Goal: Transaction & Acquisition: Purchase product/service

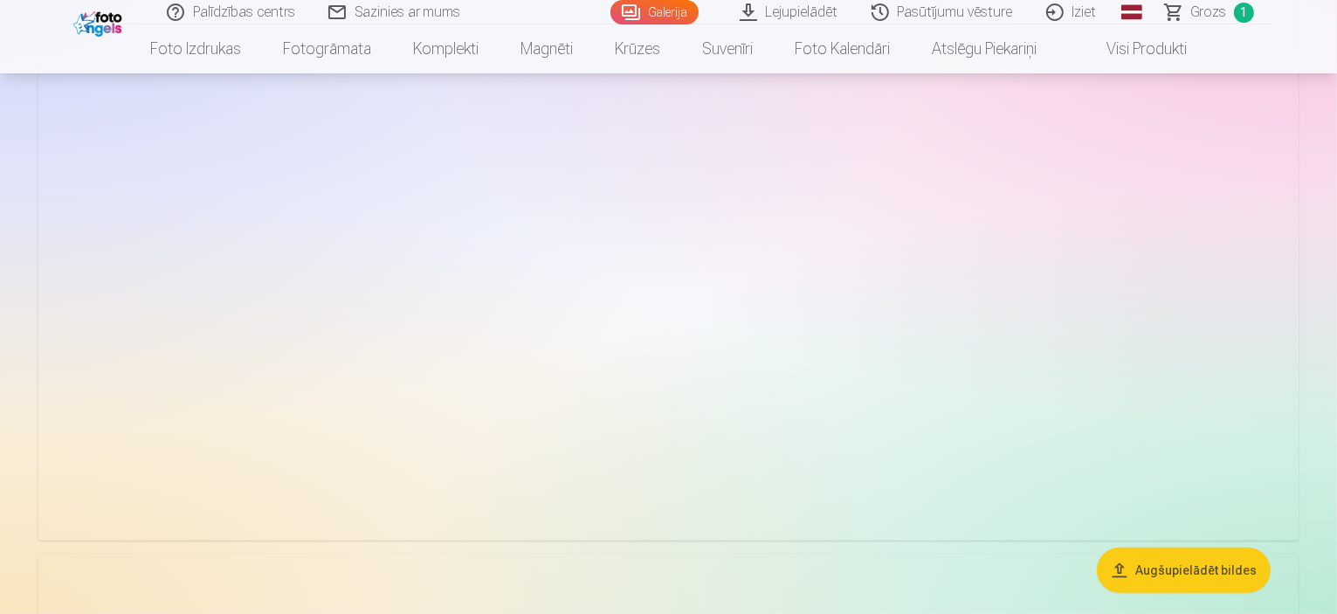
scroll to position [524, 0]
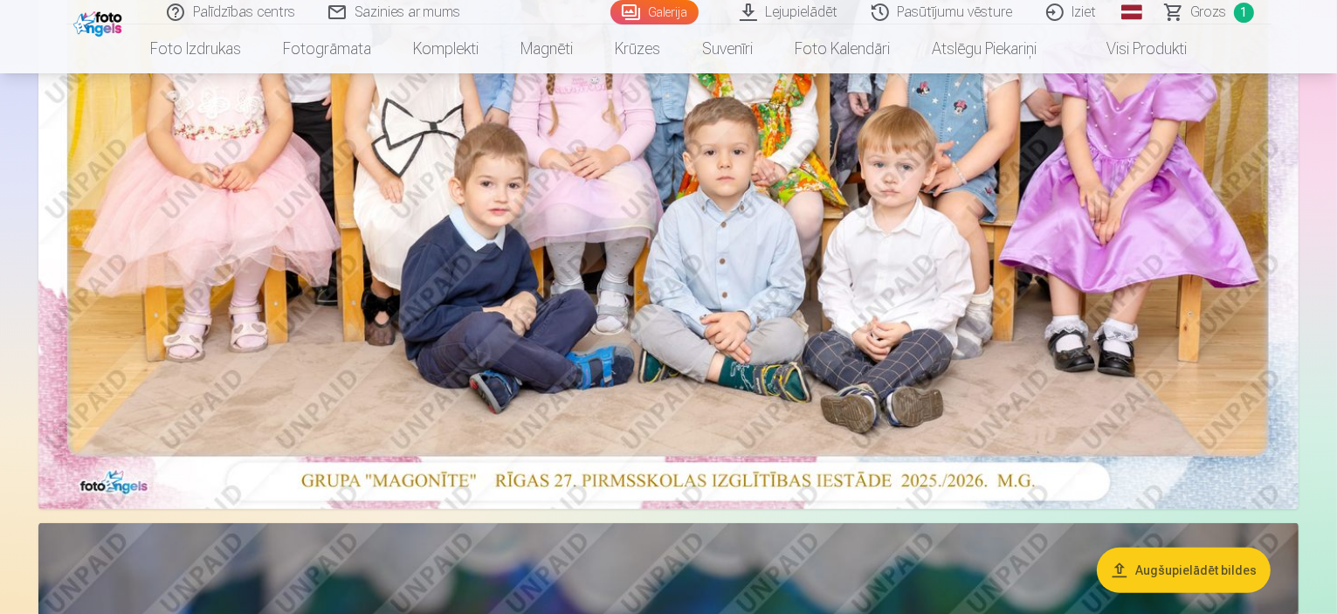
click at [836, 334] on img at bounding box center [668, 88] width 1260 height 841
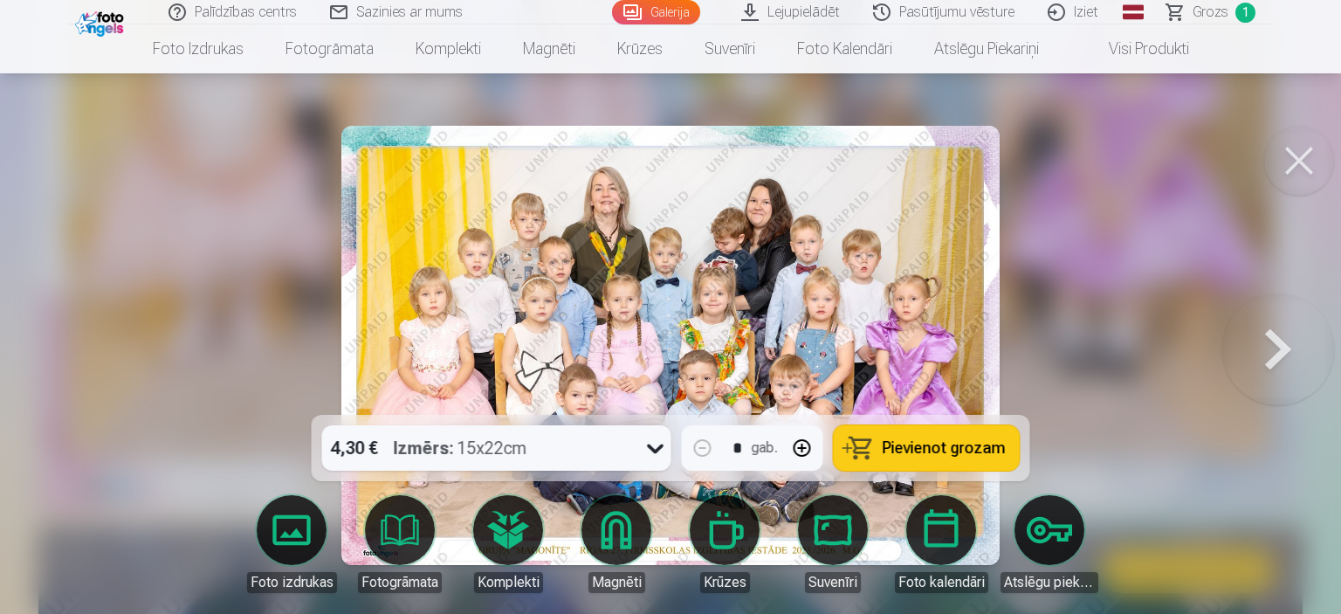
click at [588, 448] on div "4,30 € Izmērs : 15x22cm" at bounding box center [480, 447] width 316 height 45
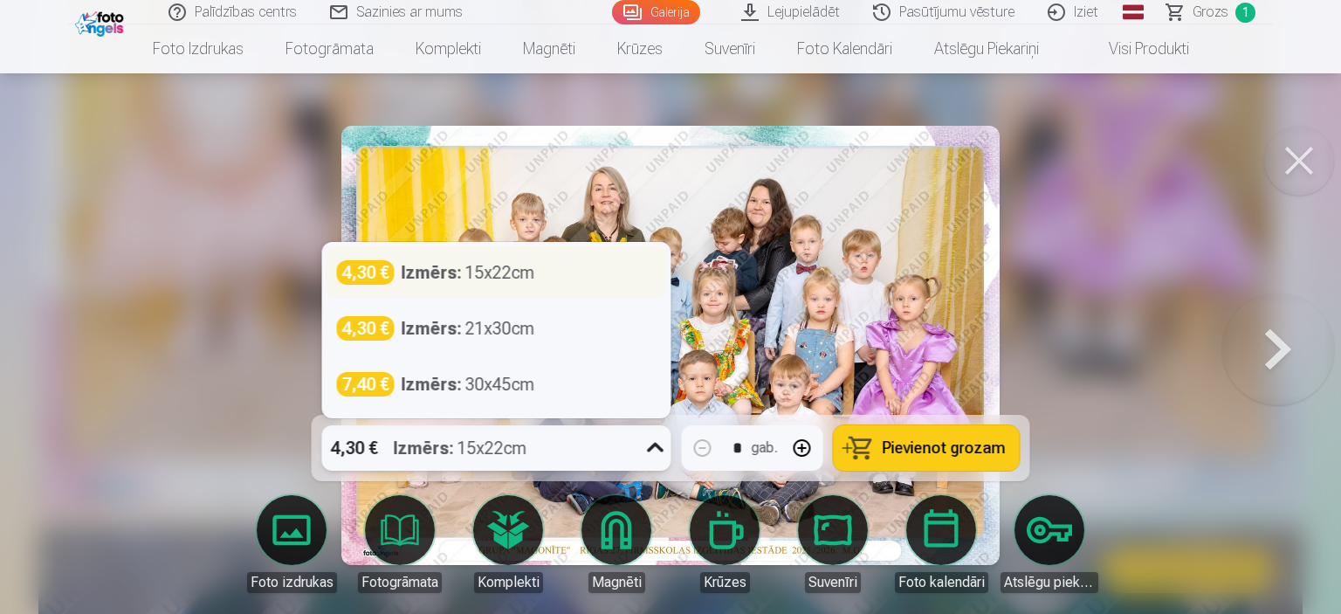
click at [460, 275] on strong "Izmērs :" at bounding box center [432, 272] width 60 height 24
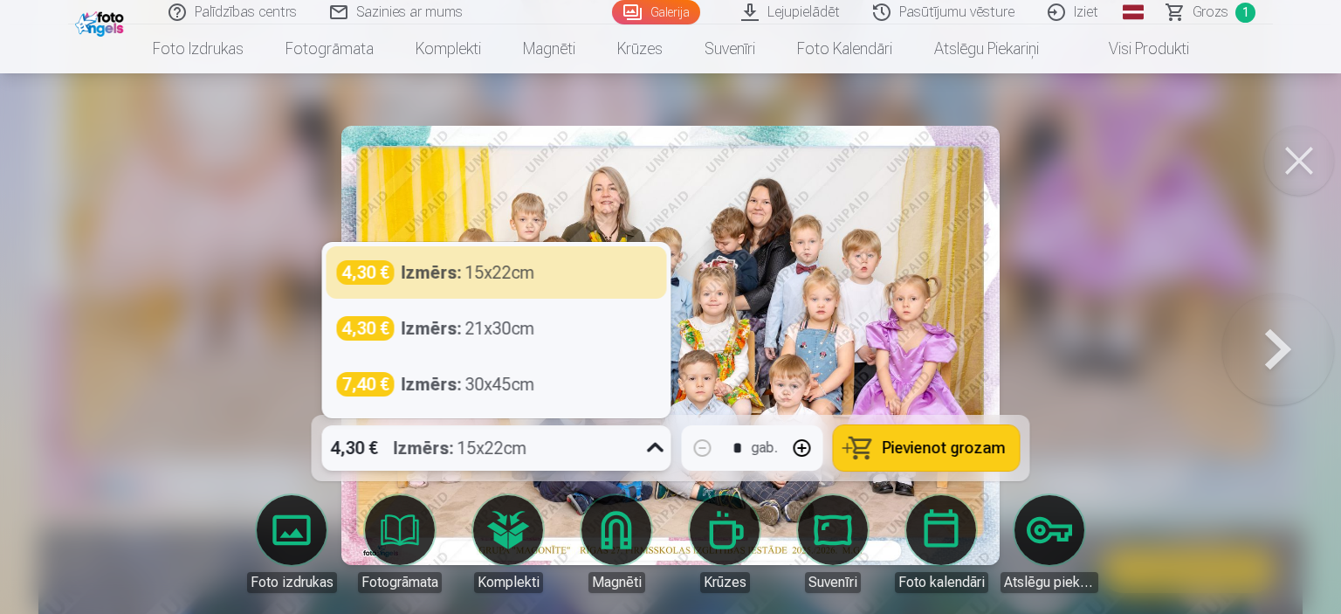
click at [460, 275] on img at bounding box center [670, 345] width 658 height 439
click at [590, 440] on div "4,30 € Izmērs : 15x22cm" at bounding box center [480, 447] width 316 height 45
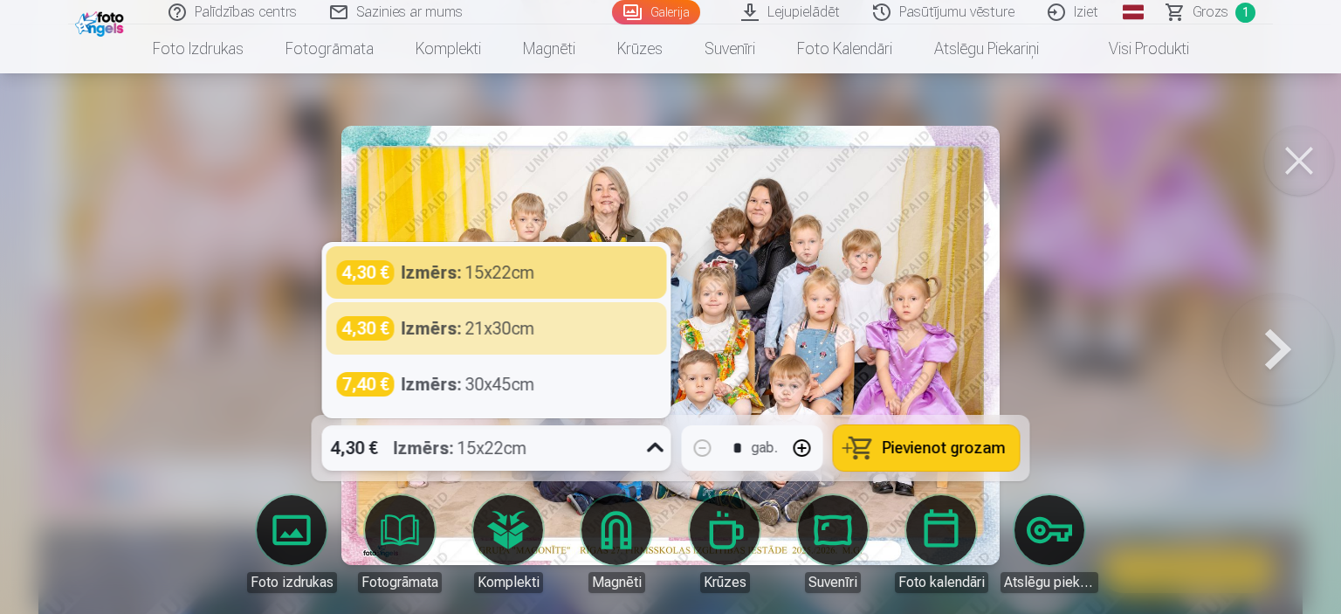
click at [1116, 341] on div at bounding box center [670, 307] width 1341 height 614
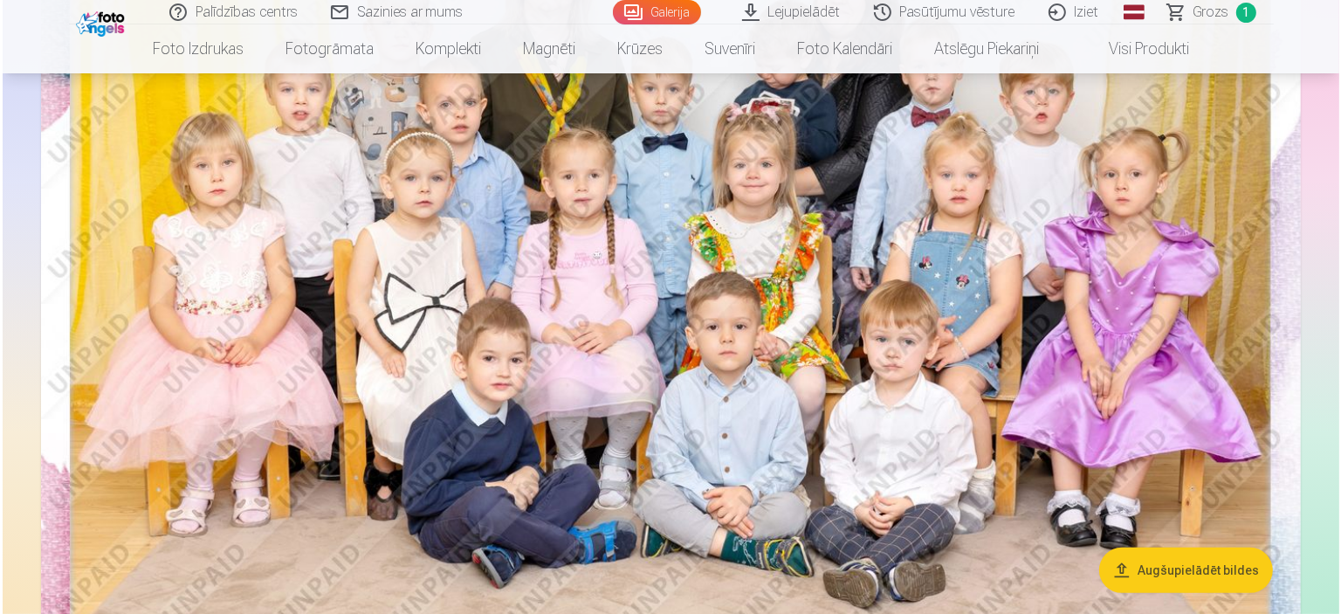
scroll to position [524, 0]
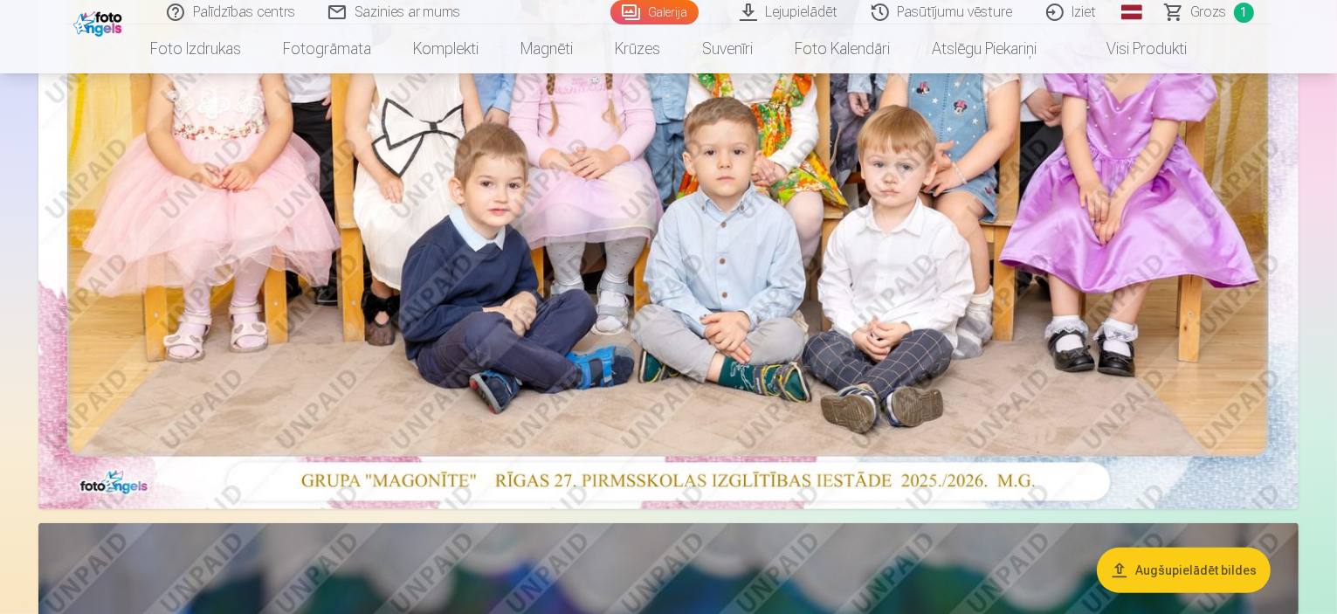
click at [490, 356] on img at bounding box center [668, 88] width 1260 height 841
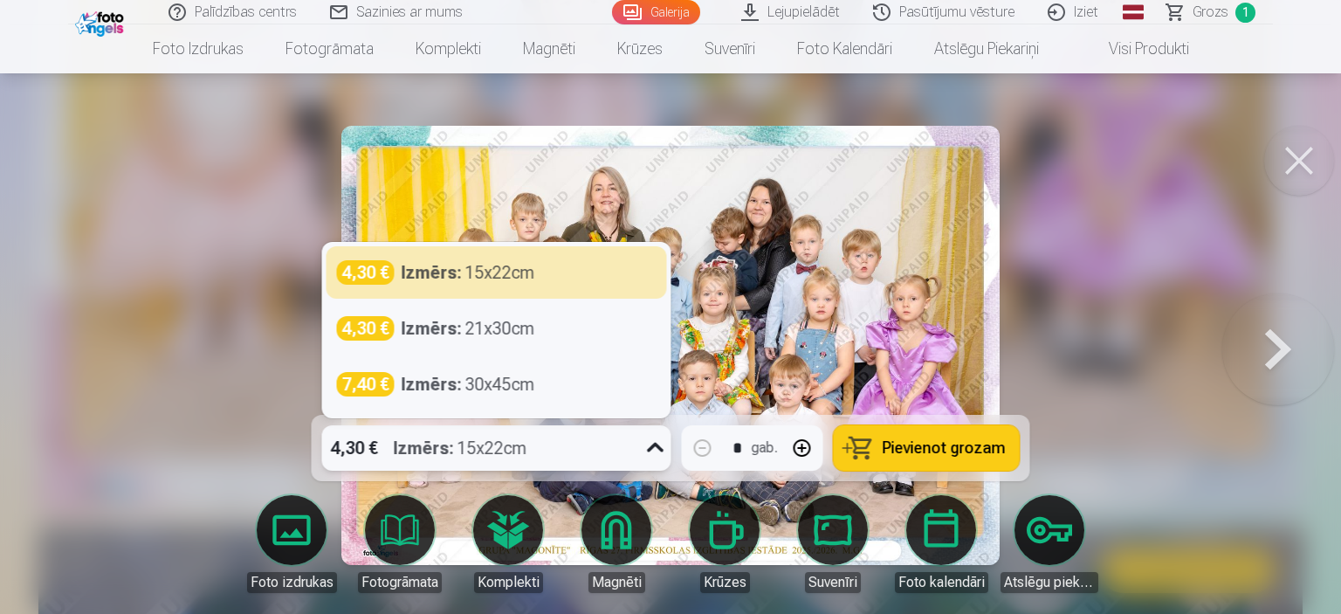
click at [510, 453] on div "Izmērs : 15x22cm" at bounding box center [461, 447] width 134 height 45
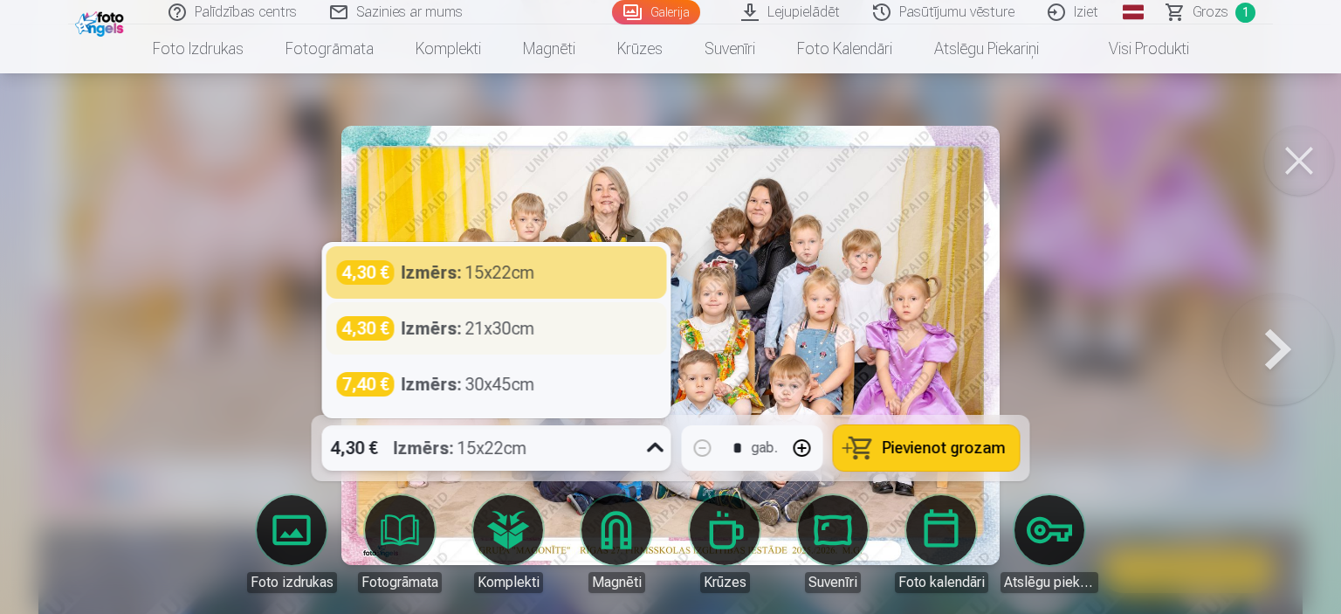
click at [546, 346] on div "4,30 € Izmērs : 21x30cm" at bounding box center [496, 328] width 340 height 52
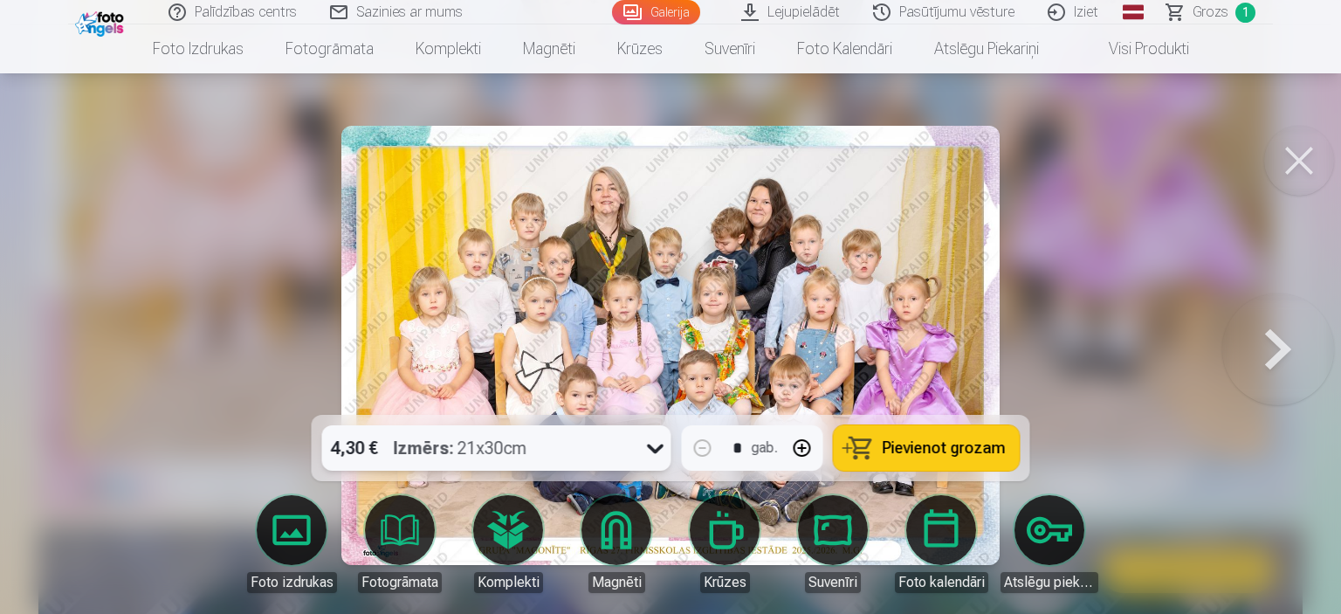
click at [922, 453] on span "Pievienot grozam" at bounding box center [944, 448] width 123 height 16
click at [1216, 10] on span "Grozs" at bounding box center [1210, 12] width 36 height 21
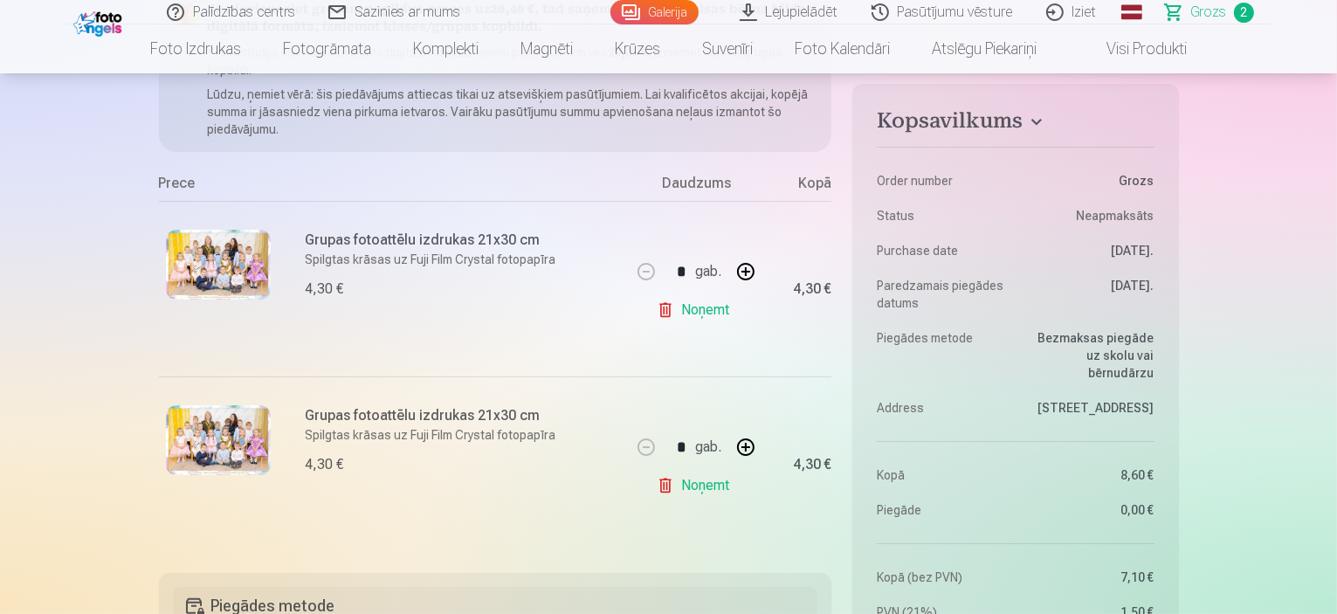
scroll to position [262, 0]
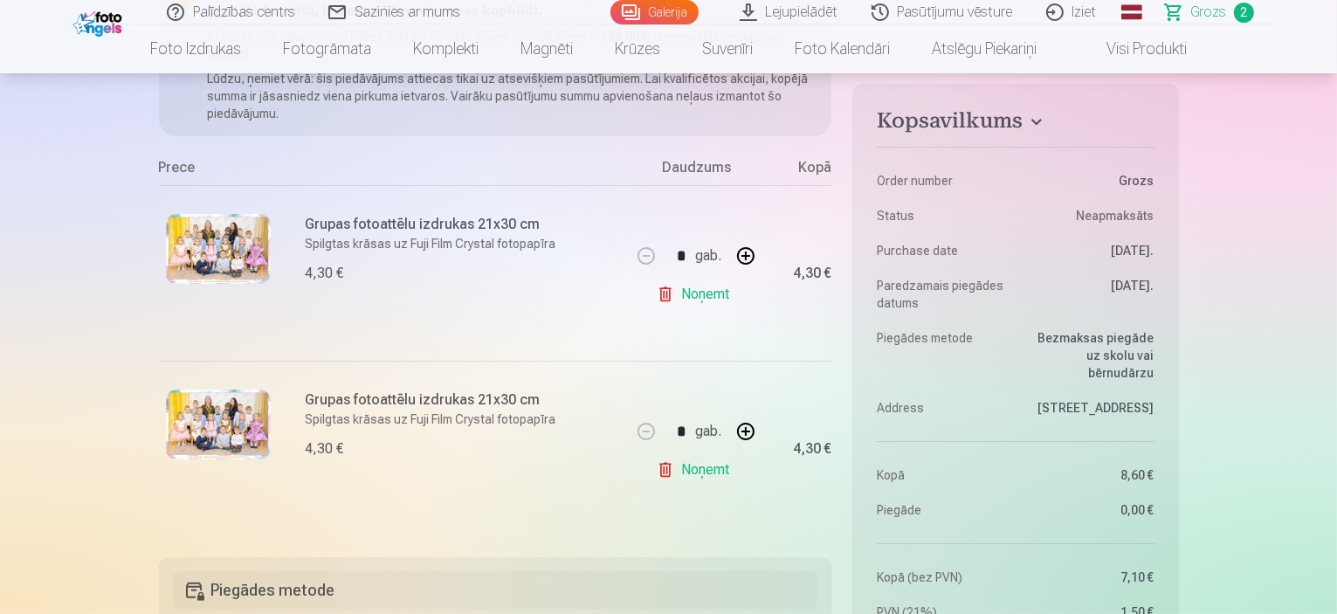
click at [708, 468] on link "Noņemt" at bounding box center [695, 469] width 79 height 35
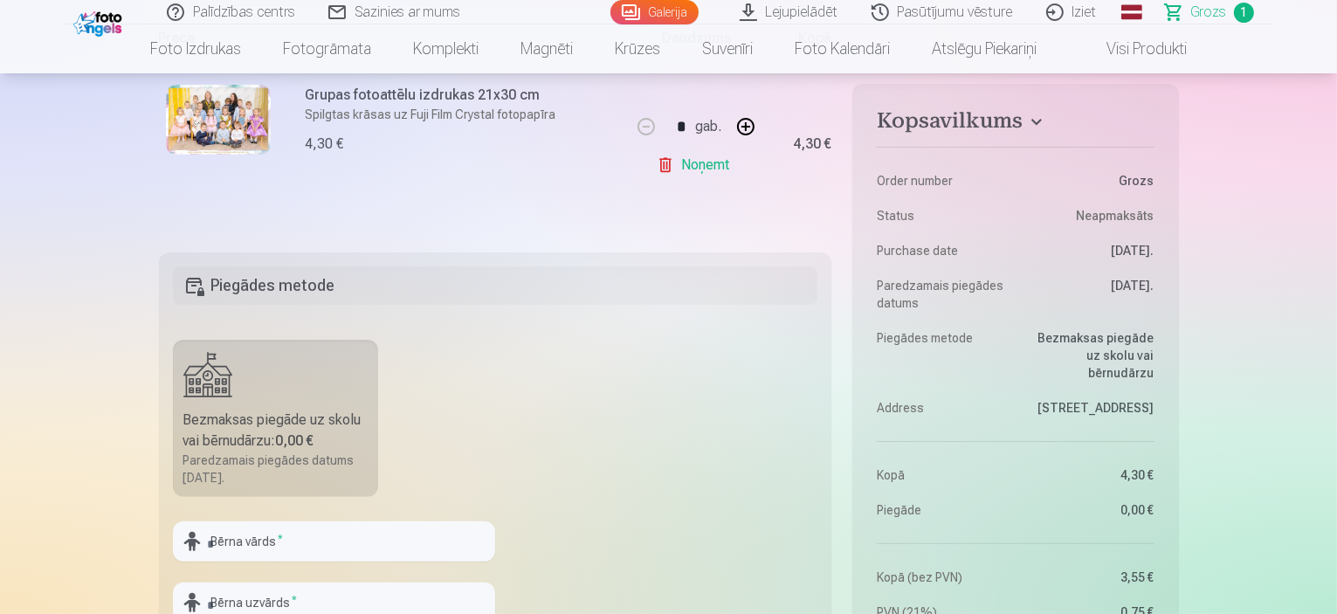
scroll to position [436, 0]
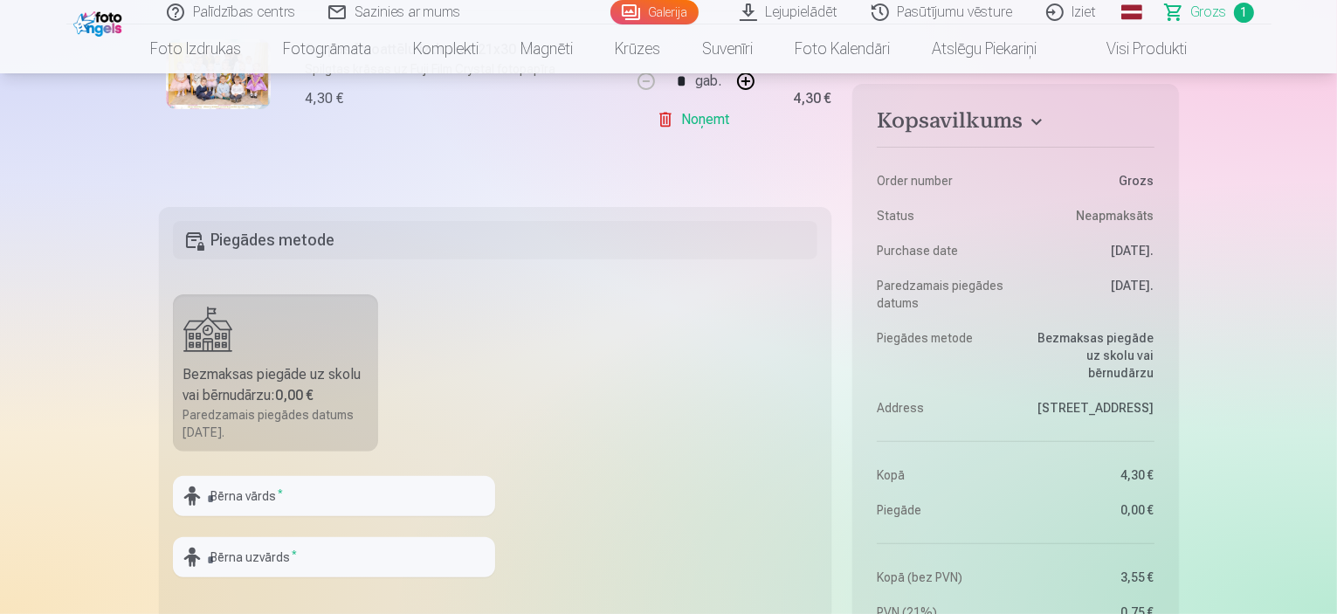
scroll to position [524, 0]
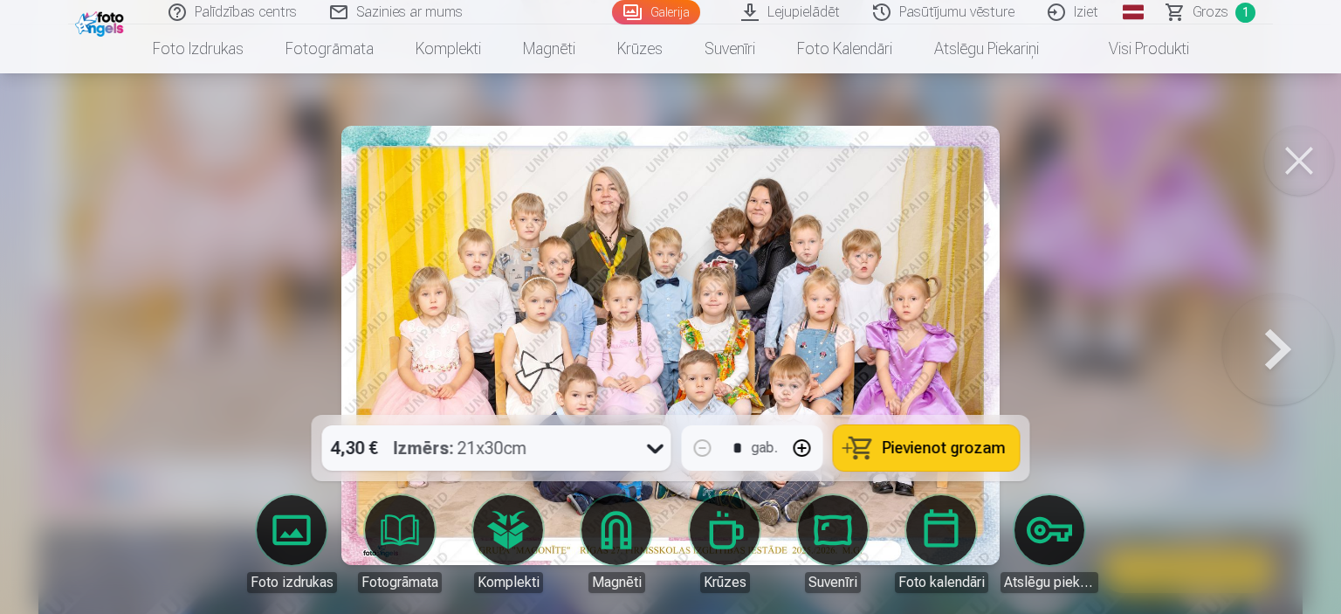
click at [1268, 331] on button at bounding box center [1278, 345] width 112 height 104
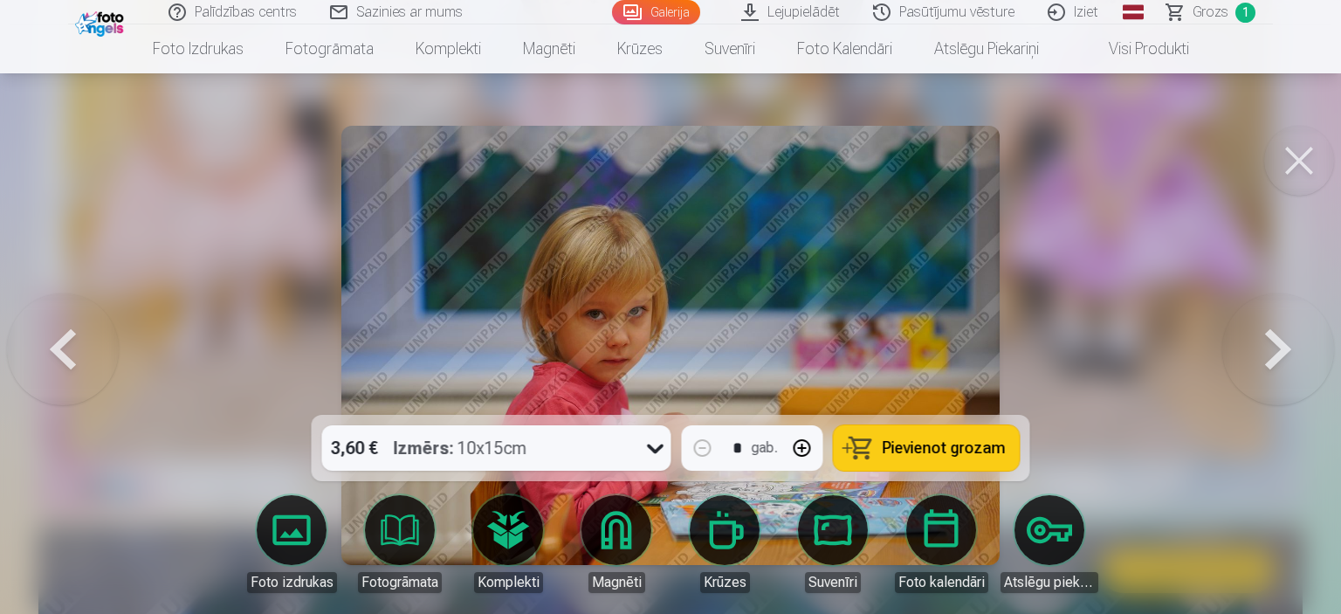
click at [1122, 309] on div at bounding box center [670, 307] width 1341 height 614
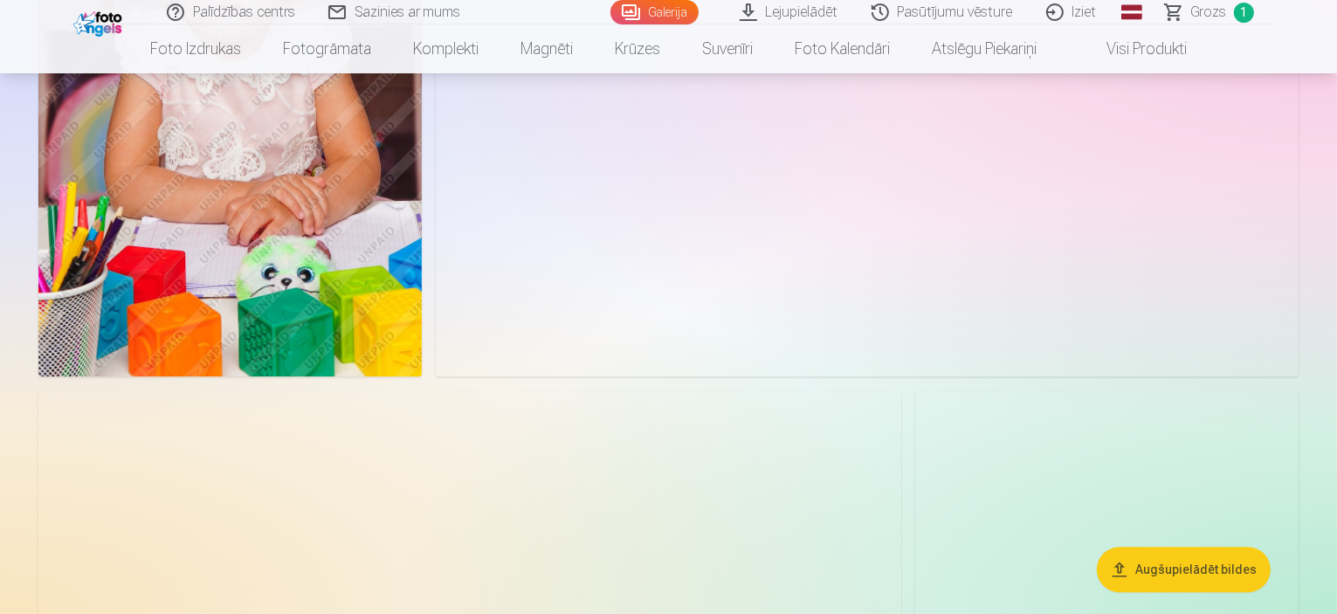
scroll to position [4714, 0]
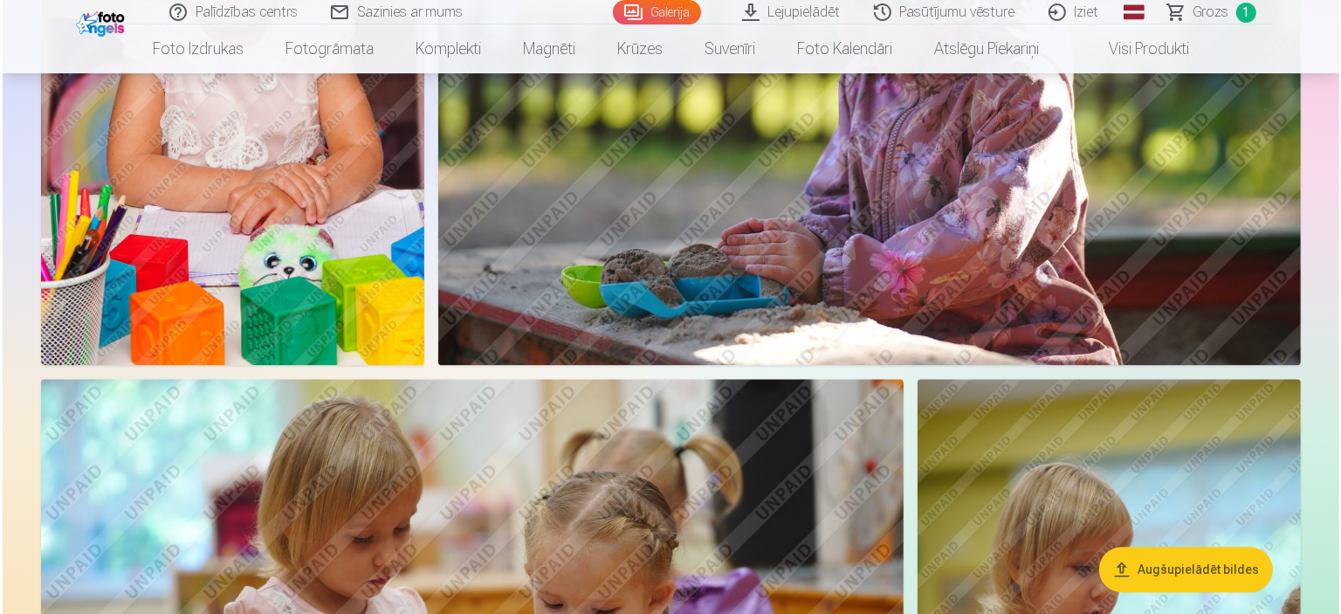
scroll to position [4726, 0]
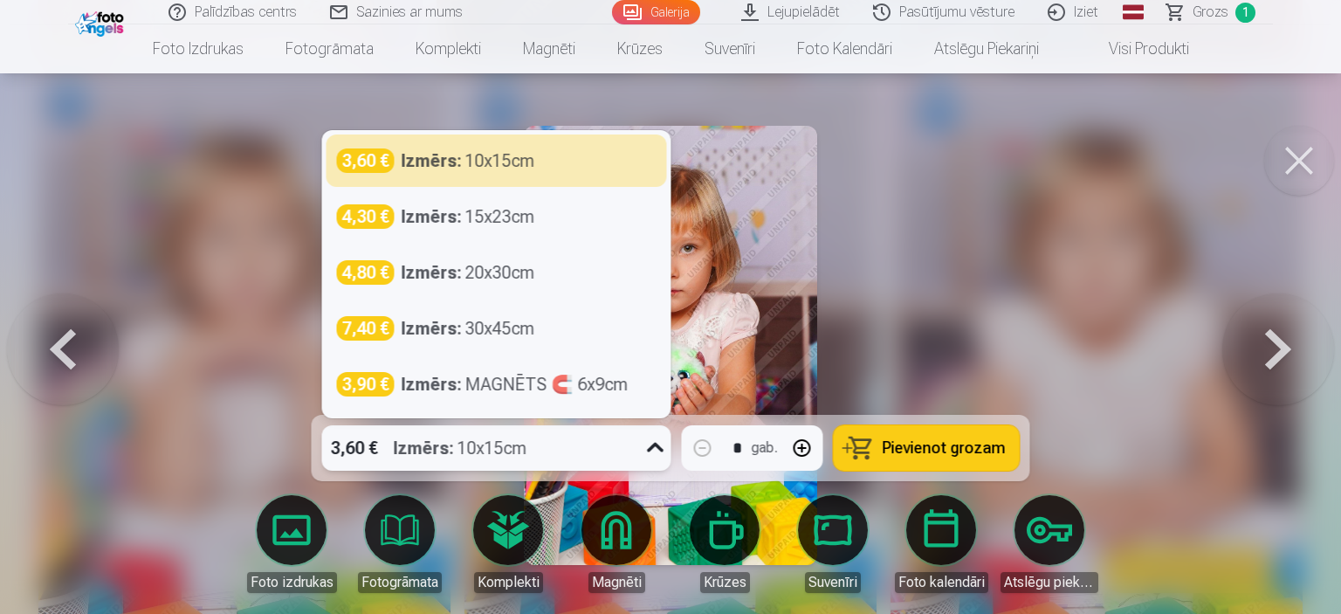
click at [604, 456] on div "3,60 € Izmērs : 10x15cm" at bounding box center [480, 447] width 316 height 45
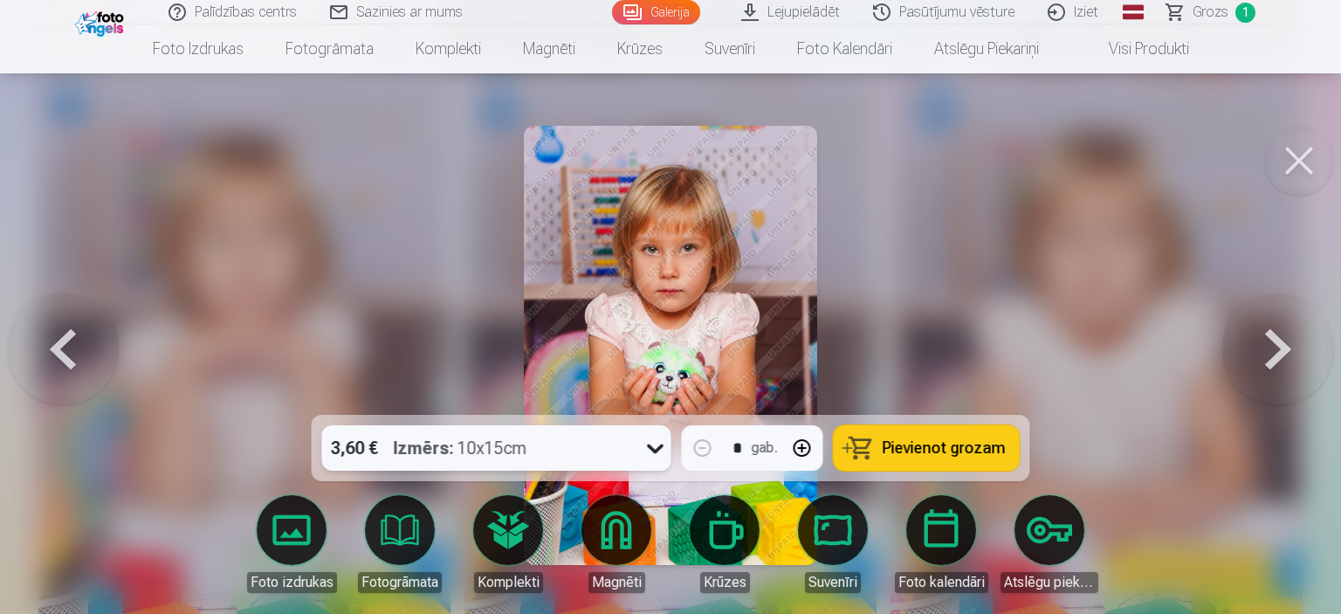
click at [604, 453] on div "3,60 € Izmērs : 10x15cm" at bounding box center [480, 447] width 316 height 45
click at [970, 443] on span "Pievienot grozam" at bounding box center [944, 448] width 123 height 16
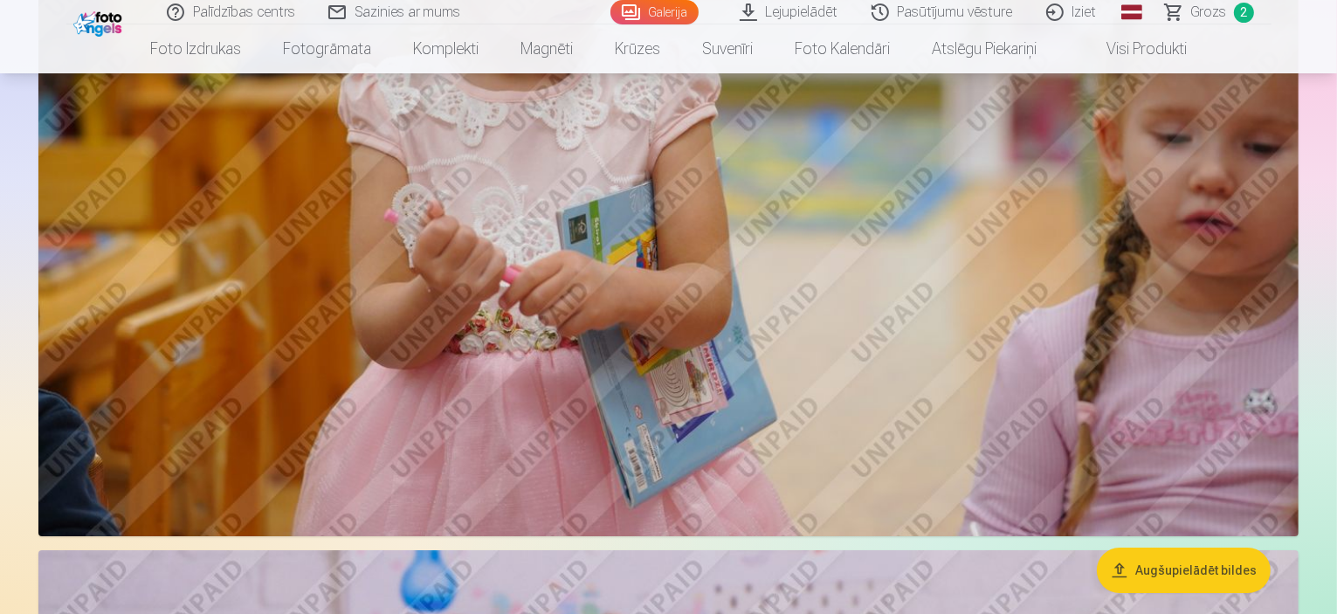
scroll to position [6285, 0]
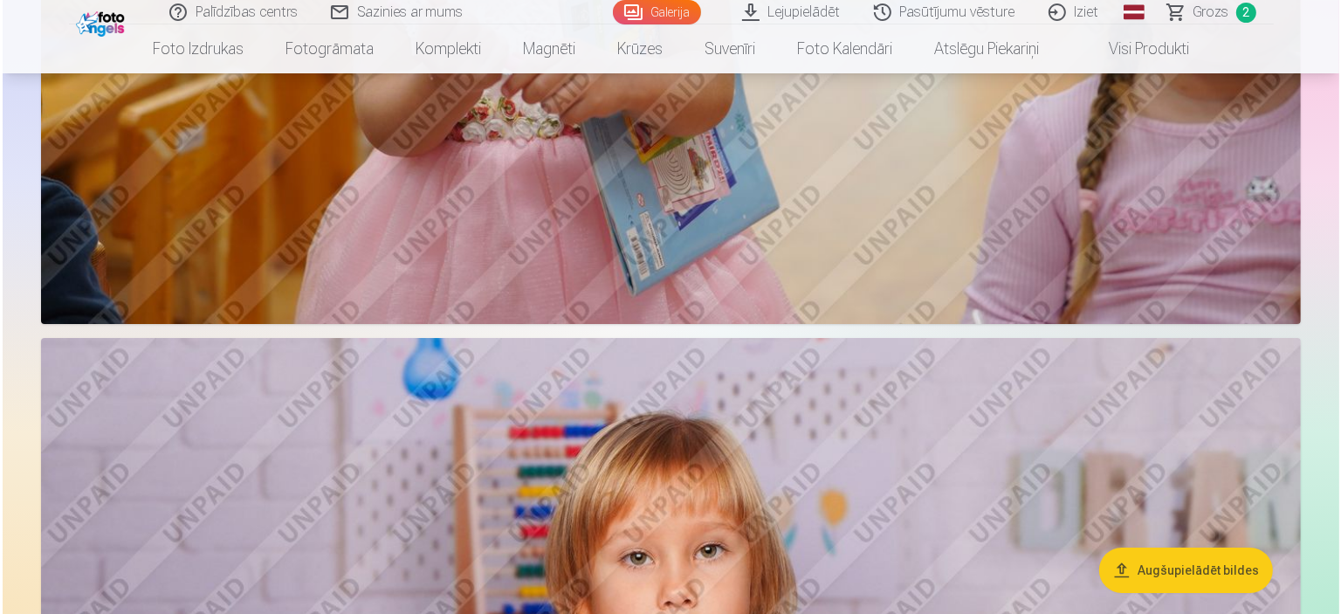
scroll to position [6216, 0]
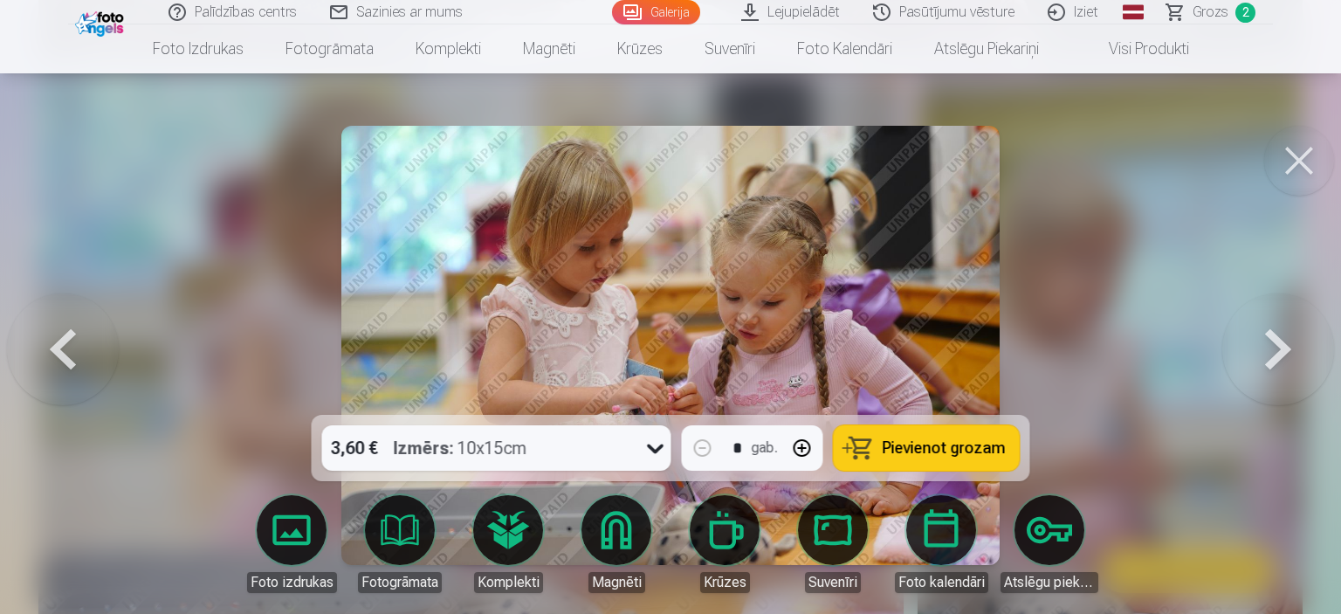
click at [1131, 316] on div at bounding box center [670, 307] width 1341 height 614
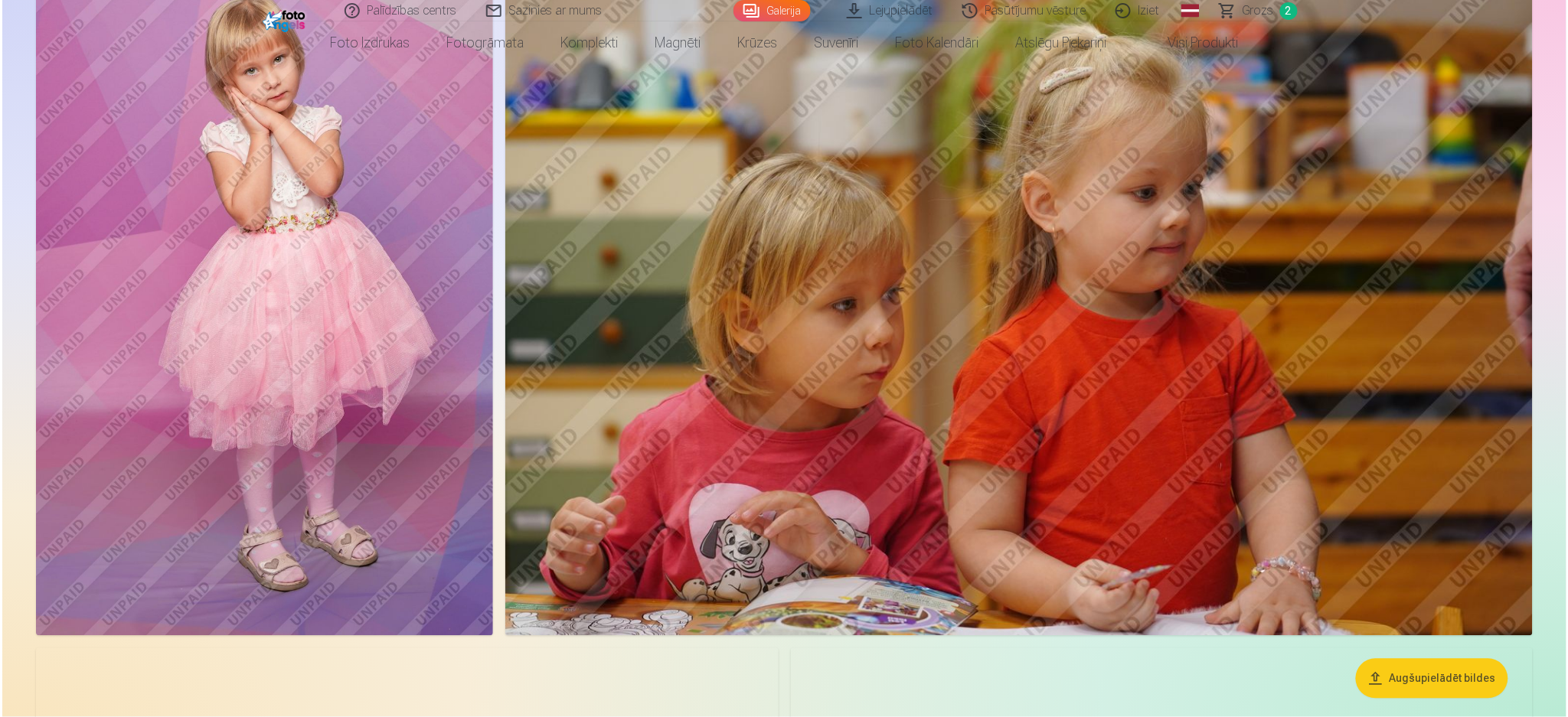
scroll to position [7110, 0]
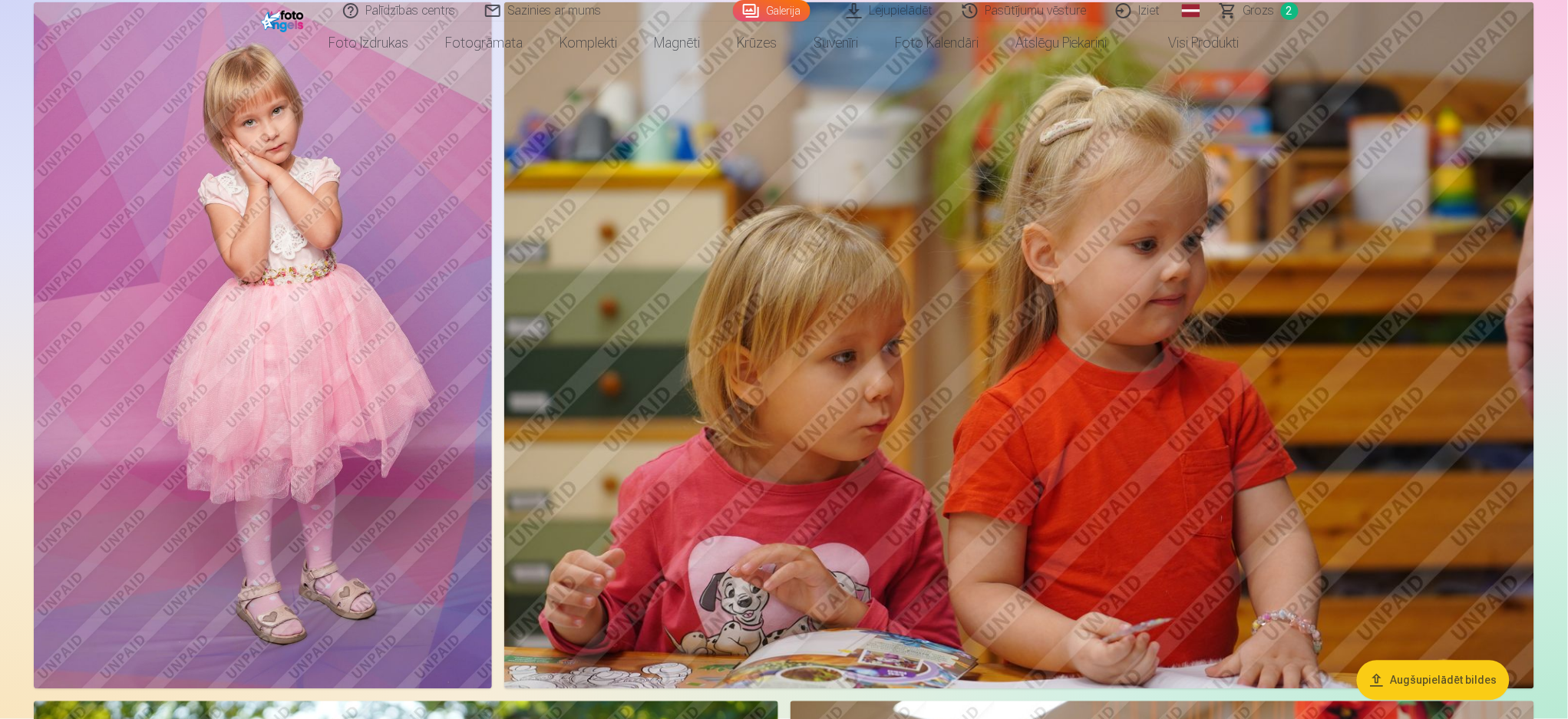
click at [258, 227] on img at bounding box center [262, 345] width 458 height 686
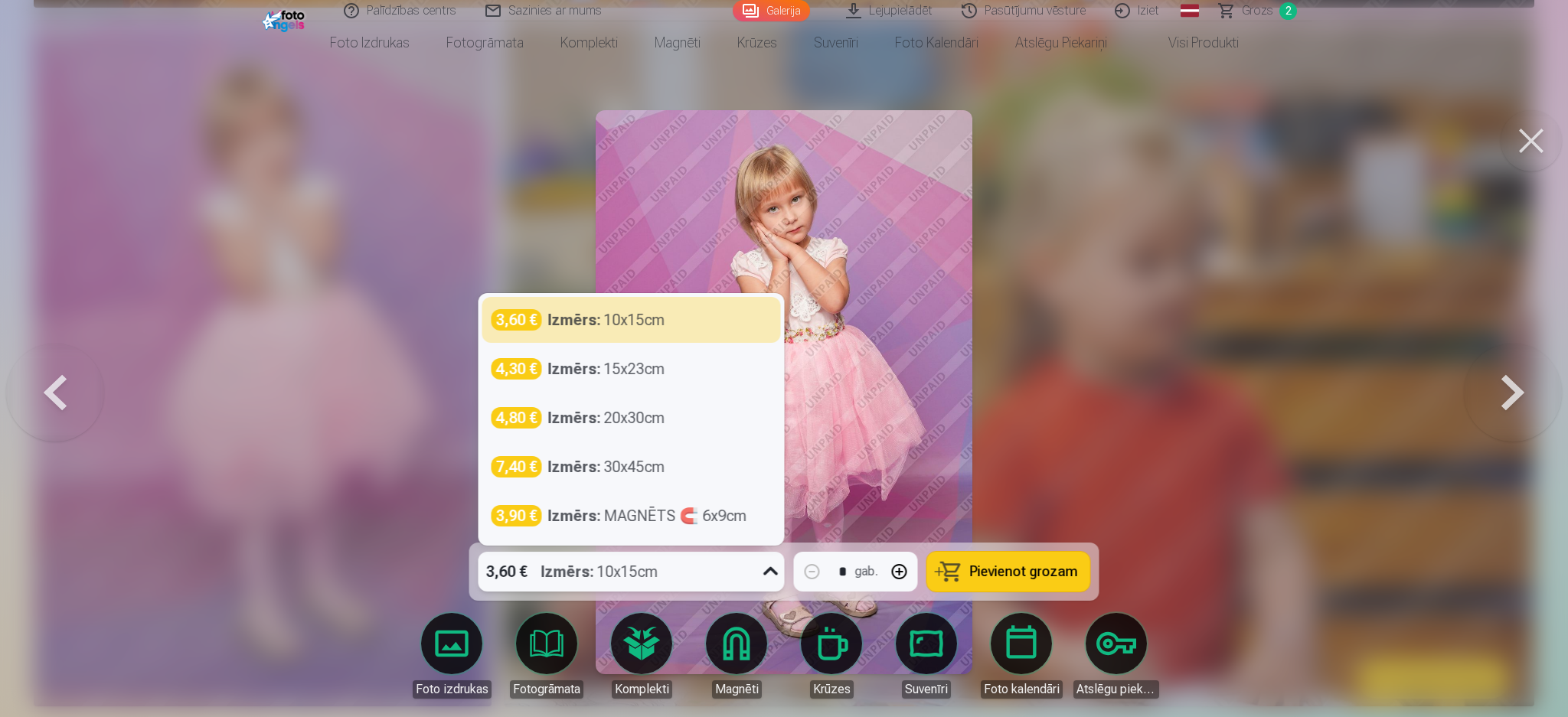
click at [743, 537] on div "3,60 € Izmērs : 10x15cm" at bounding box center [617, 571] width 277 height 39
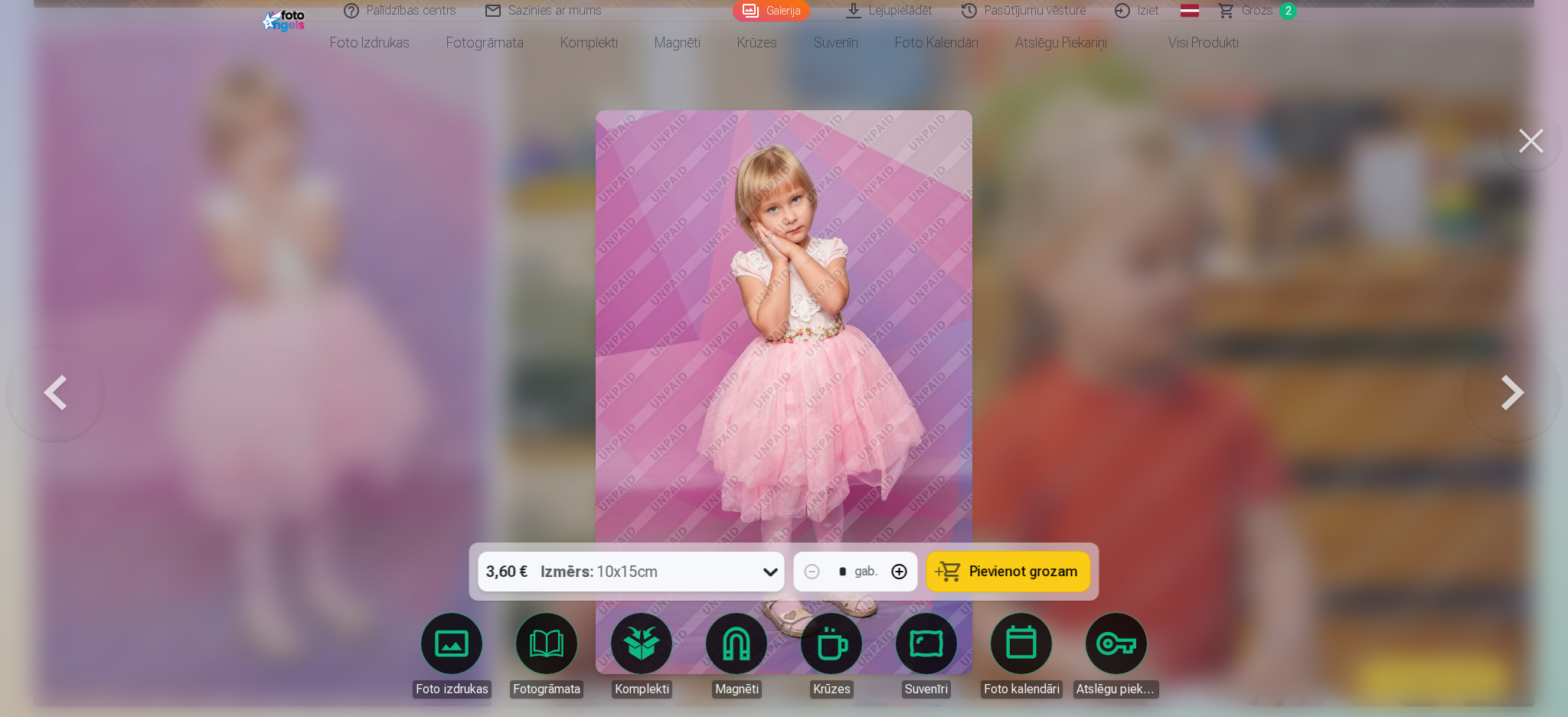
click at [743, 537] on div "3,60 € Izmērs : 10x15cm" at bounding box center [617, 571] width 277 height 39
click at [645, 537] on div "Izmērs : 10x15cm" at bounding box center [600, 571] width 118 height 39
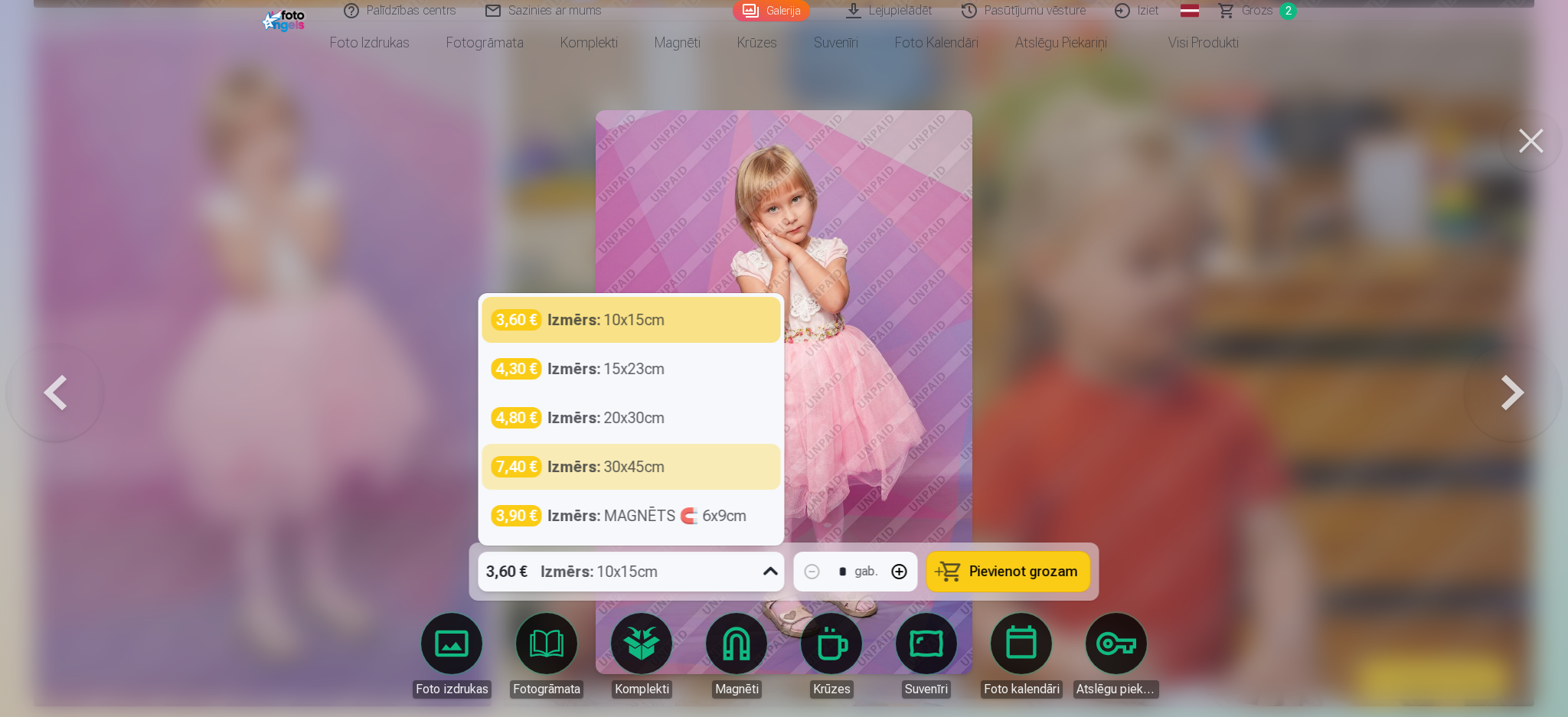
click at [901, 537] on button "button" at bounding box center [900, 571] width 37 height 37
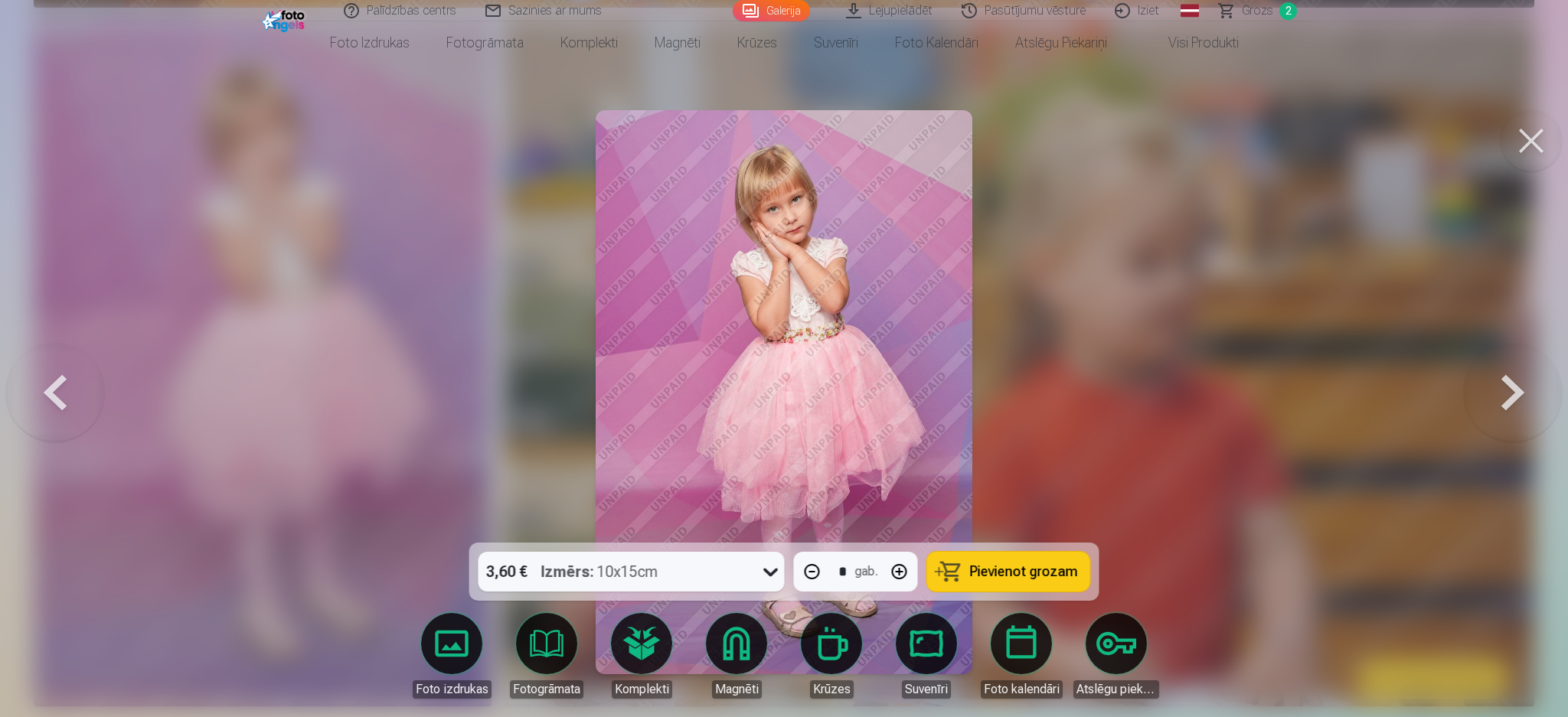
click at [1023, 537] on span "Pievienot grozam" at bounding box center [1023, 571] width 108 height 14
type input "*"
click at [1172, 143] on button at bounding box center [1531, 141] width 61 height 61
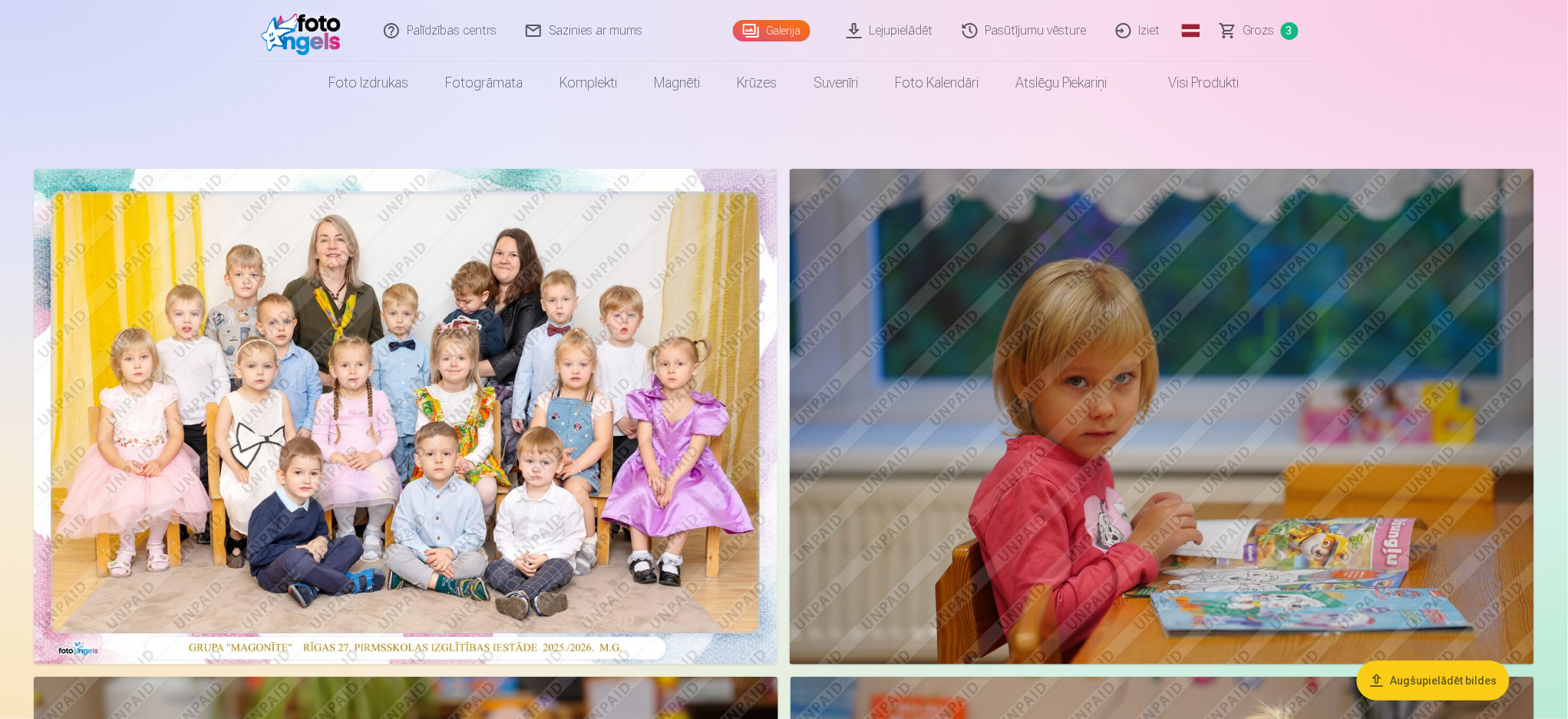
click at [1174, 25] on span "Grozs" at bounding box center [1259, 30] width 32 height 18
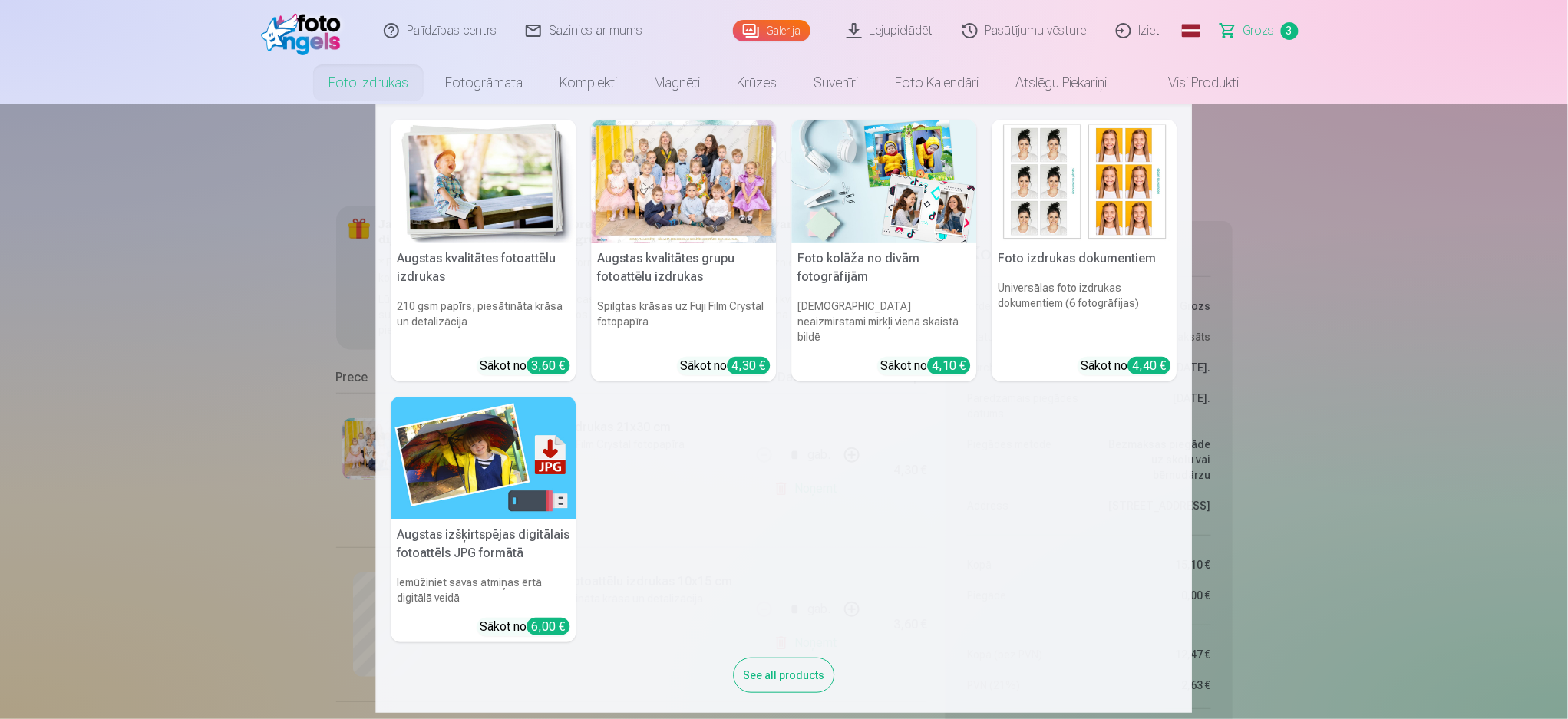
click at [382, 79] on link "Foto izdrukas" at bounding box center [368, 83] width 117 height 43
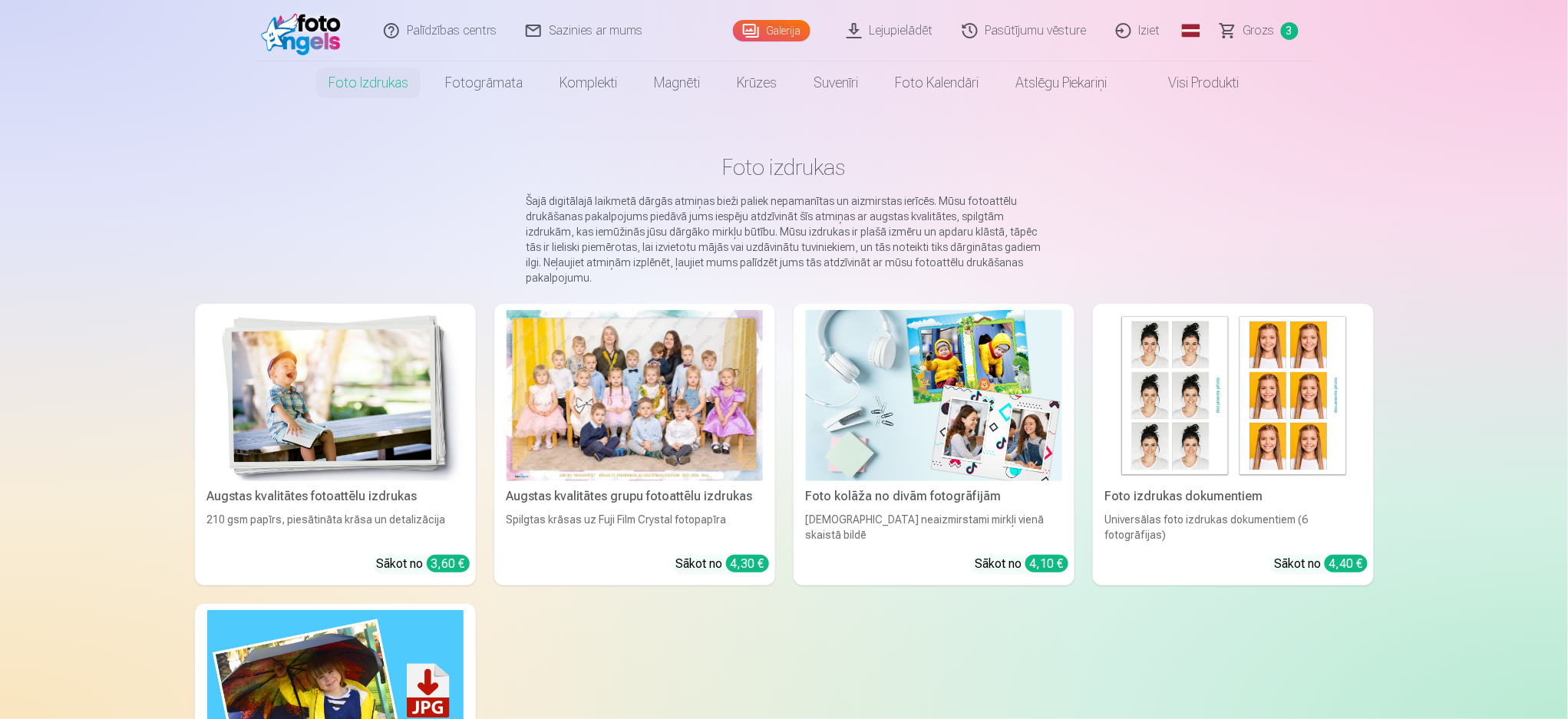
click at [966, 406] on img at bounding box center [934, 396] width 257 height 171
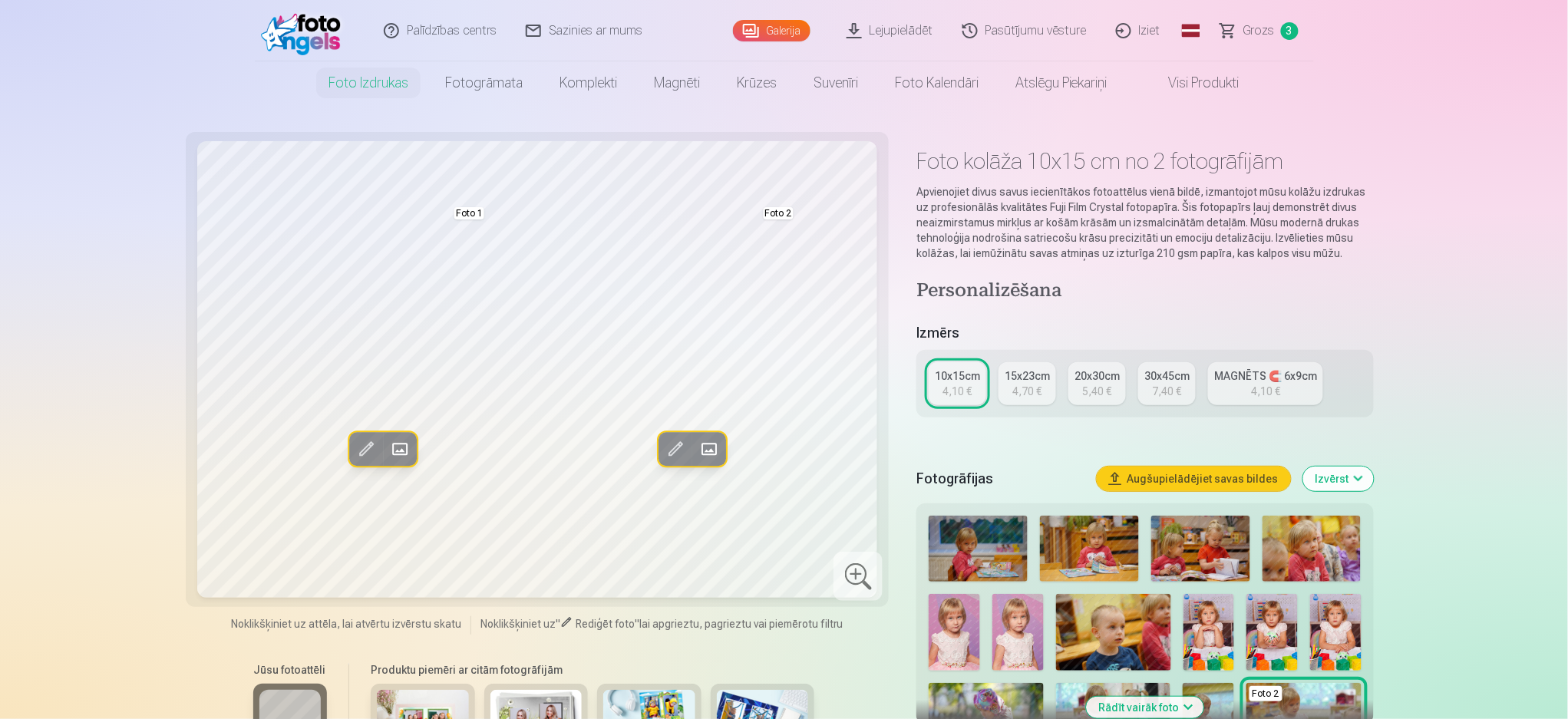
click at [452, 539] on img at bounding box center [423, 721] width 92 height 62
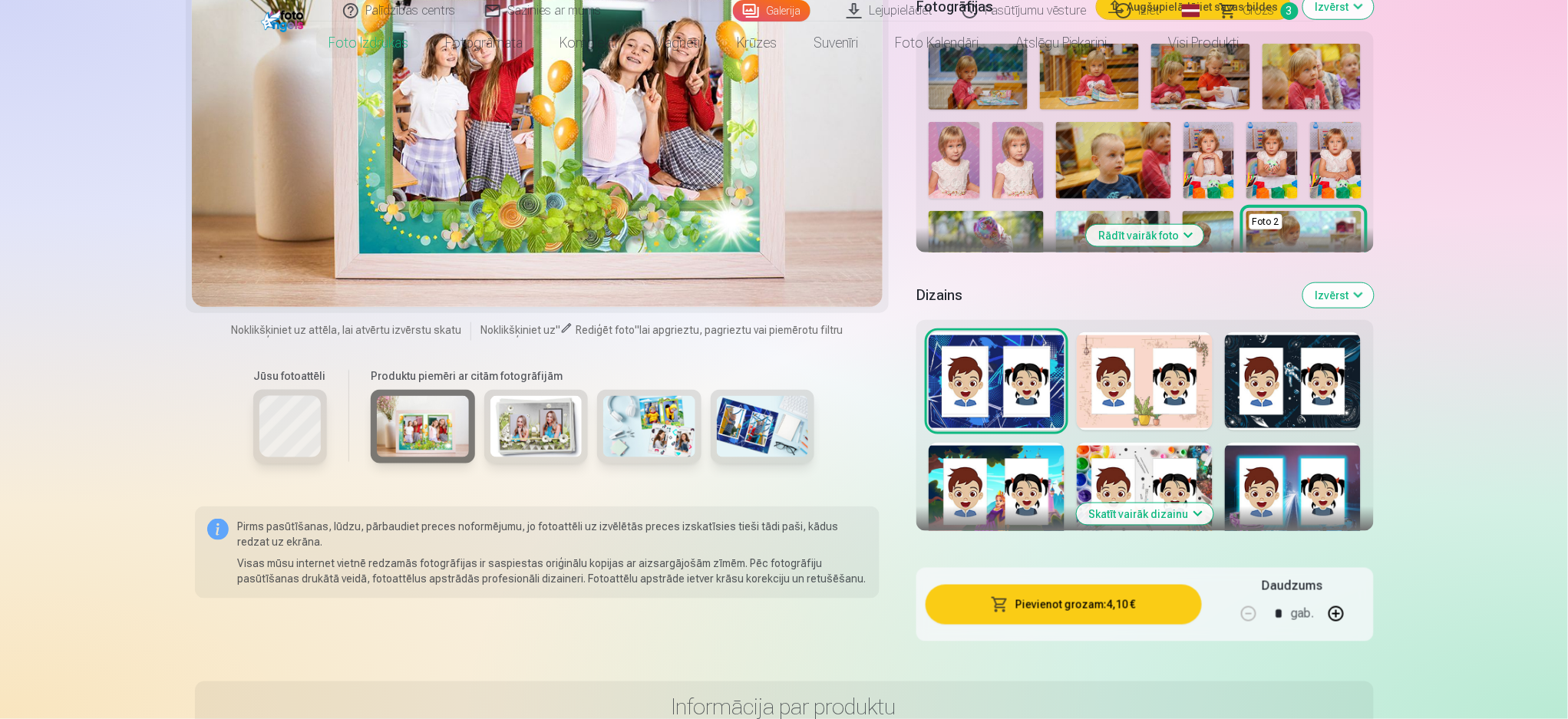
scroll to position [511, 0]
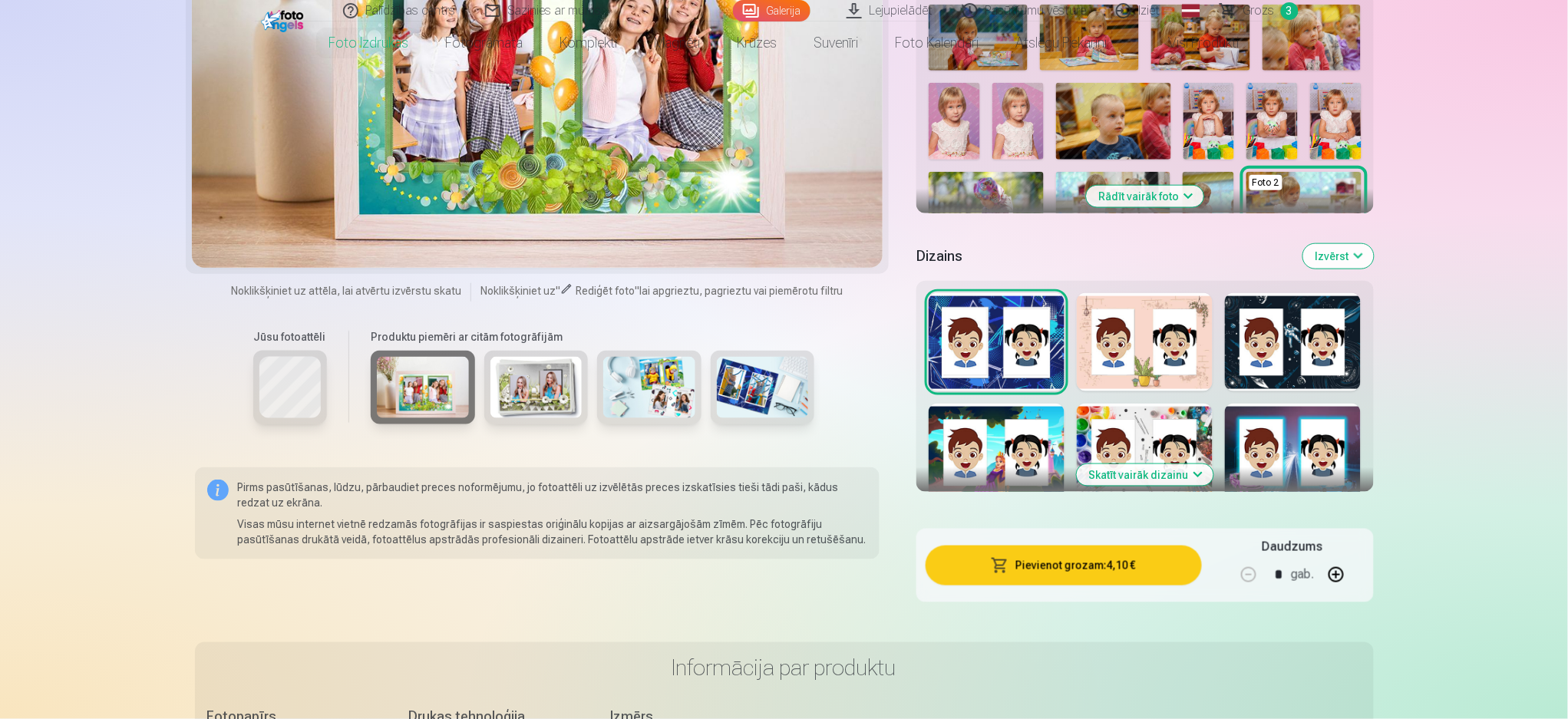
click at [548, 383] on img at bounding box center [536, 388] width 92 height 62
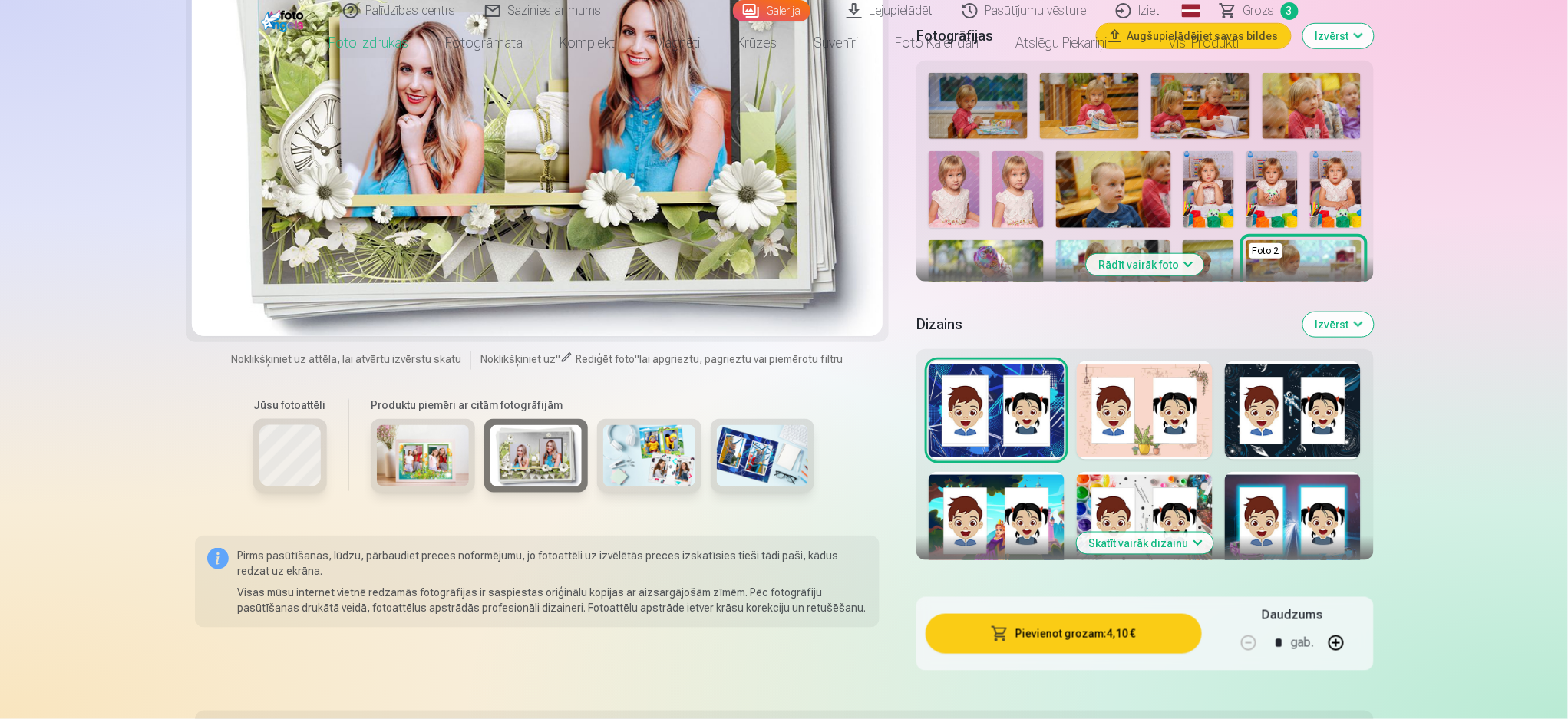
scroll to position [307, 0]
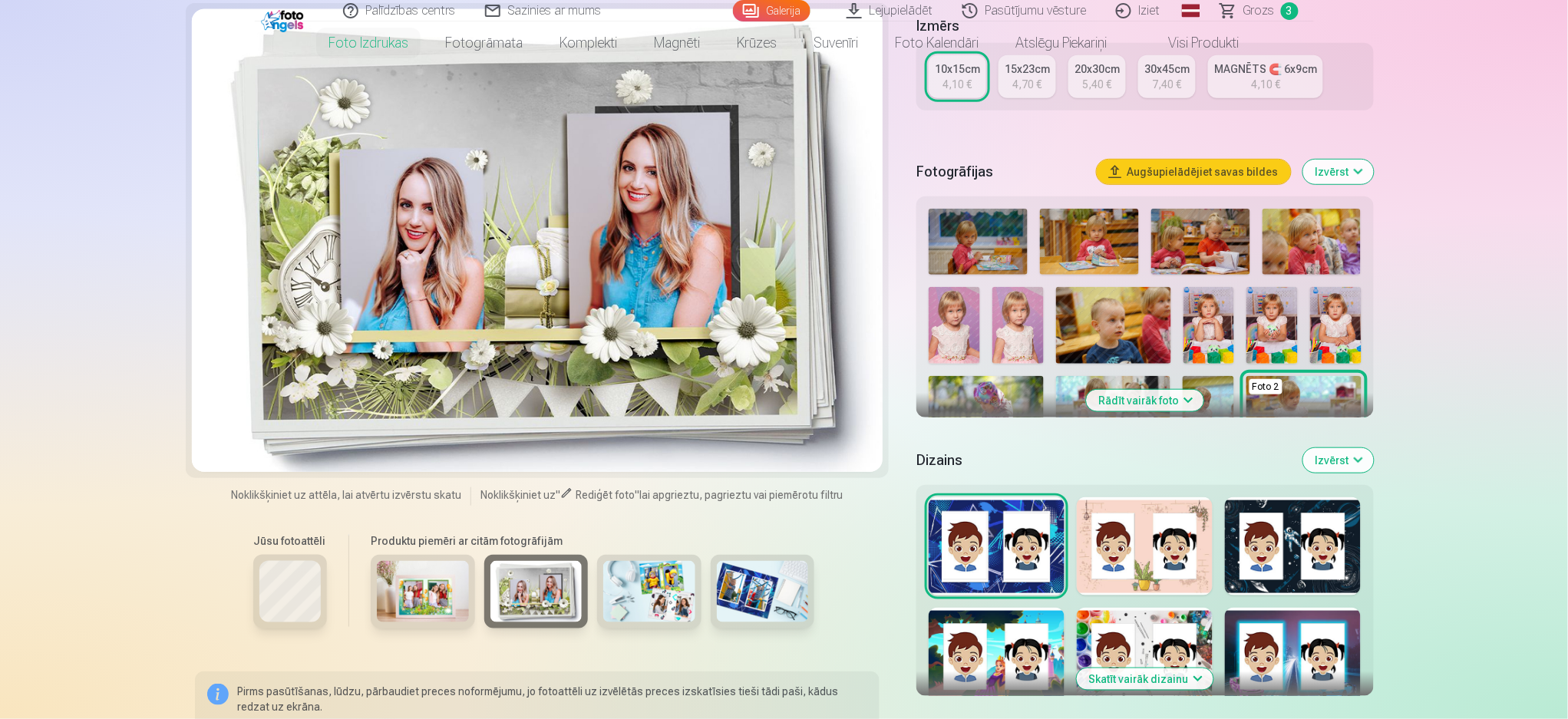
click at [667, 539] on img at bounding box center [649, 592] width 92 height 62
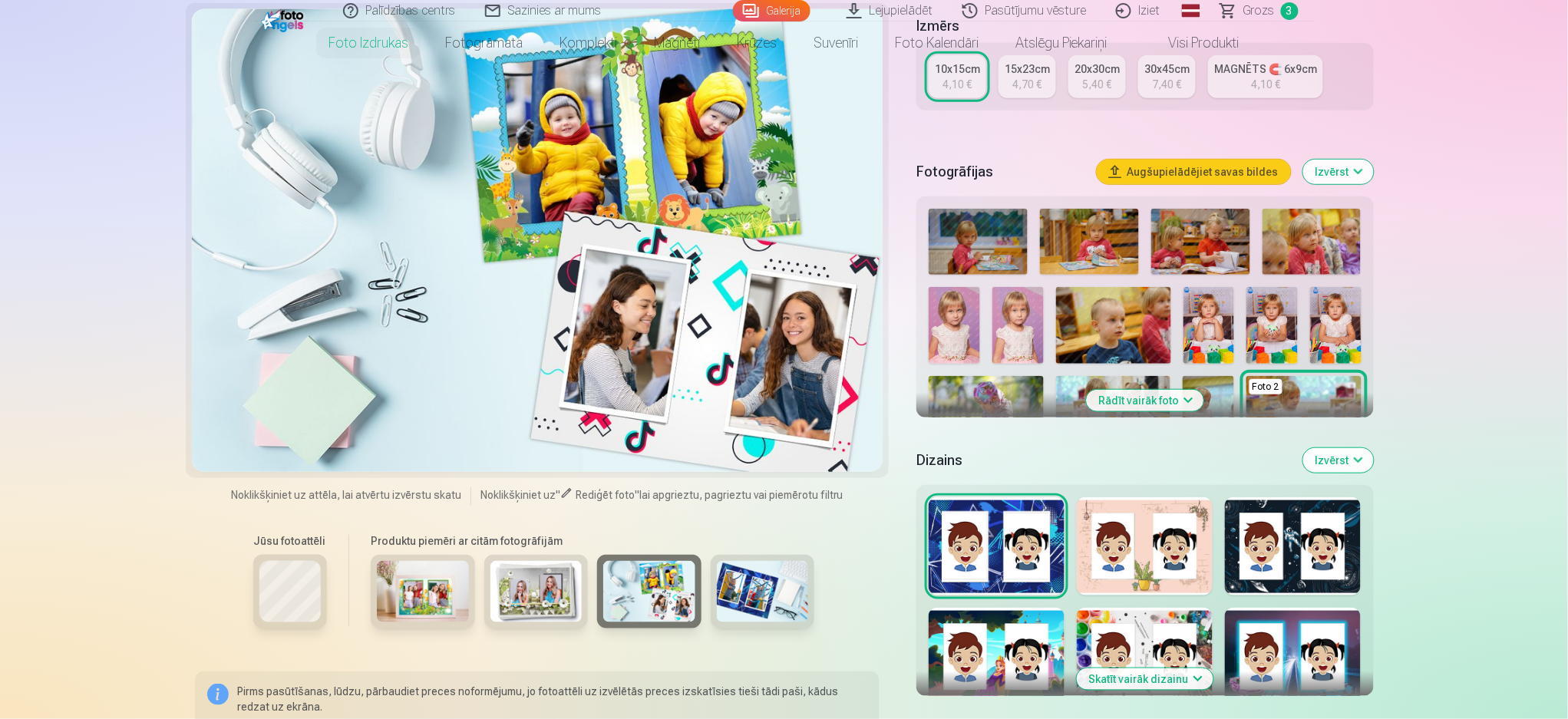
click at [739, 539] on img at bounding box center [762, 592] width 92 height 62
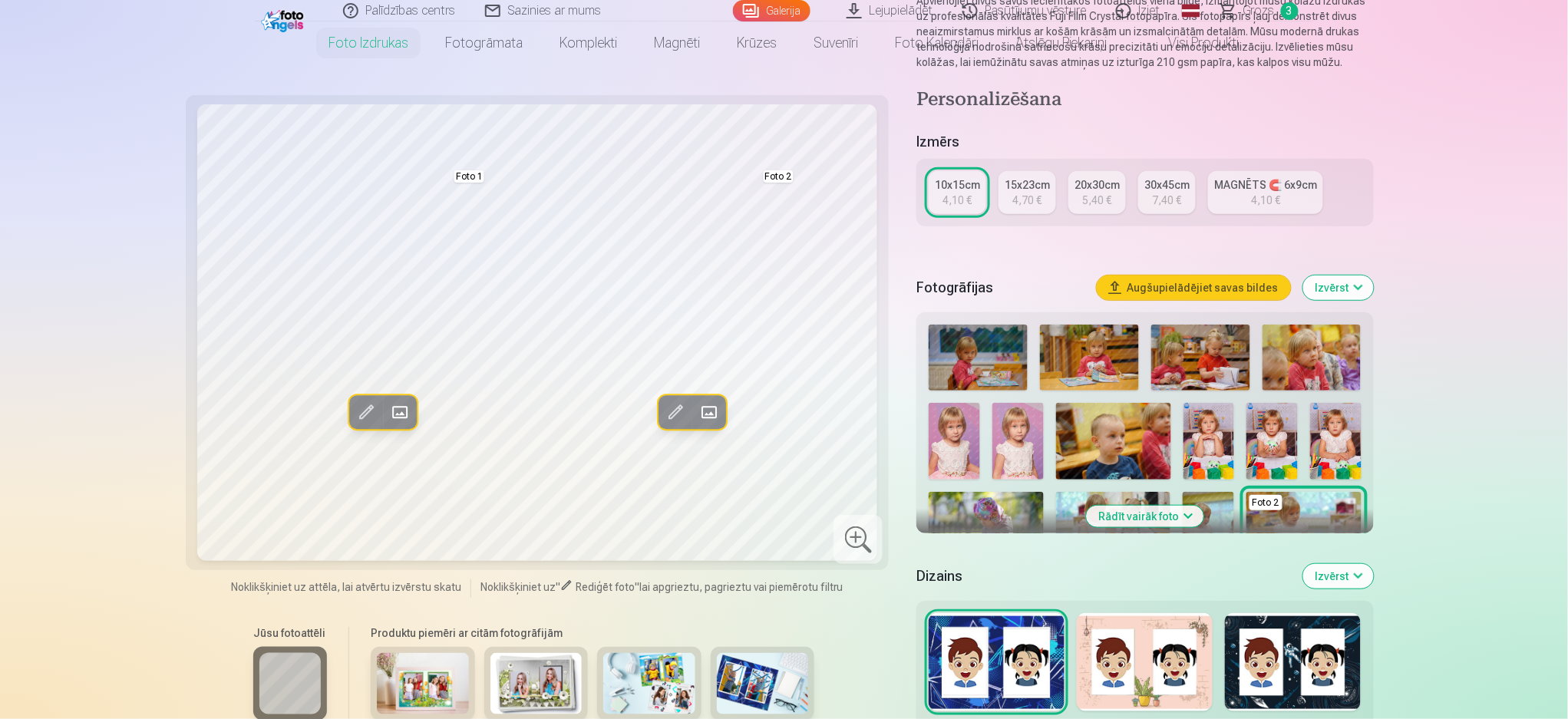
scroll to position [204, 0]
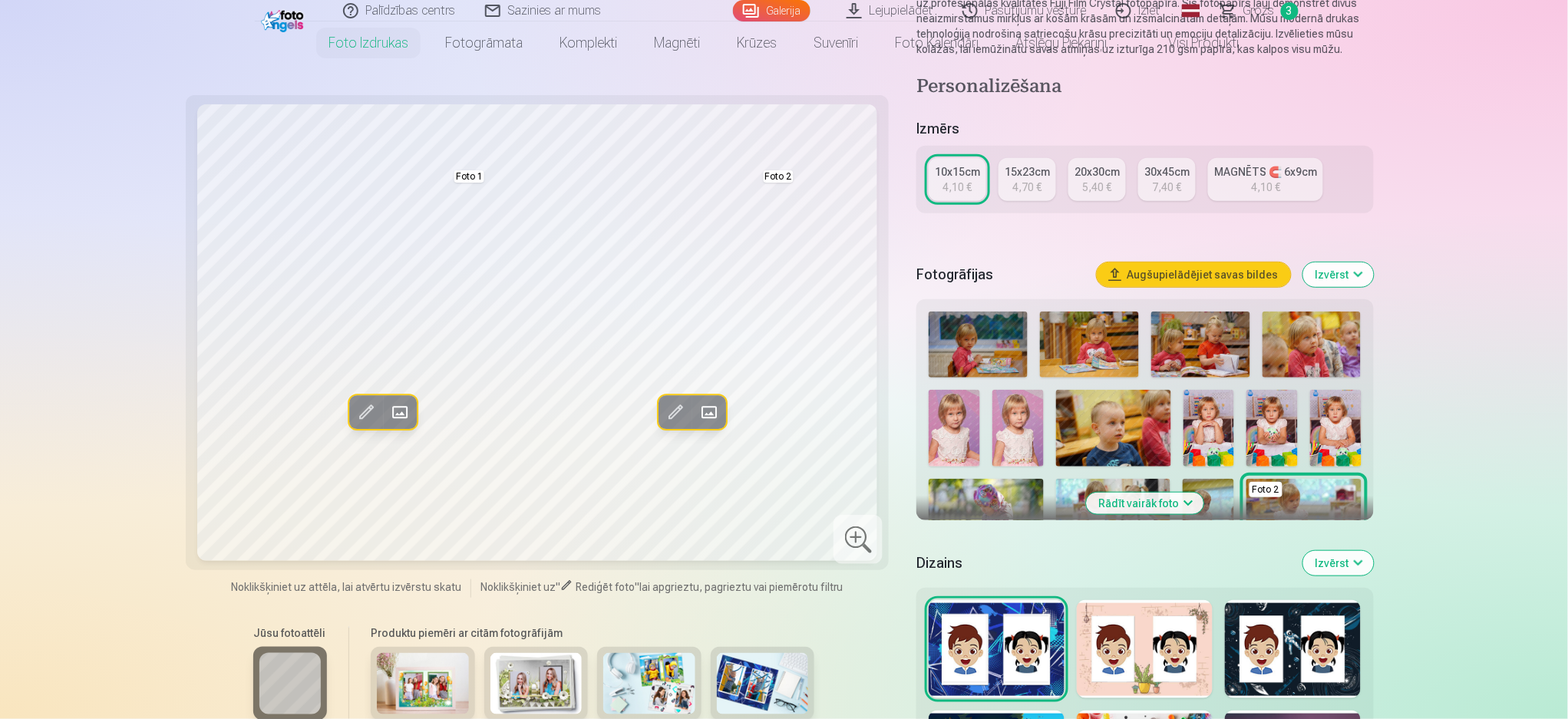
click at [759, 539] on img at bounding box center [762, 684] width 92 height 62
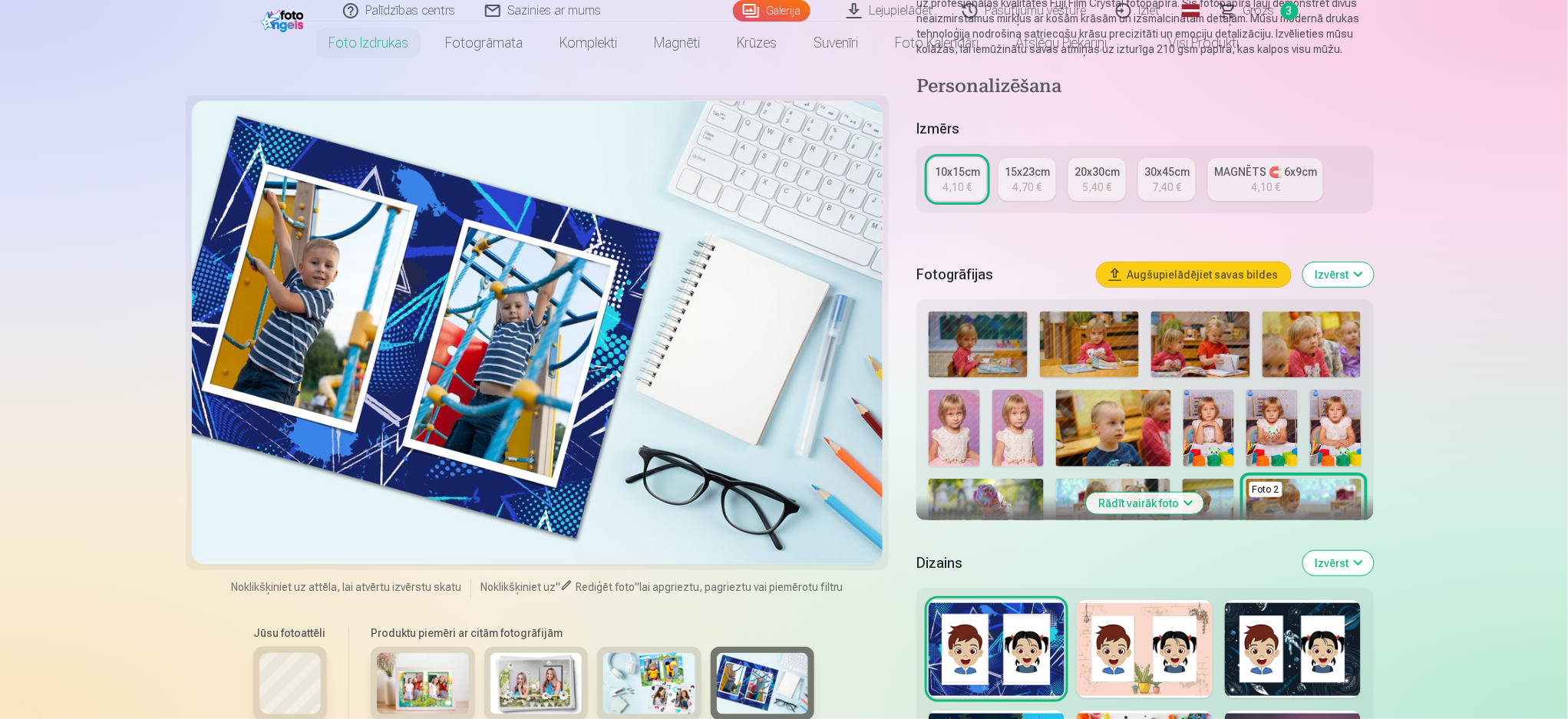
click at [643, 539] on img at bounding box center [649, 684] width 92 height 62
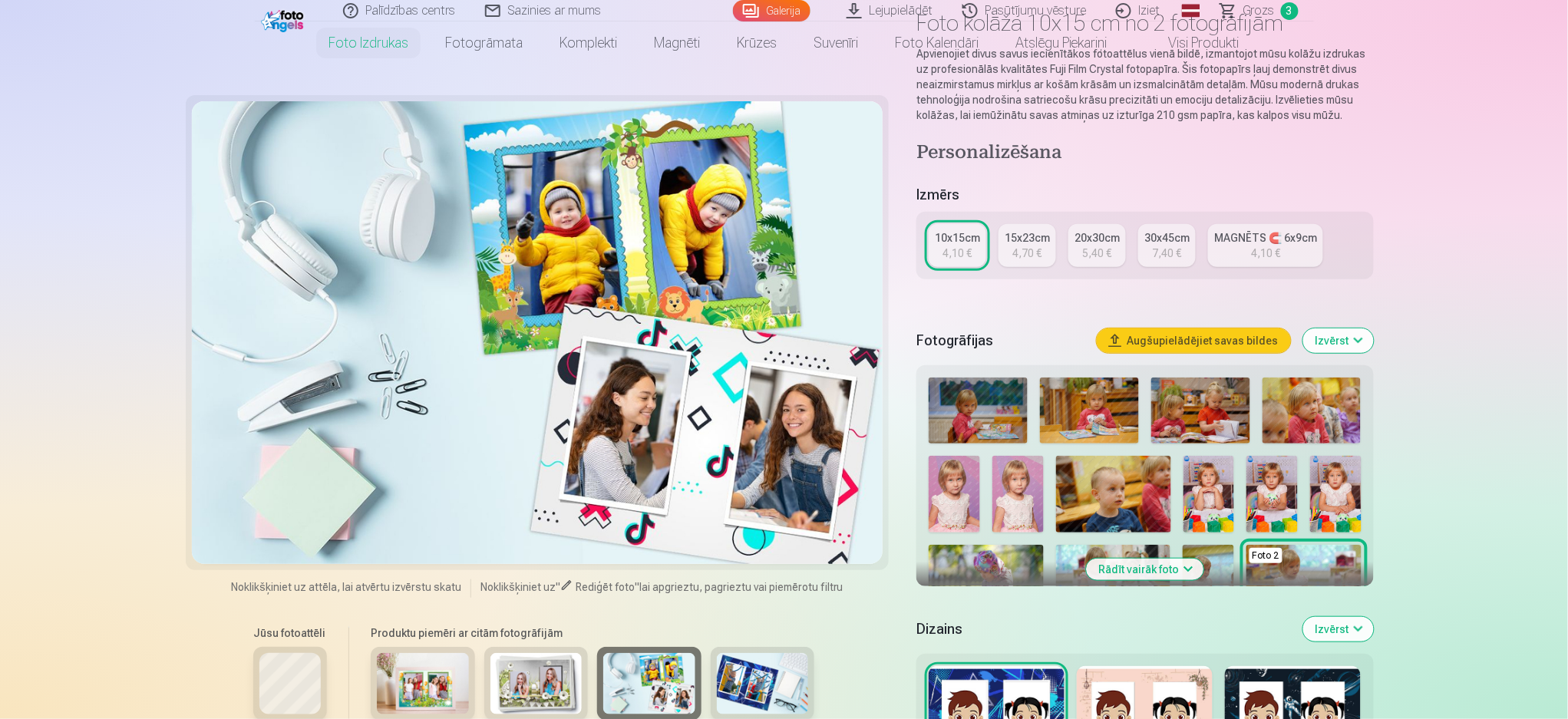
scroll to position [102, 0]
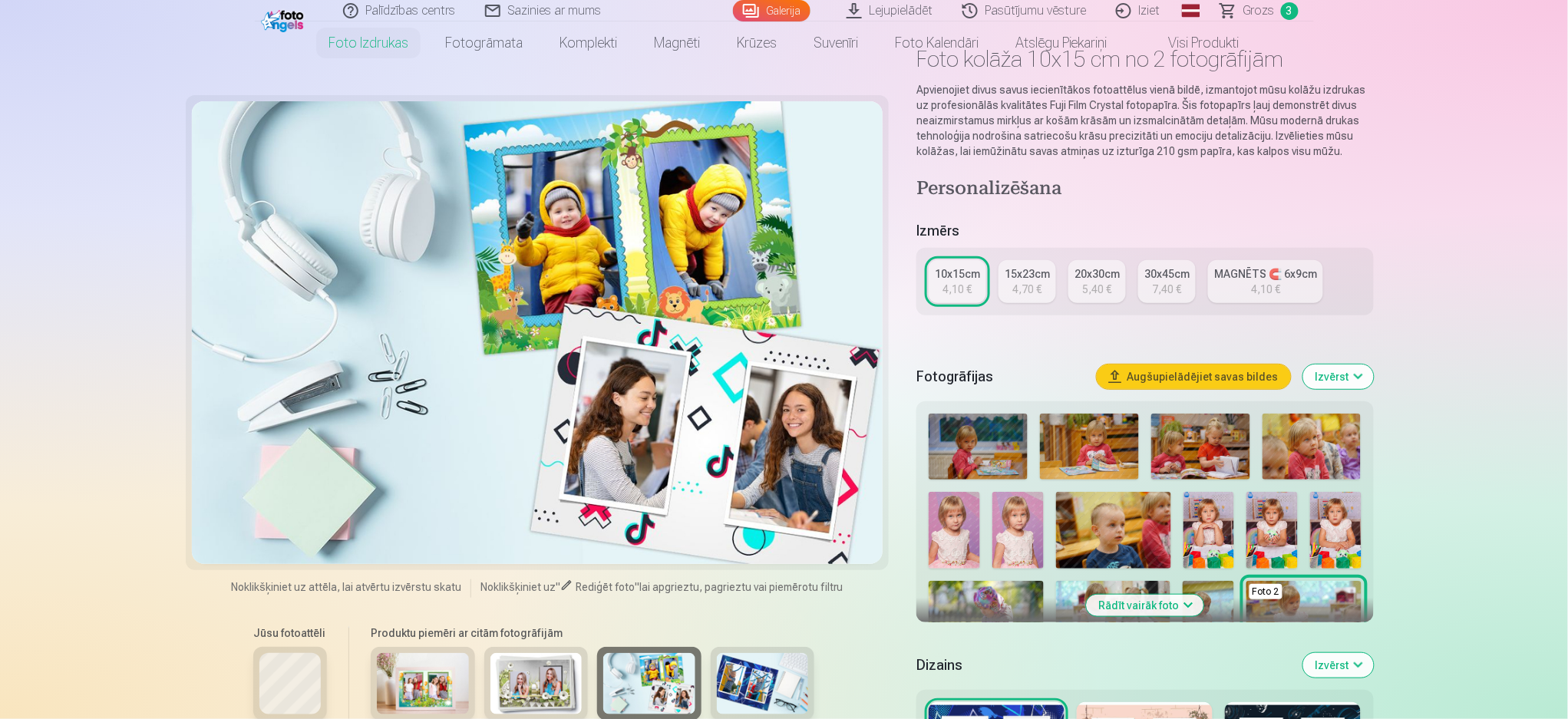
click at [1174, 287] on link "MAGNĒTS 🧲 6x9cm 4,10 €" at bounding box center [1265, 281] width 115 height 43
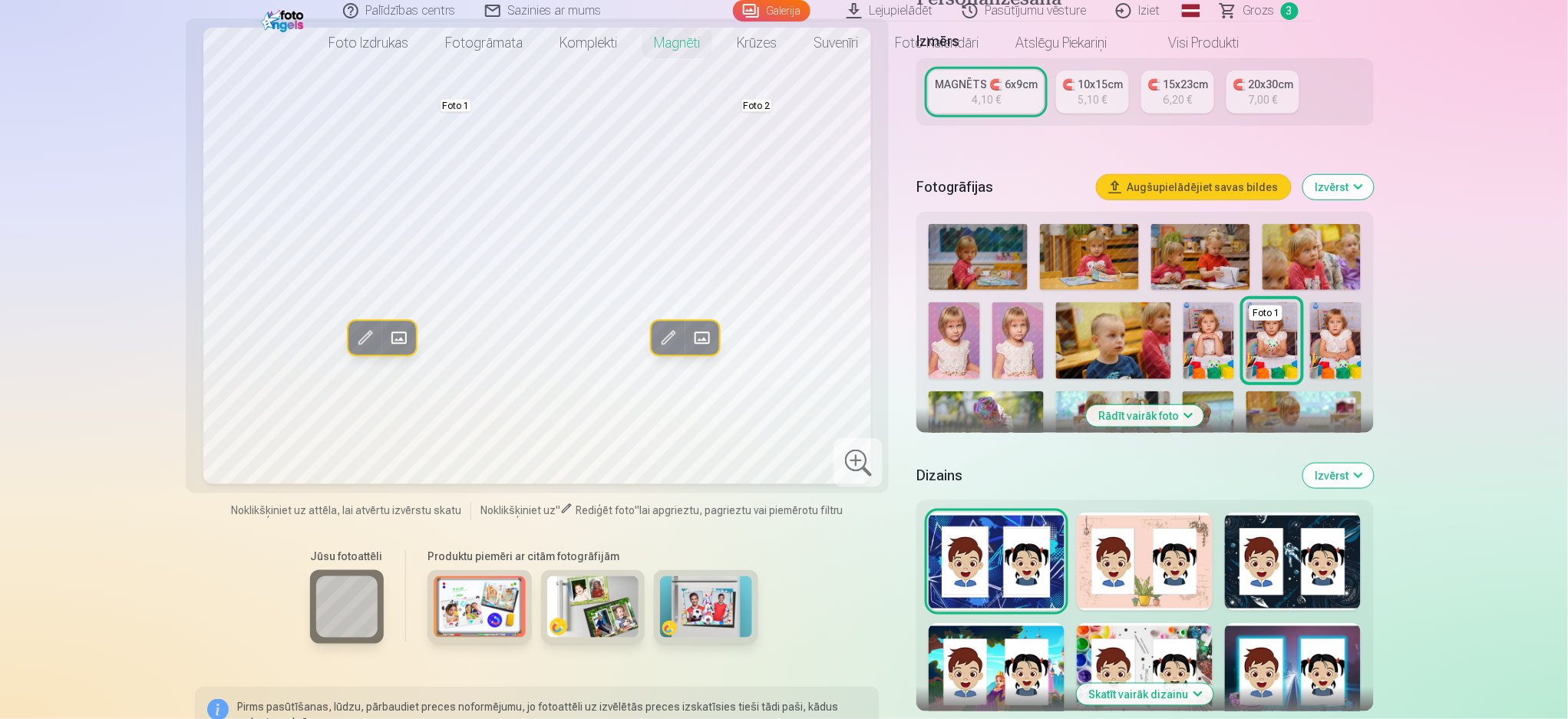
scroll to position [409, 0]
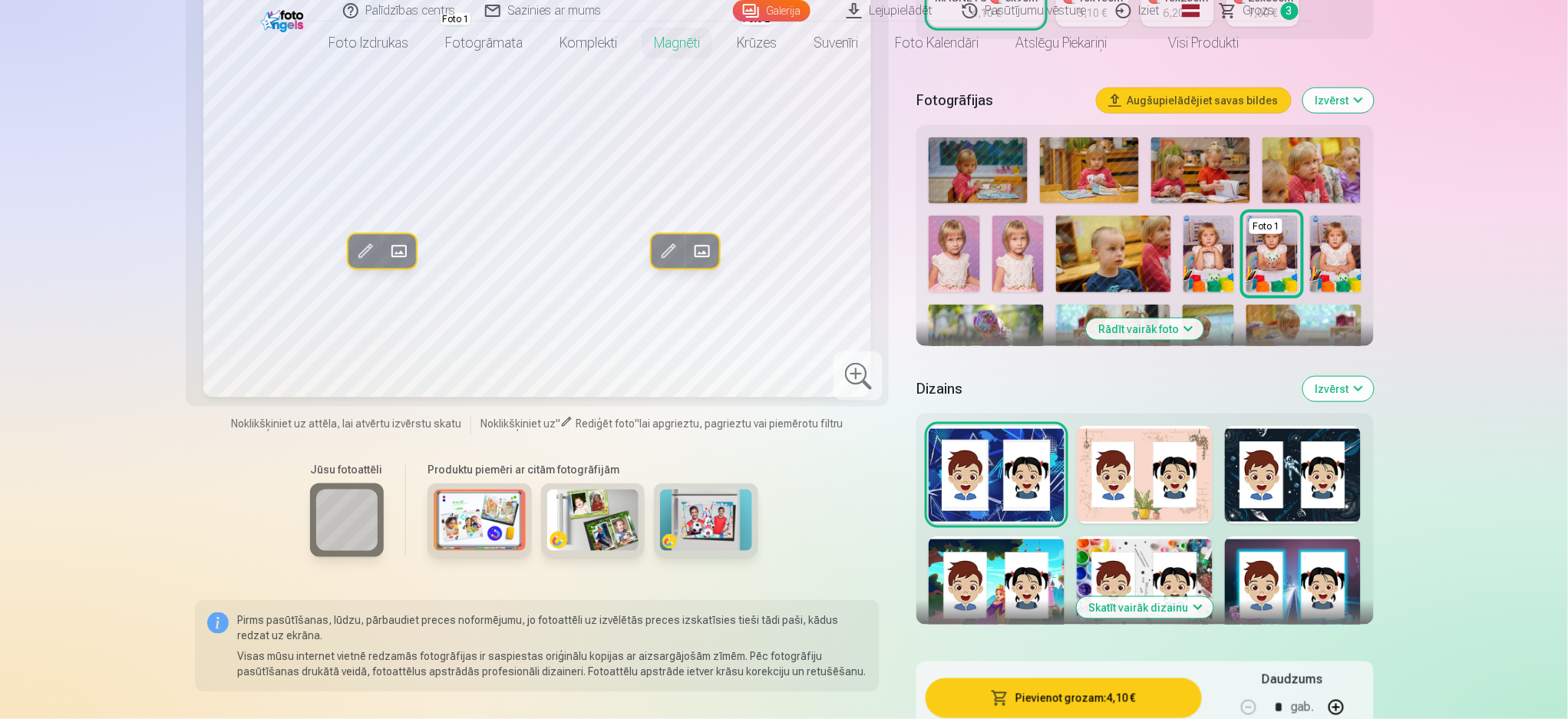
click at [1167, 486] on div at bounding box center [1144, 476] width 136 height 98
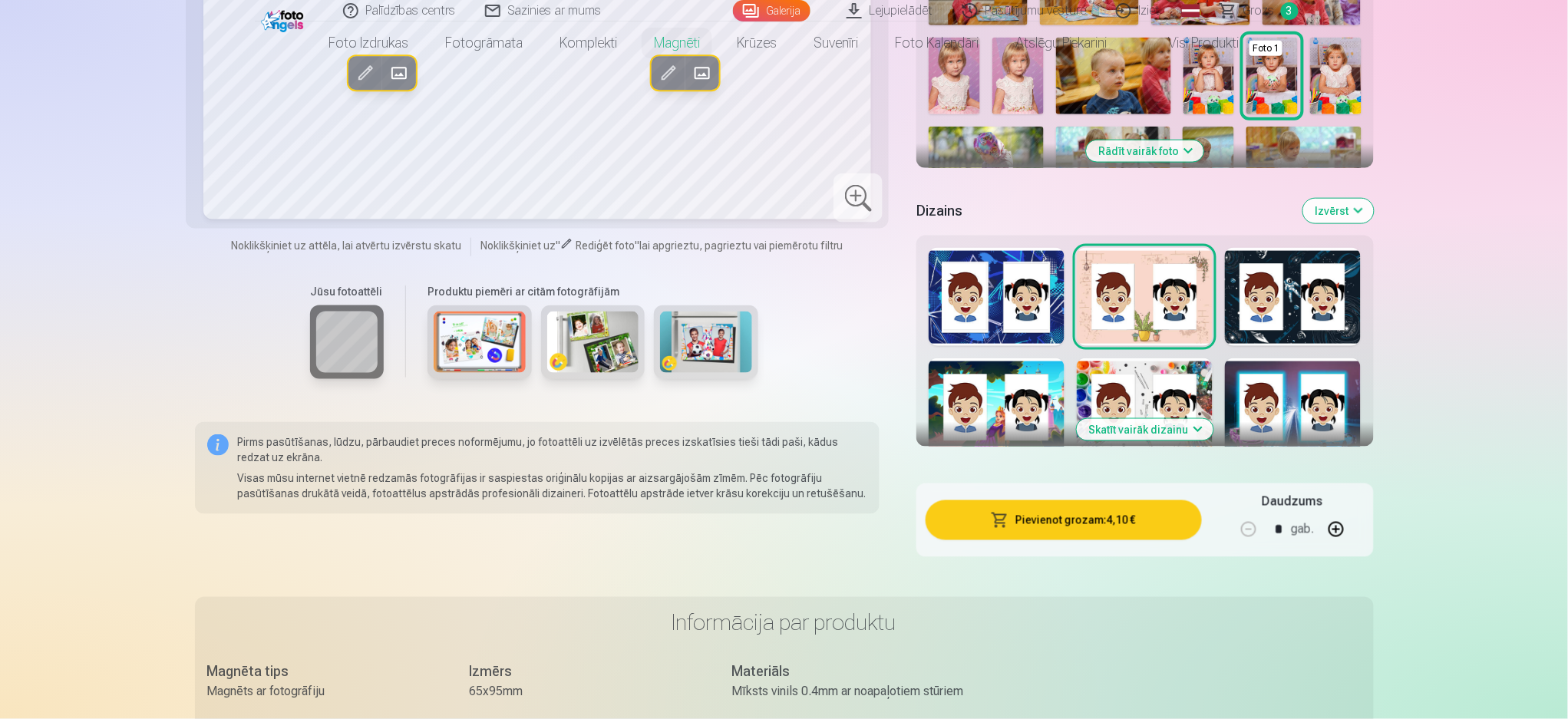
scroll to position [614, 0]
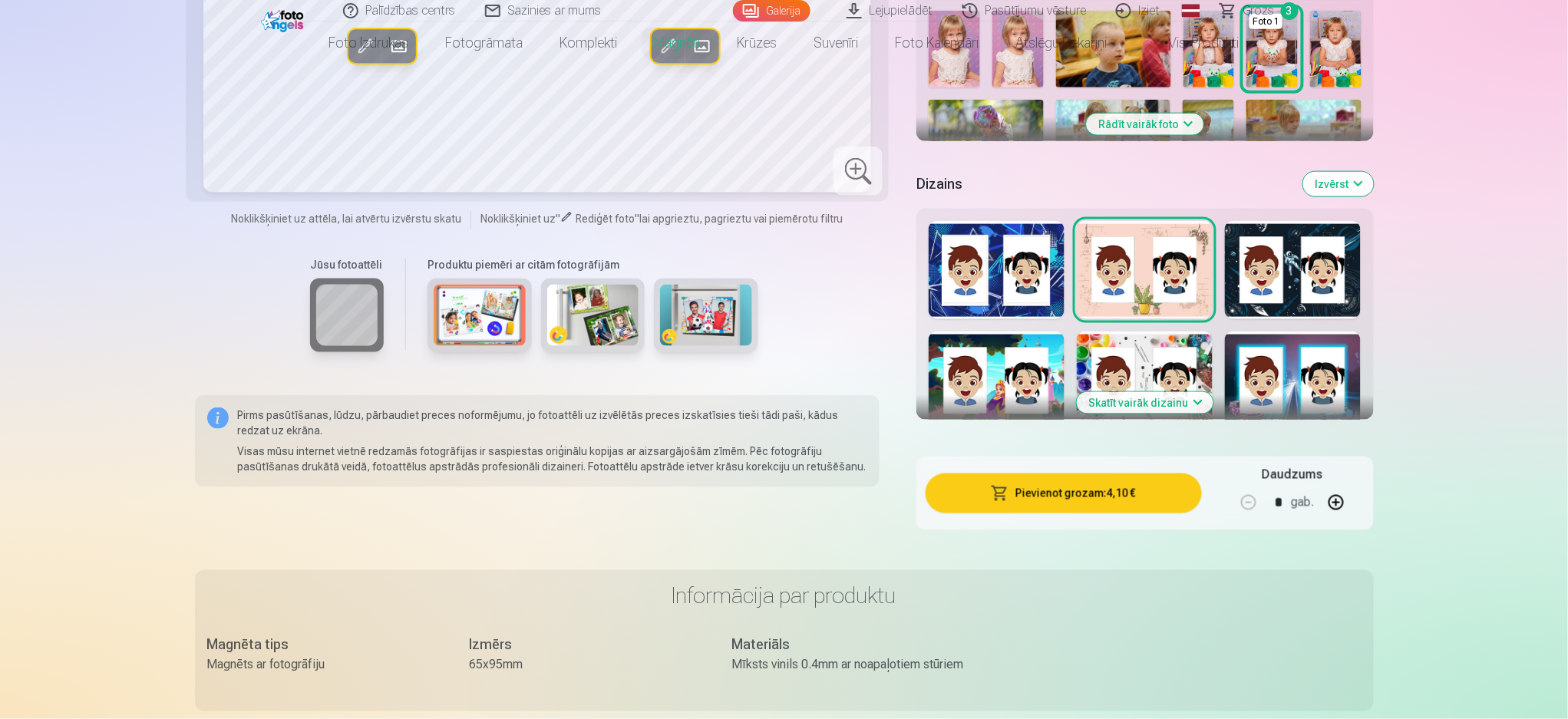
click at [1169, 392] on button "Skatīt vairāk dizainu" at bounding box center [1144, 403] width 136 height 21
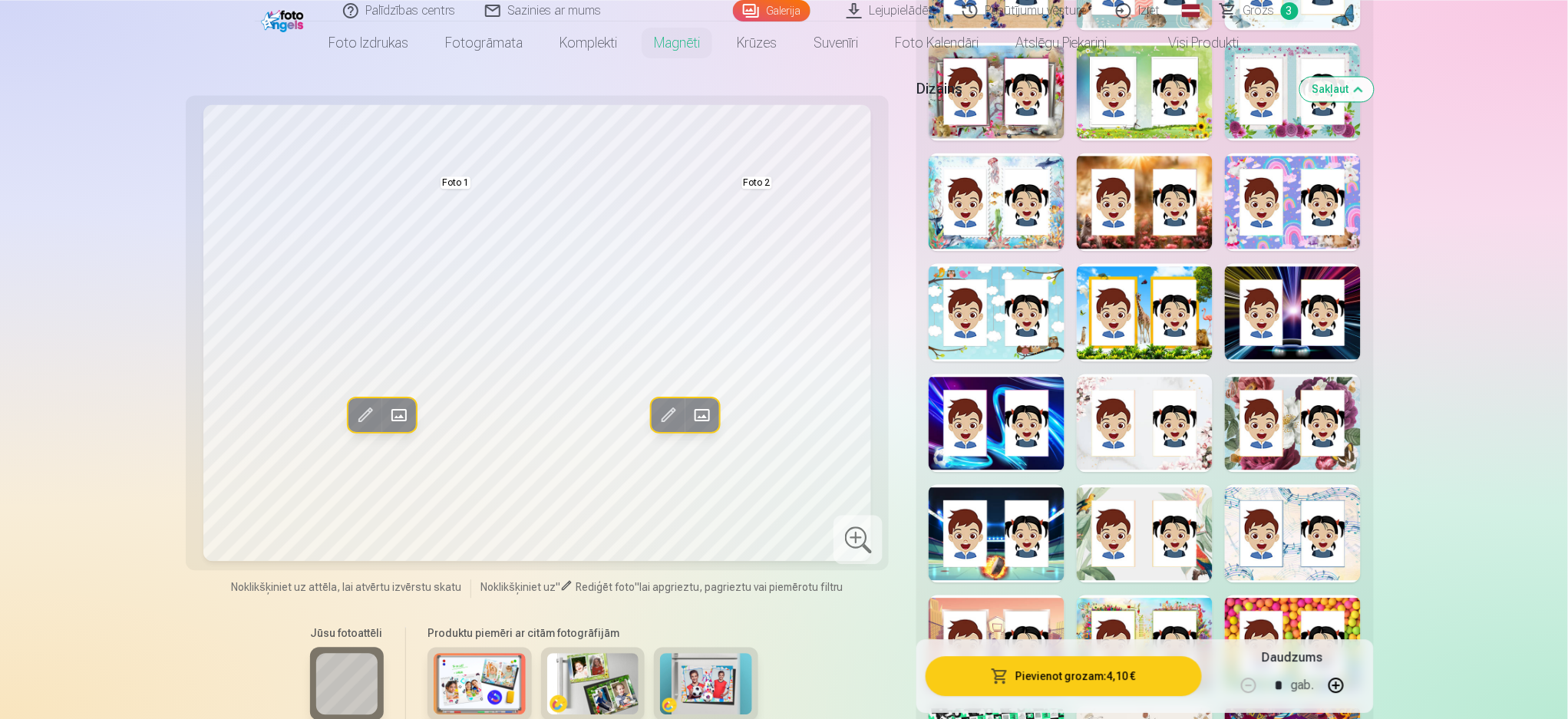
scroll to position [1125, 0]
click at [1135, 196] on div at bounding box center [1144, 201] width 136 height 98
click at [1151, 404] on div at bounding box center [1144, 422] width 136 height 98
click at [1124, 485] on div at bounding box center [1144, 533] width 136 height 98
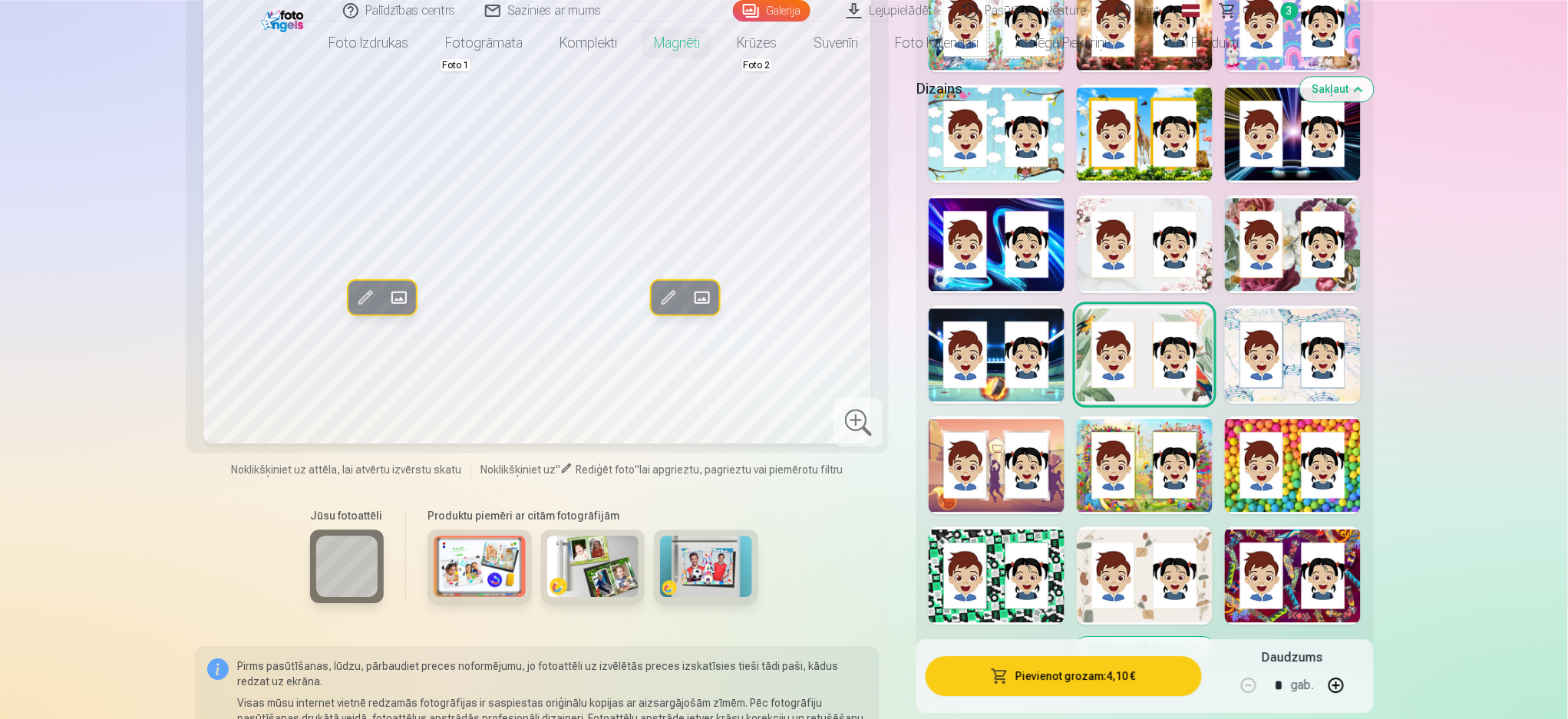
scroll to position [1330, 0]
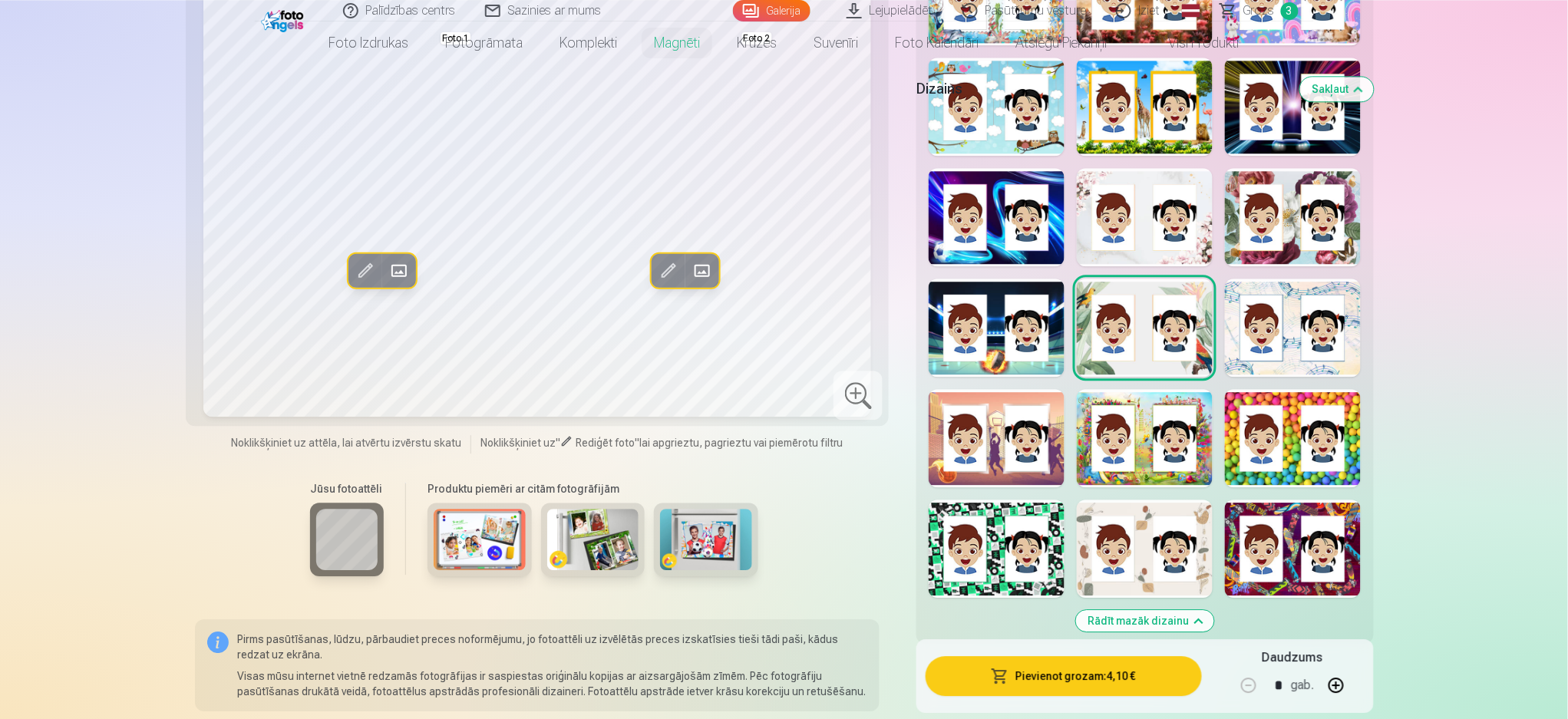
click at [1174, 529] on div at bounding box center [1292, 548] width 136 height 98
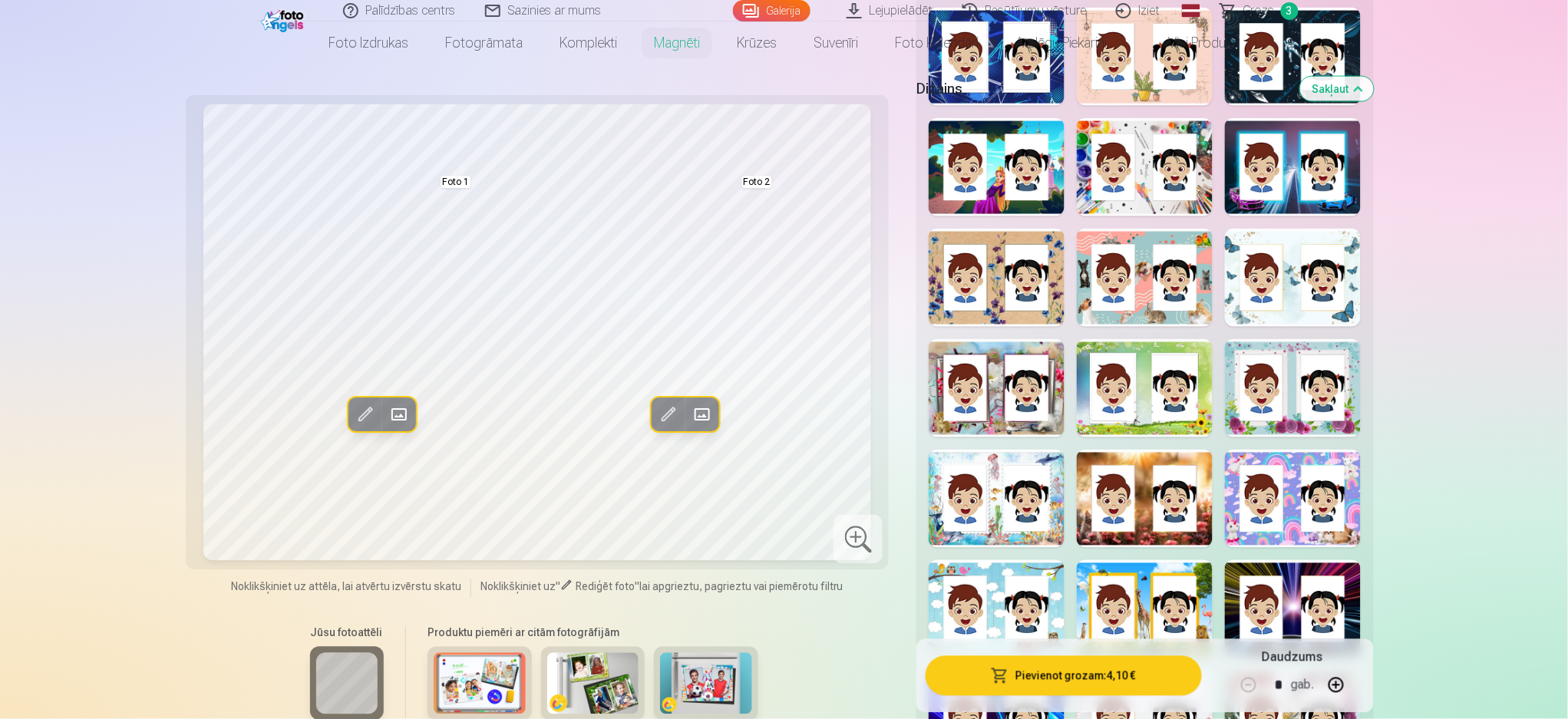
scroll to position [818, 0]
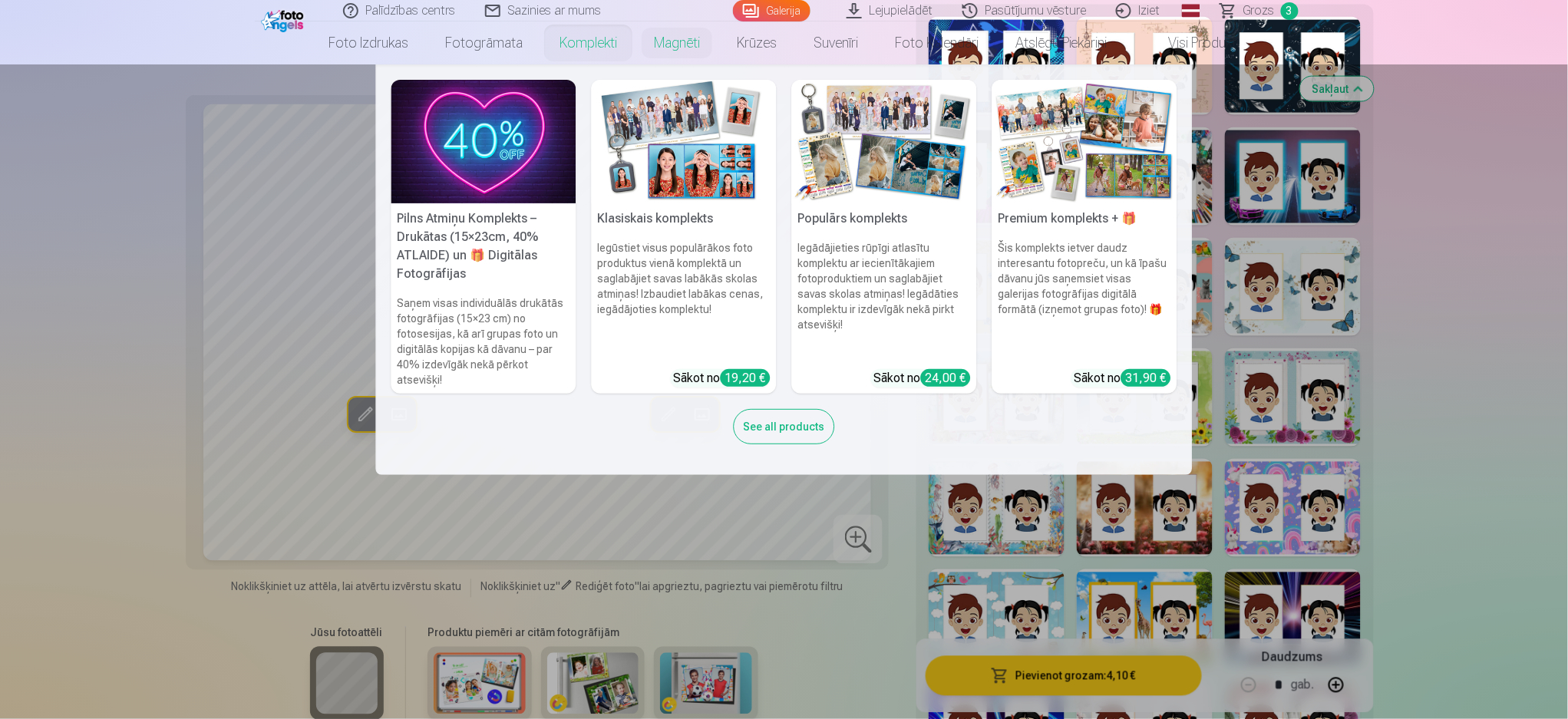
click at [704, 144] on img at bounding box center [684, 142] width 185 height 124
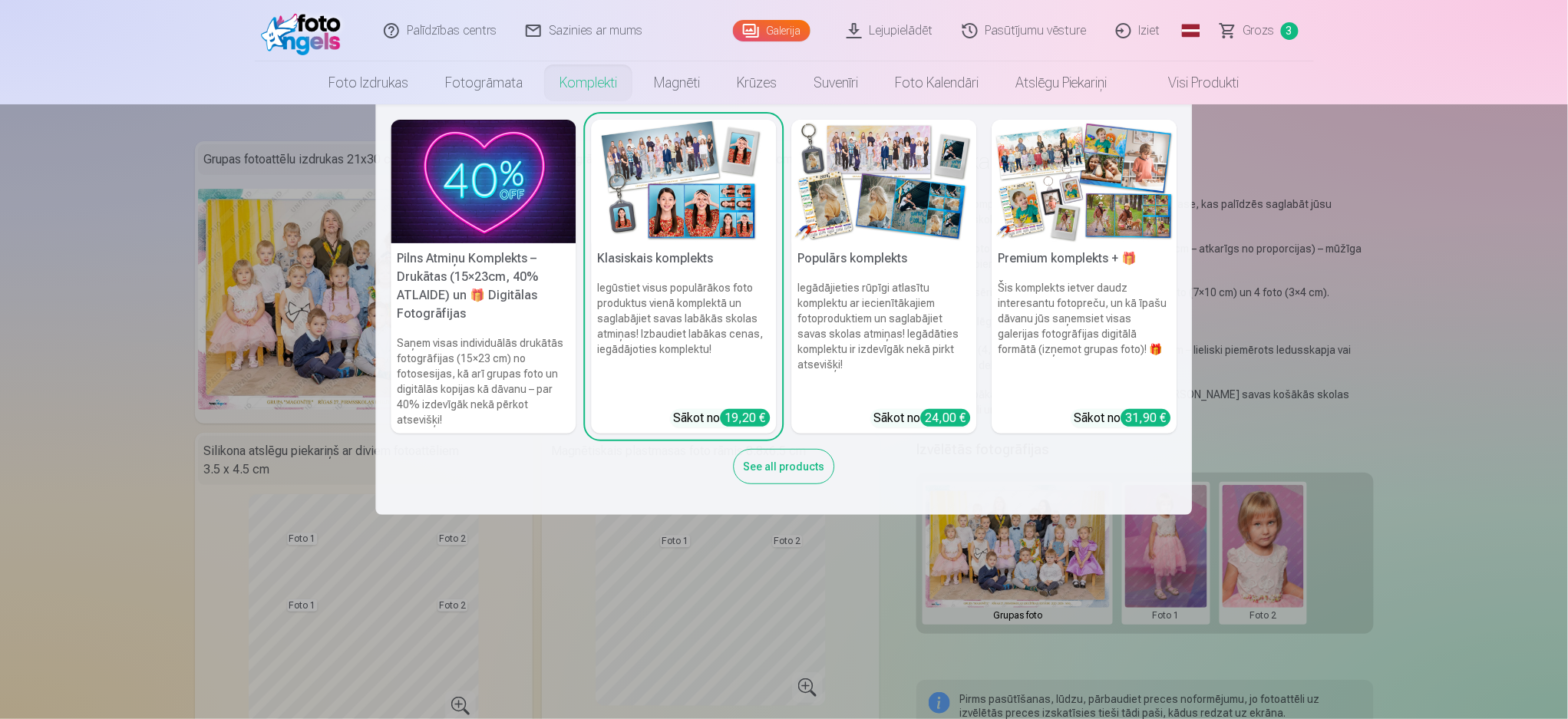
click at [461, 183] on img at bounding box center [483, 181] width 185 height 124
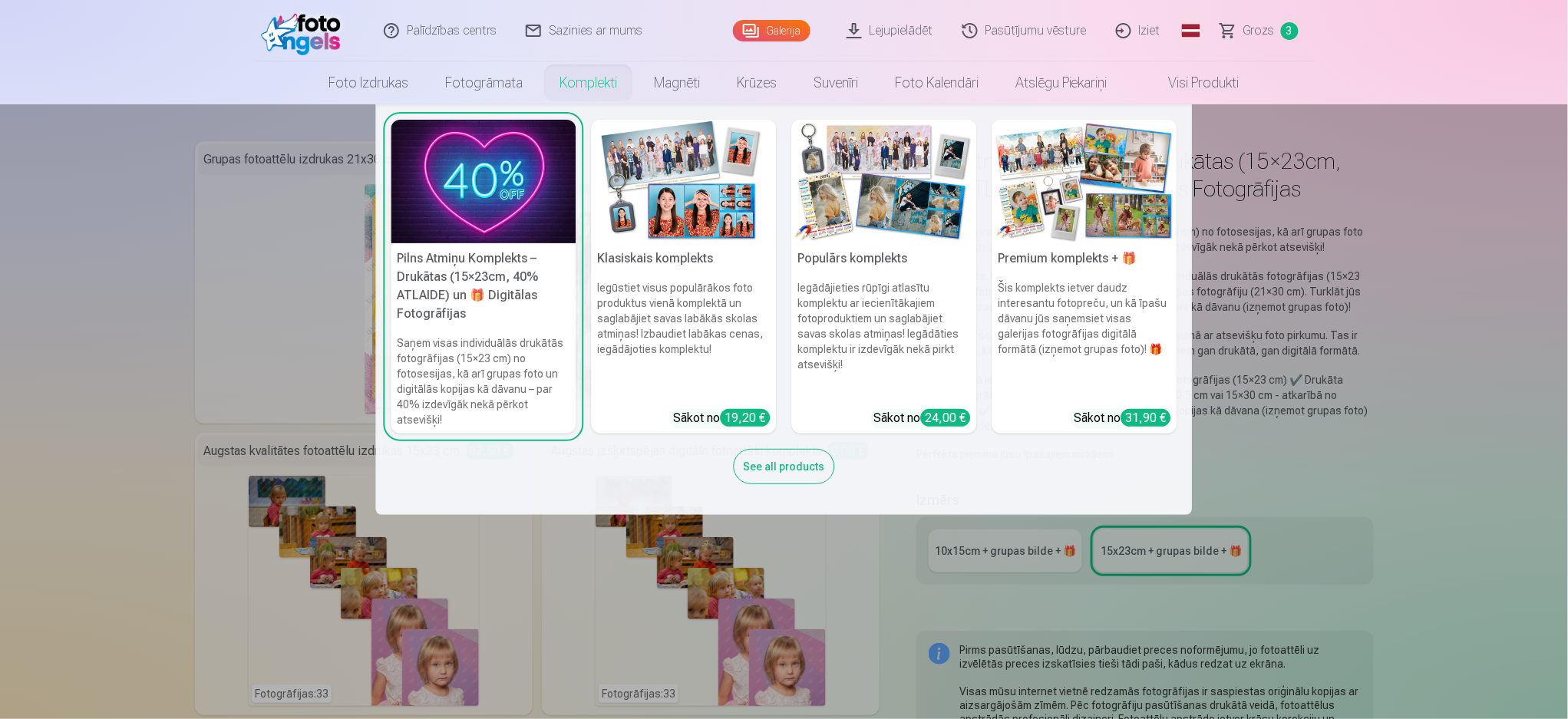
click at [873, 245] on h5 "Populārs komplekts" at bounding box center [884, 258] width 185 height 31
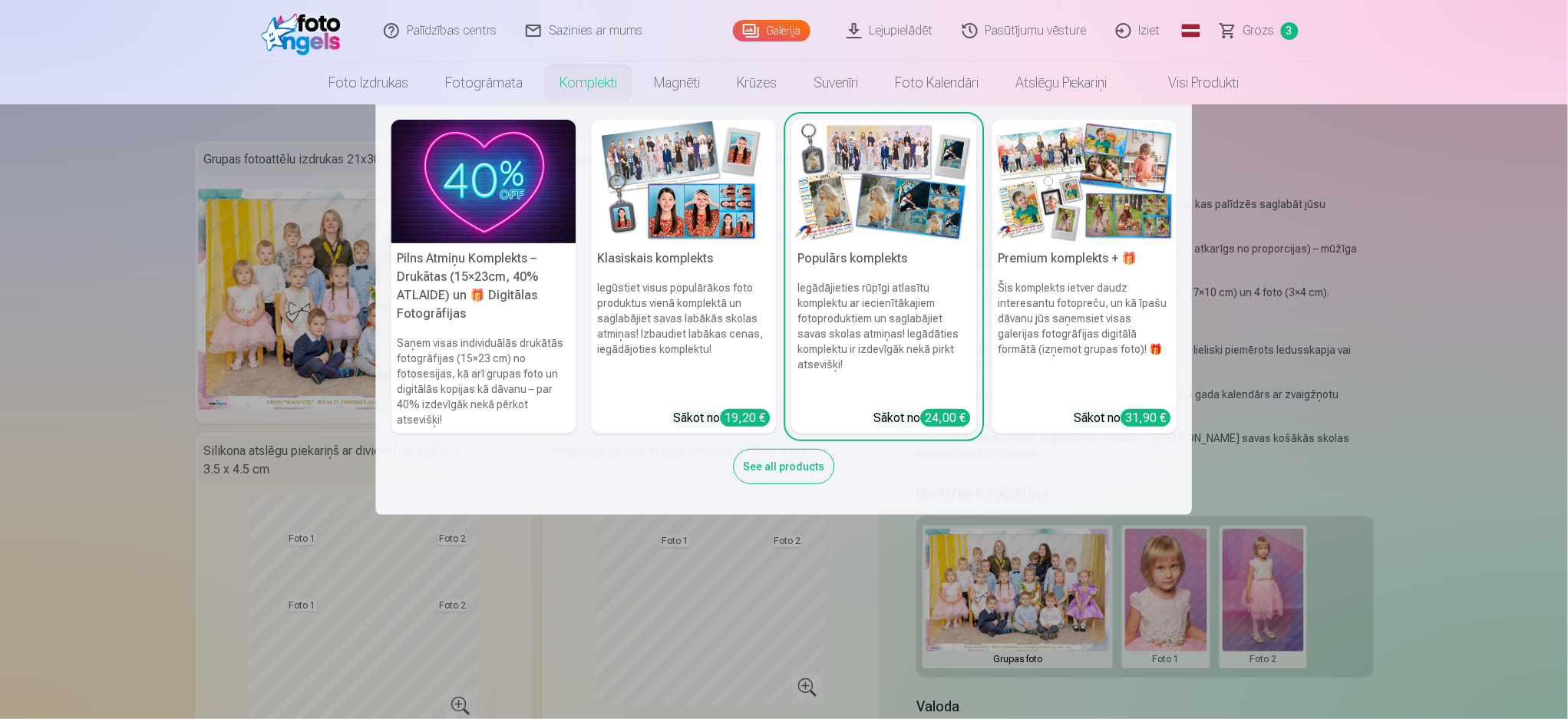
click at [1122, 233] on img at bounding box center [1085, 181] width 185 height 124
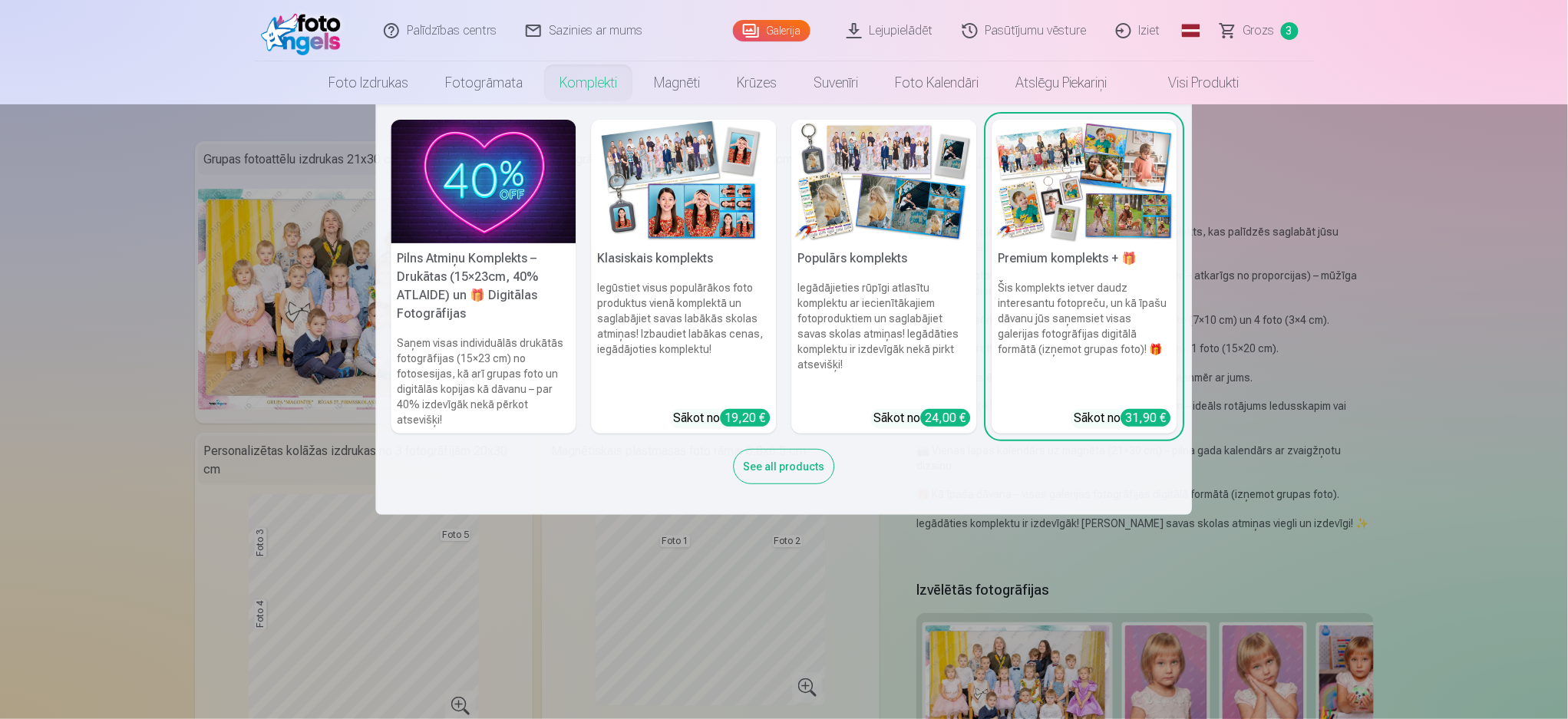
click at [772, 461] on div "See all products" at bounding box center [784, 467] width 101 height 35
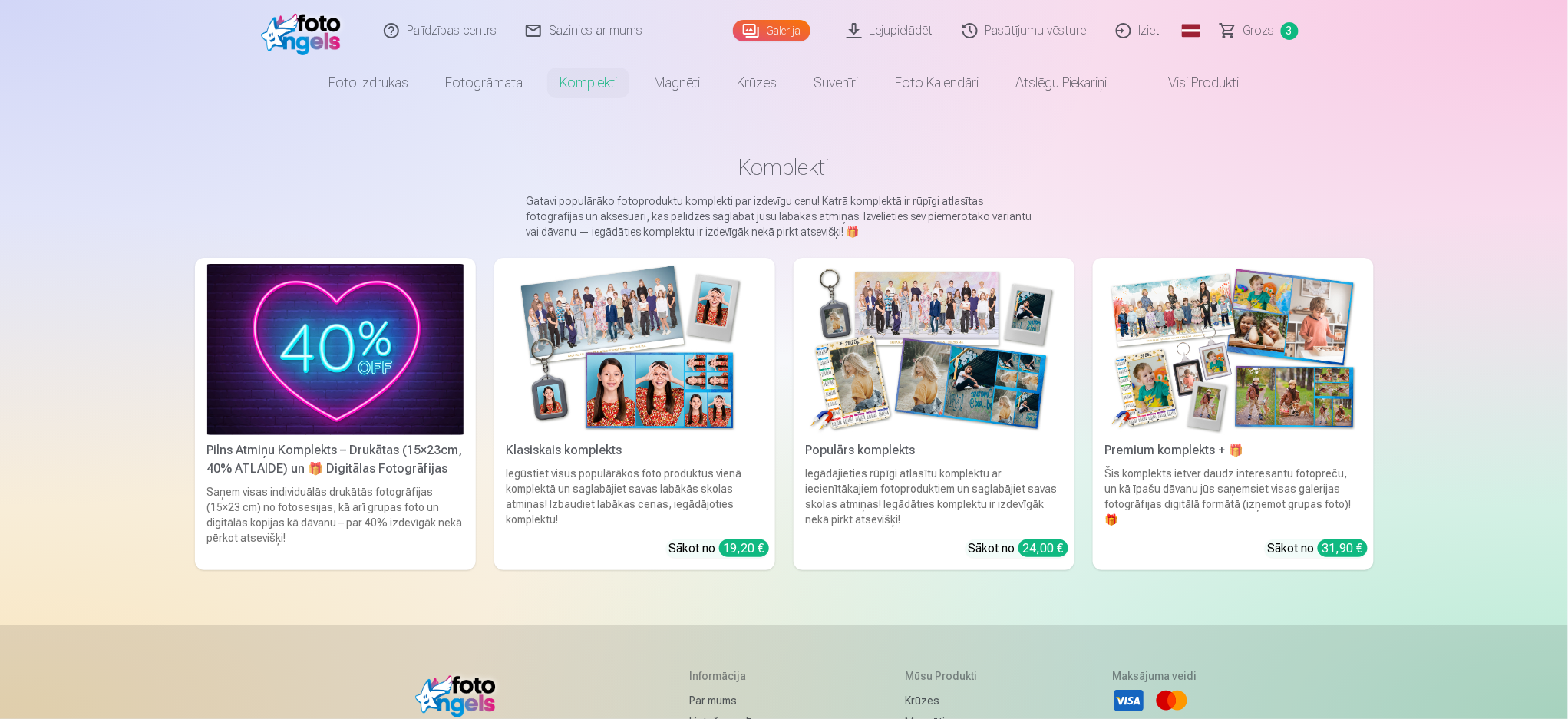
click at [1174, 353] on img at bounding box center [1233, 349] width 257 height 171
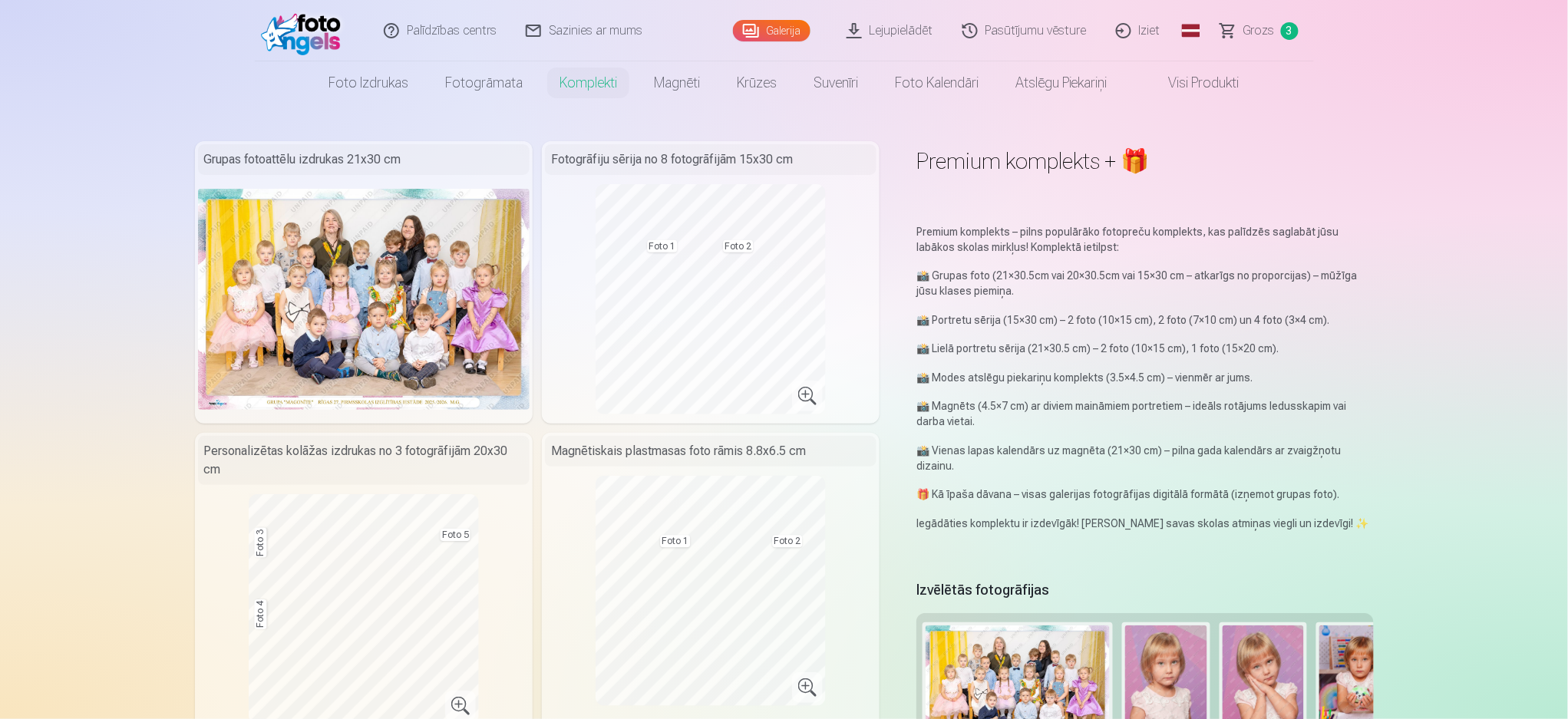
click at [412, 268] on img at bounding box center [363, 299] width 331 height 221
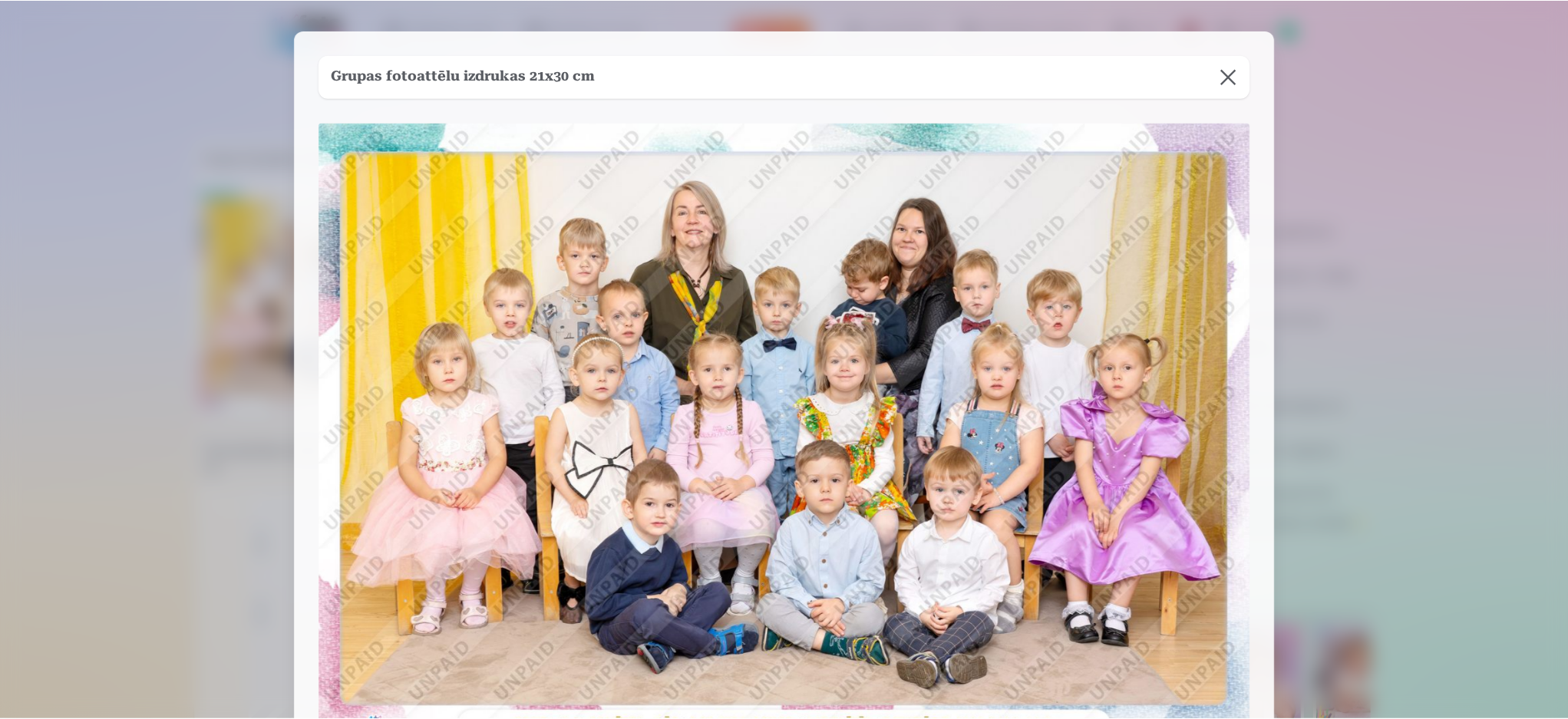
scroll to position [3, 0]
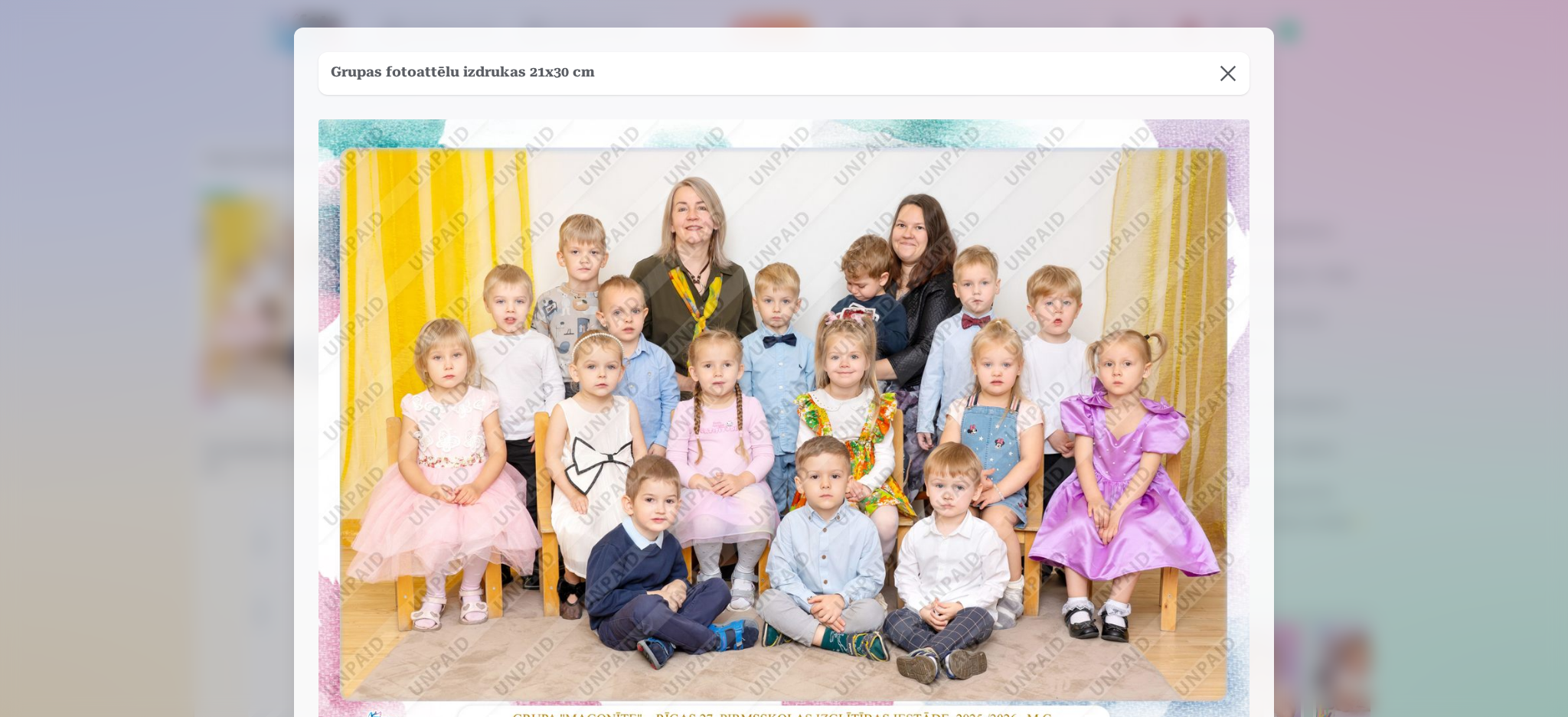
click at [1172, 75] on button at bounding box center [1228, 73] width 43 height 43
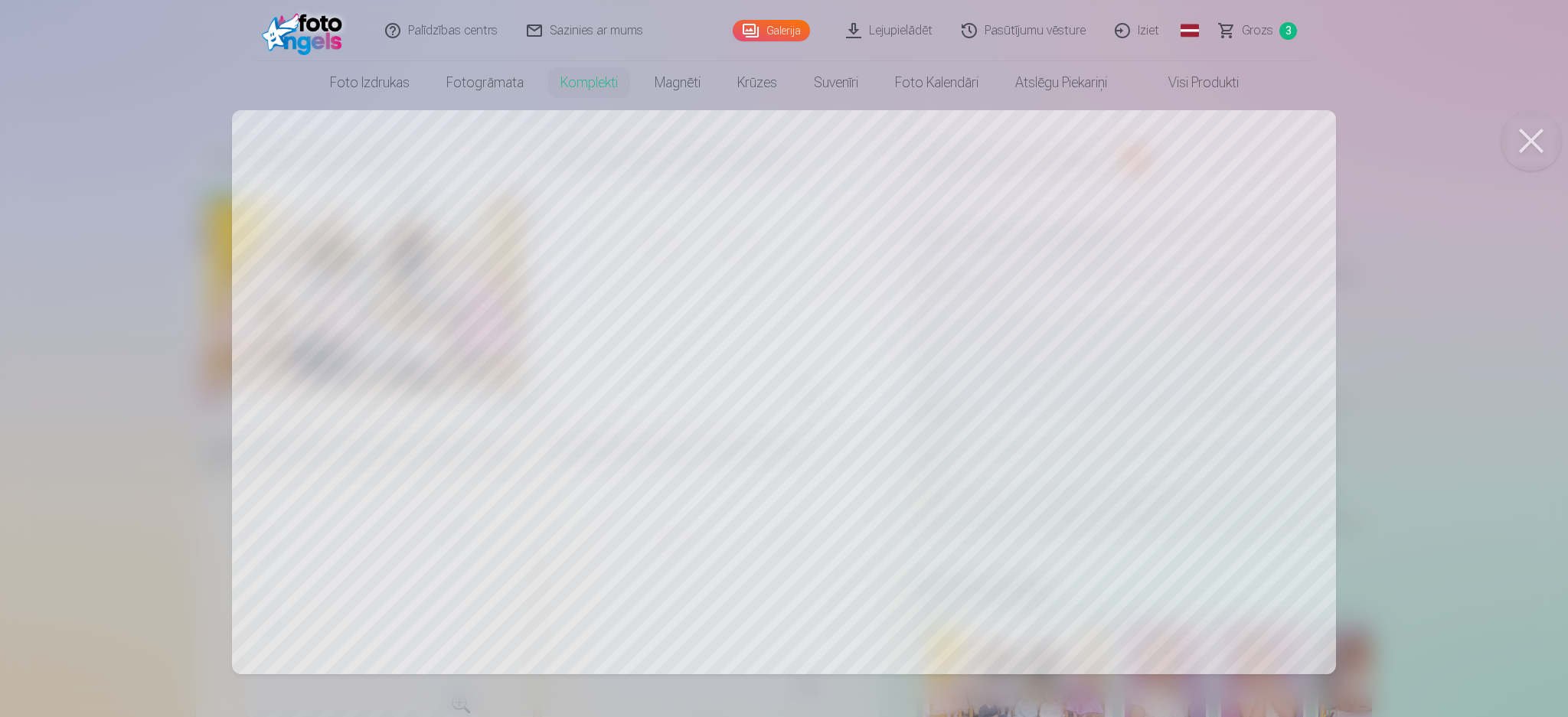
click at [1172, 125] on button at bounding box center [1531, 141] width 61 height 61
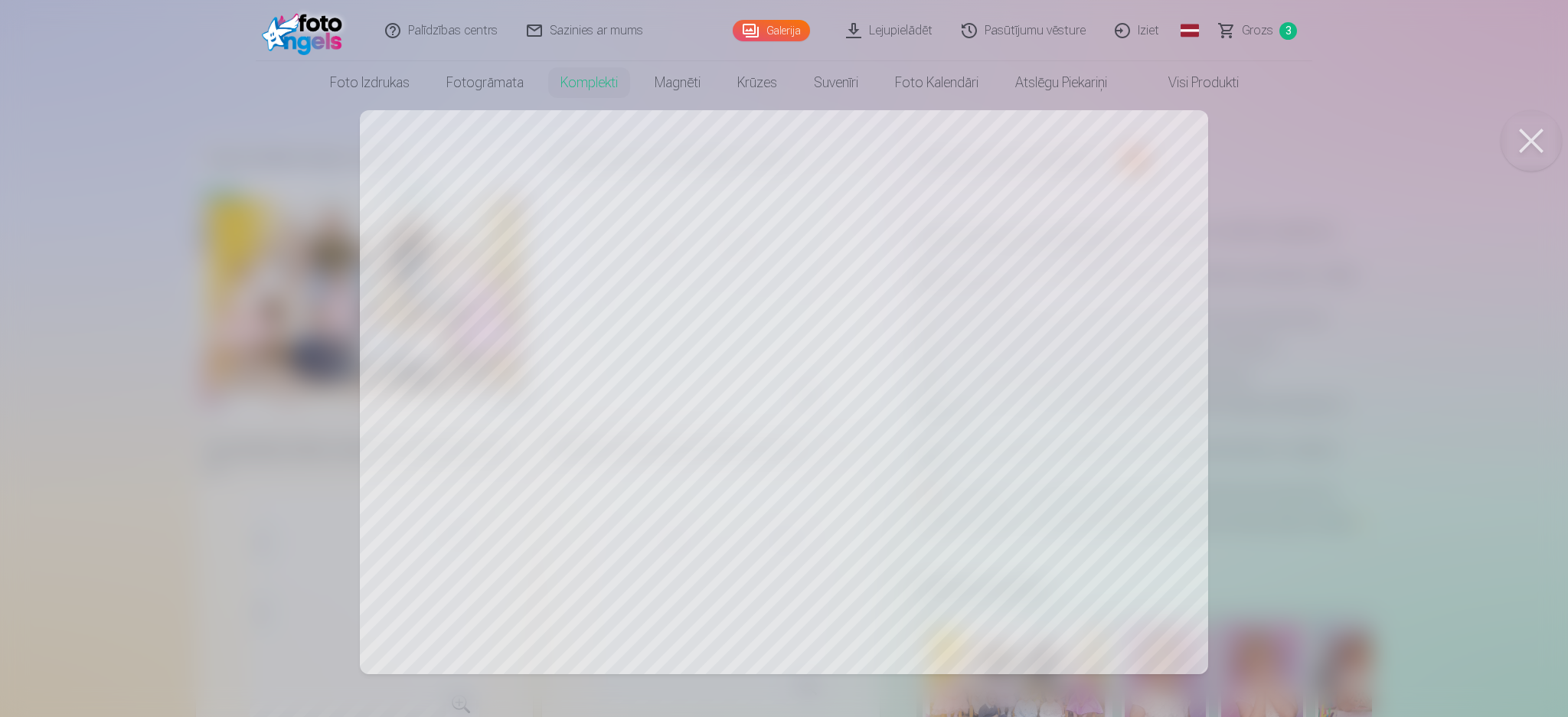
click at [1172, 140] on button at bounding box center [1531, 141] width 61 height 61
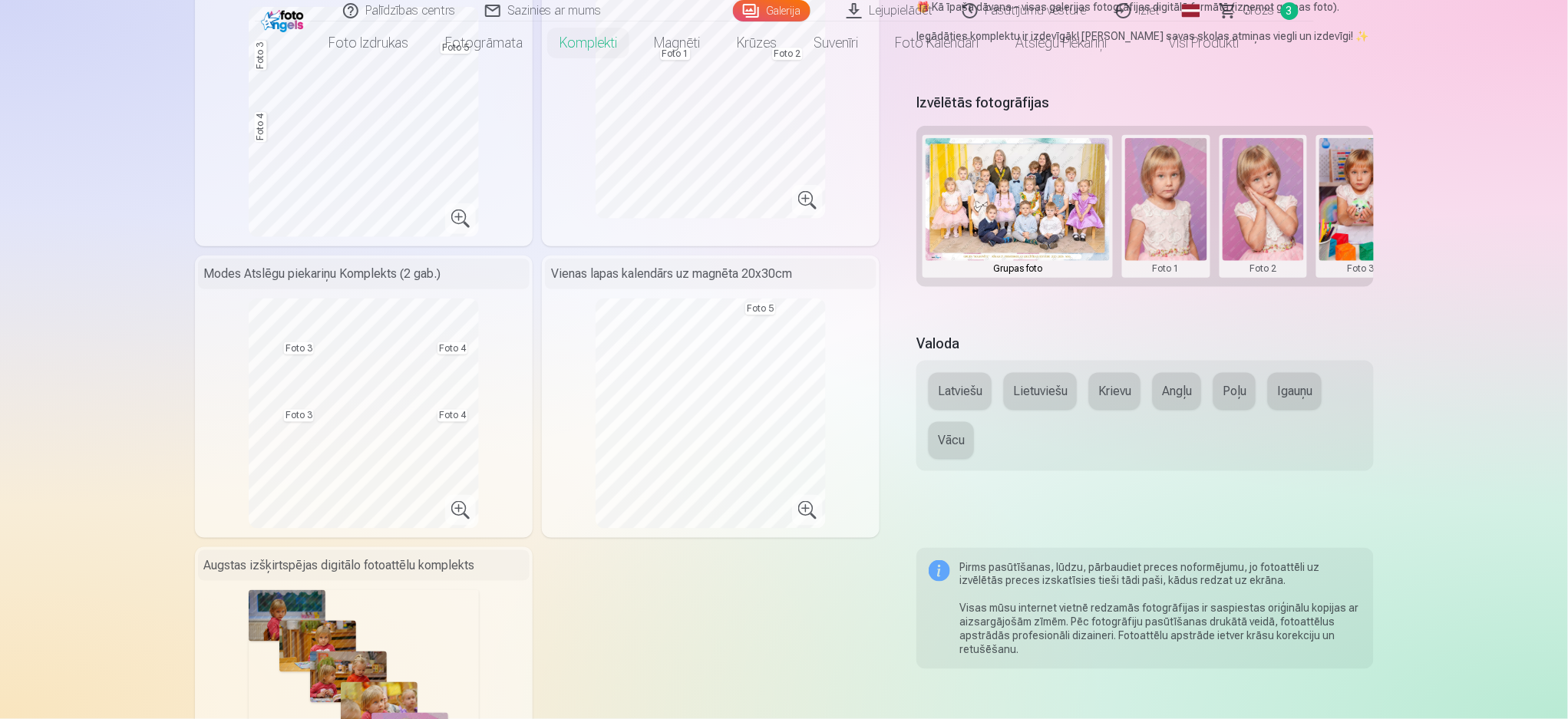
scroll to position [511, 0]
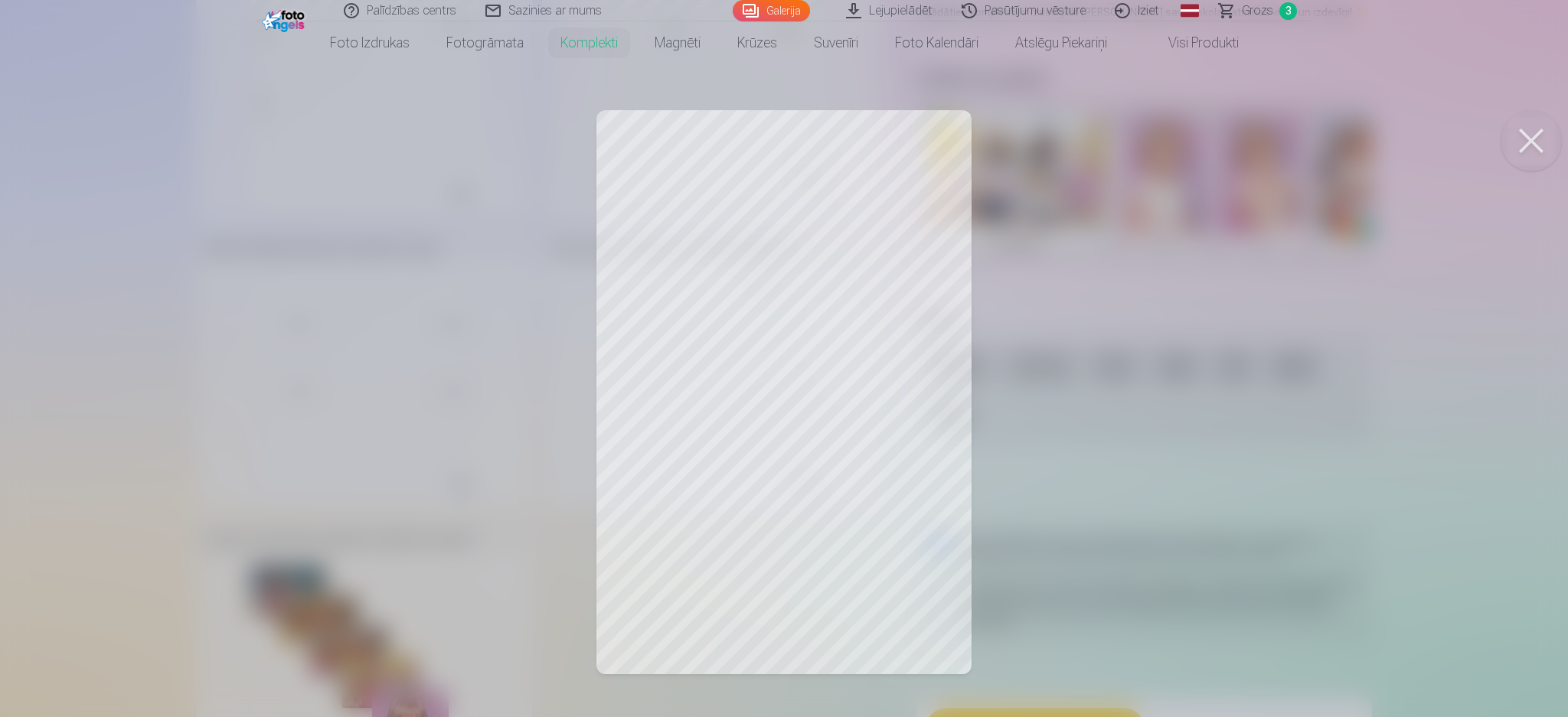
click at [1172, 142] on button at bounding box center [1531, 141] width 61 height 61
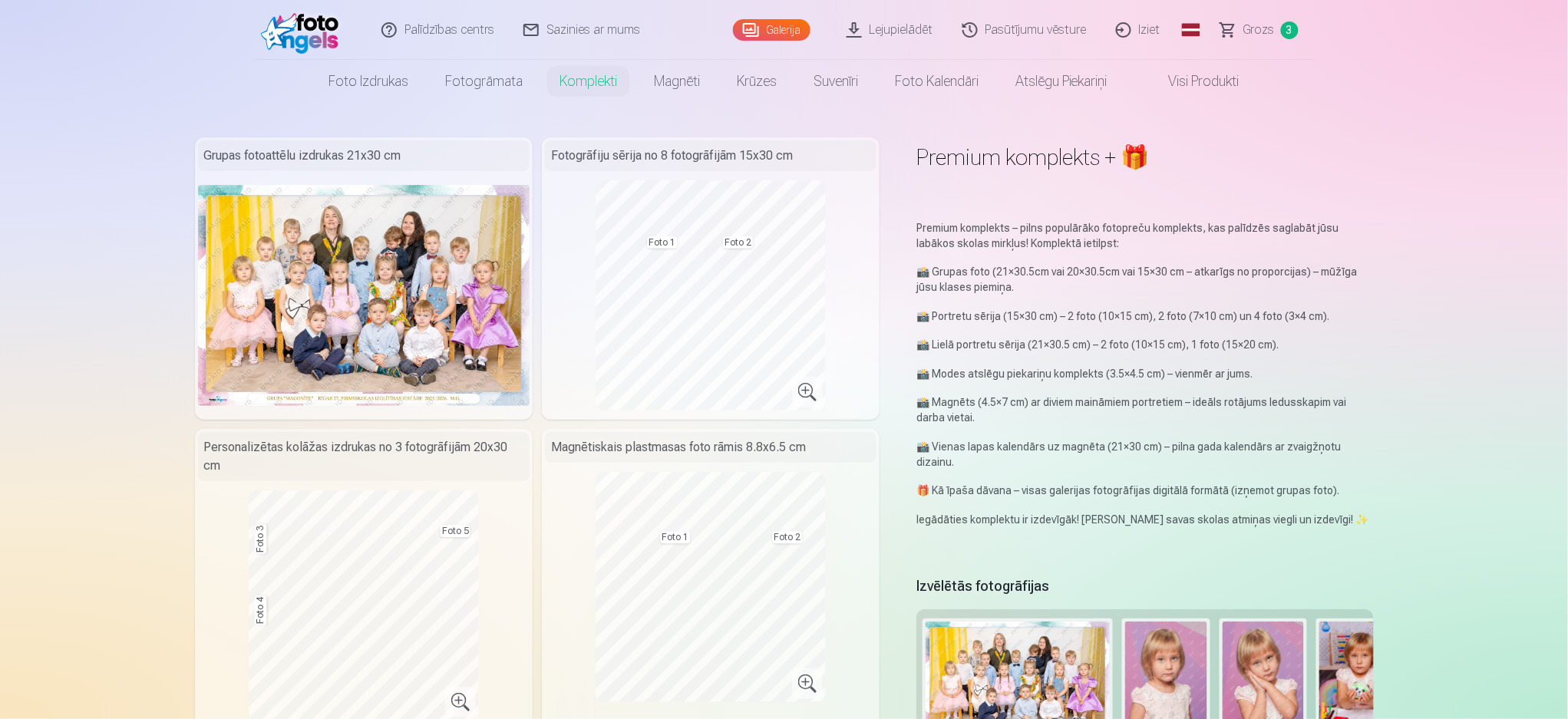
scroll to position [0, 0]
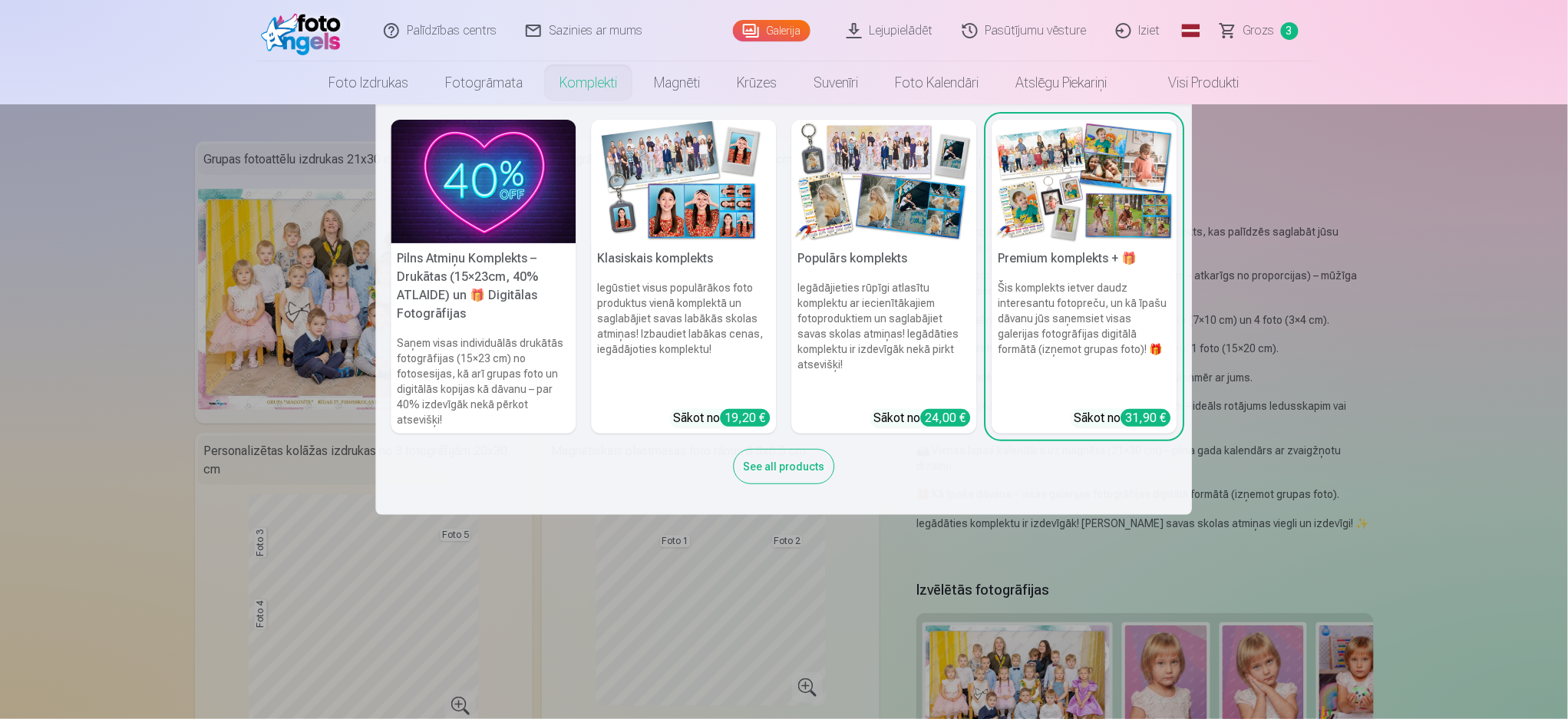
click at [593, 87] on link "Komplekti" at bounding box center [587, 83] width 94 height 43
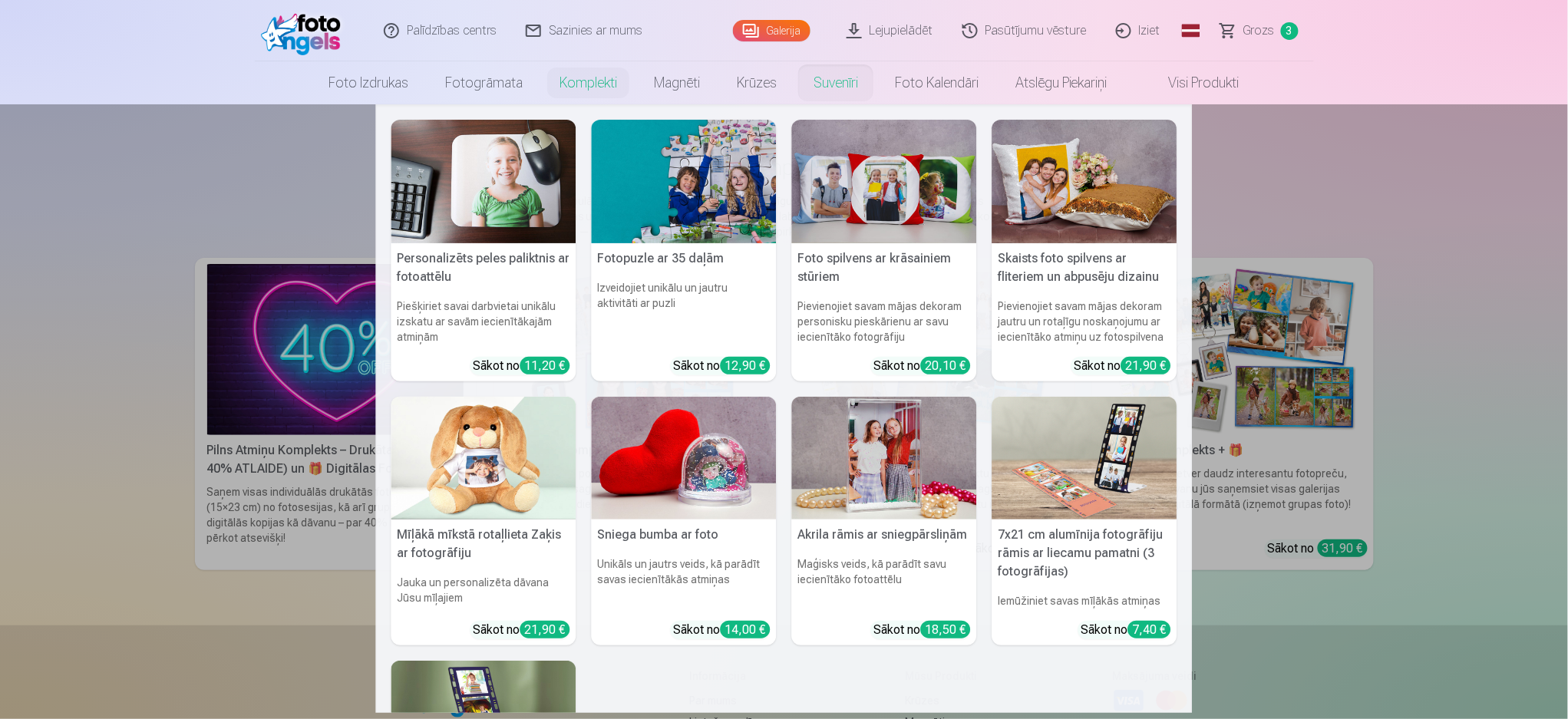
click at [831, 90] on link "Suvenīri" at bounding box center [835, 83] width 82 height 43
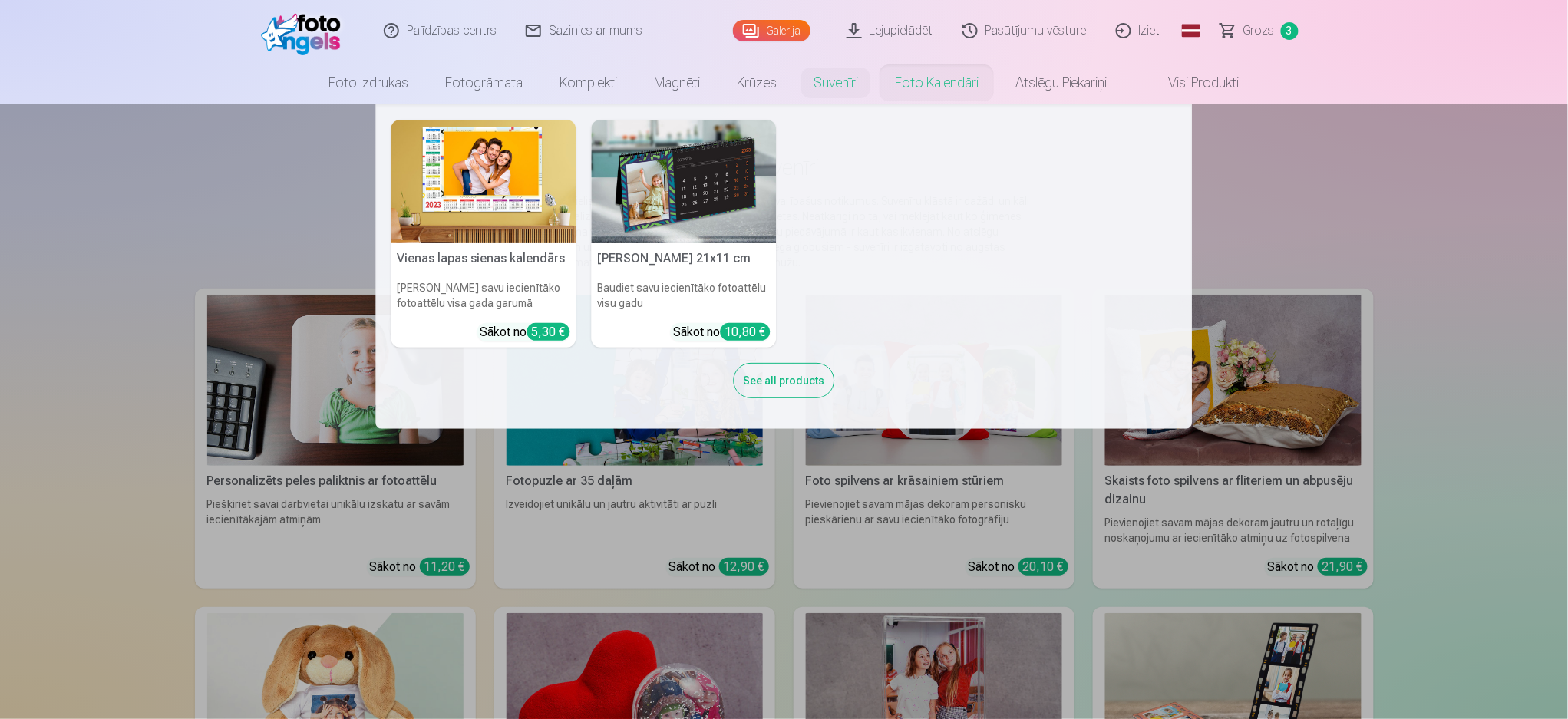
click at [911, 69] on link "Foto kalendāri" at bounding box center [936, 83] width 120 height 43
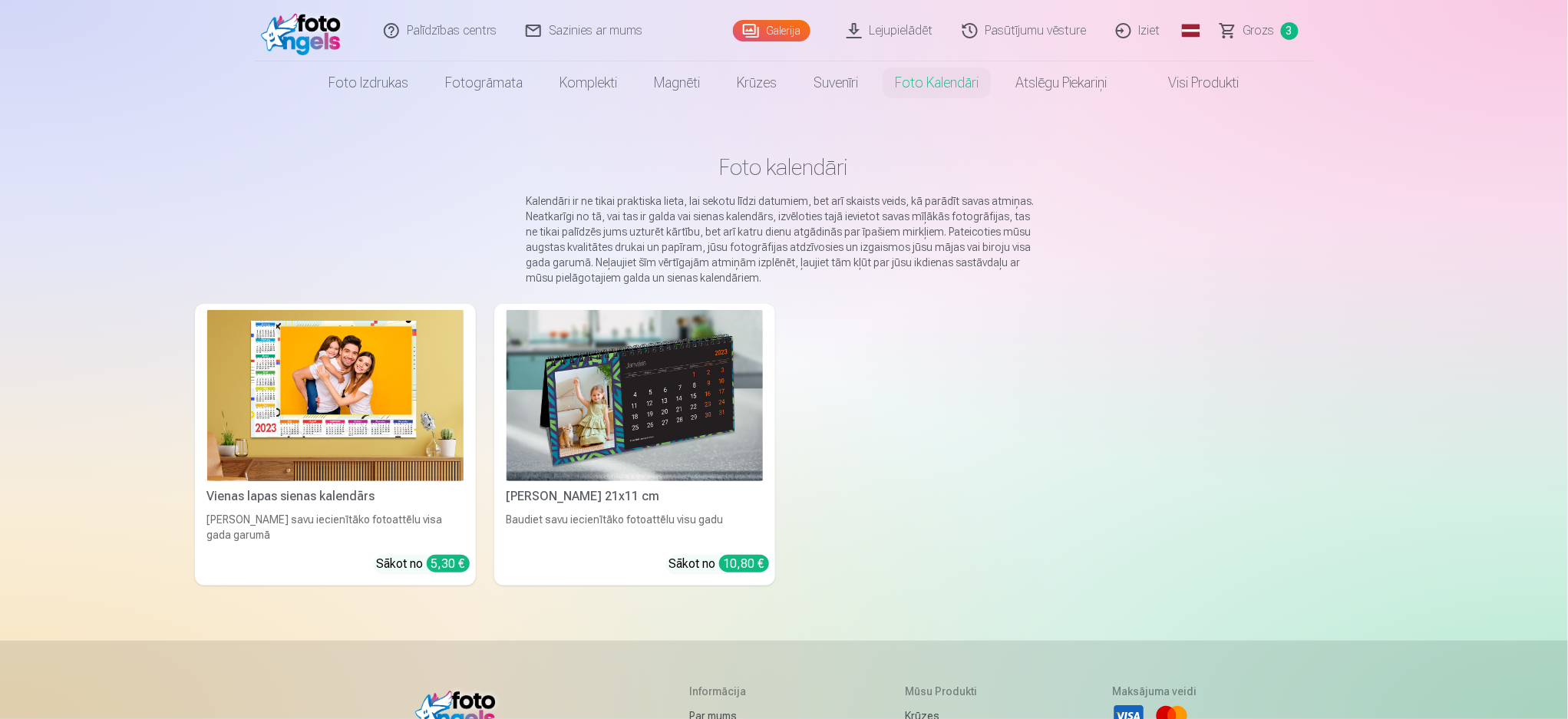
click at [282, 390] on img at bounding box center [336, 396] width 257 height 171
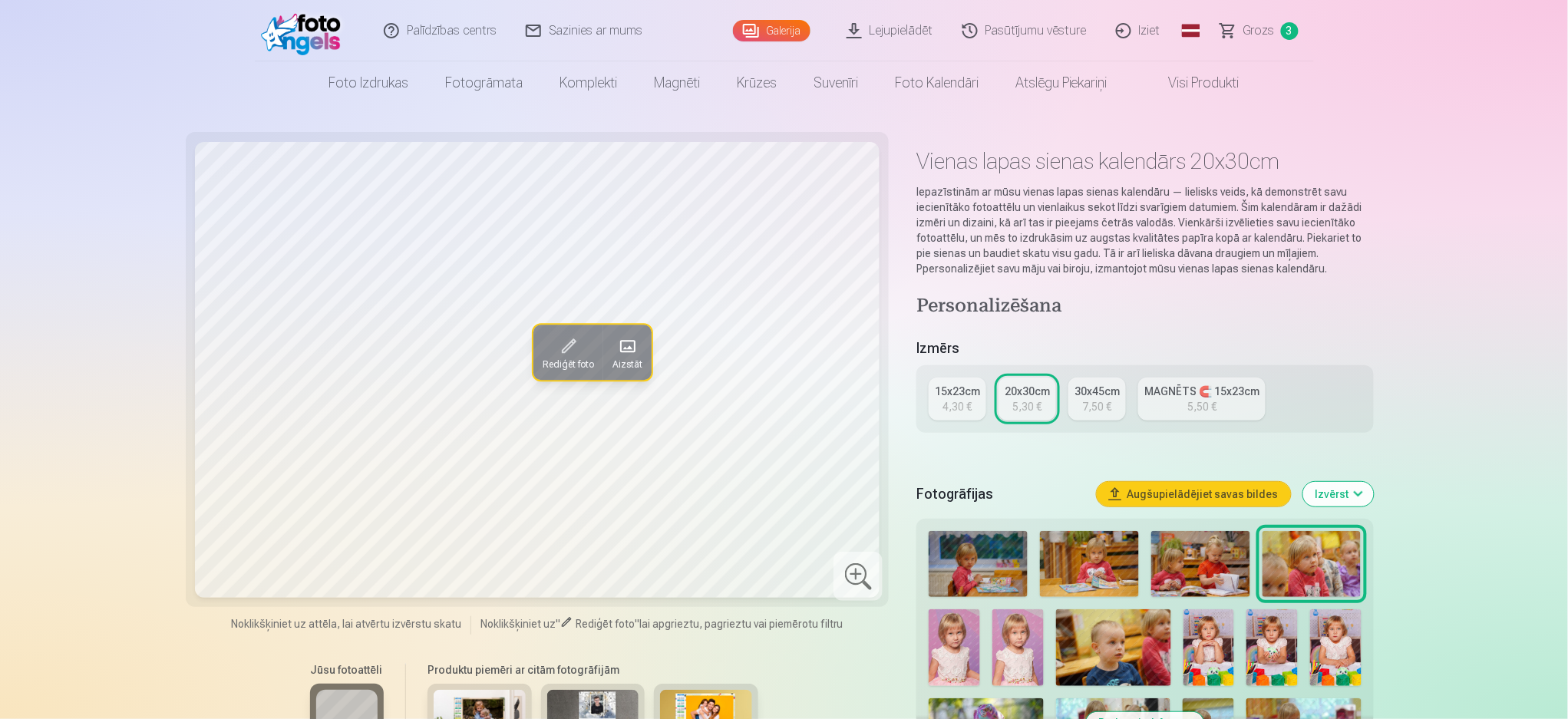
click at [1174, 410] on div "15x23cm 4,30 € 20x30cm 5,30 € 30x45cm 7,50 € MAGNĒTS 🧲 15x23cm 5,50 €" at bounding box center [1143, 399] width 456 height 68
click at [1157, 388] on div "MAGNĒTS 🧲 15x23cm" at bounding box center [1201, 390] width 115 height 15
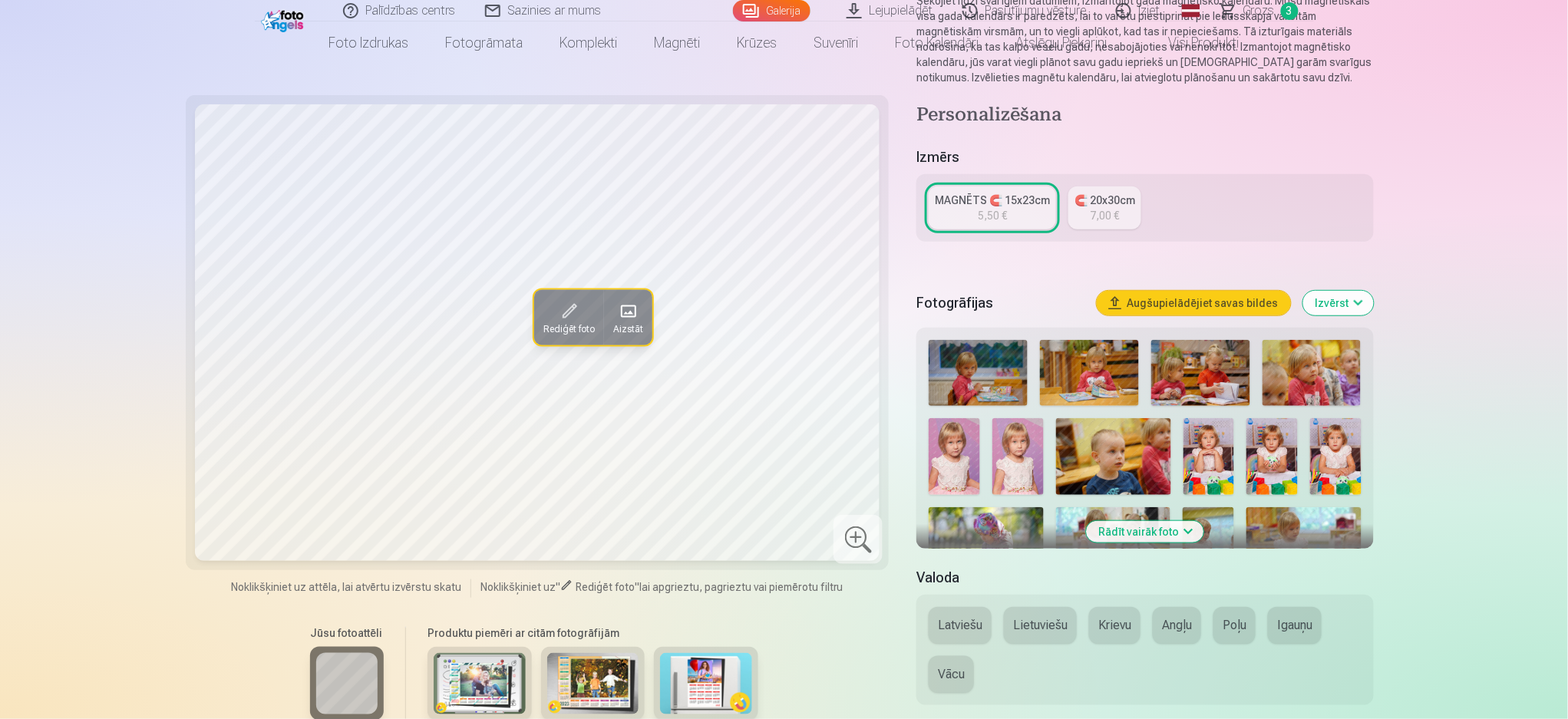
scroll to position [204, 0]
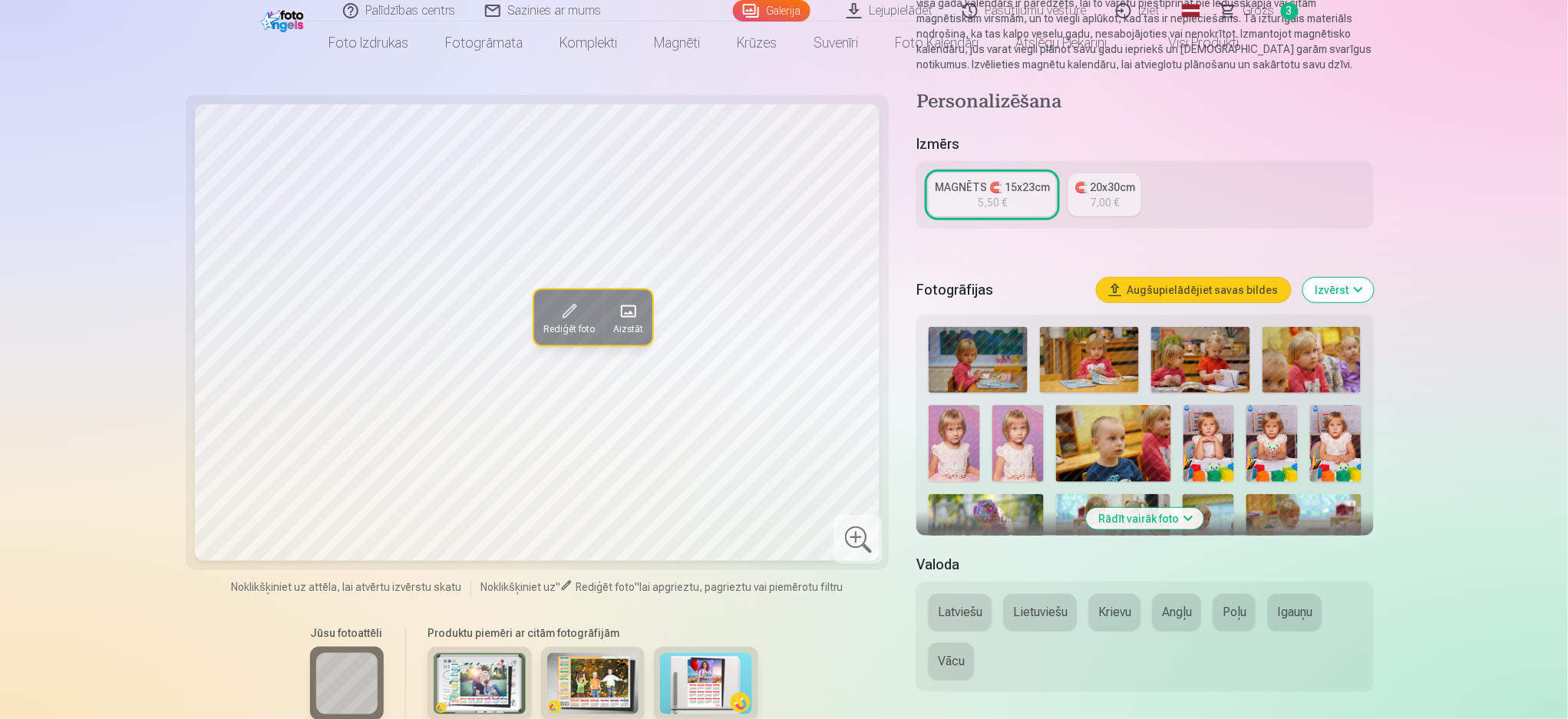
click at [495, 539] on img at bounding box center [479, 684] width 92 height 62
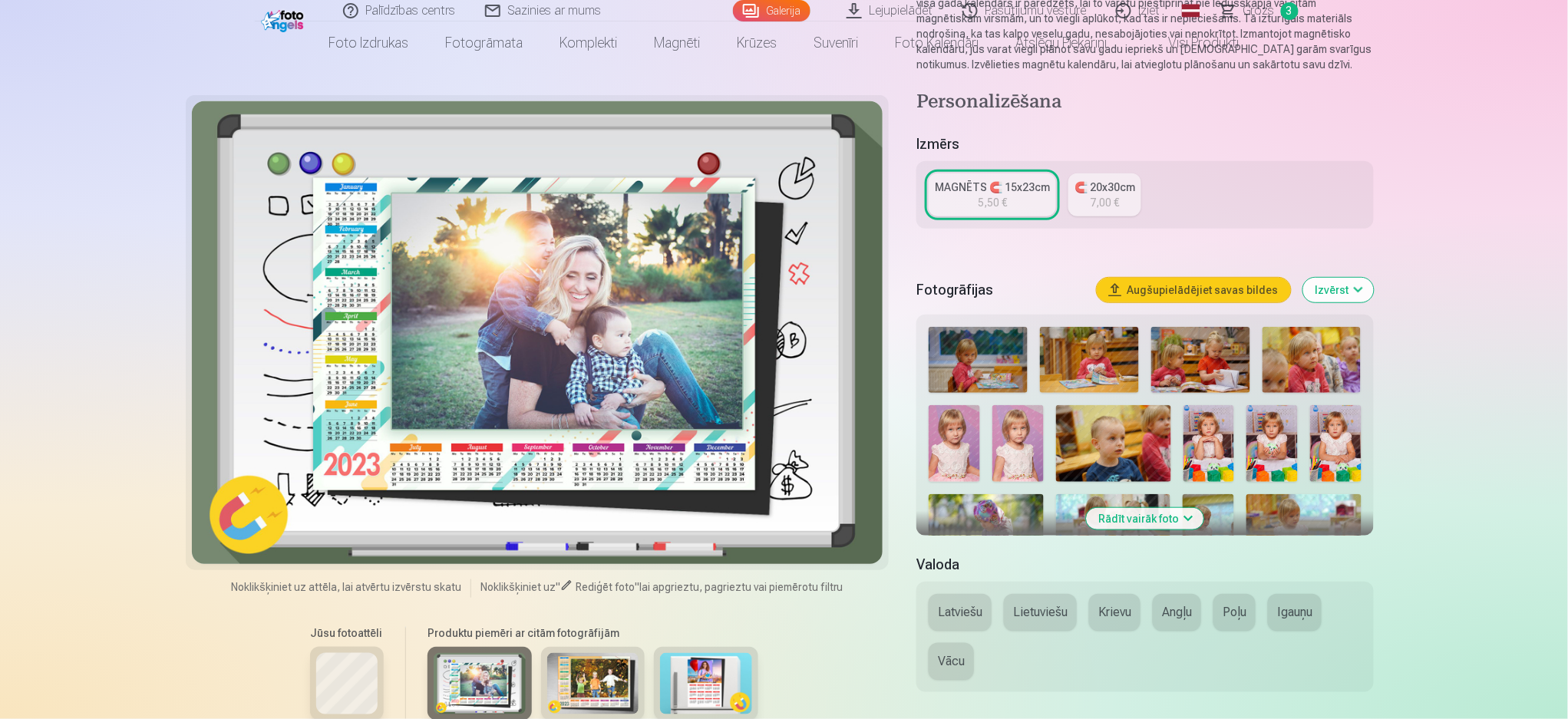
click at [565, 539] on img at bounding box center [592, 684] width 92 height 62
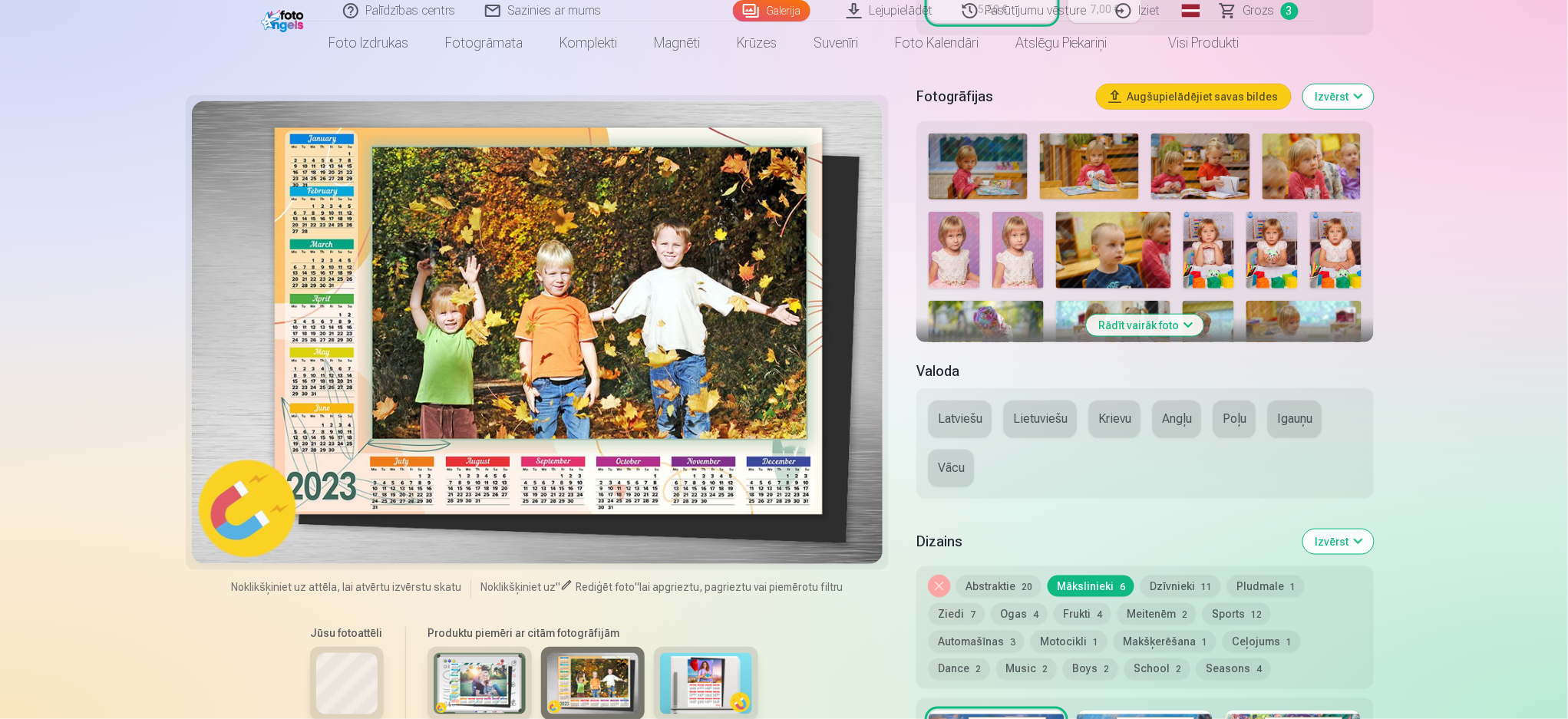
scroll to position [409, 0]
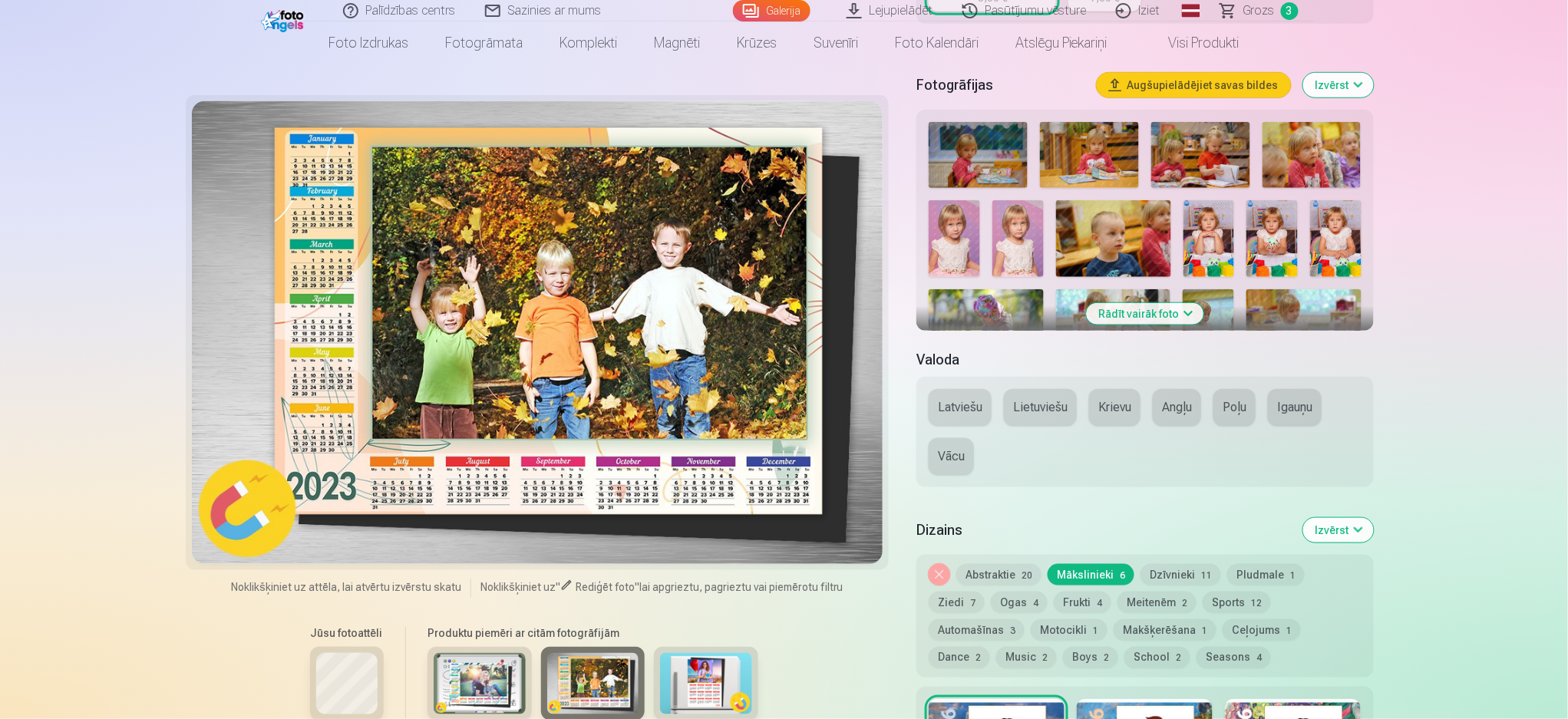
click at [696, 539] on img at bounding box center [706, 684] width 92 height 62
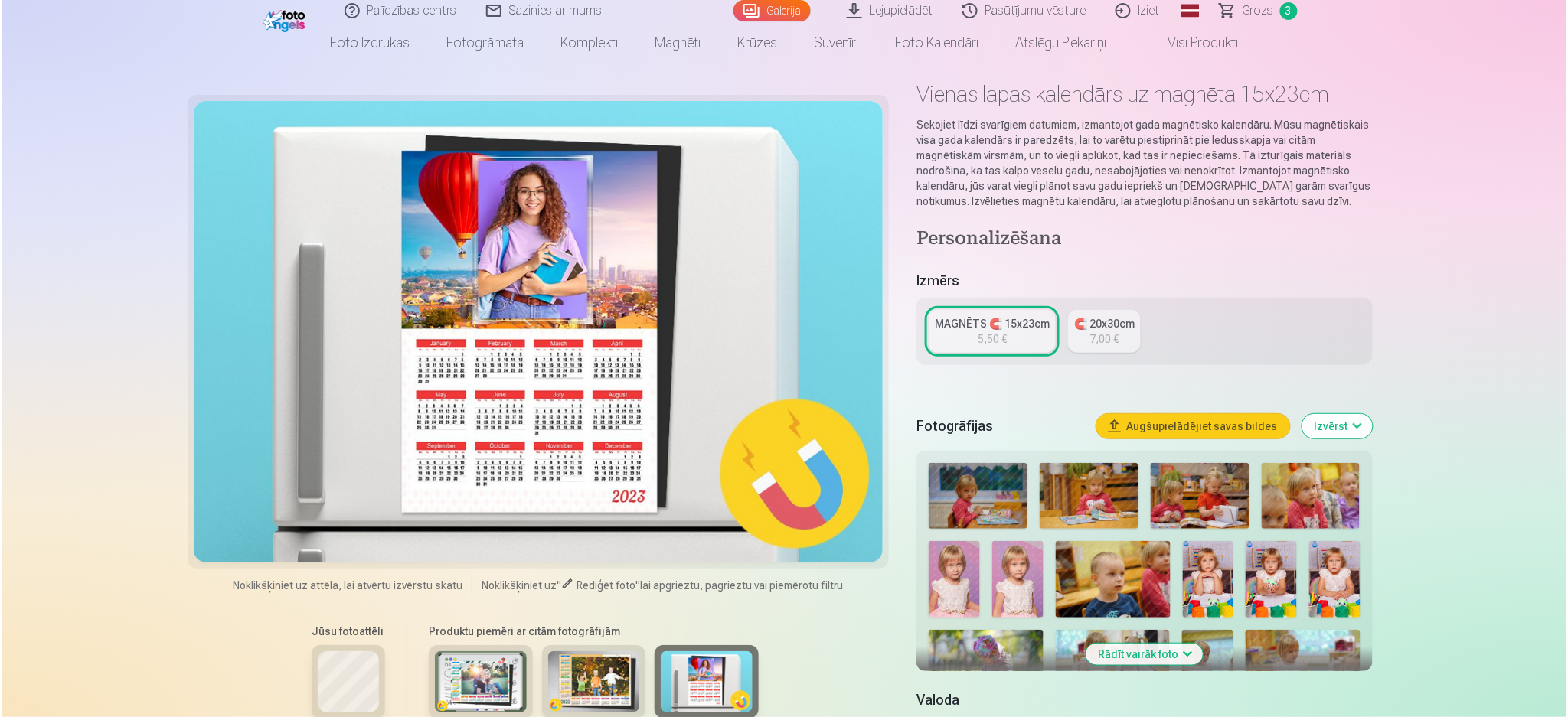
scroll to position [0, 0]
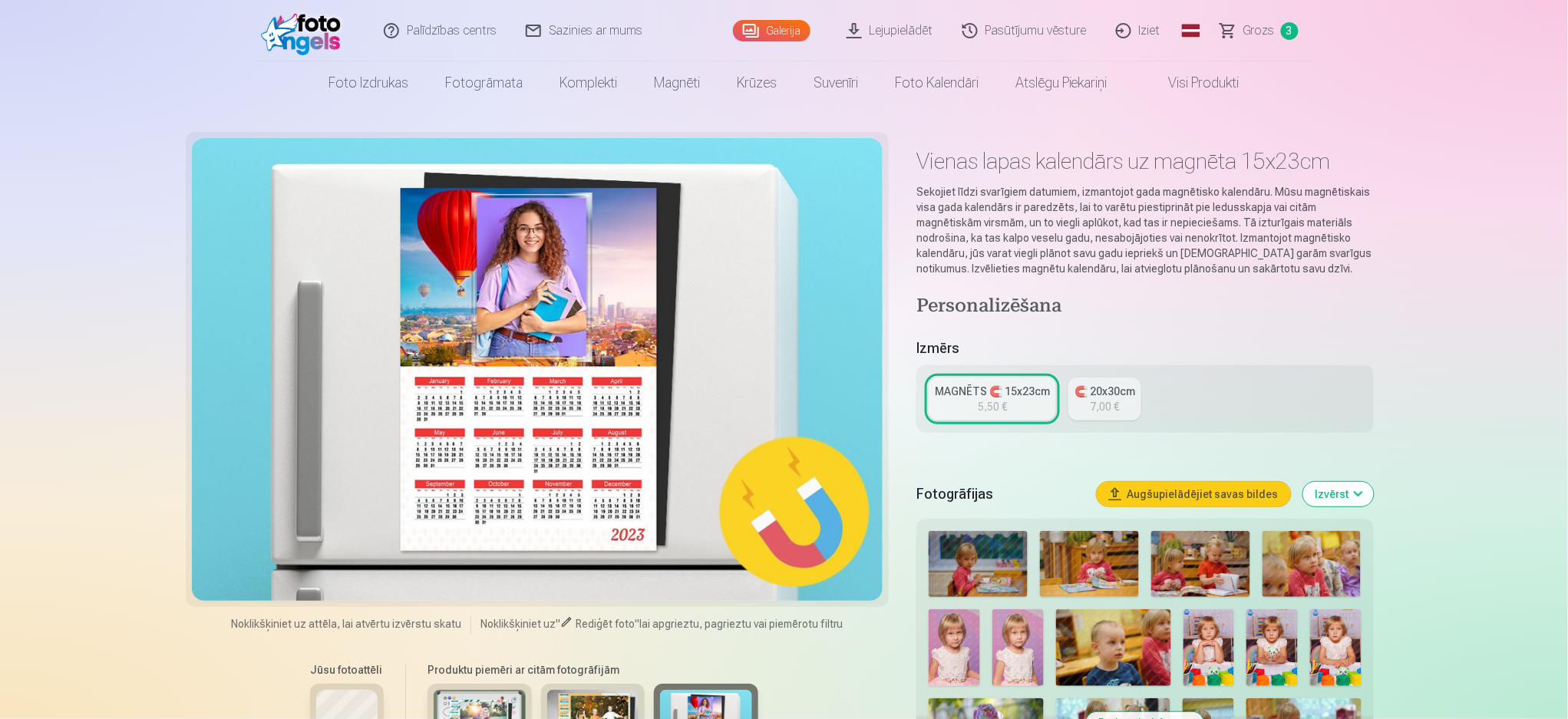
click at [965, 389] on div "MAGNĒTS 🧲 15x23cm" at bounding box center [991, 390] width 115 height 15
click at [1115, 406] on div "7,00 €" at bounding box center [1105, 406] width 29 height 15
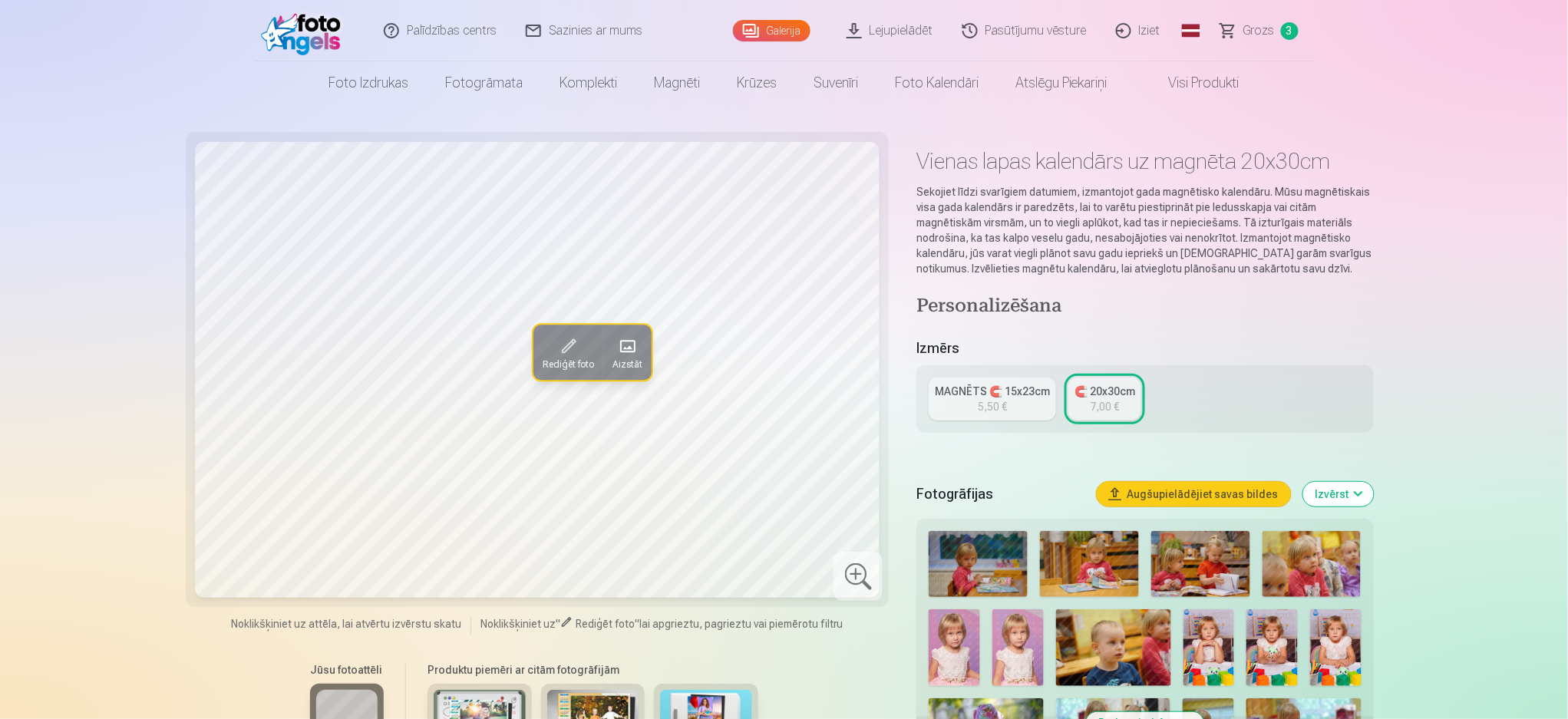
click at [1018, 406] on link "MAGNĒTS 🧲 15x23cm 5,50 €" at bounding box center [991, 399] width 127 height 43
click at [579, 345] on button "Rediģēt foto" at bounding box center [568, 354] width 69 height 55
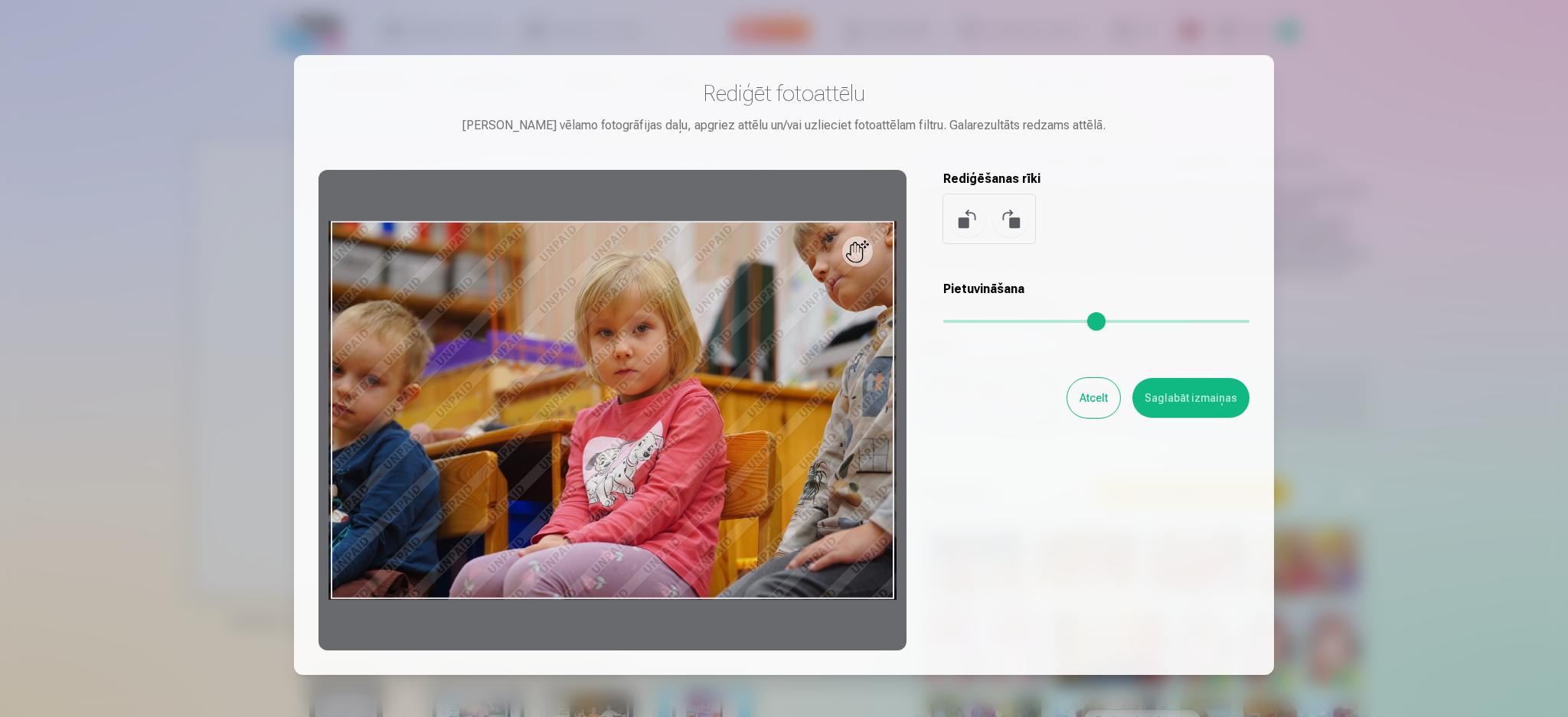
click at [1083, 392] on button "Atcelt" at bounding box center [1094, 397] width 53 height 39
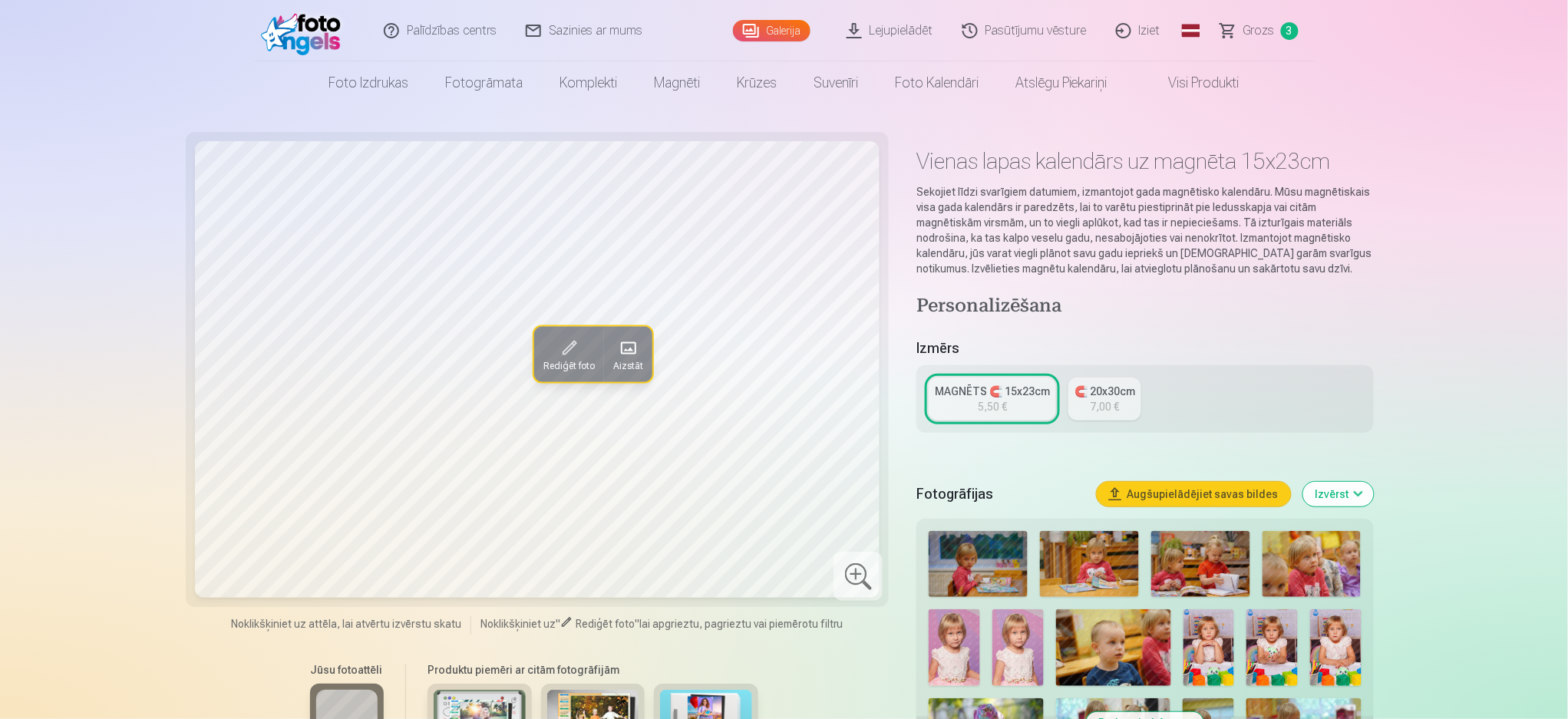
click at [635, 347] on span at bounding box center [628, 348] width 25 height 25
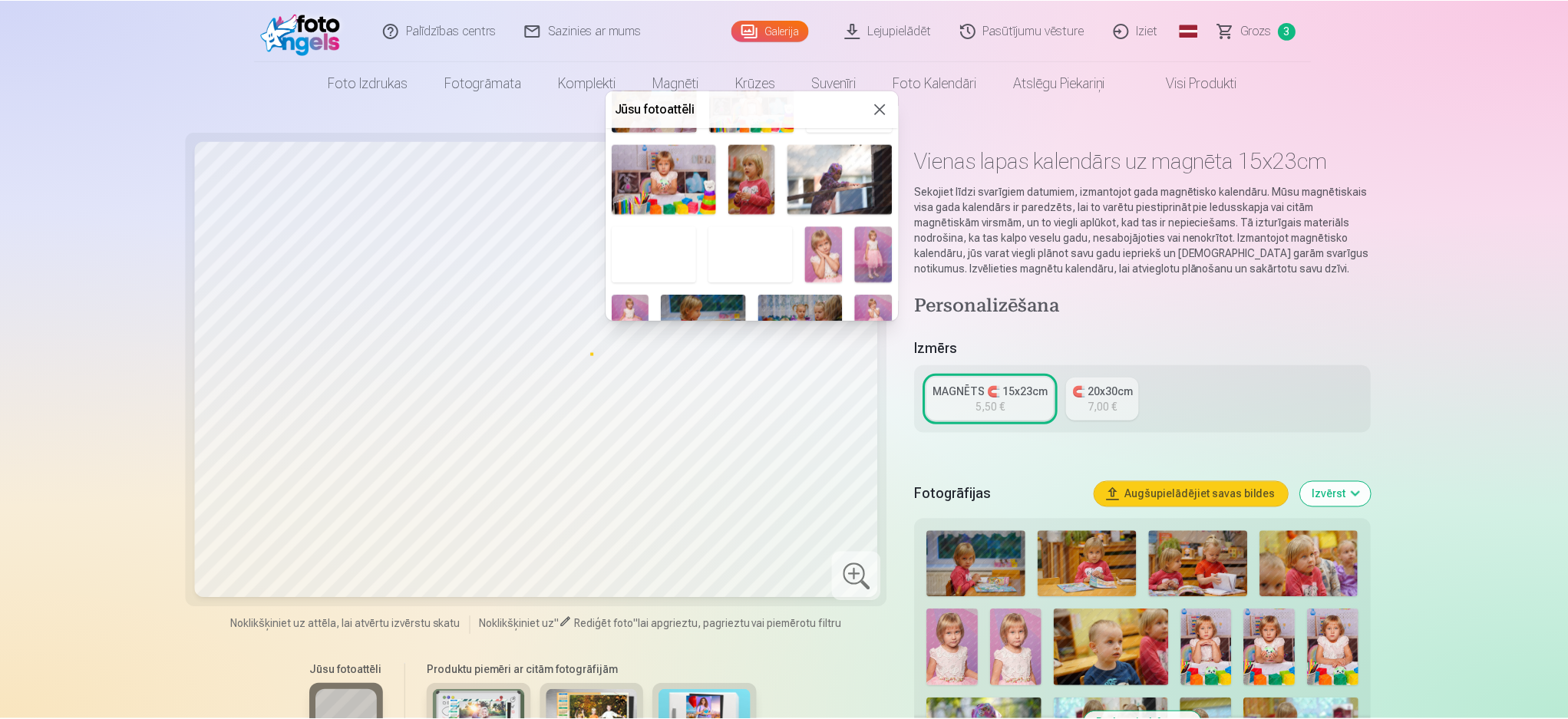
scroll to position [409, 0]
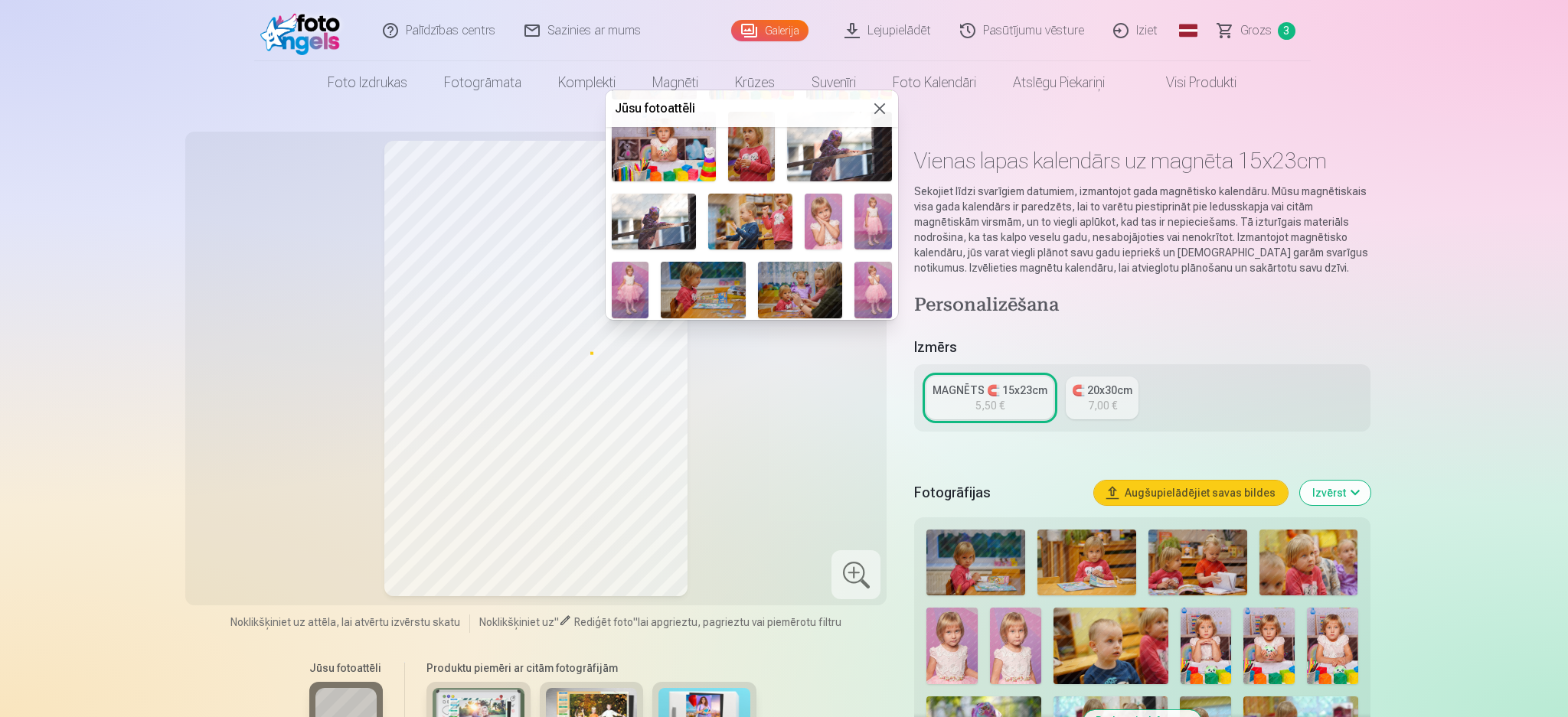
click at [823, 208] on img at bounding box center [823, 222] width 38 height 56
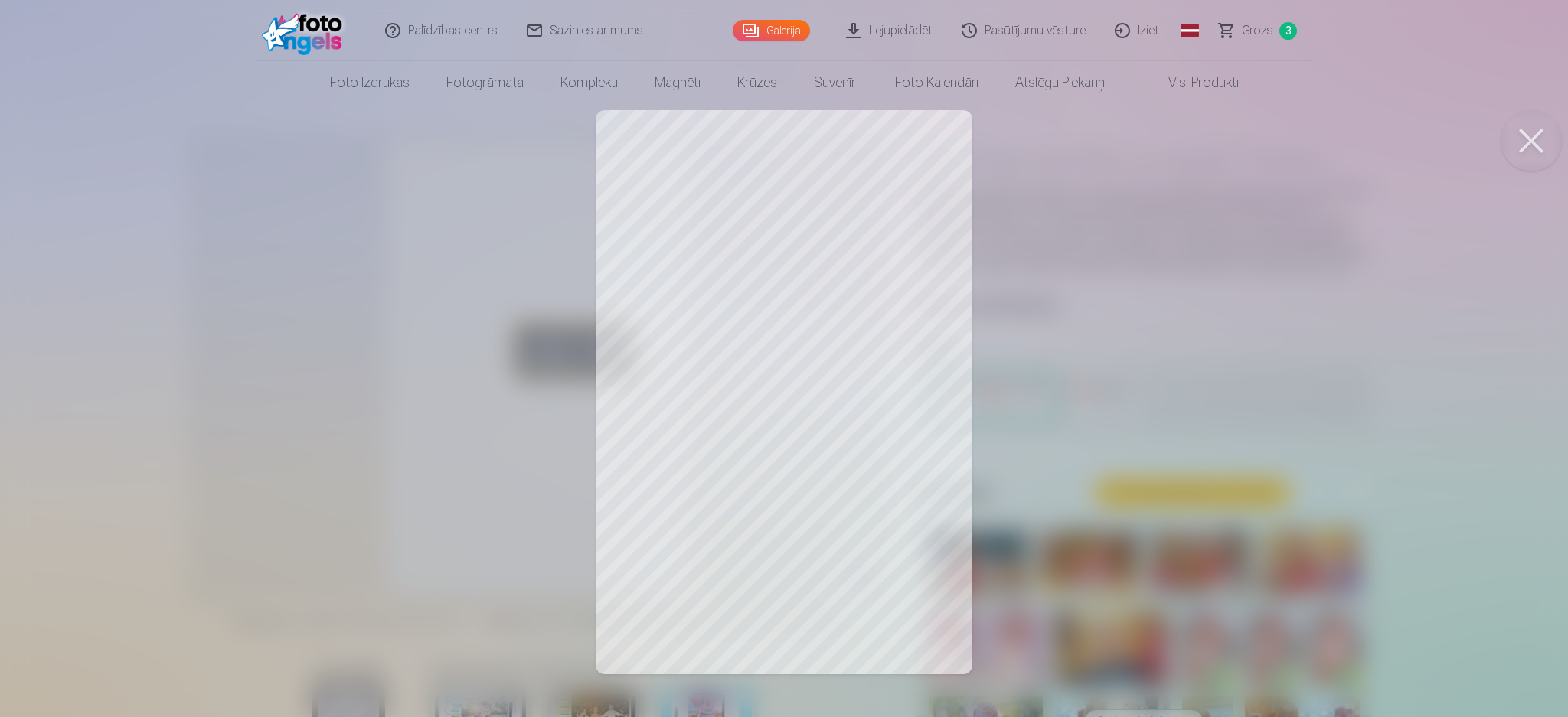
click at [1093, 377] on div at bounding box center [784, 358] width 1568 height 717
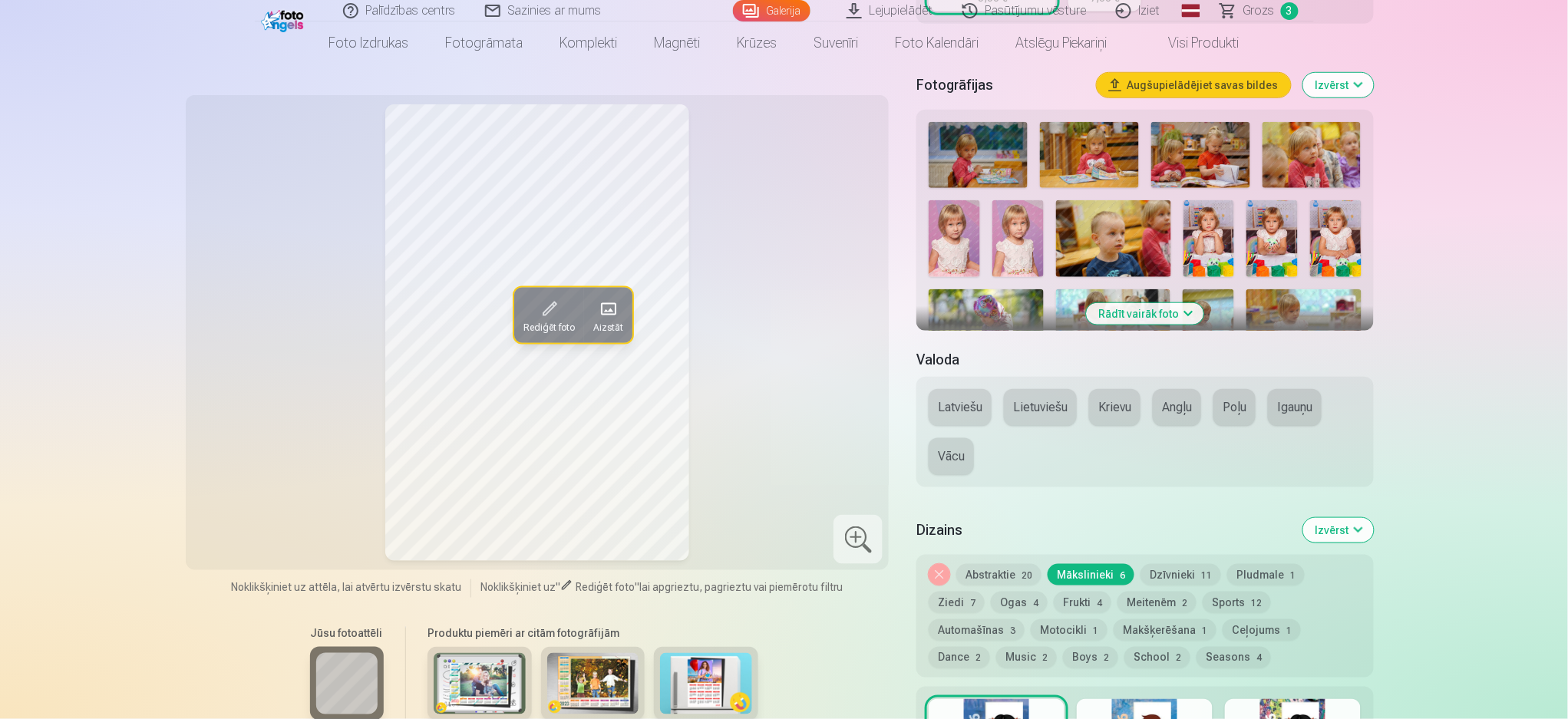
click at [966, 400] on button "Latviešu" at bounding box center [960, 408] width 63 height 37
click at [1006, 539] on button "Abstraktie 20" at bounding box center [998, 575] width 85 height 21
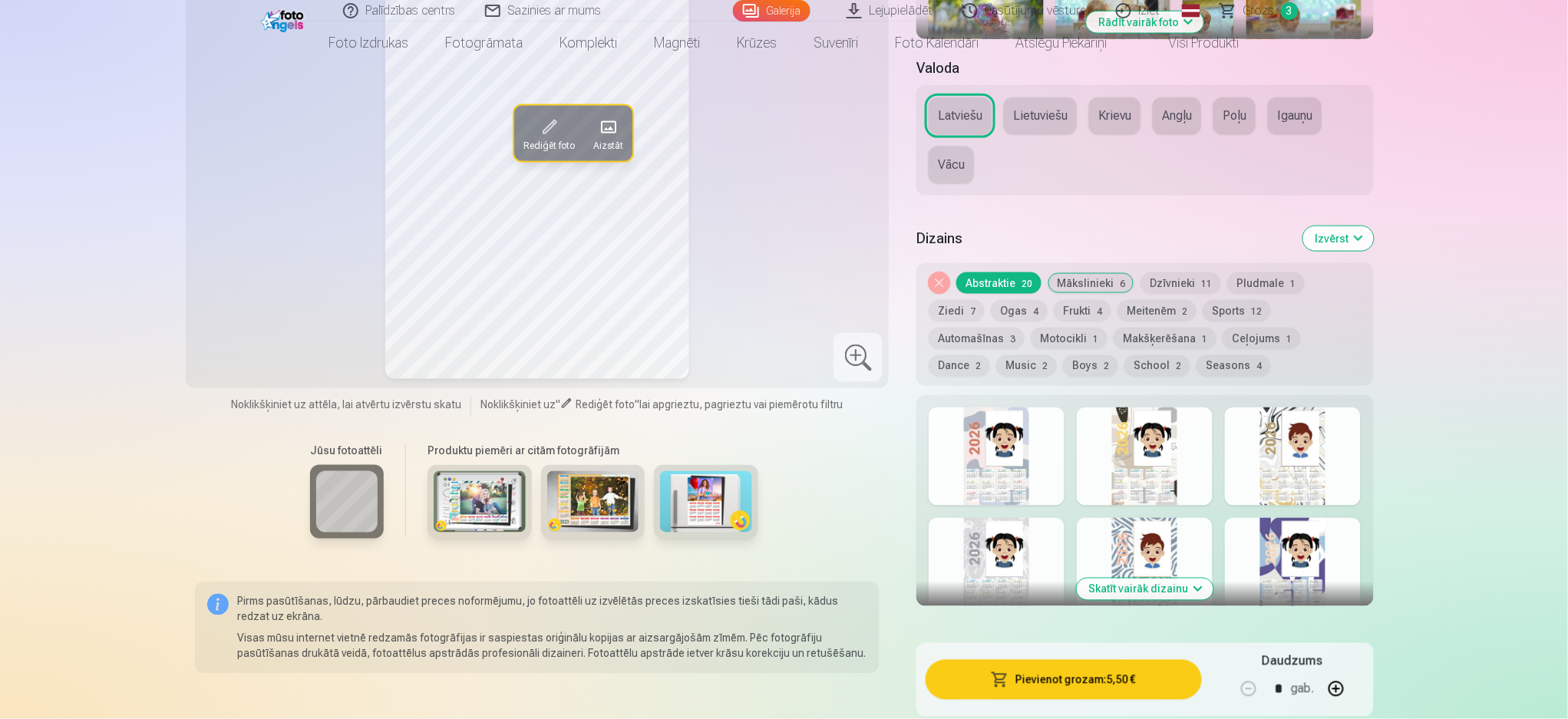
scroll to position [715, 0]
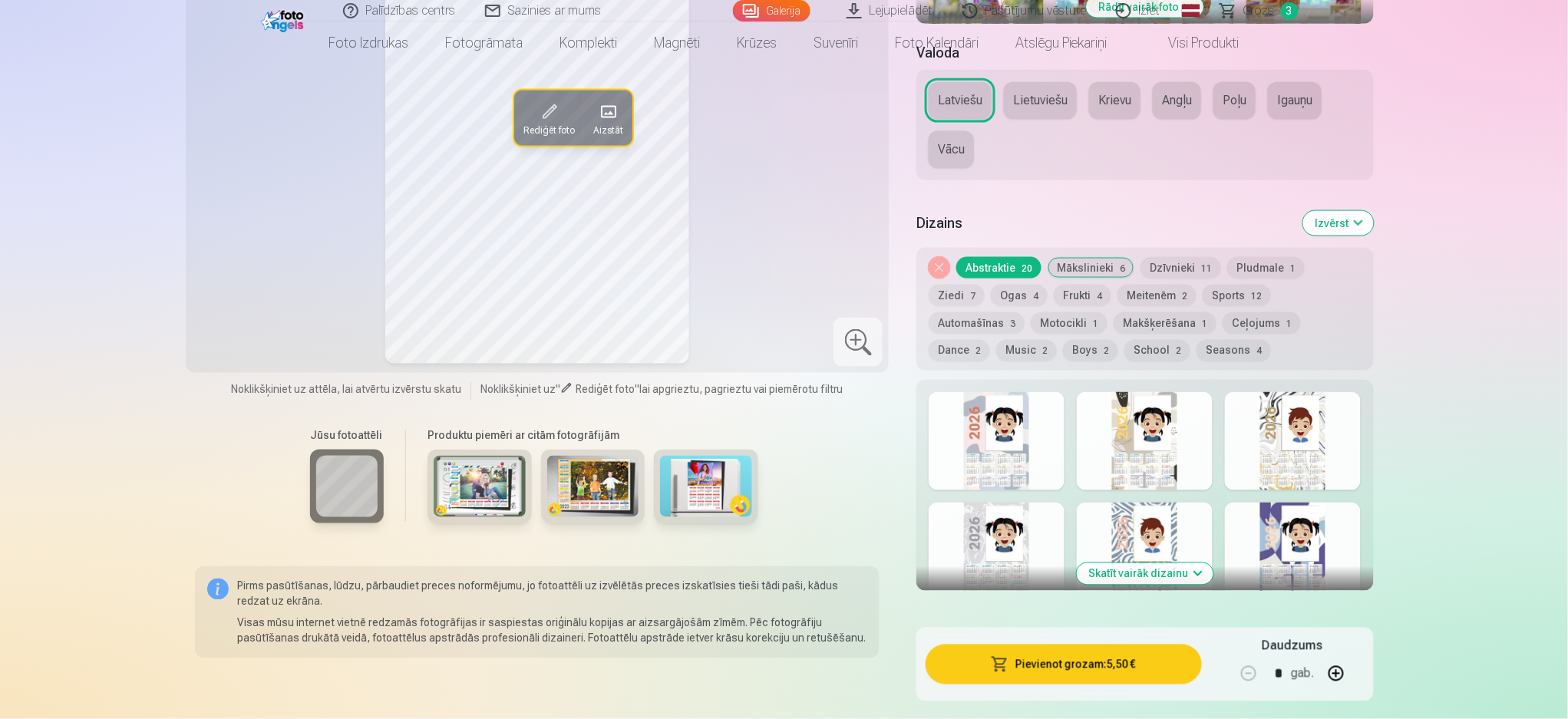
click at [1023, 454] on div at bounding box center [996, 441] width 136 height 98
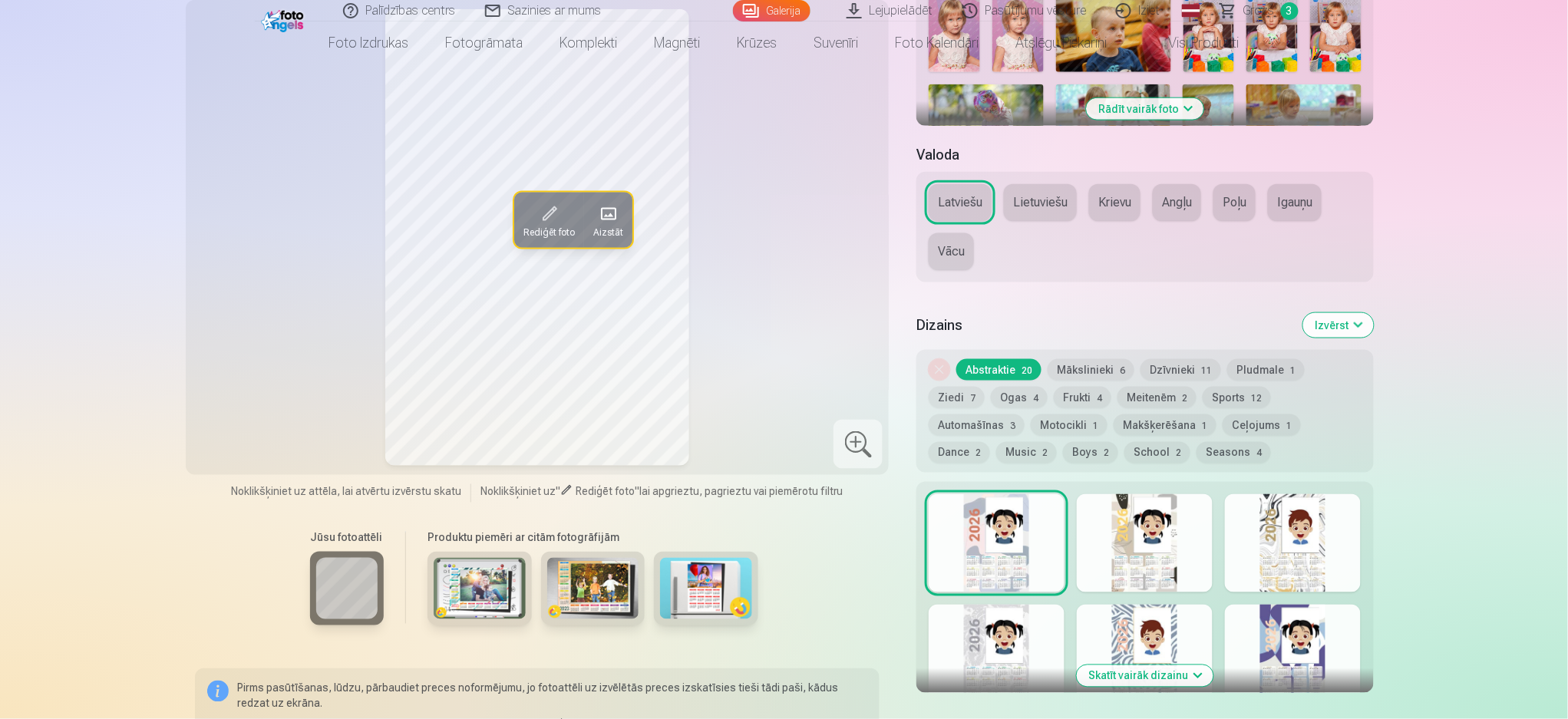
click at [1158, 539] on div at bounding box center [1144, 543] width 136 height 98
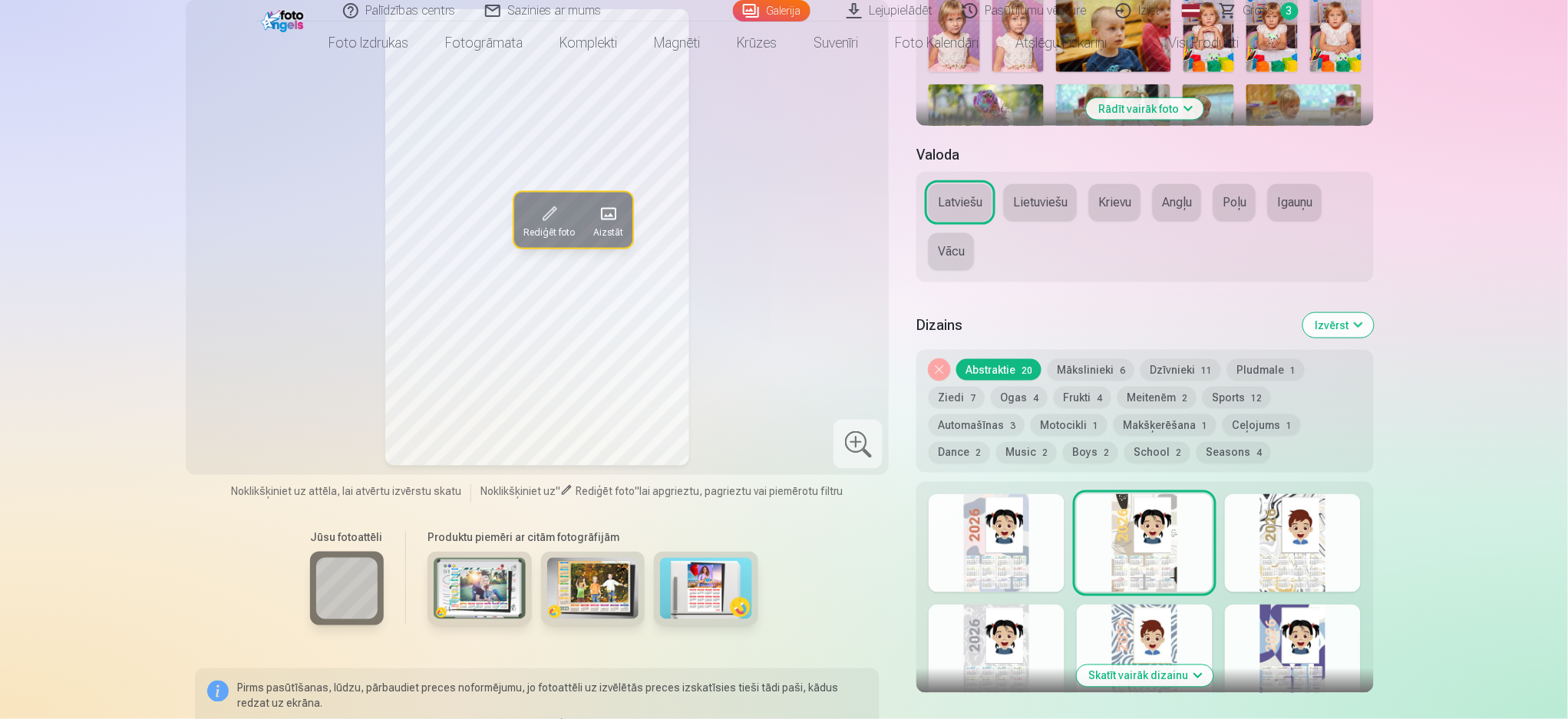
click at [1174, 539] on div at bounding box center [1292, 543] width 136 height 98
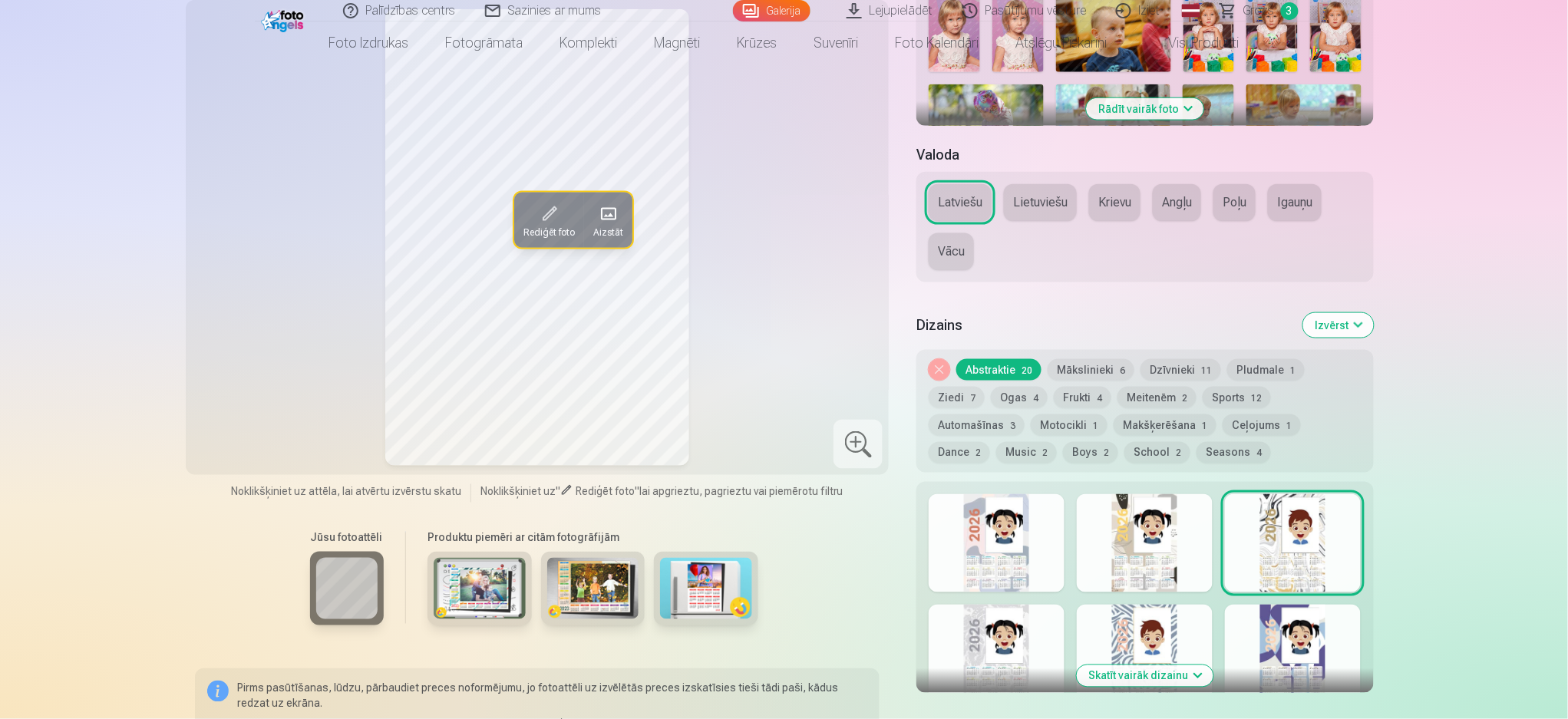
click at [1174, 368] on button "Dzīvnieki 11" at bounding box center [1180, 370] width 81 height 21
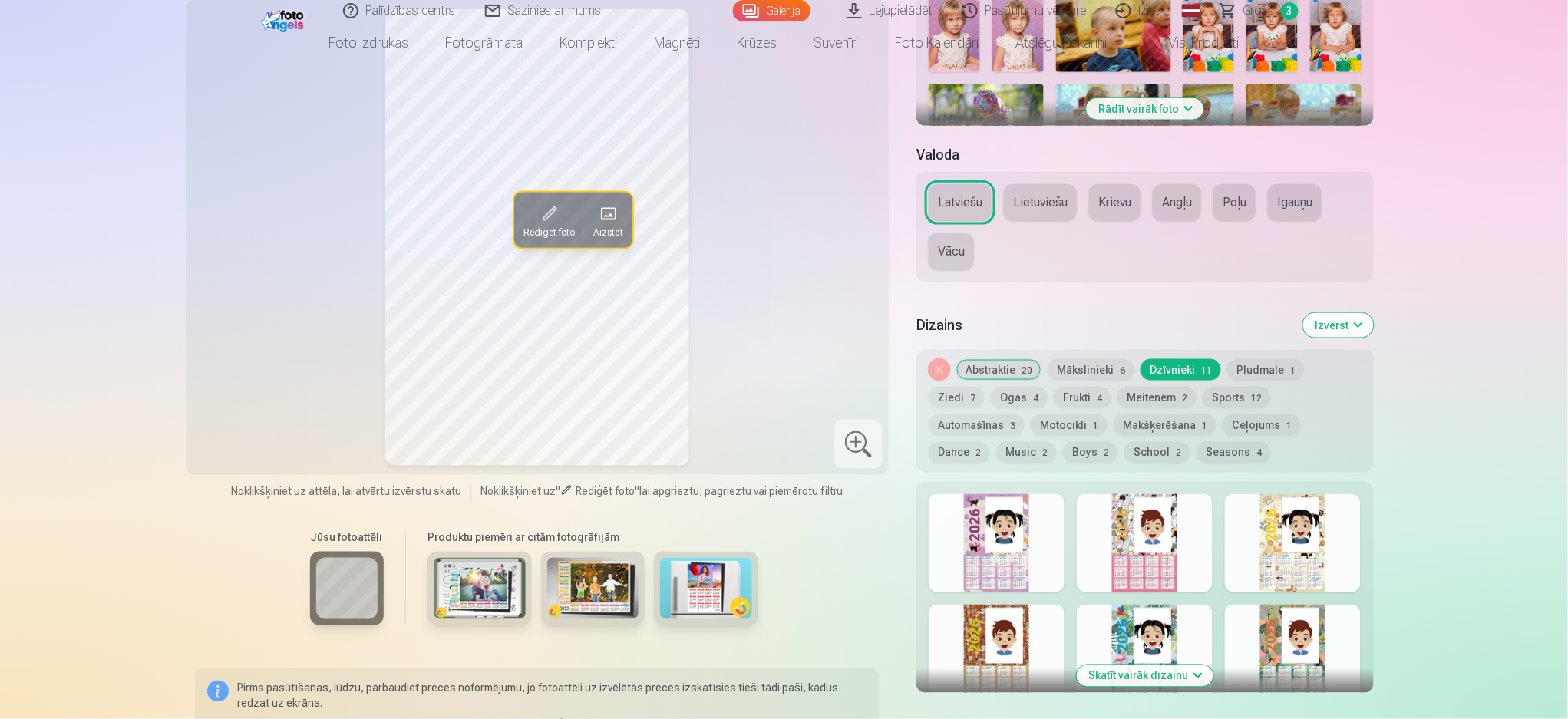
click at [1133, 539] on div at bounding box center [1144, 543] width 136 height 98
click at [1014, 539] on div at bounding box center [996, 543] width 136 height 98
click at [1174, 539] on div at bounding box center [1292, 543] width 136 height 98
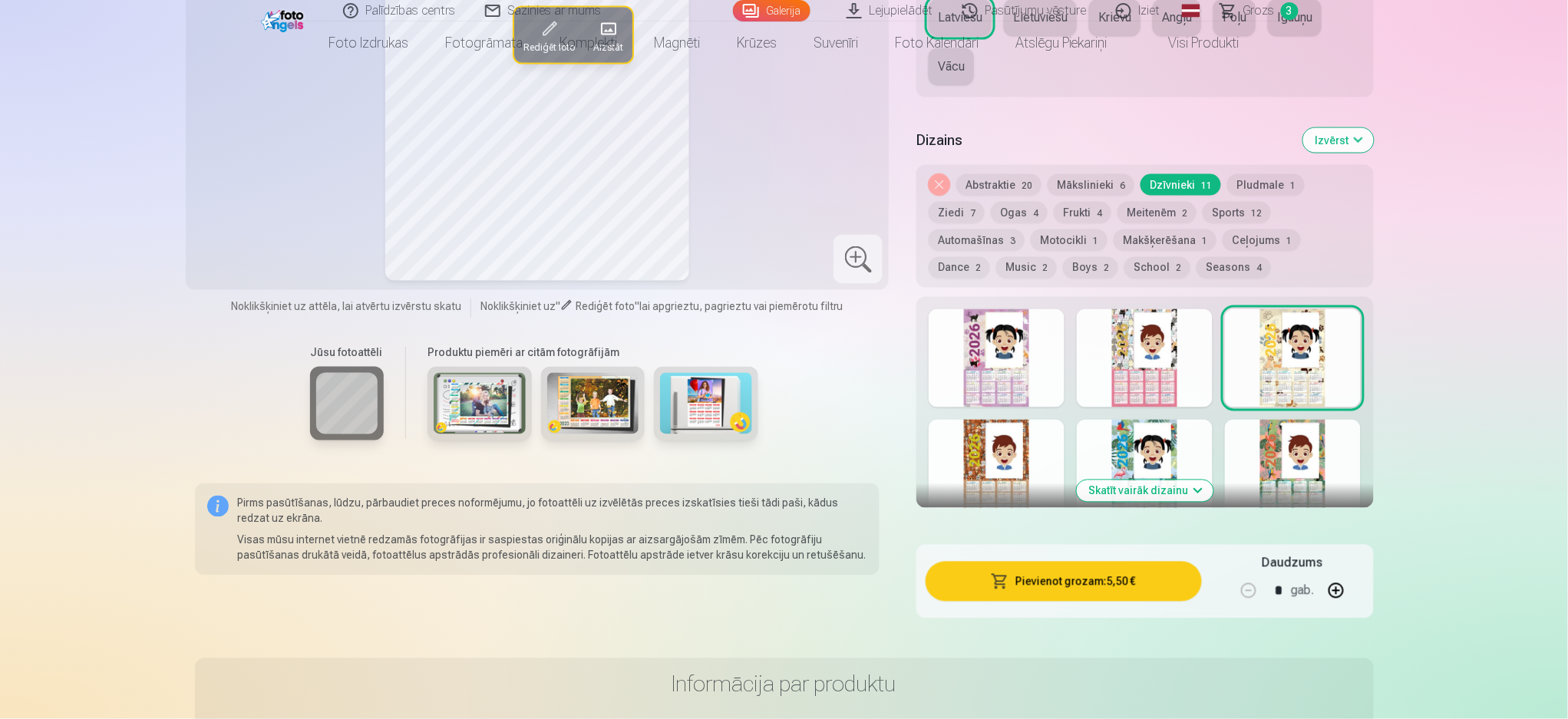
scroll to position [818, 0]
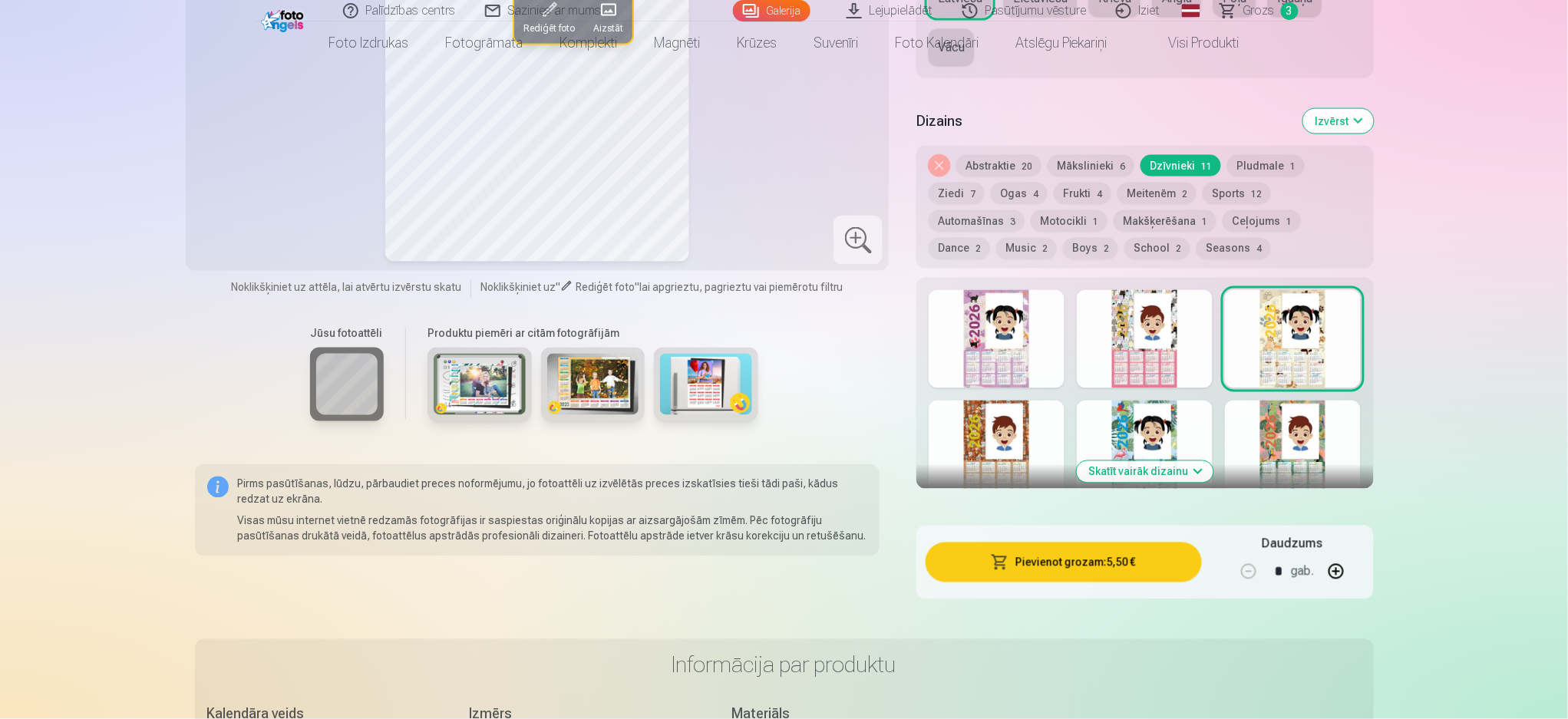
click at [1157, 445] on div at bounding box center [1144, 450] width 136 height 98
click at [1164, 474] on button "Skatīt vairāk dizainu" at bounding box center [1144, 472] width 136 height 21
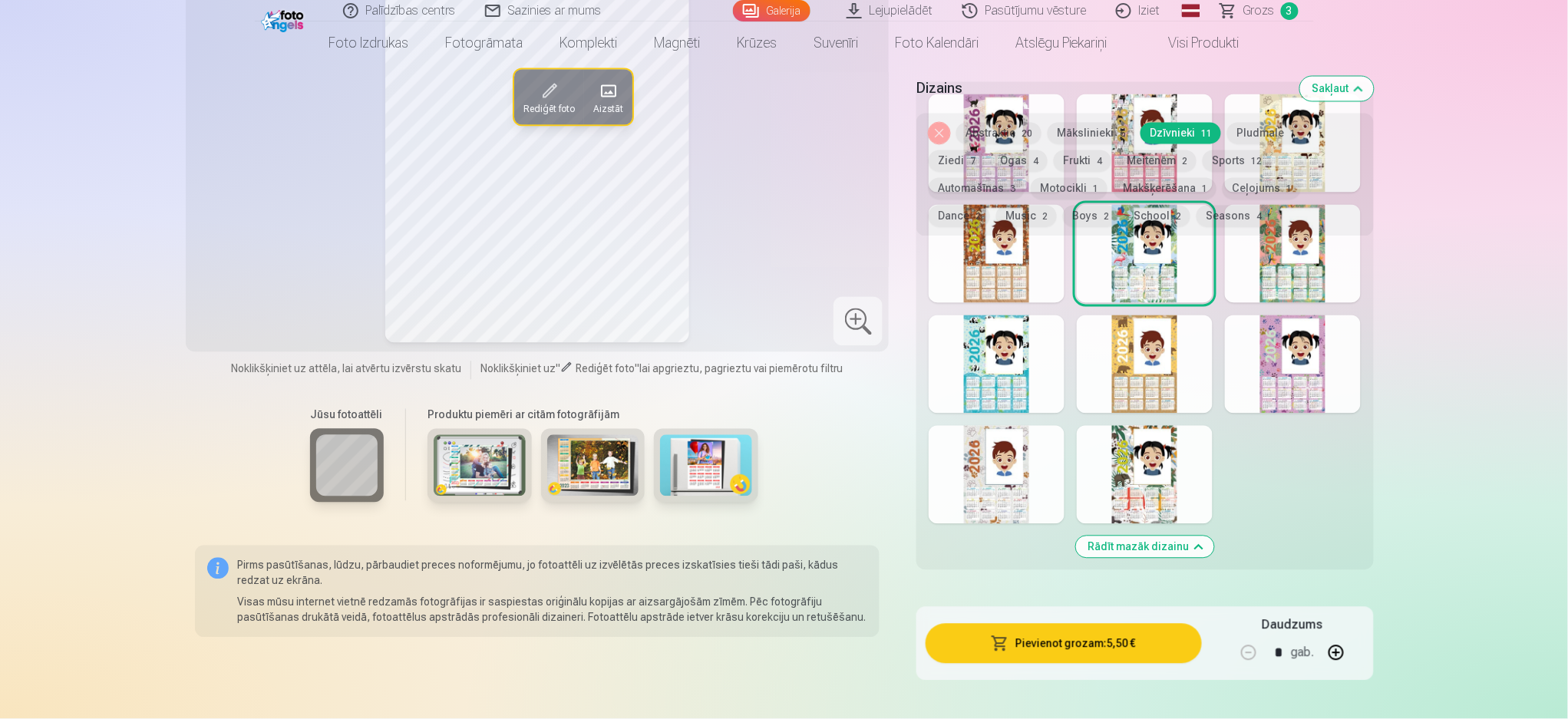
scroll to position [1023, 0]
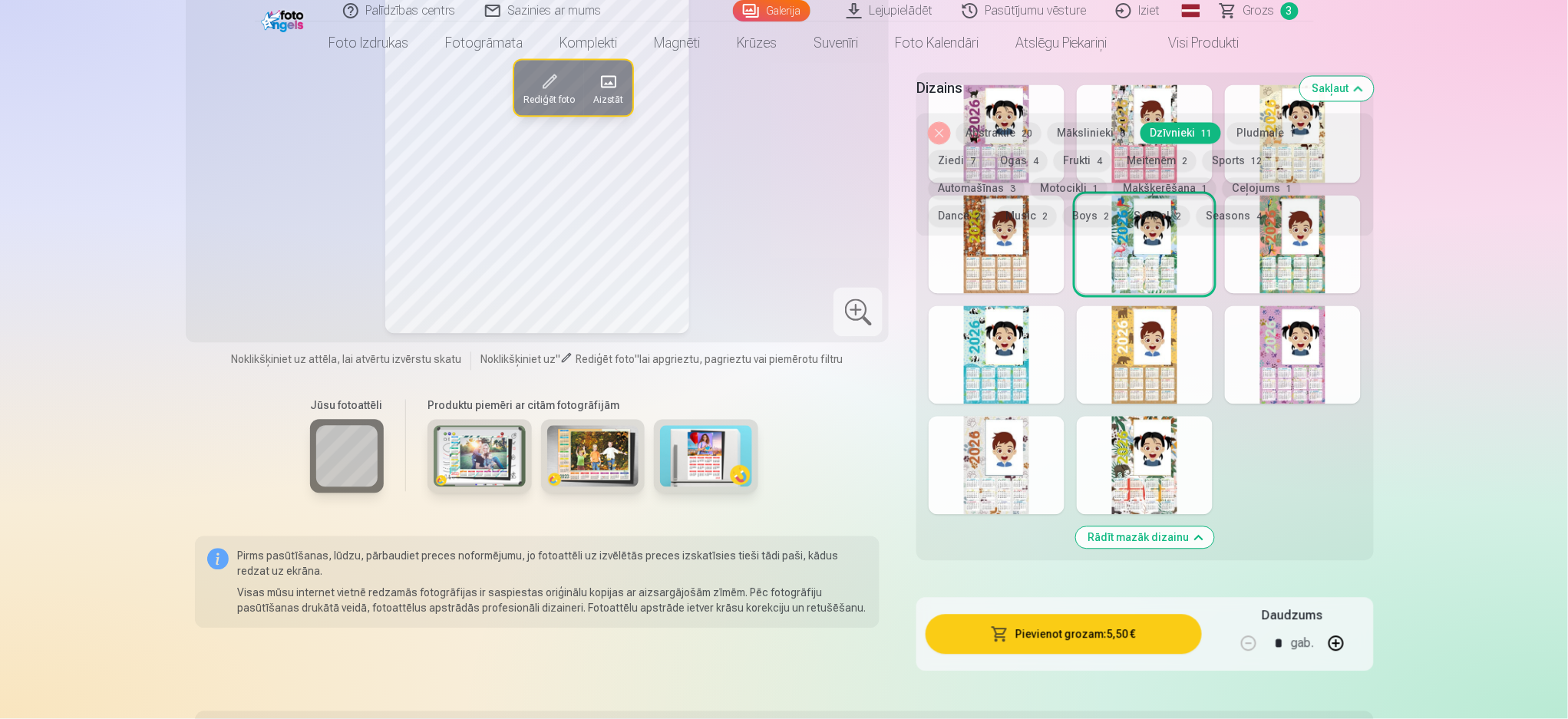
click at [1149, 475] on div at bounding box center [1144, 466] width 136 height 98
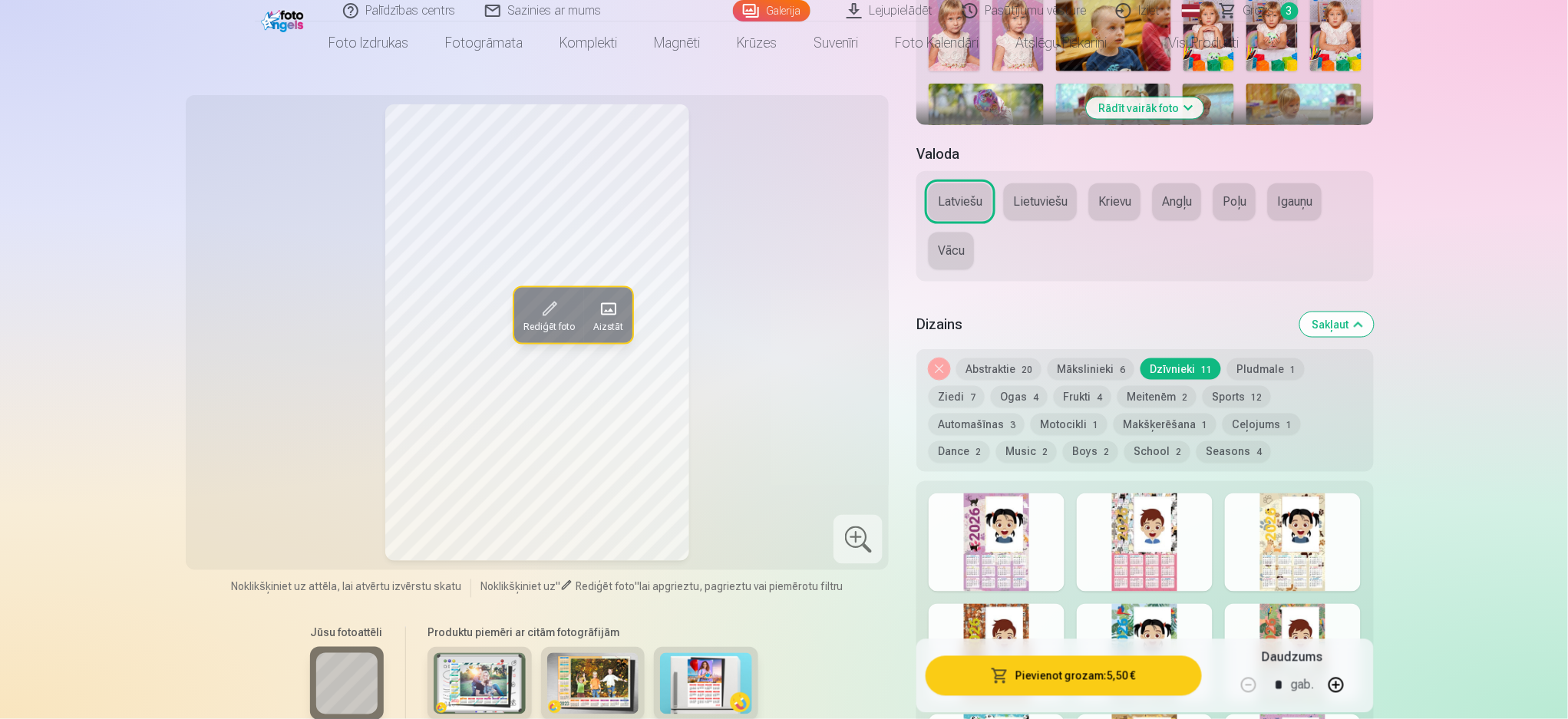
scroll to position [614, 0]
click at [1174, 367] on button "Pludmale 1" at bounding box center [1266, 370] width 77 height 21
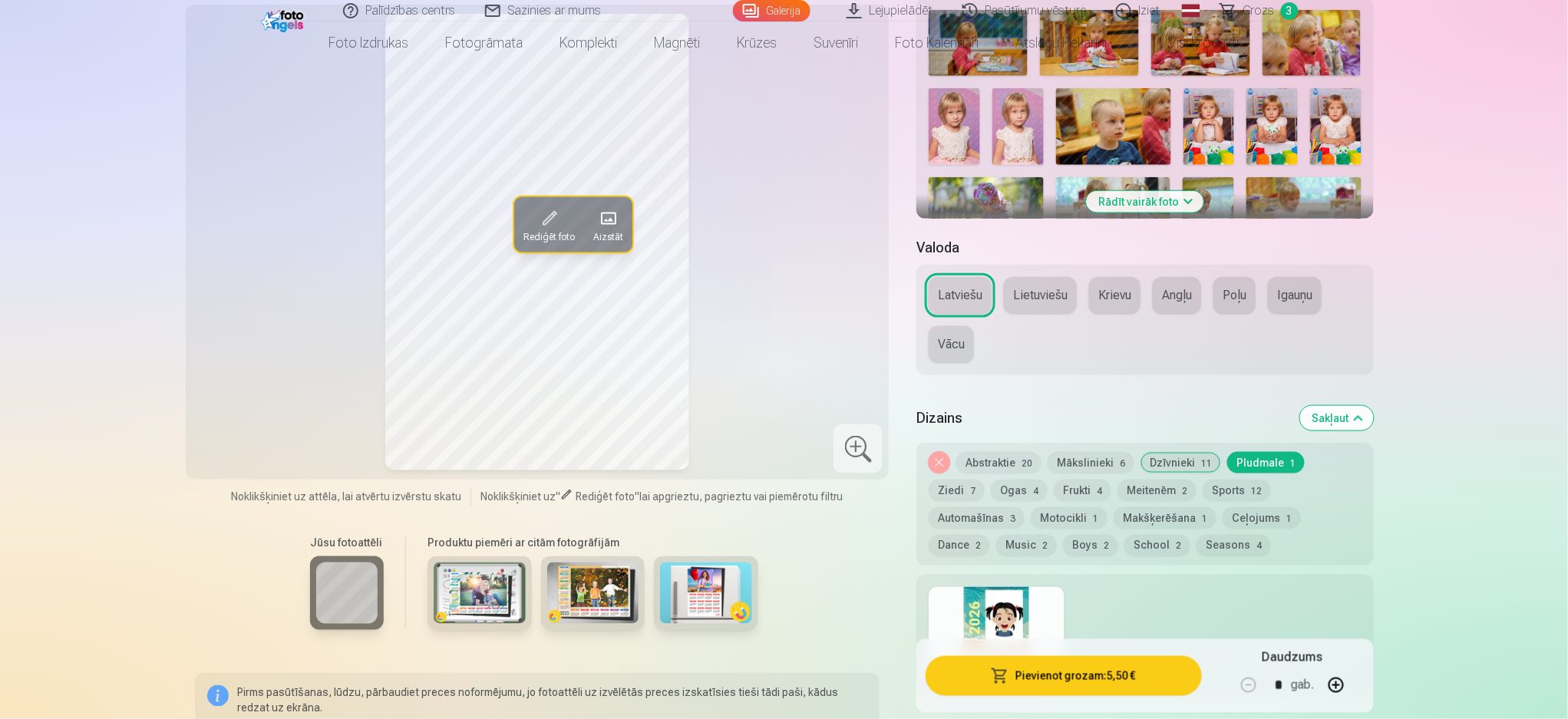
scroll to position [715, 0]
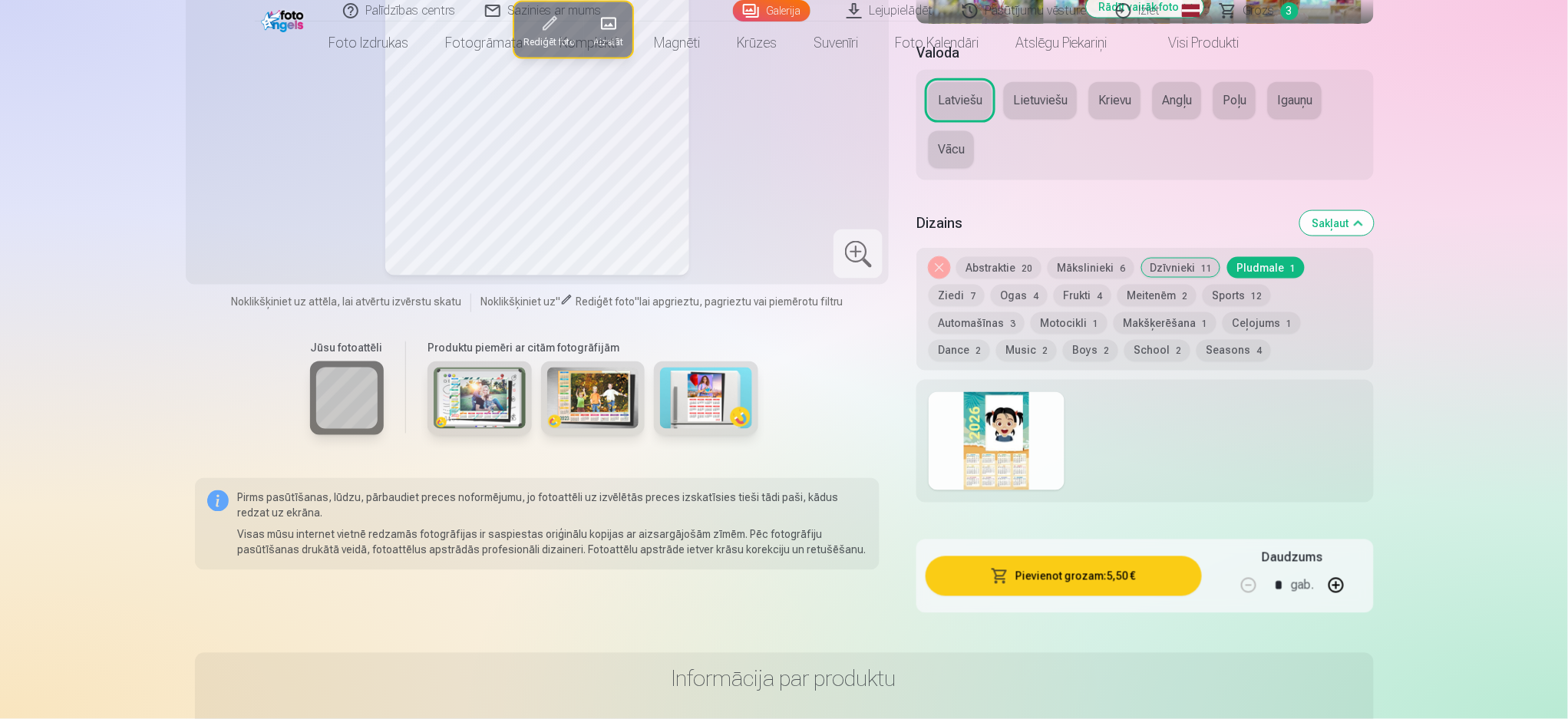
click at [1010, 414] on div at bounding box center [996, 441] width 136 height 98
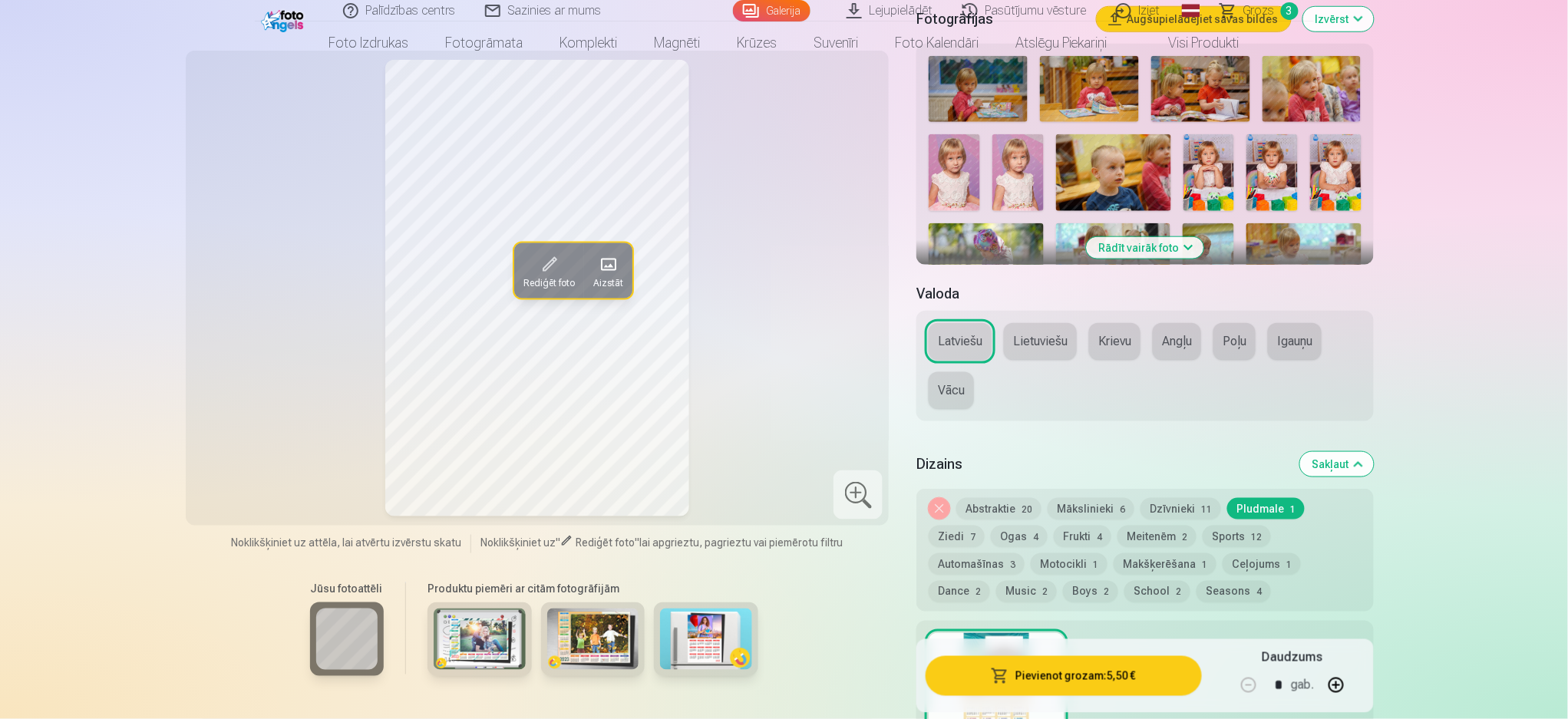
scroll to position [511, 0]
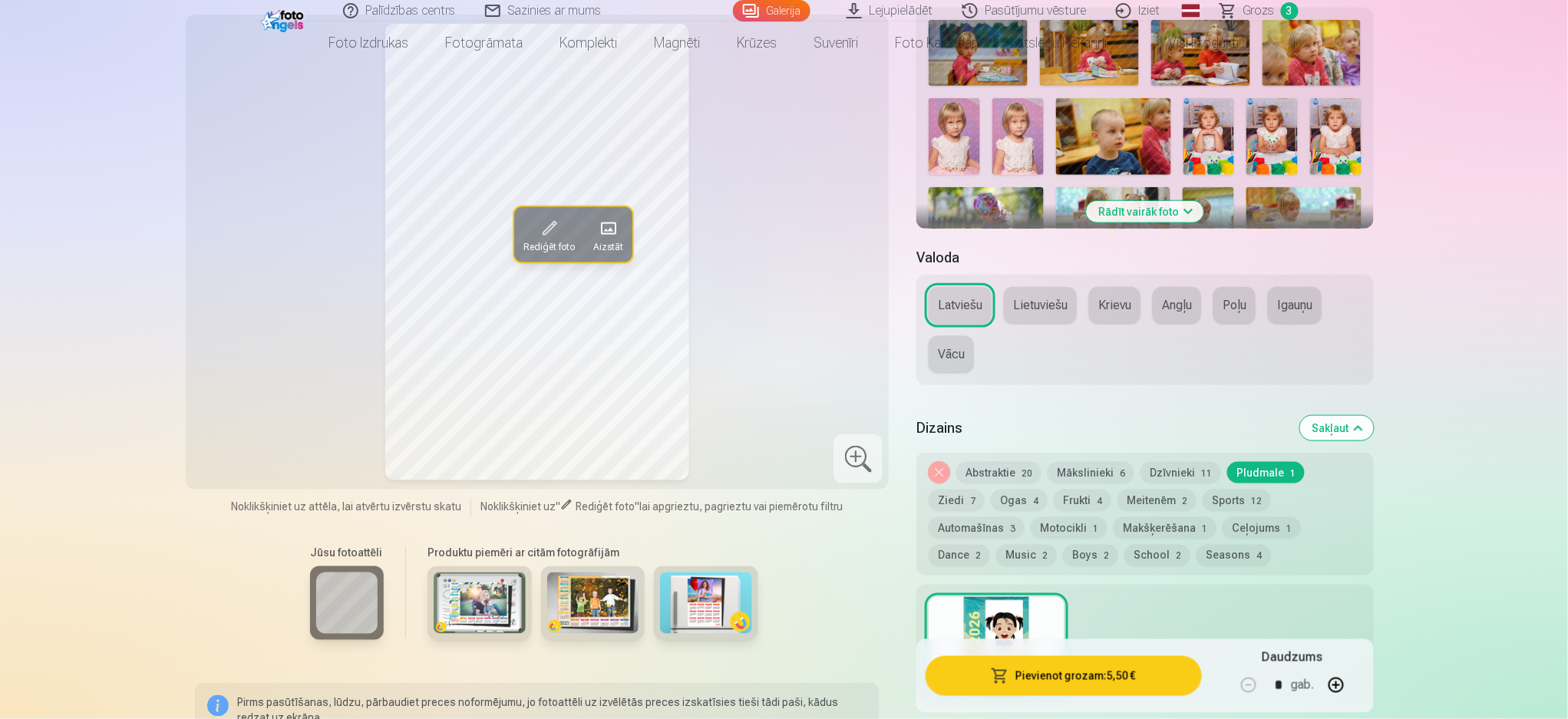
click at [1117, 496] on button "Meitenēm 2" at bounding box center [1157, 500] width 79 height 21
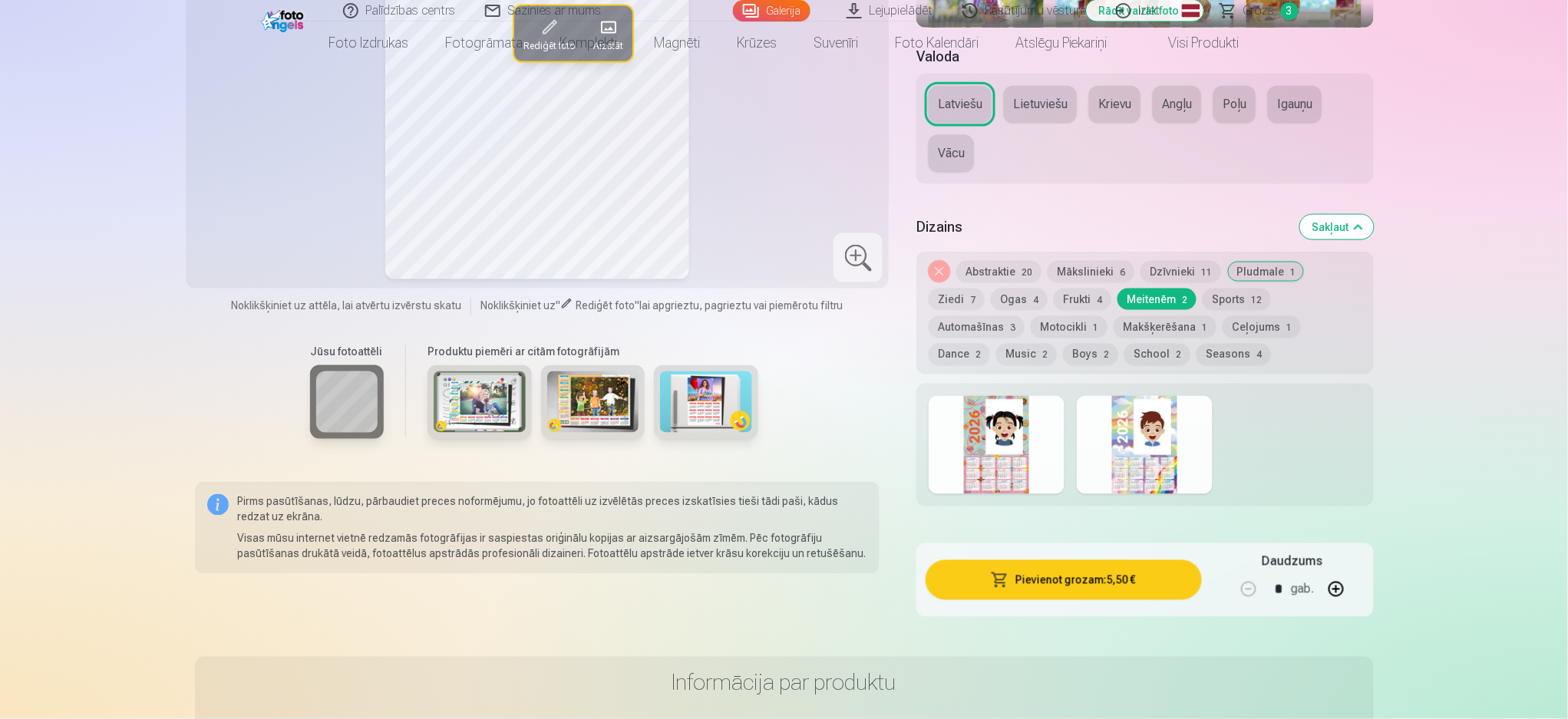
scroll to position [715, 0]
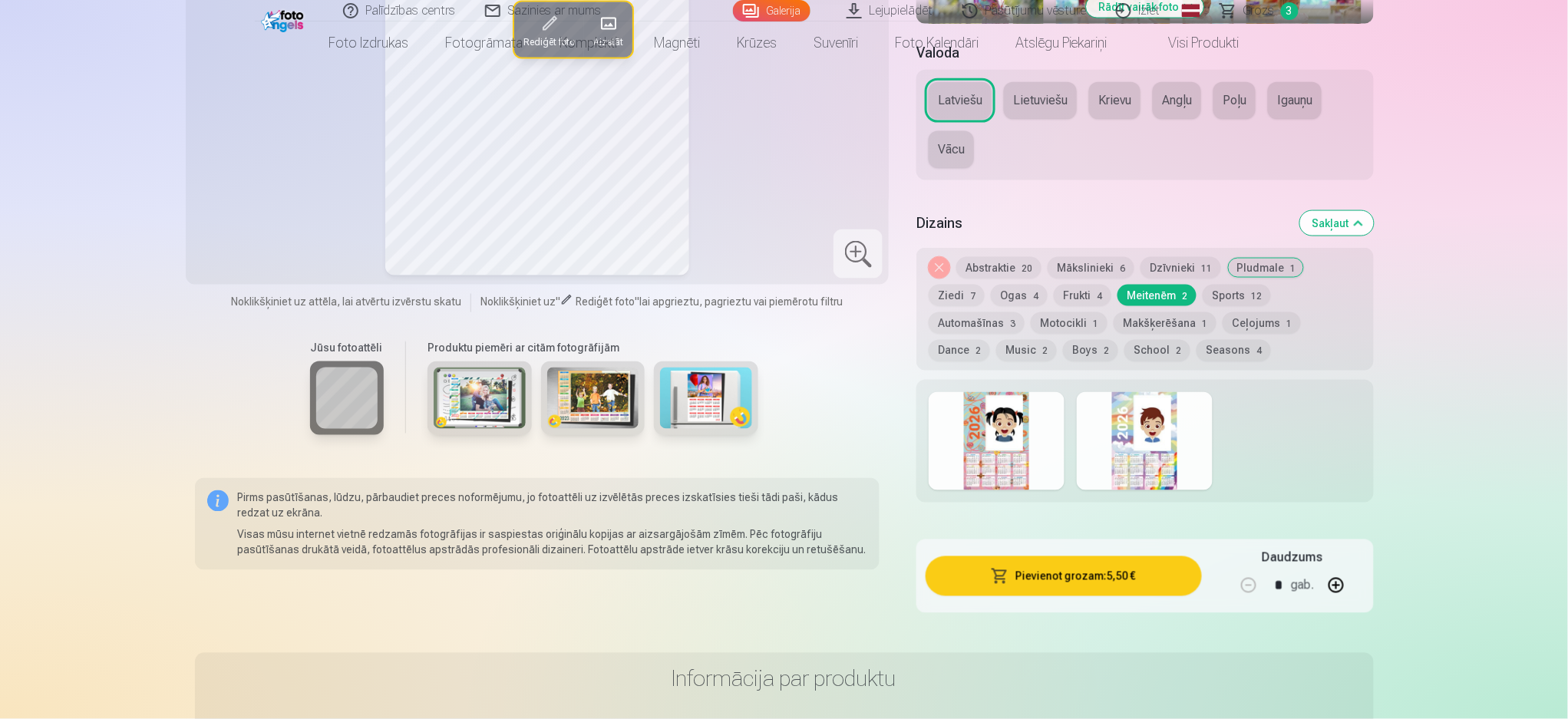
click at [1020, 418] on div at bounding box center [996, 441] width 136 height 98
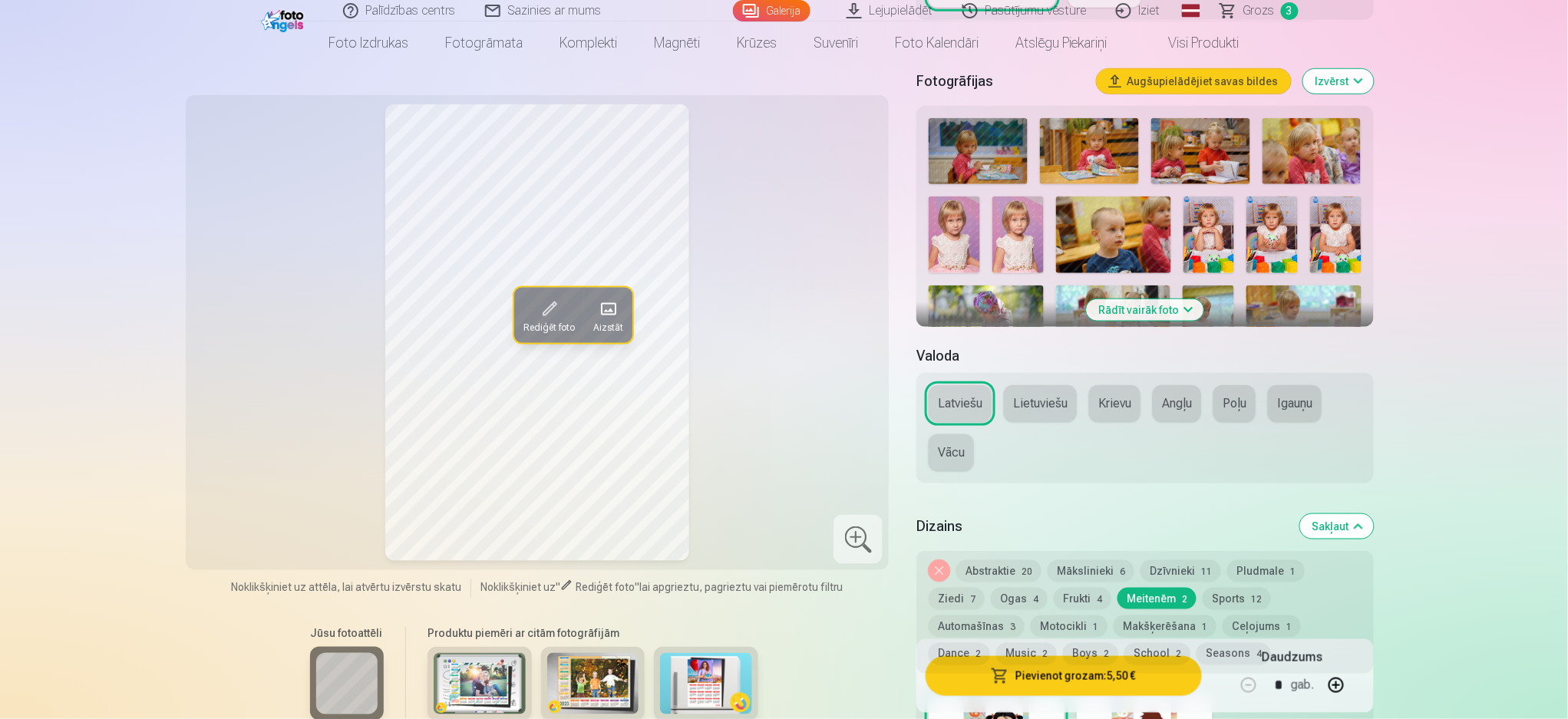
scroll to position [409, 0]
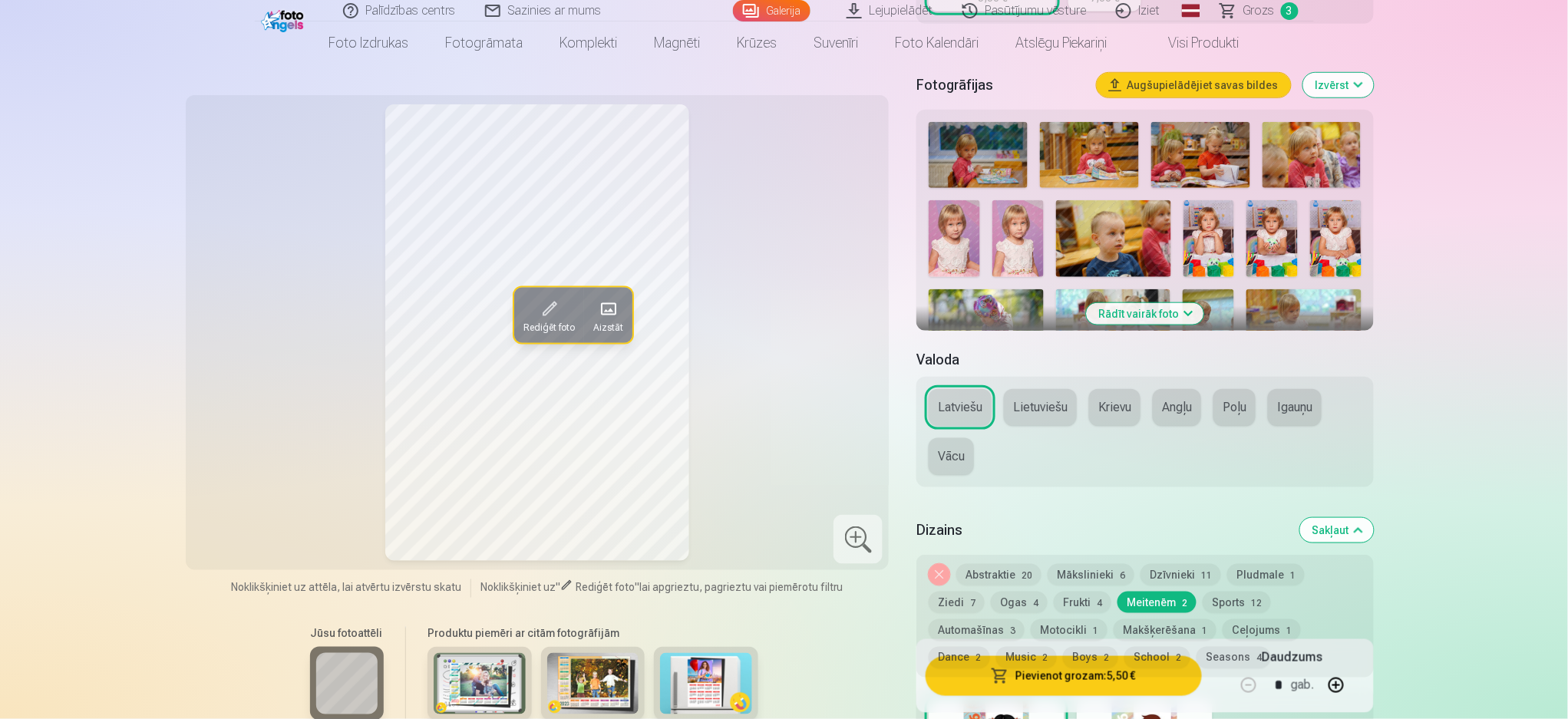
click at [991, 539] on button "Ogas 4" at bounding box center [1019, 602] width 57 height 21
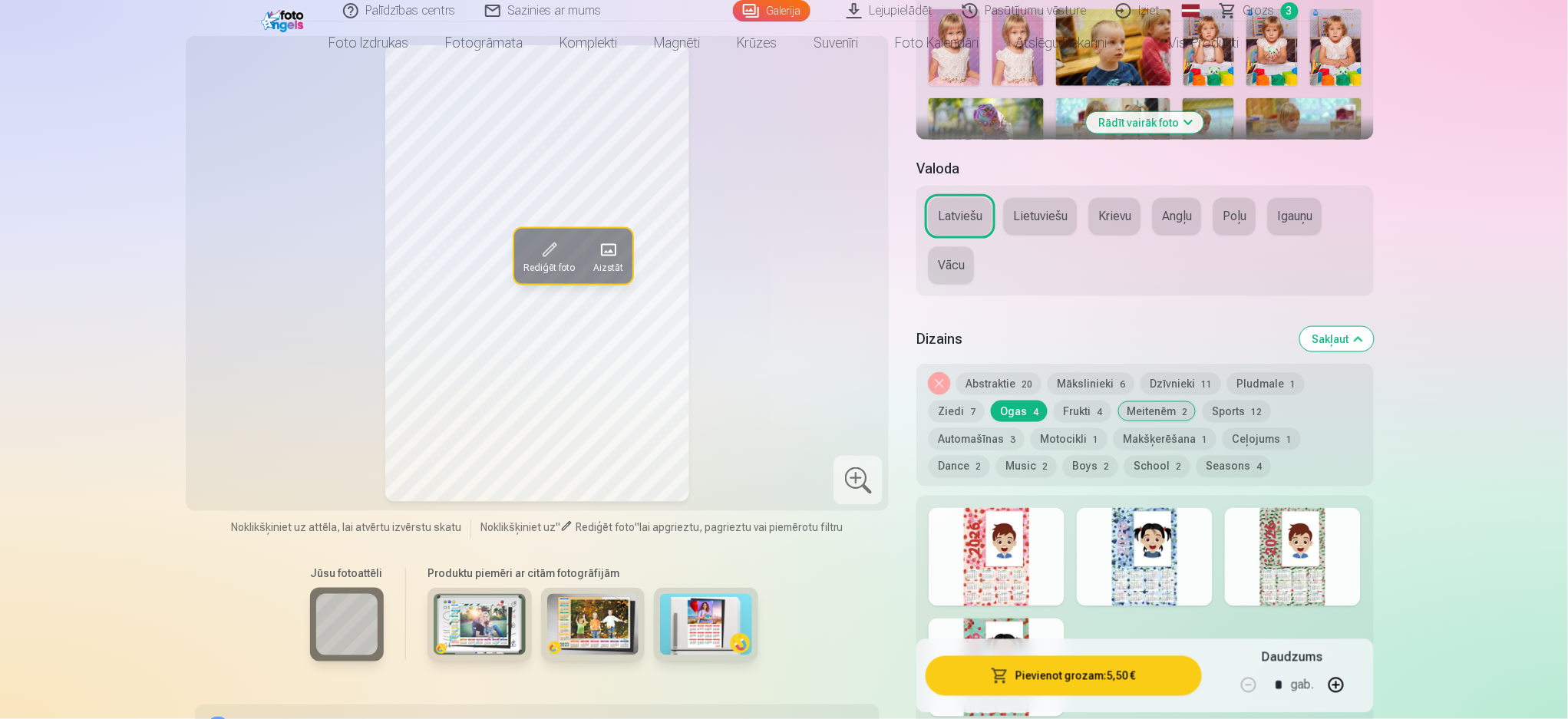
scroll to position [614, 0]
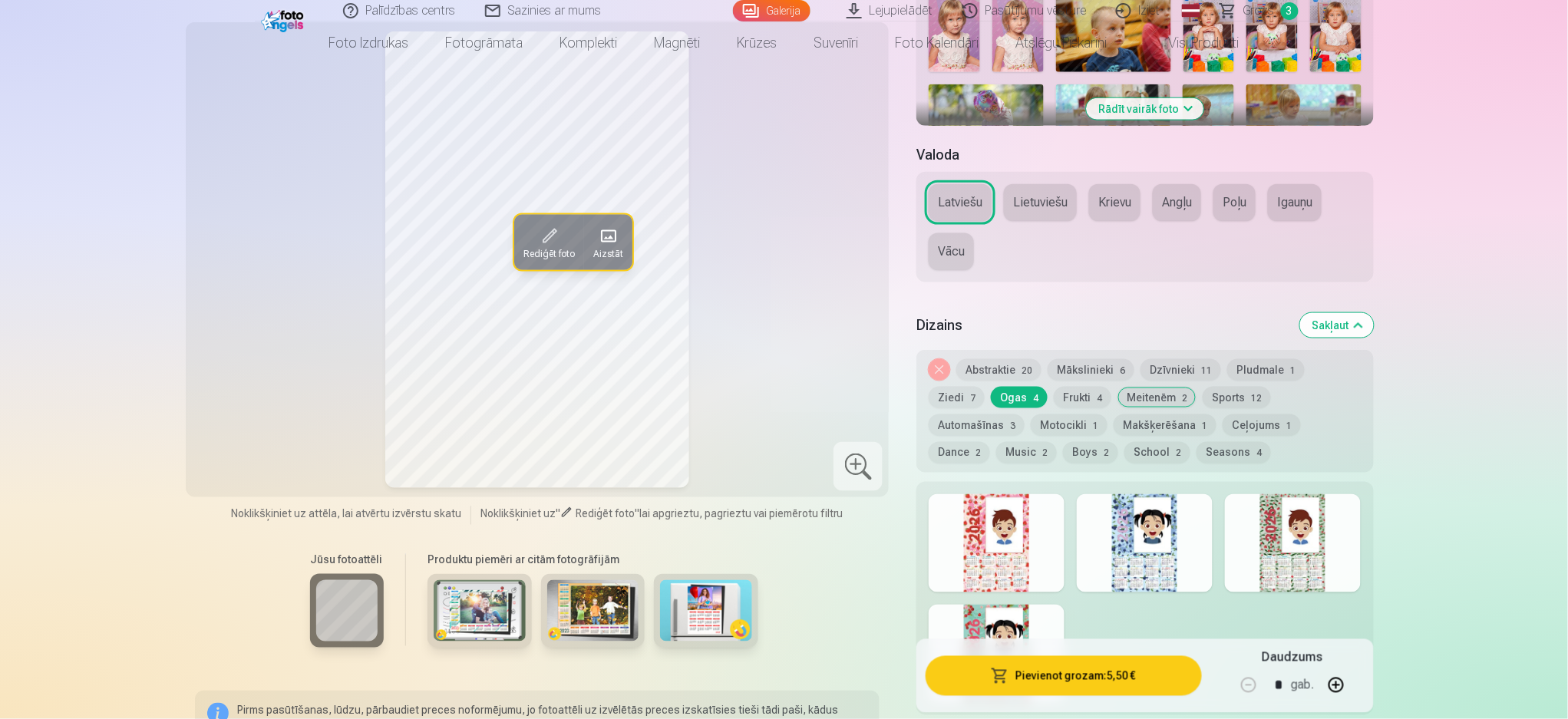
click at [999, 539] on div at bounding box center [996, 543] width 136 height 98
click at [1174, 539] on div at bounding box center [1292, 543] width 136 height 98
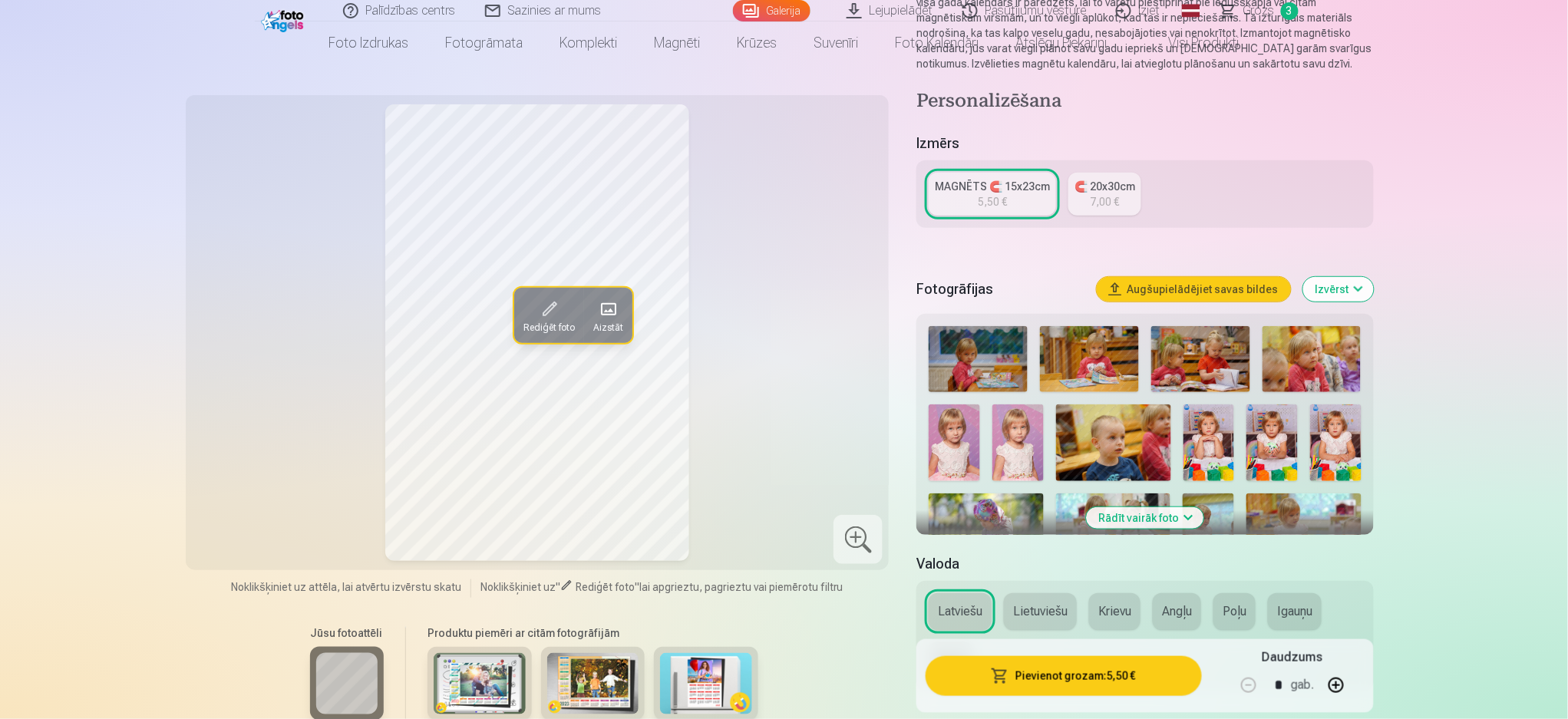
scroll to position [204, 0]
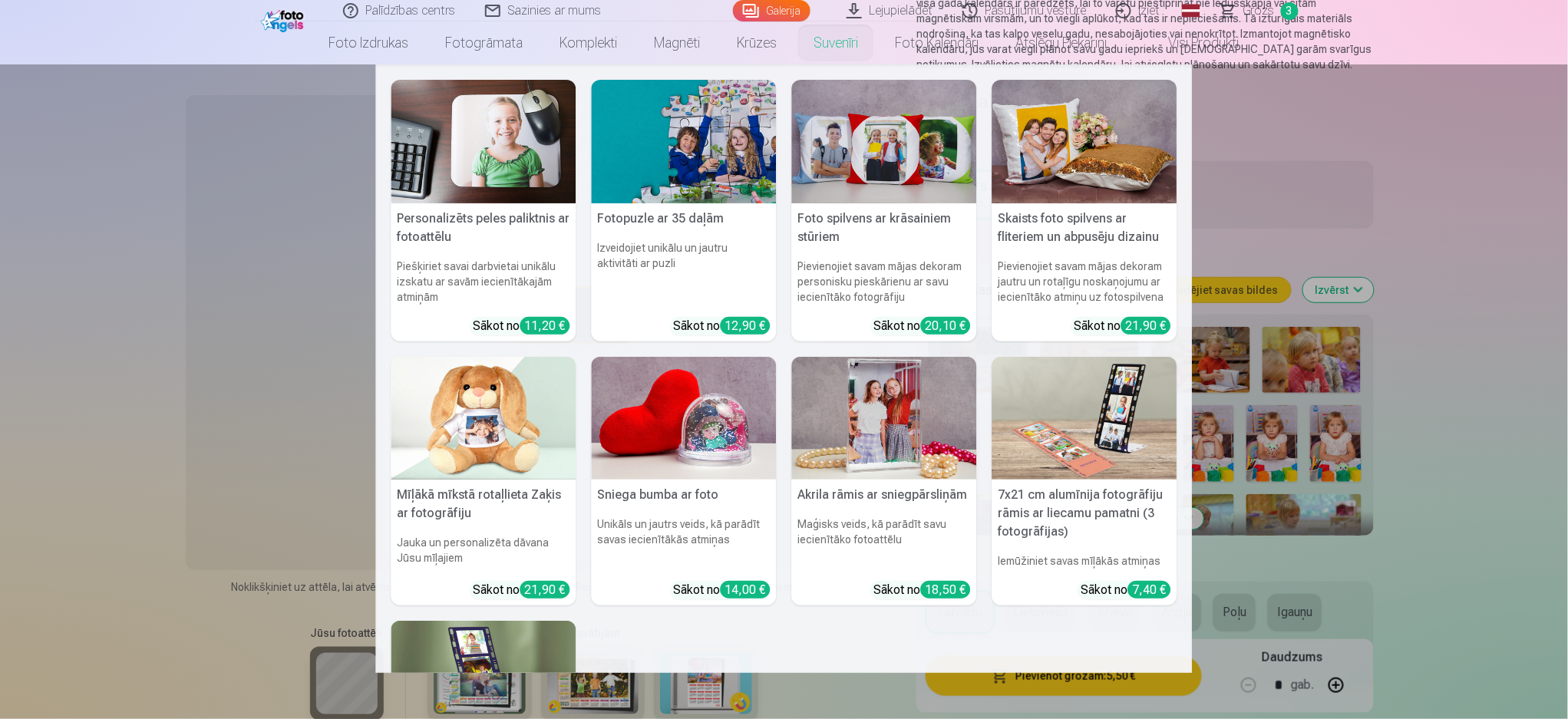
click at [829, 43] on link "Suvenīri" at bounding box center [835, 42] width 82 height 43
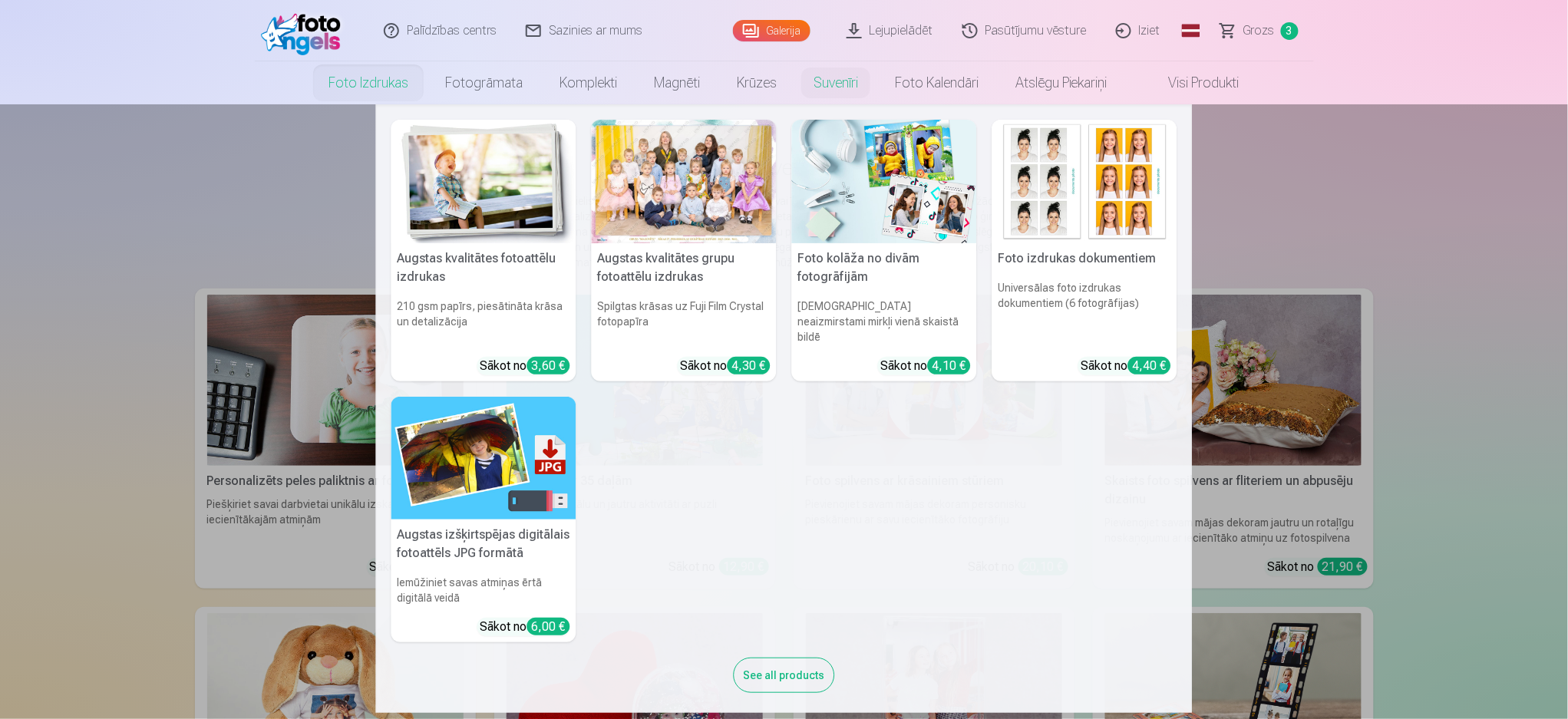
drag, startPoint x: 481, startPoint y: 454, endPoint x: 468, endPoint y: 442, distance: 17.7
click at [480, 454] on img at bounding box center [483, 458] width 185 height 124
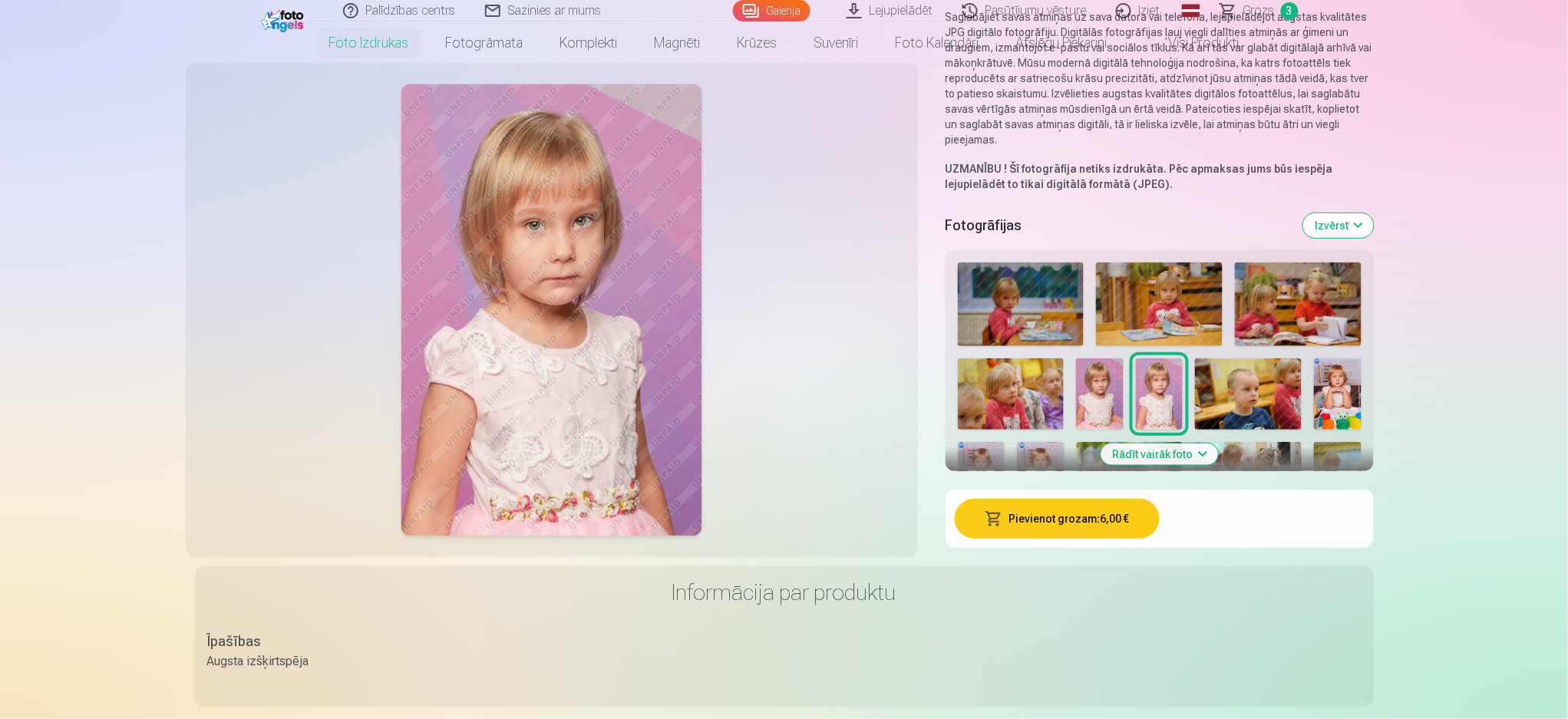
scroll to position [204, 0]
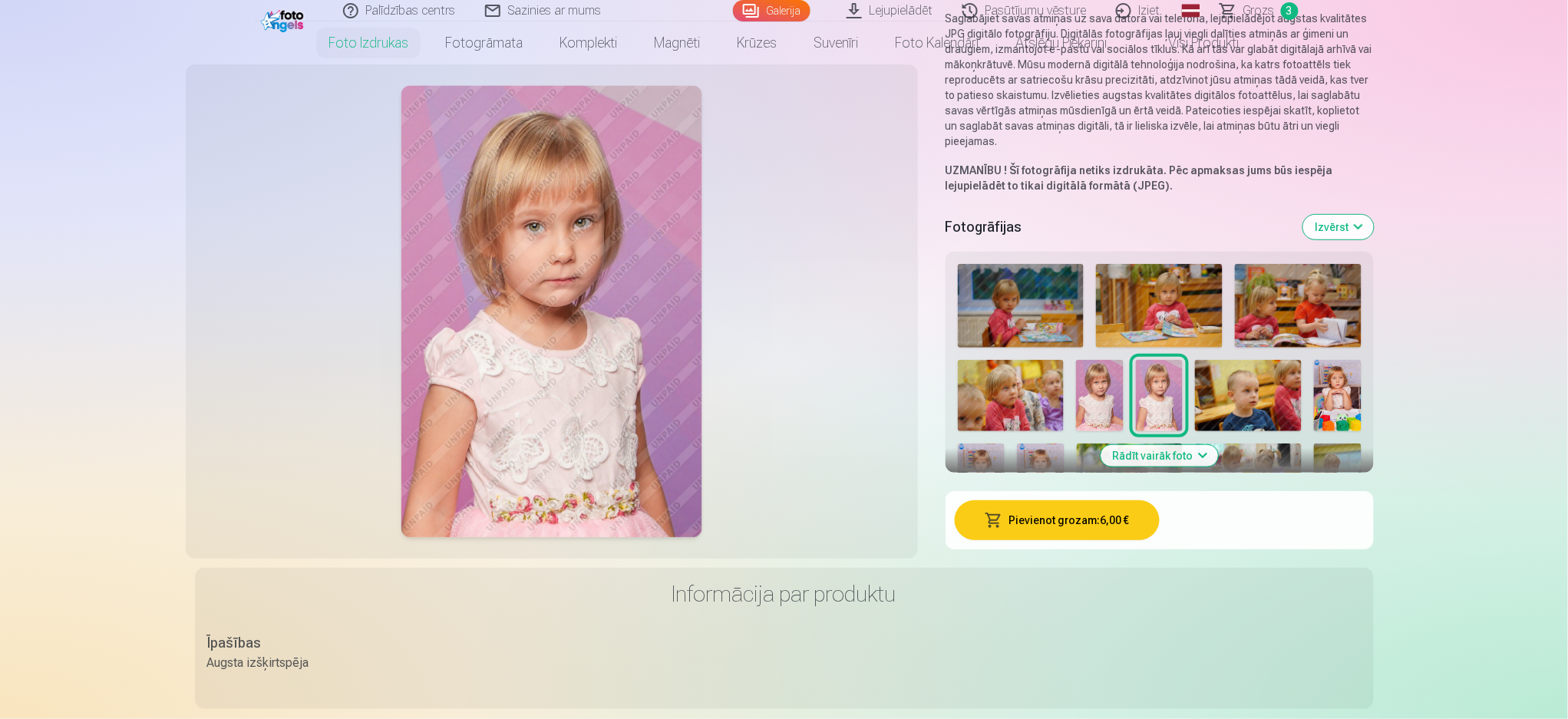
click at [1174, 227] on button "Izvērst" at bounding box center [1338, 227] width 70 height 25
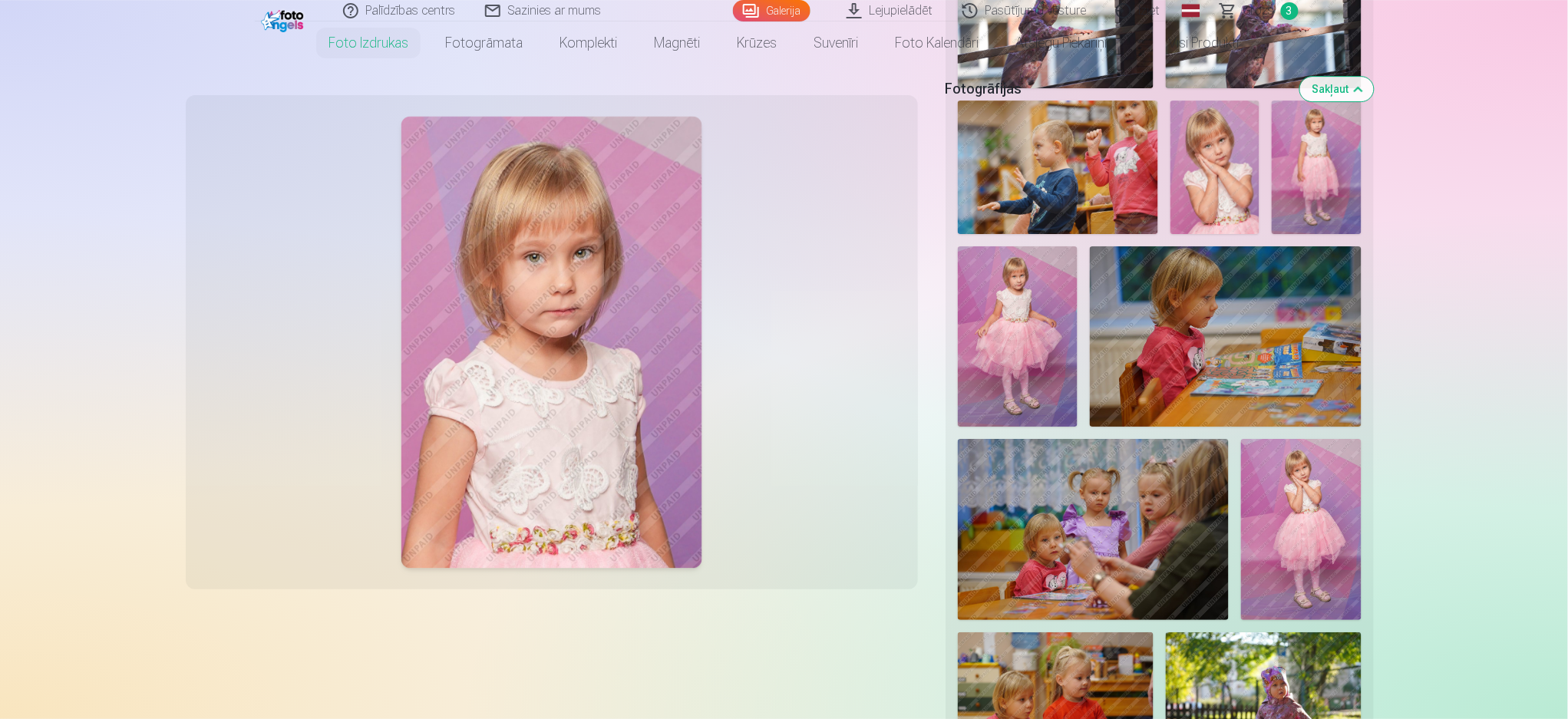
scroll to position [1841, 0]
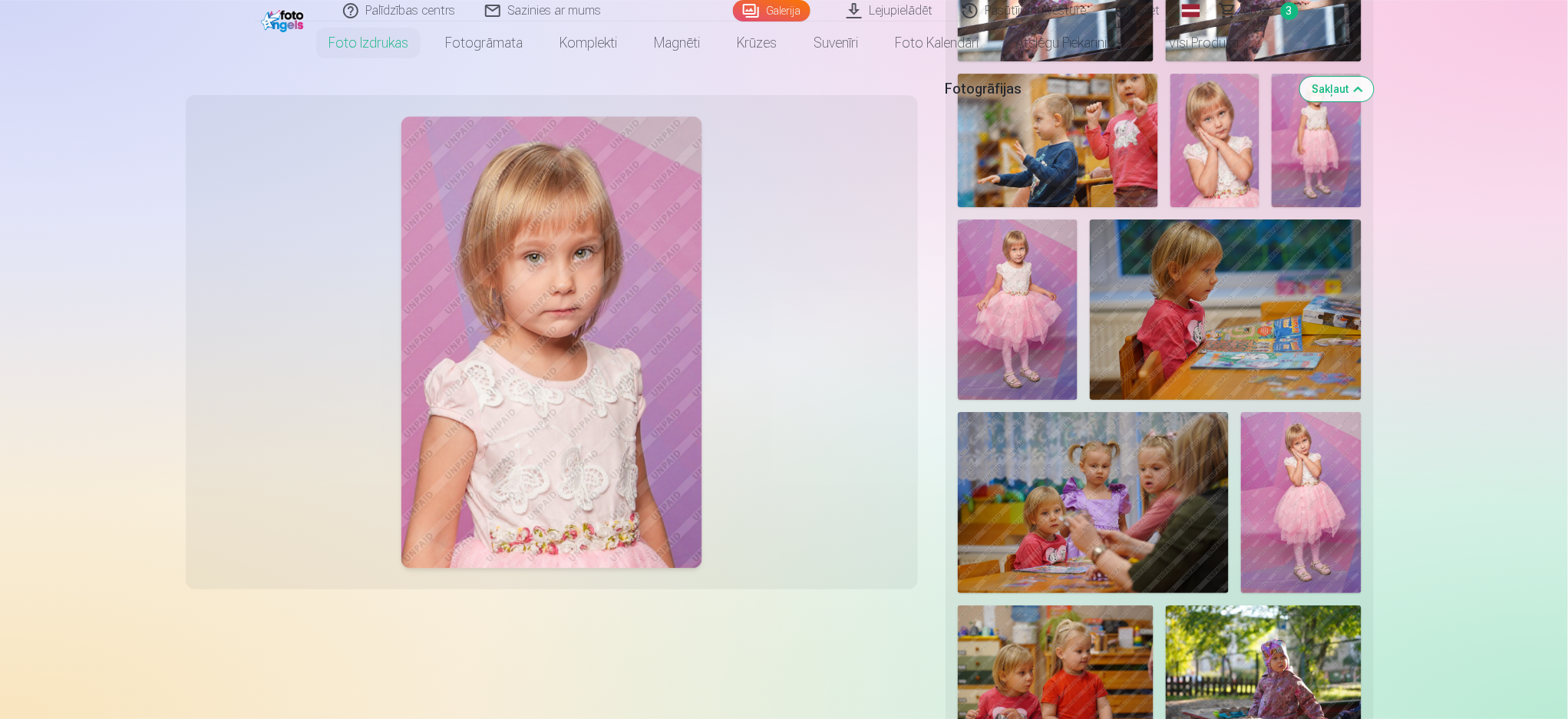
click at [1174, 498] on img at bounding box center [1301, 502] width 120 height 180
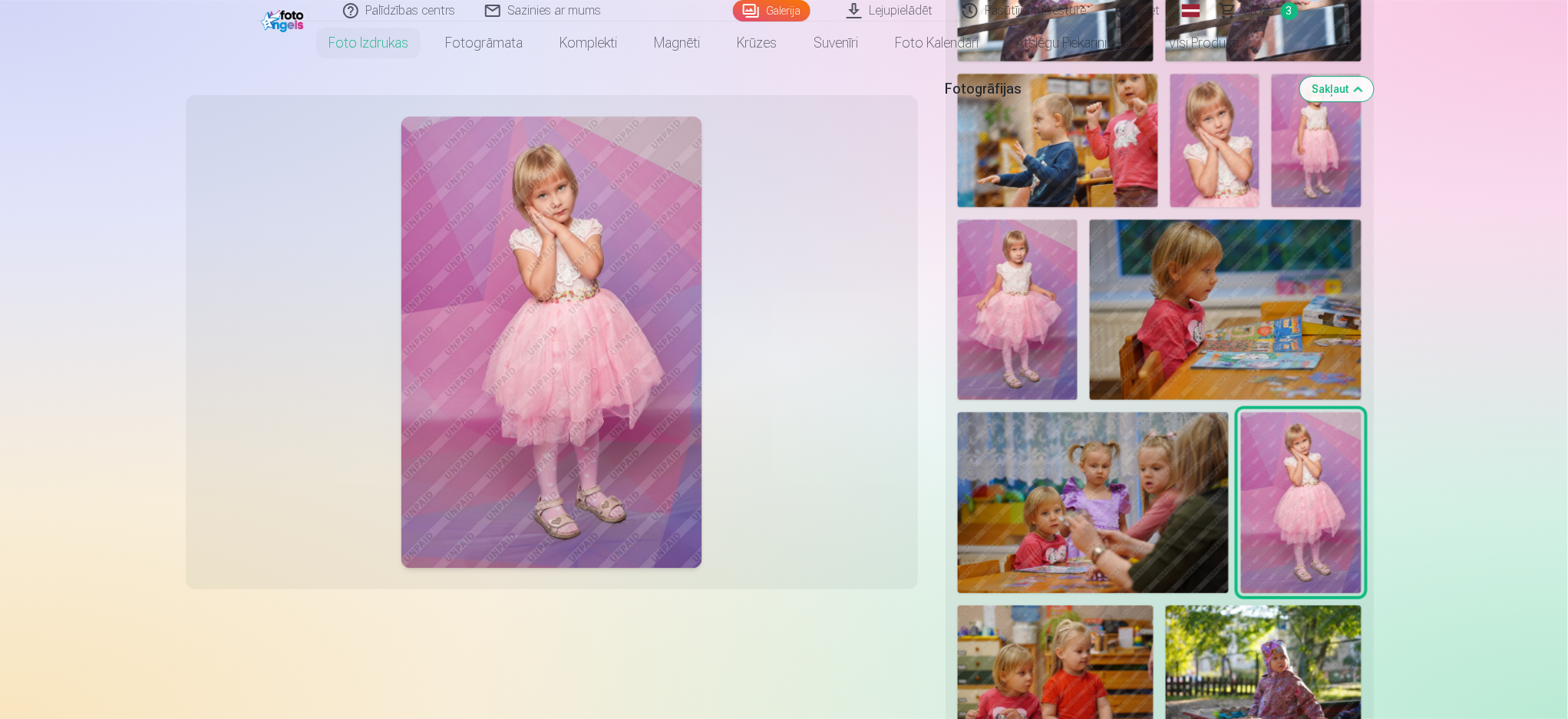
click at [1174, 142] on img at bounding box center [1214, 141] width 89 height 134
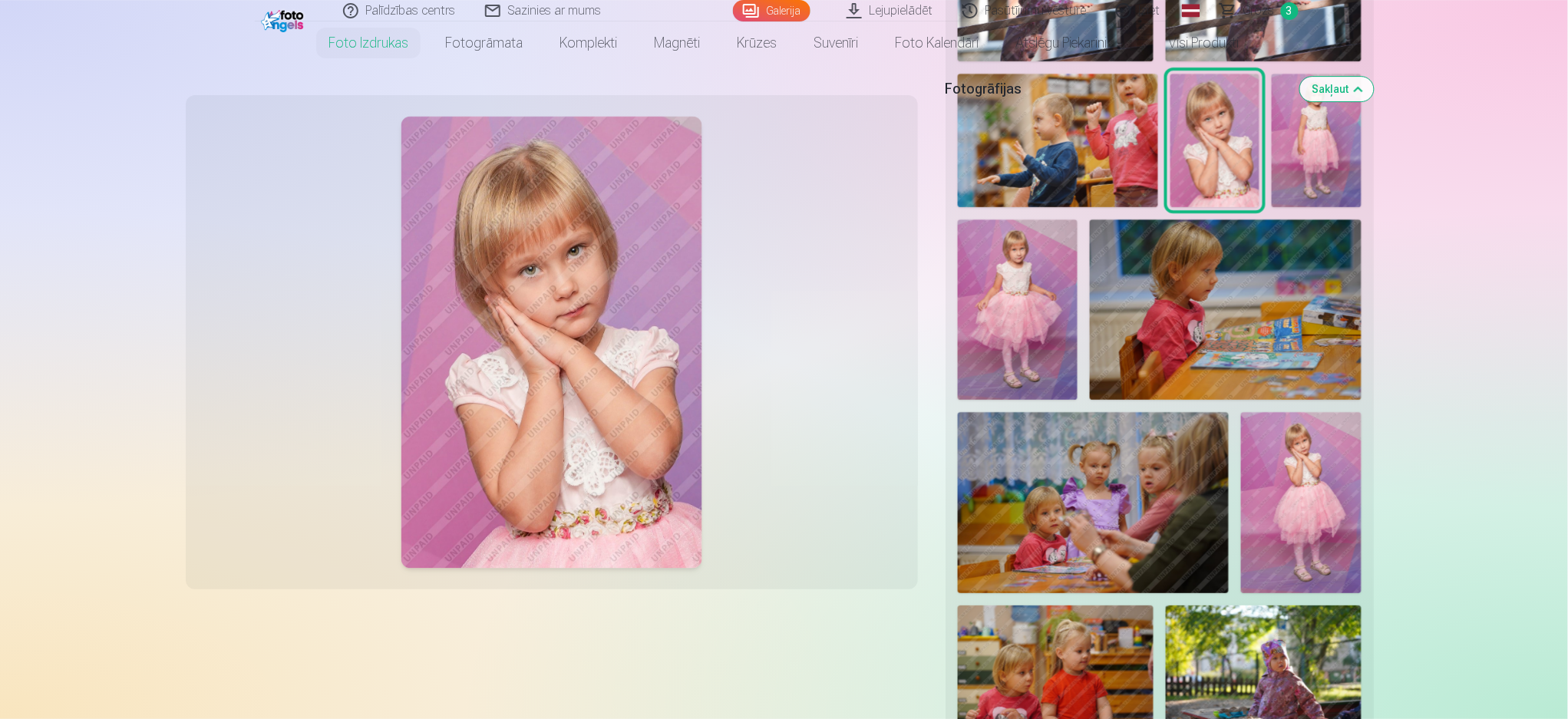
click at [1174, 483] on img at bounding box center [1301, 502] width 120 height 180
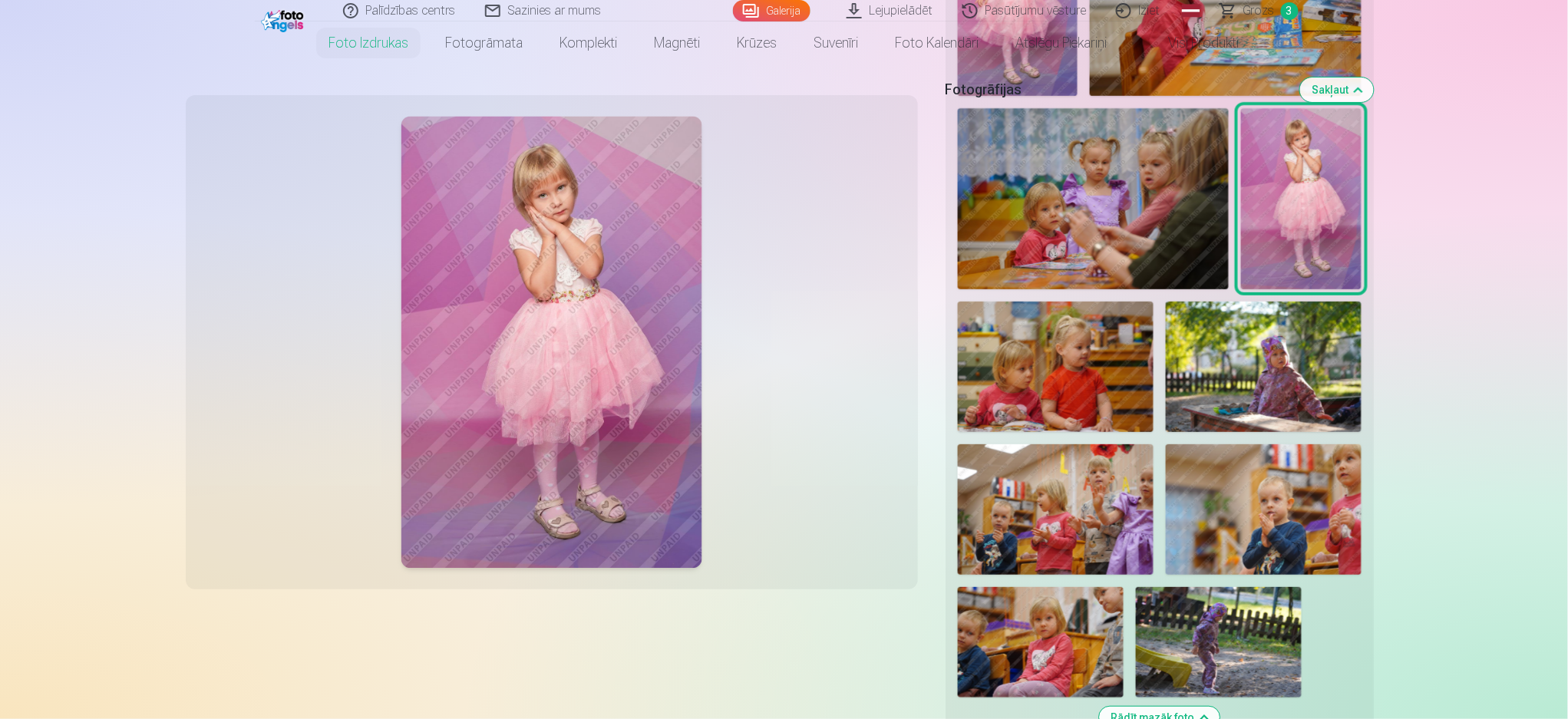
scroll to position [2148, 0]
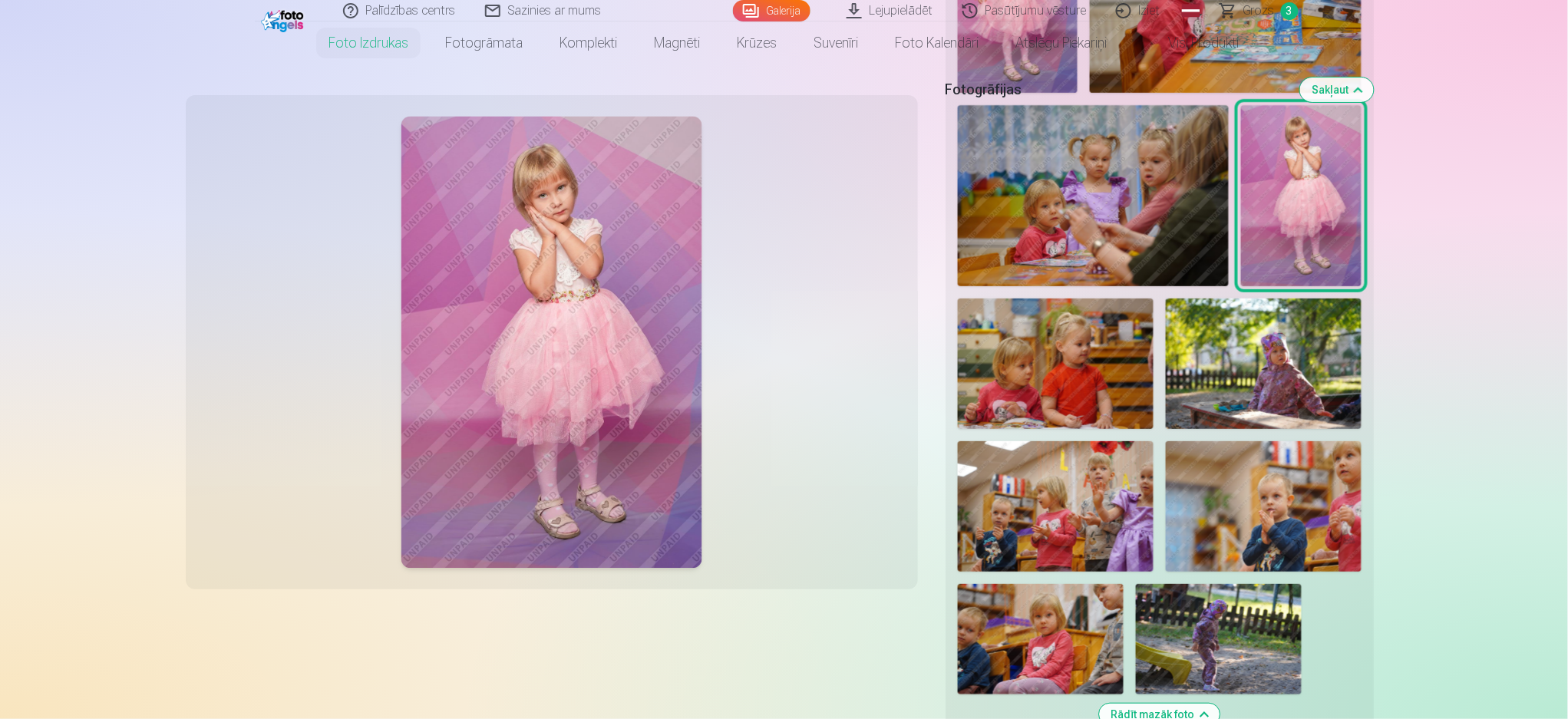
click at [1009, 68] on div "Fotogrāfijas Sakļaut" at bounding box center [1159, 89] width 428 height 49
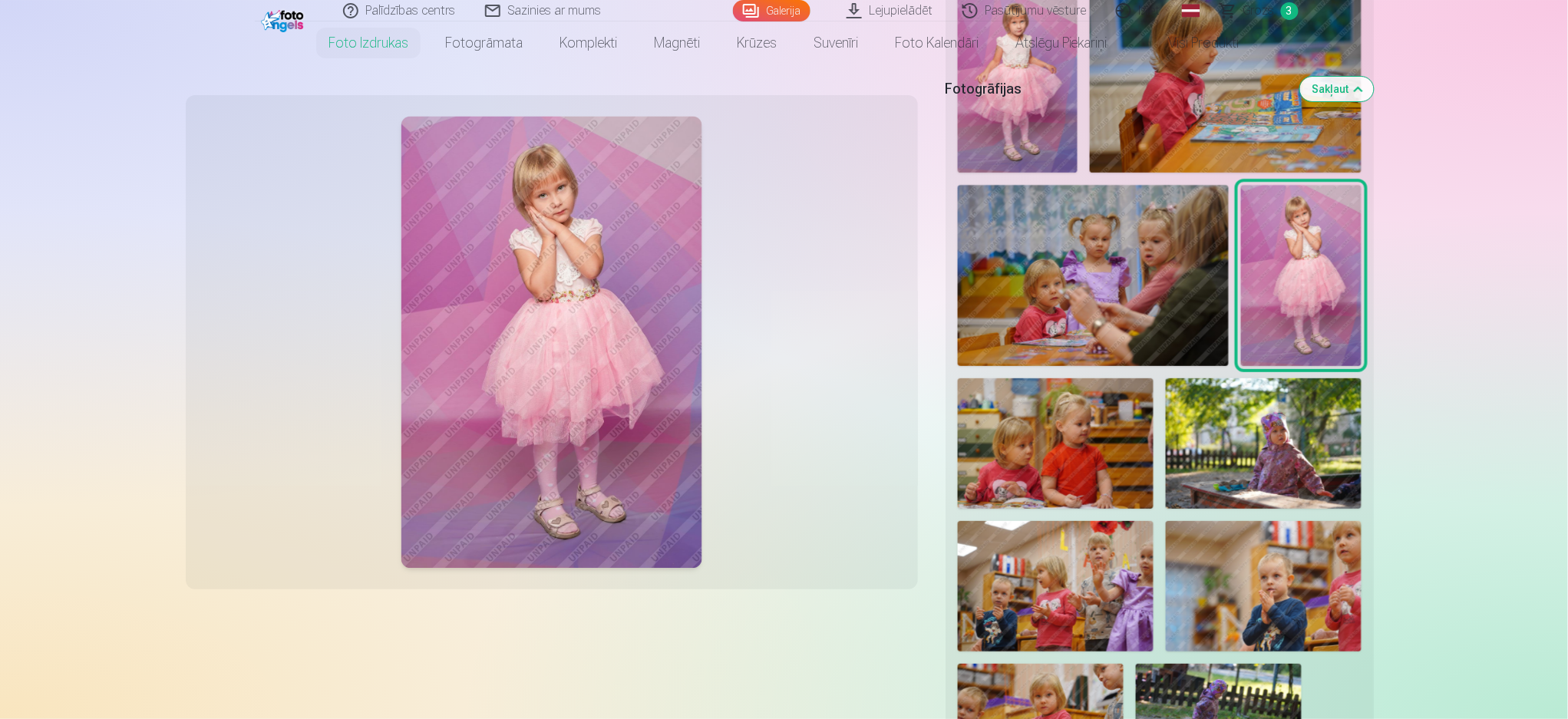
scroll to position [1943, 0]
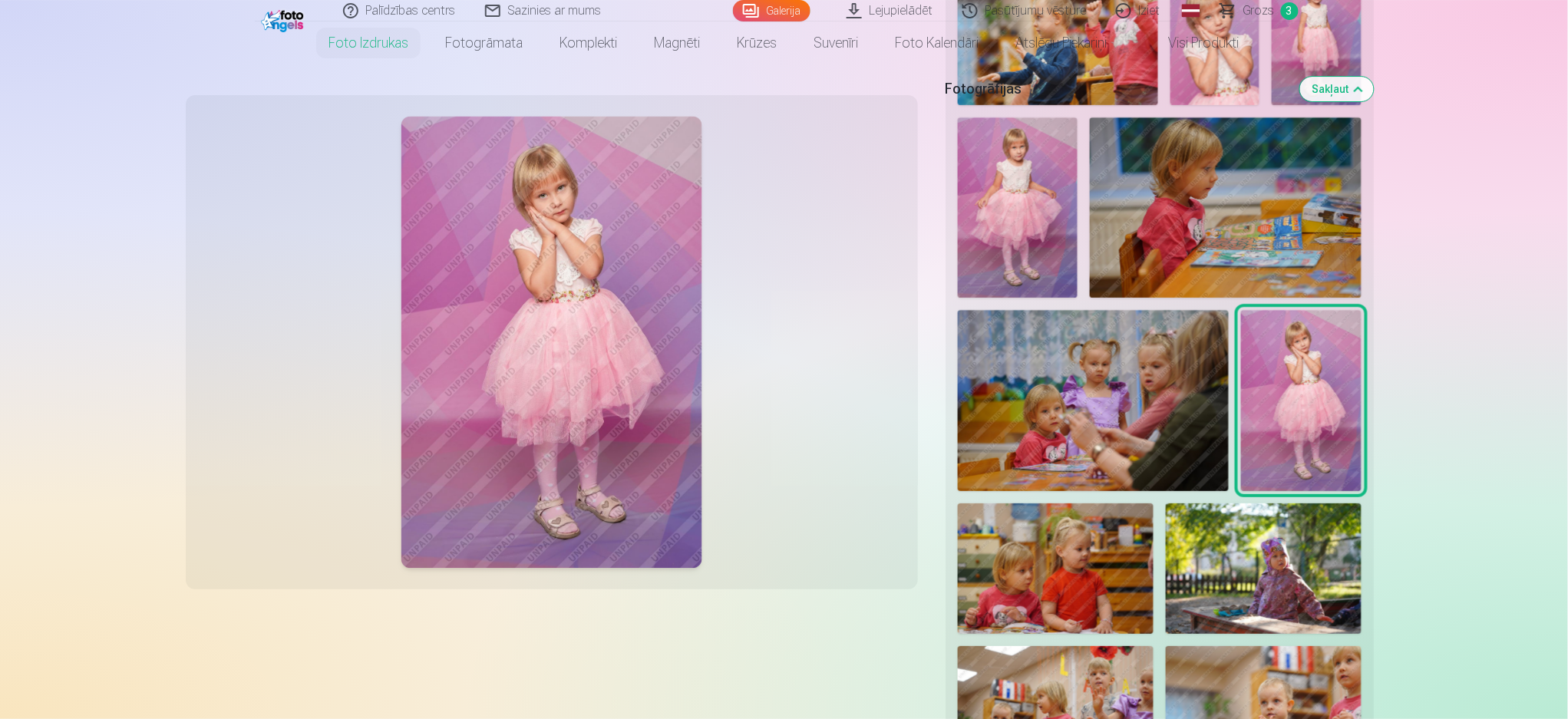
click at [1039, 190] on img at bounding box center [1017, 207] width 120 height 180
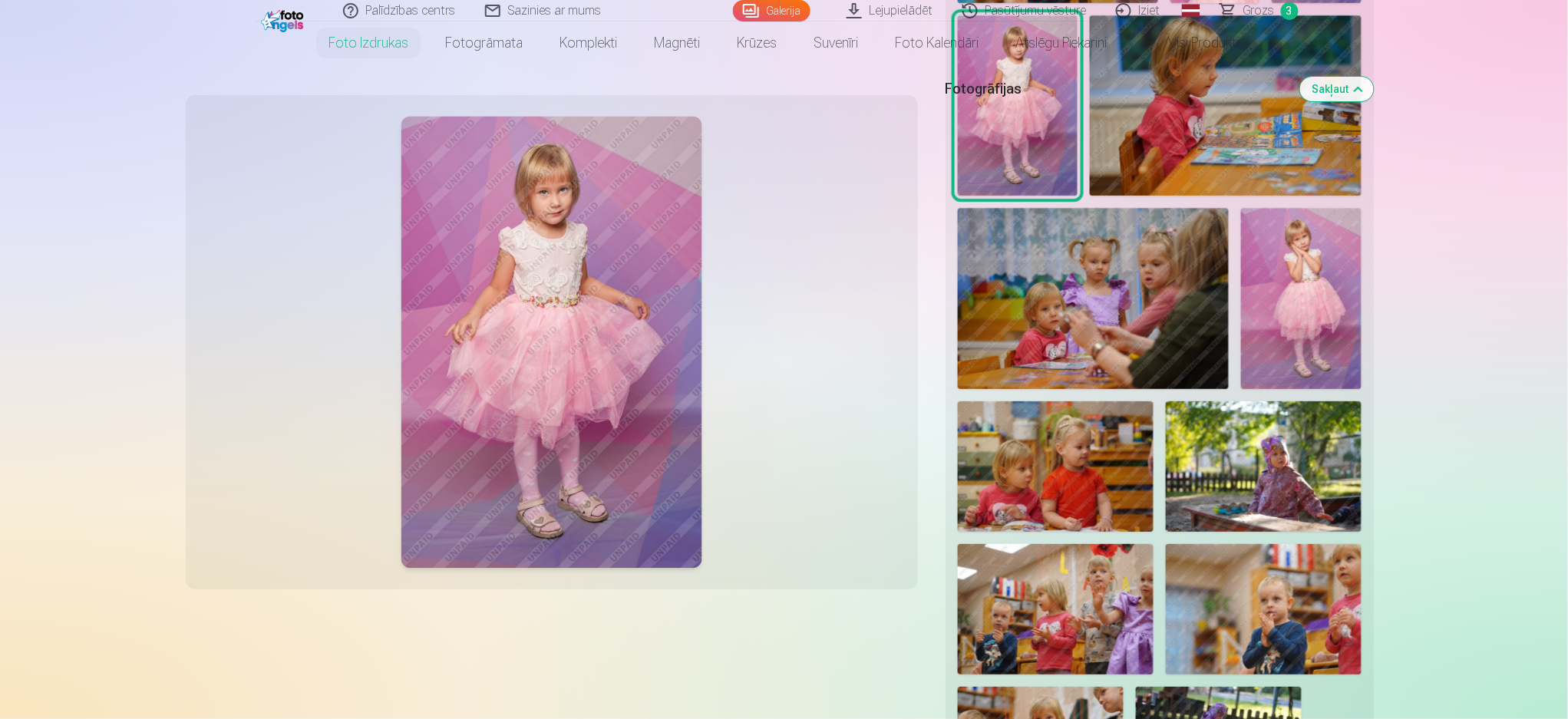
scroll to position [1535, 0]
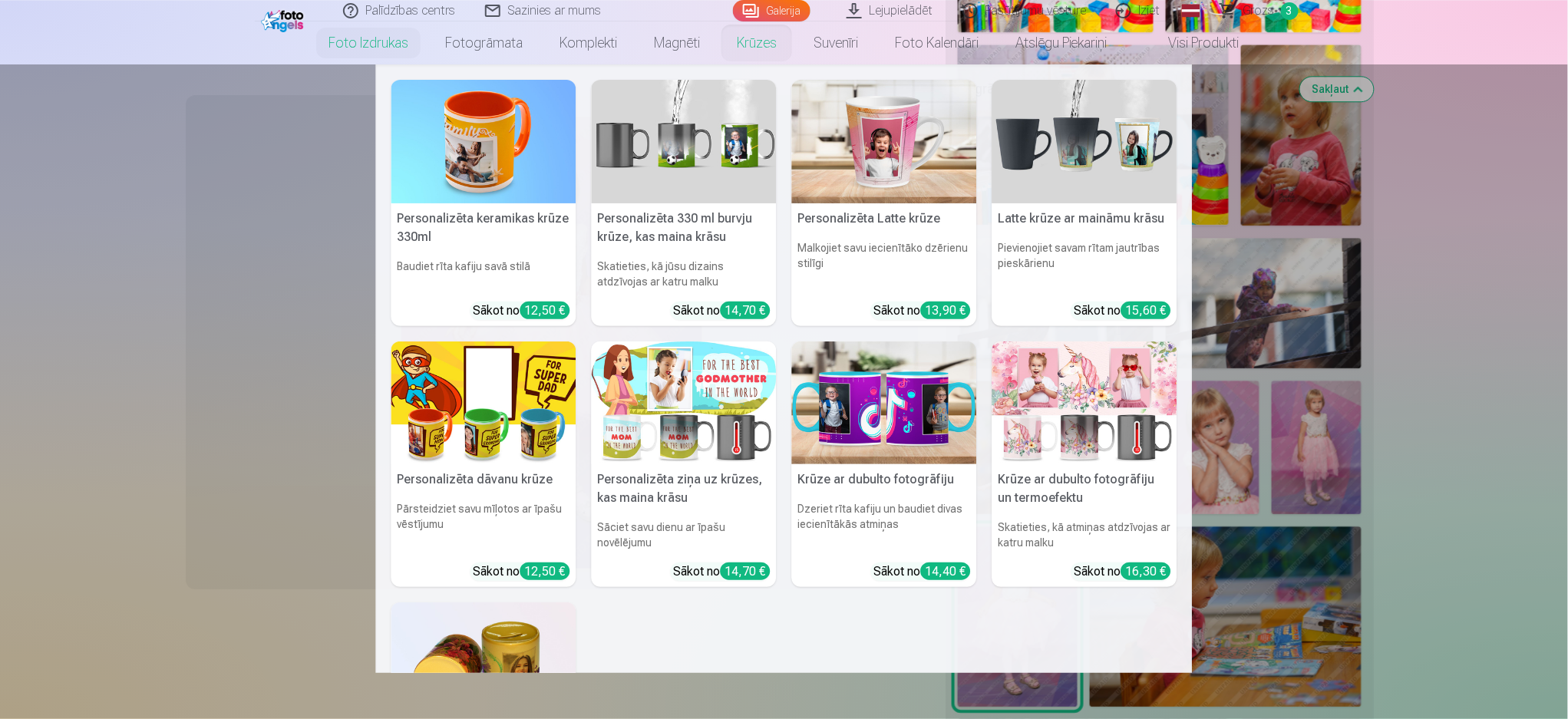
click at [744, 41] on link "Krūzes" at bounding box center [756, 42] width 76 height 43
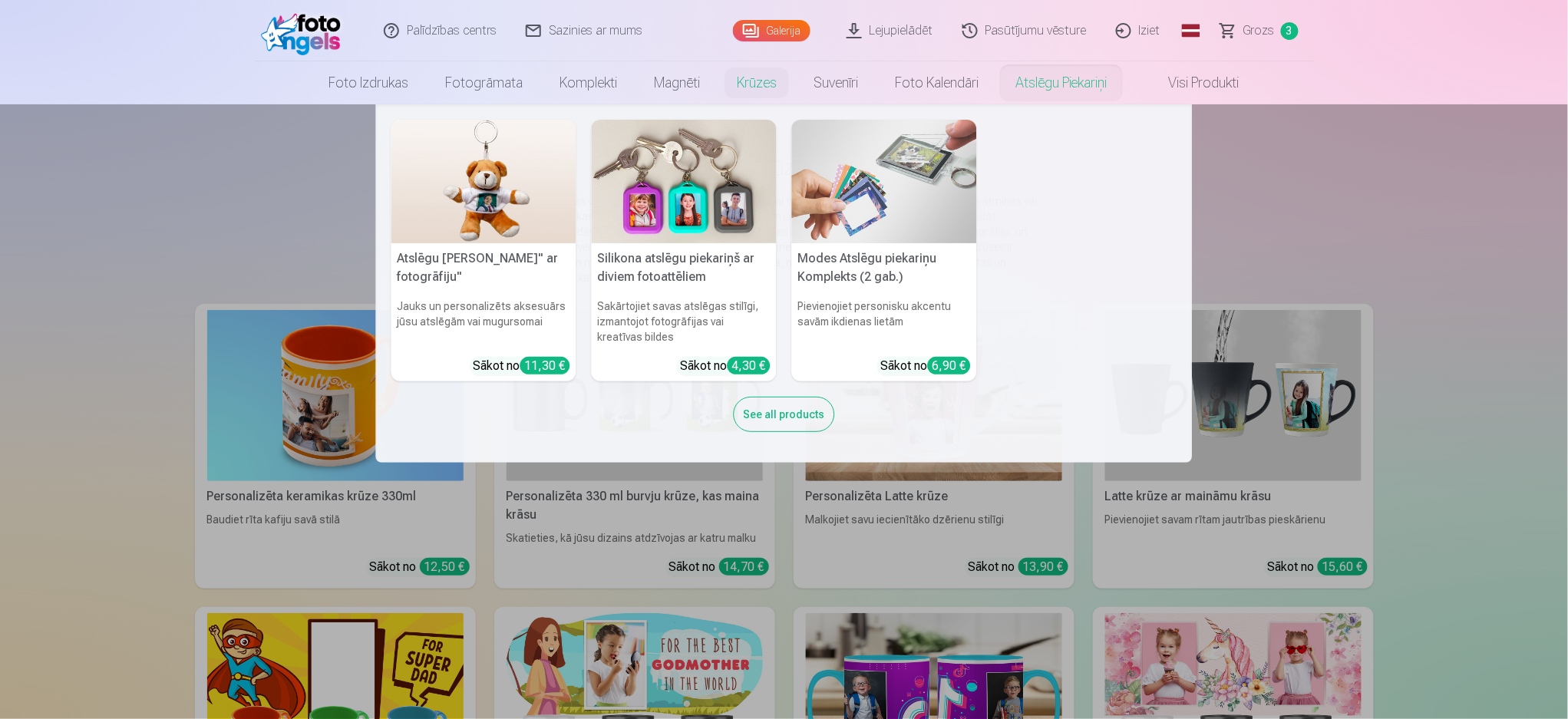
click at [1084, 82] on link "Atslēgu piekariņi" at bounding box center [1061, 83] width 129 height 43
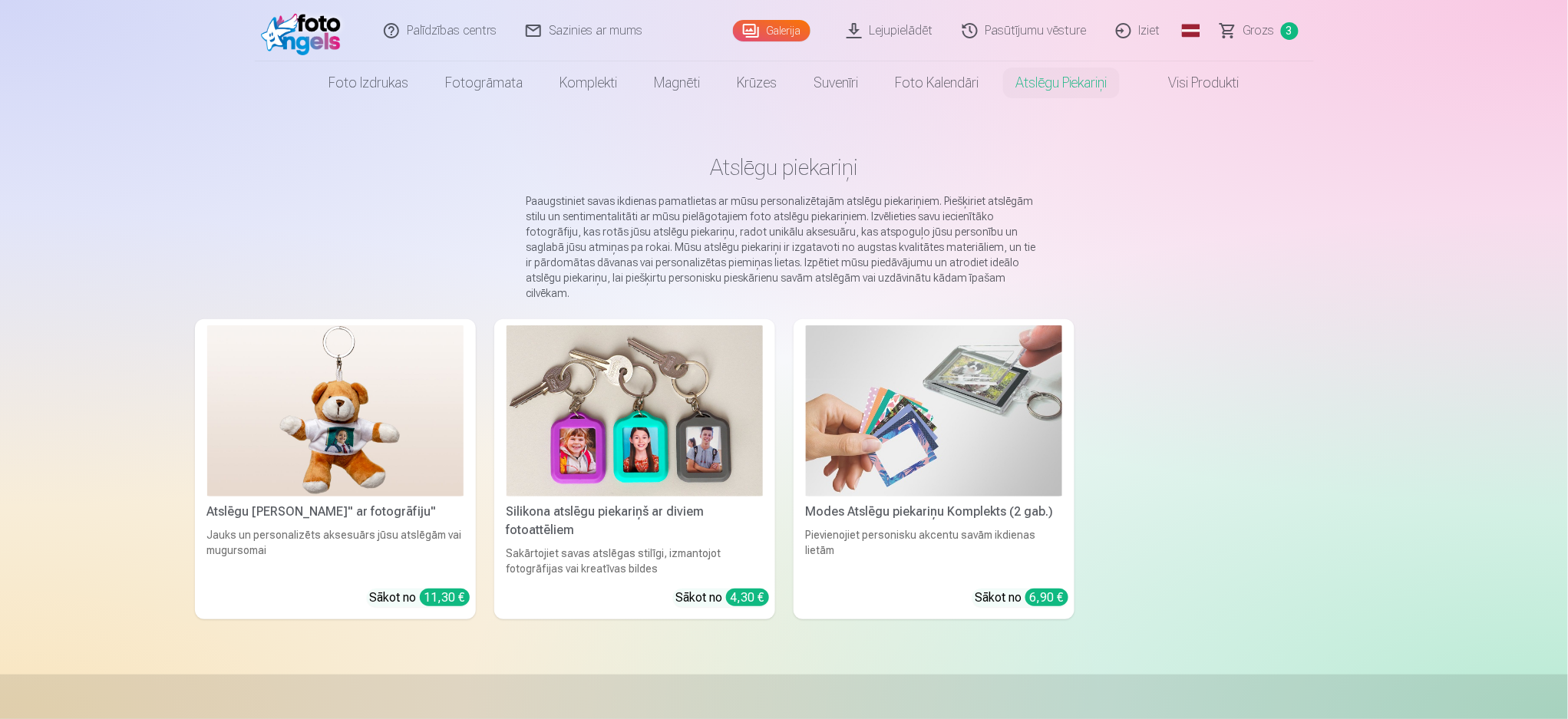
click at [954, 503] on div "Modes Atslēgu piekariņu Komplekts (2 gab.)" at bounding box center [934, 512] width 269 height 18
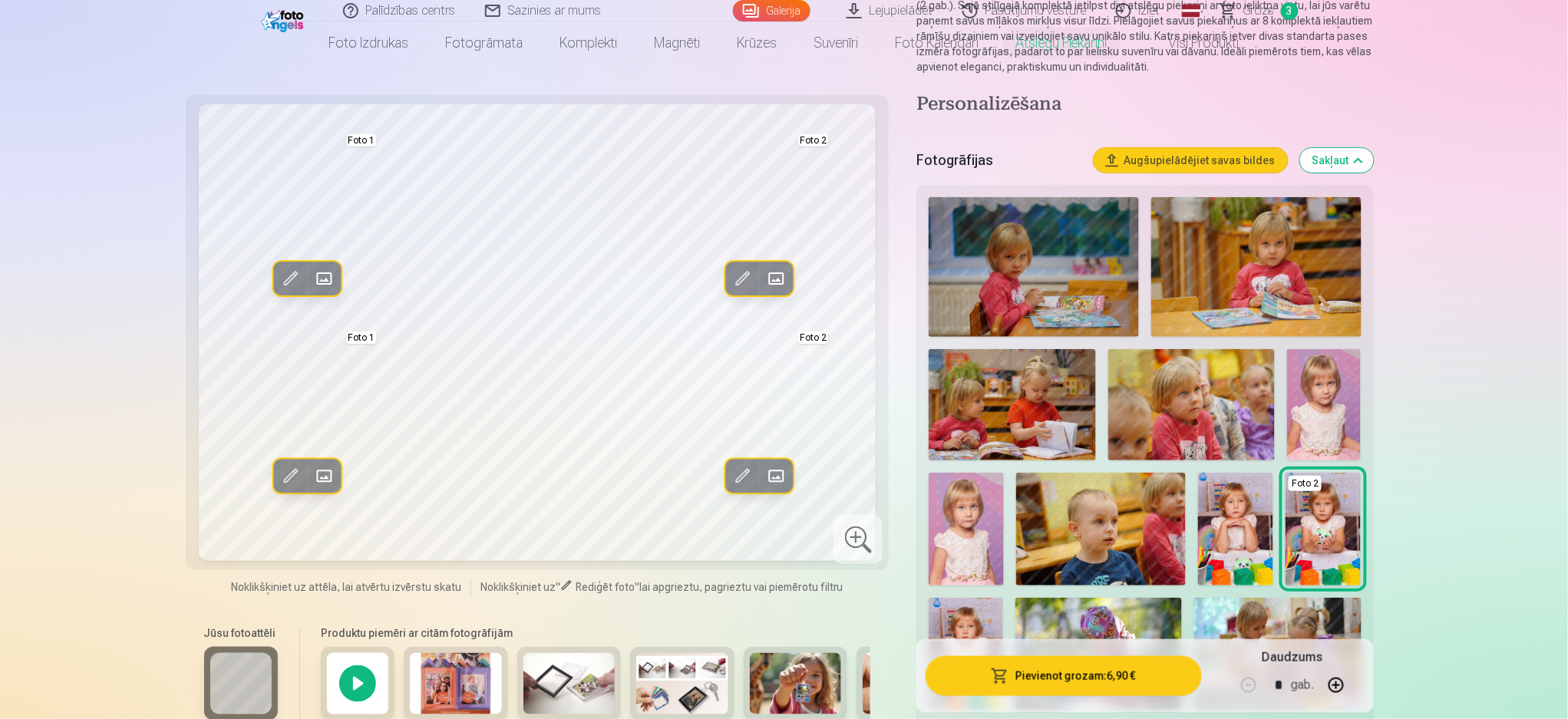
scroll to position [204, 0]
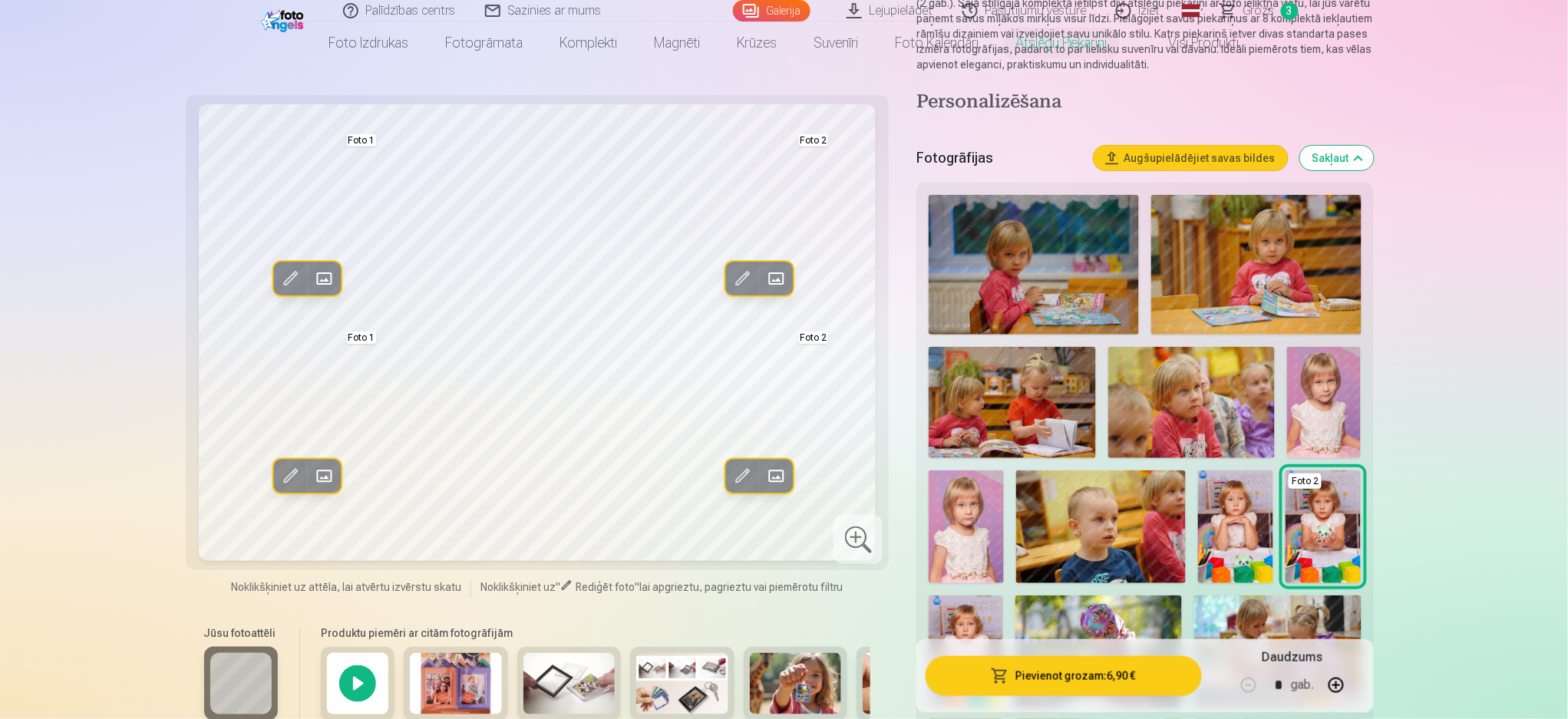
click at [341, 539] on div at bounding box center [358, 684] width 74 height 74
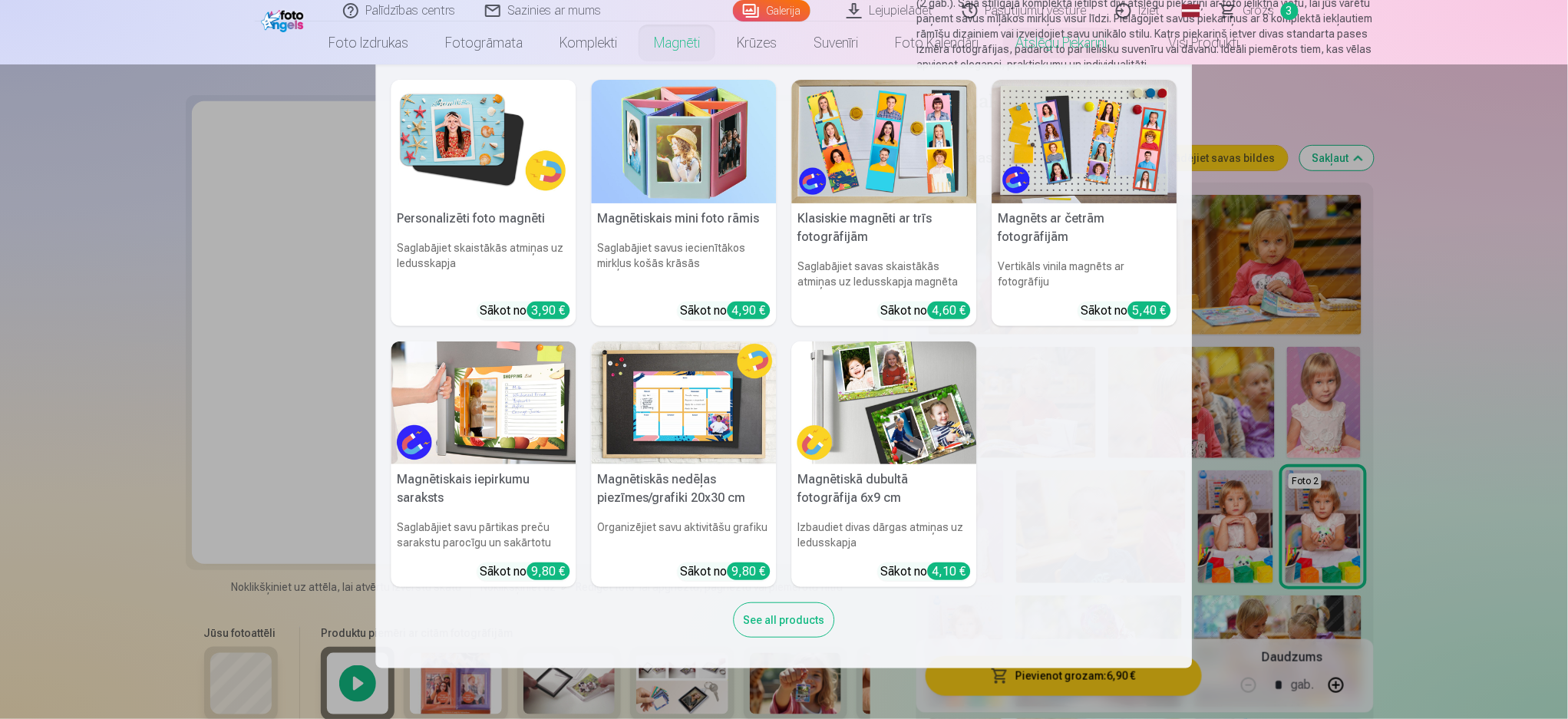
click at [876, 154] on img at bounding box center [884, 142] width 185 height 124
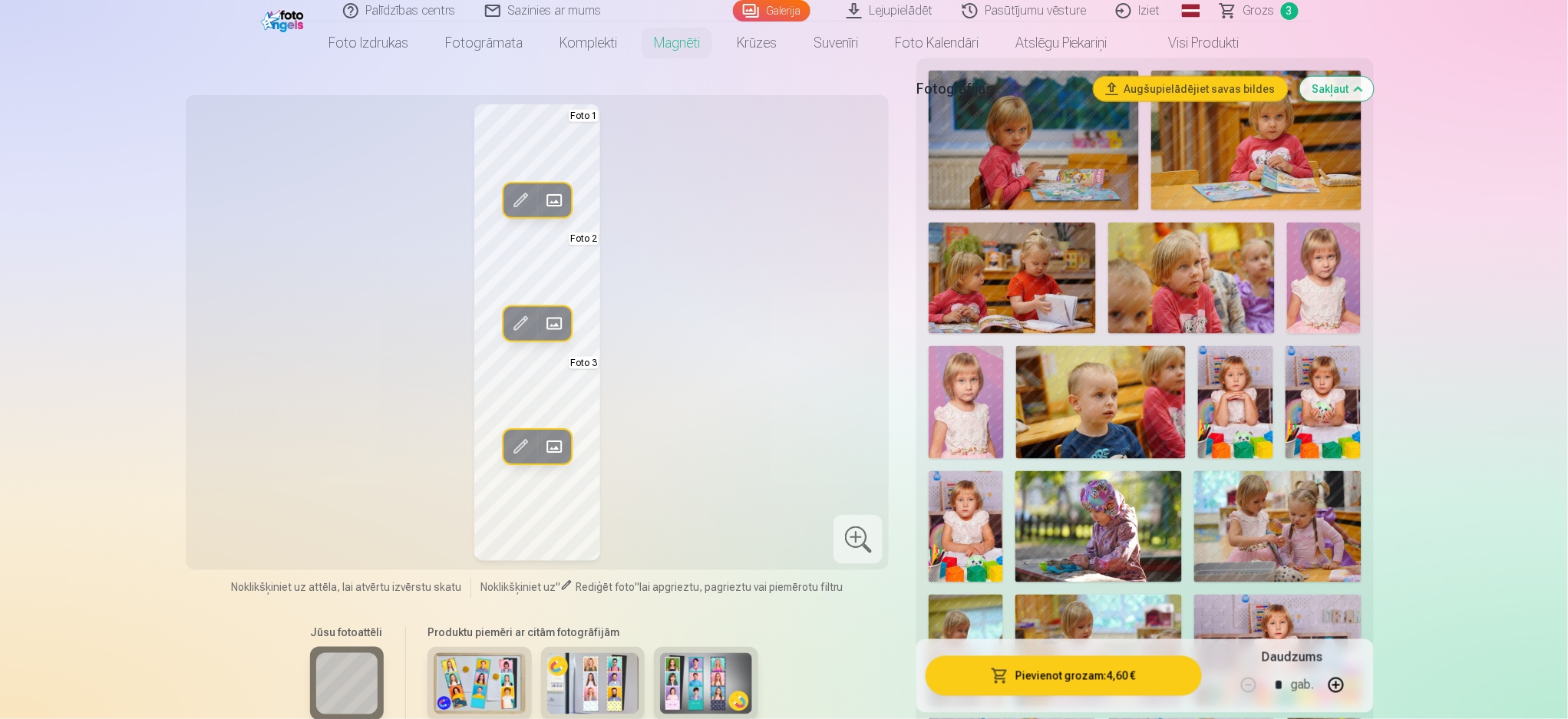
scroll to position [511, 0]
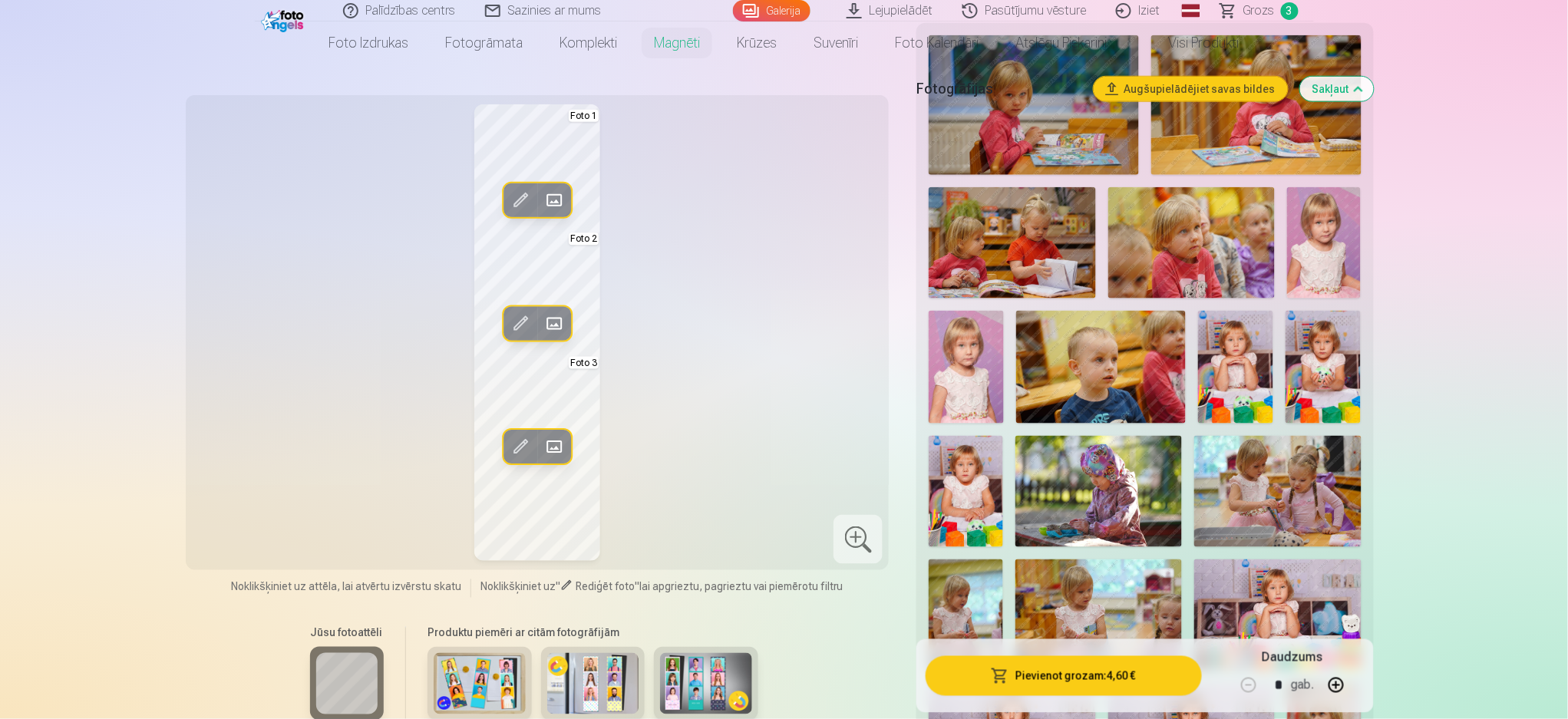
click at [607, 539] on img at bounding box center [592, 684] width 92 height 62
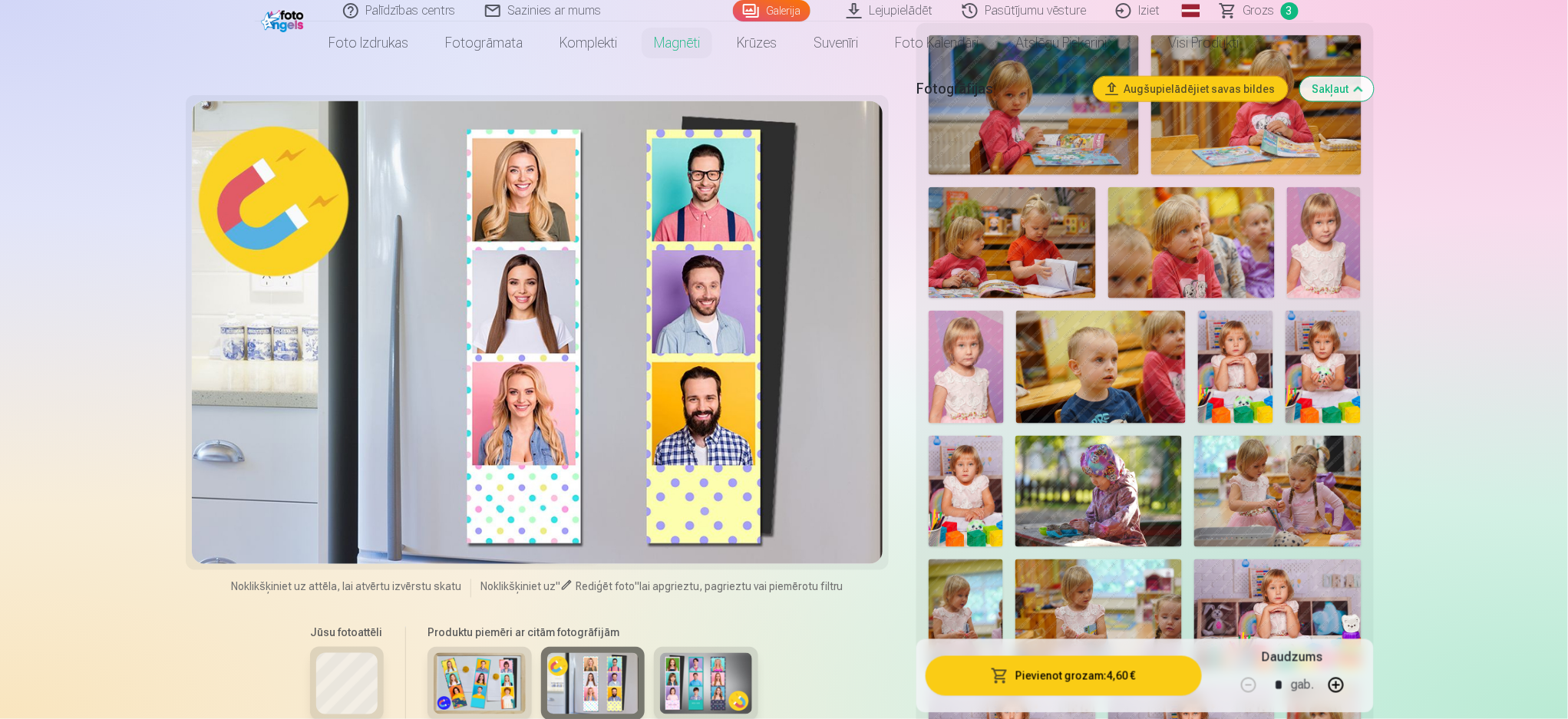
click at [497, 539] on img at bounding box center [479, 684] width 92 height 62
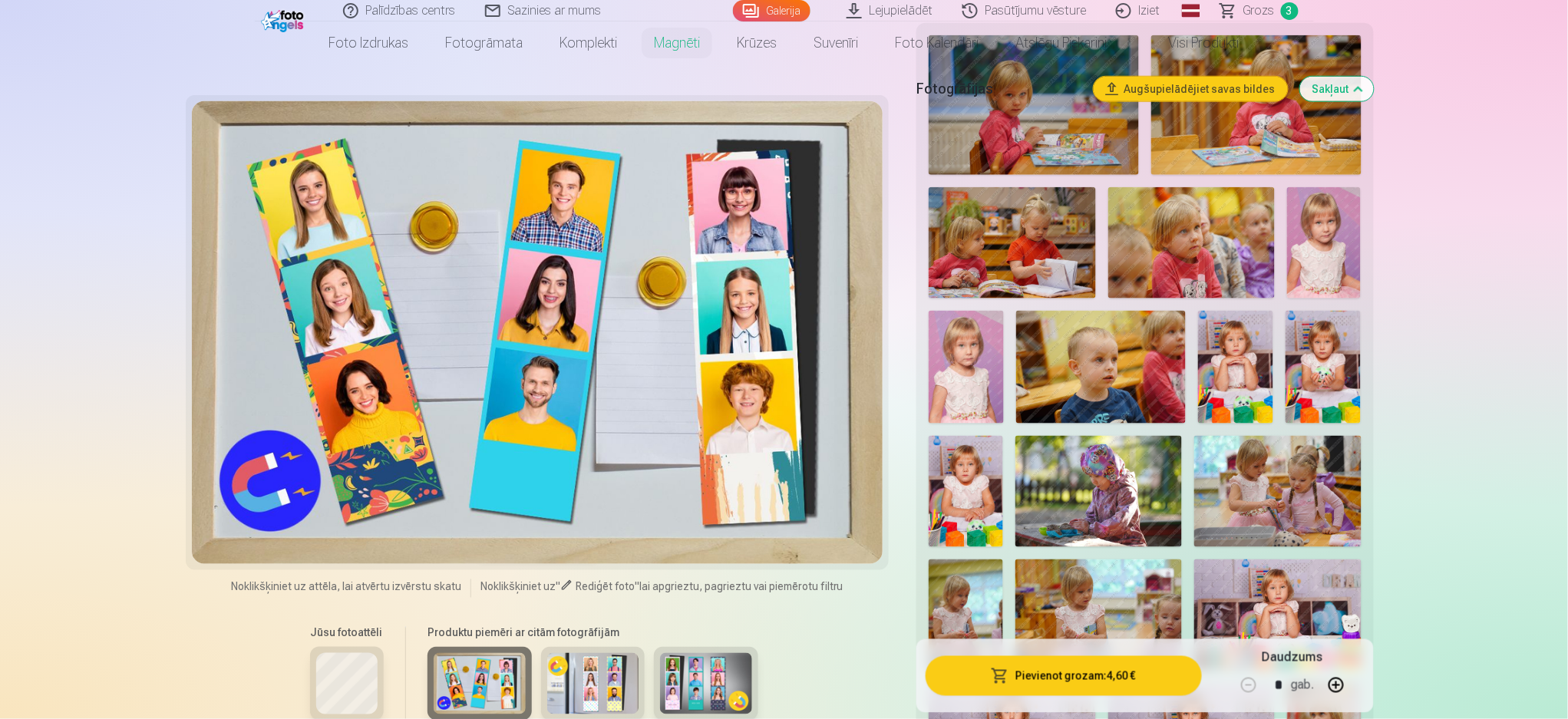
click at [693, 539] on img at bounding box center [706, 684] width 92 height 62
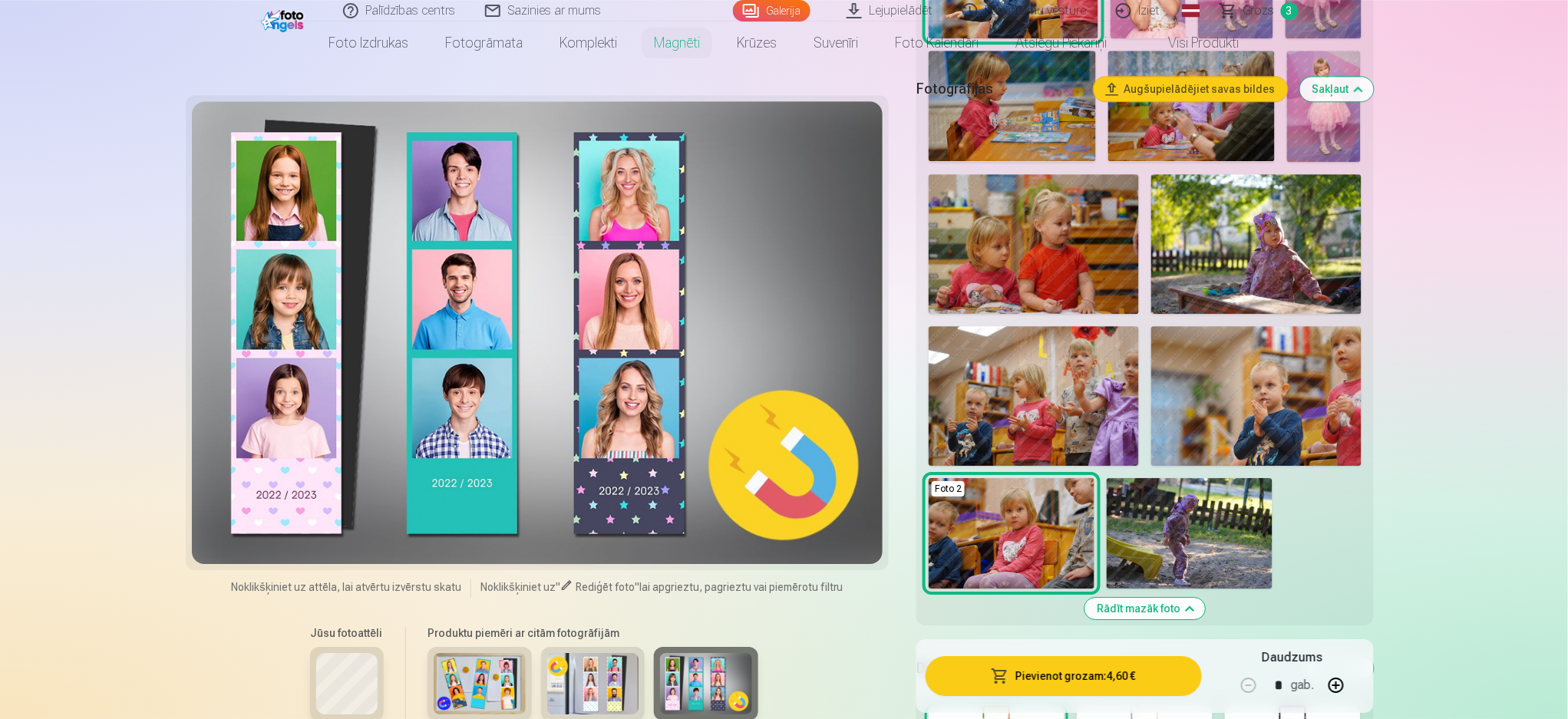
scroll to position [1637, 0]
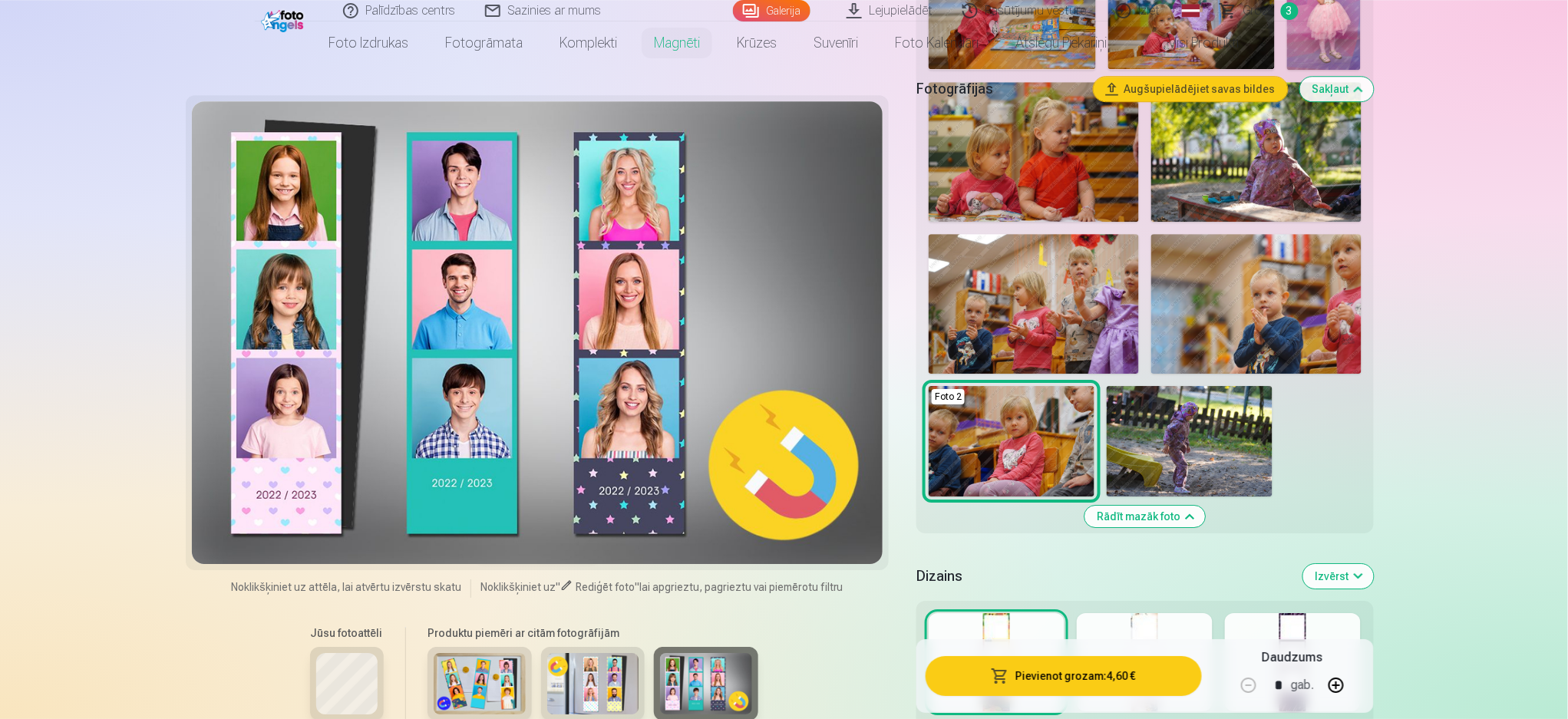
click at [1174, 448] on img at bounding box center [1189, 441] width 166 height 111
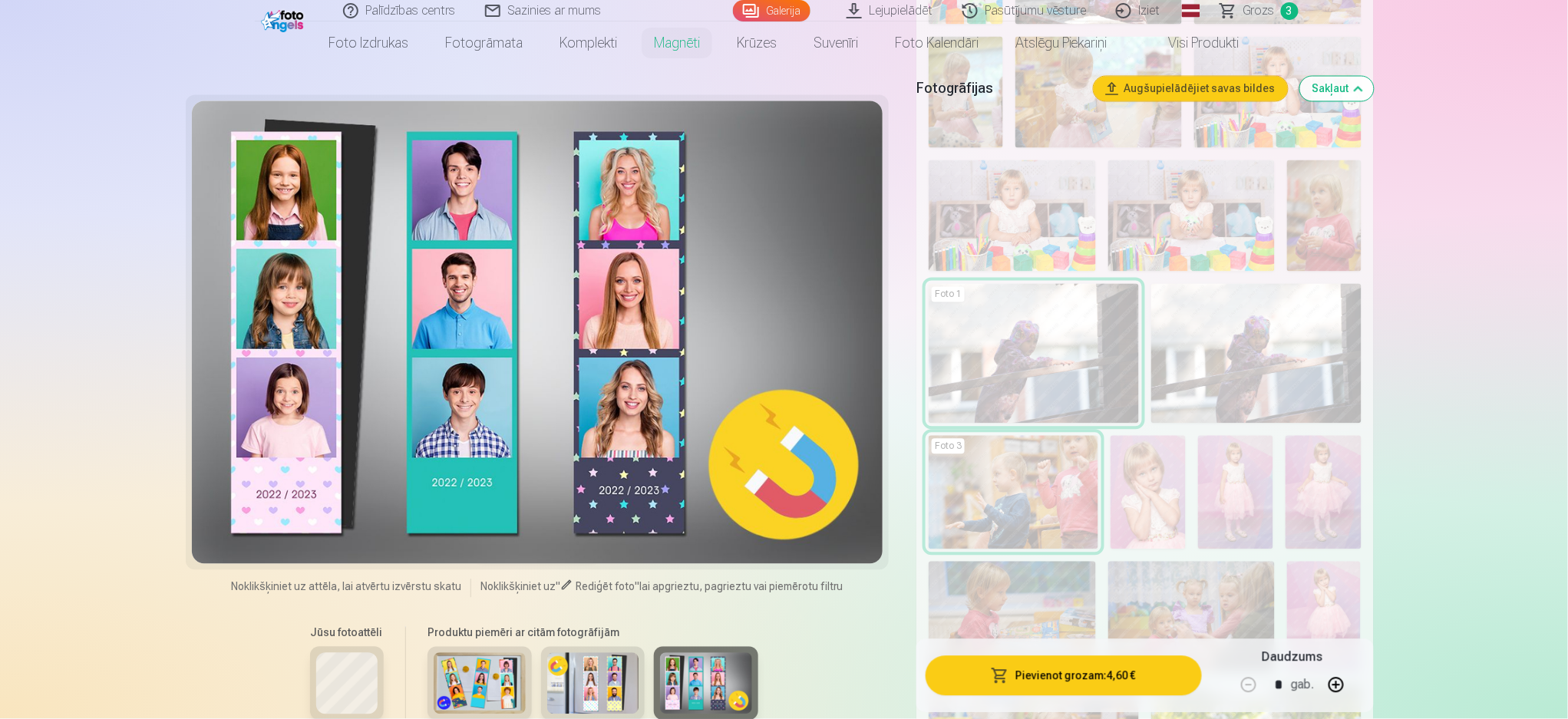
scroll to position [1023, 0]
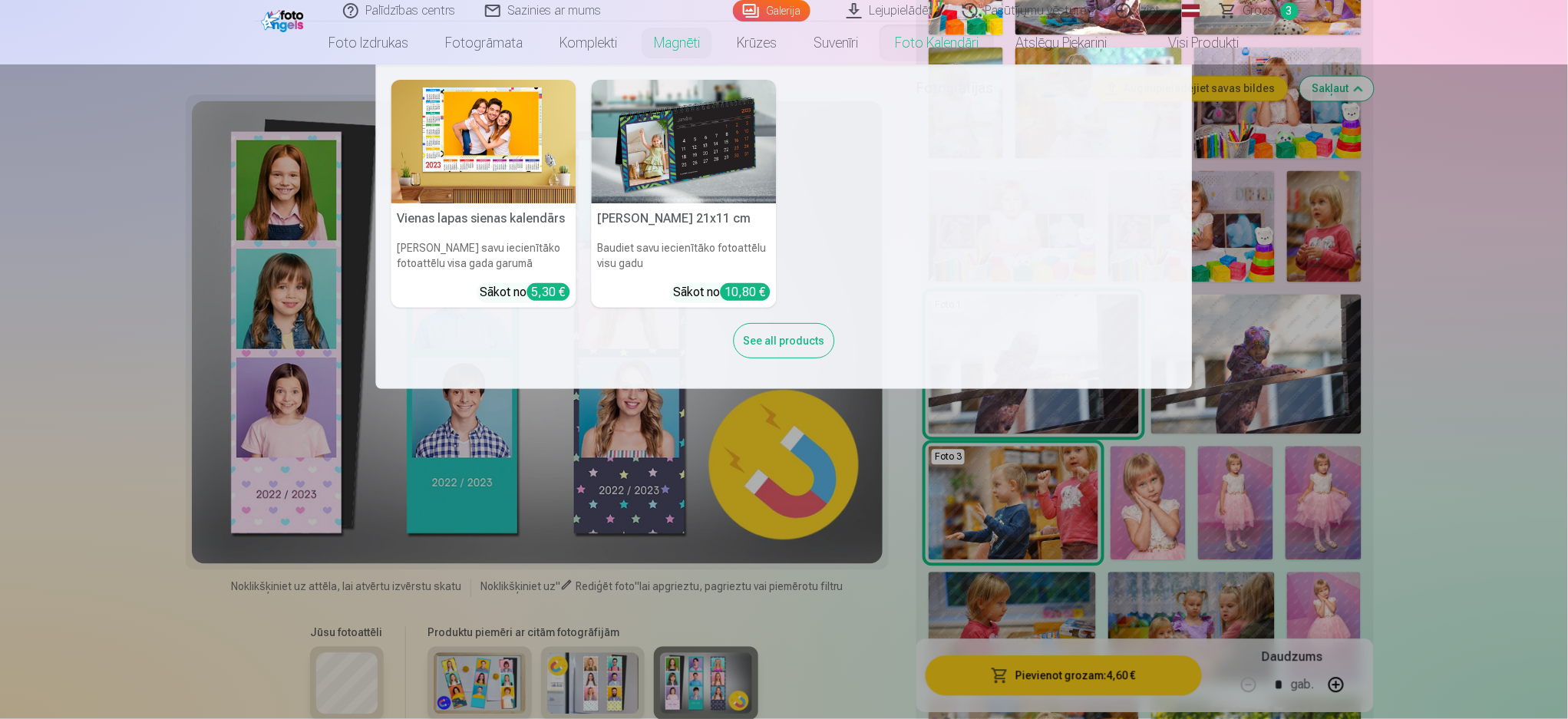
click at [952, 40] on link "Foto kalendāri" at bounding box center [936, 42] width 120 height 43
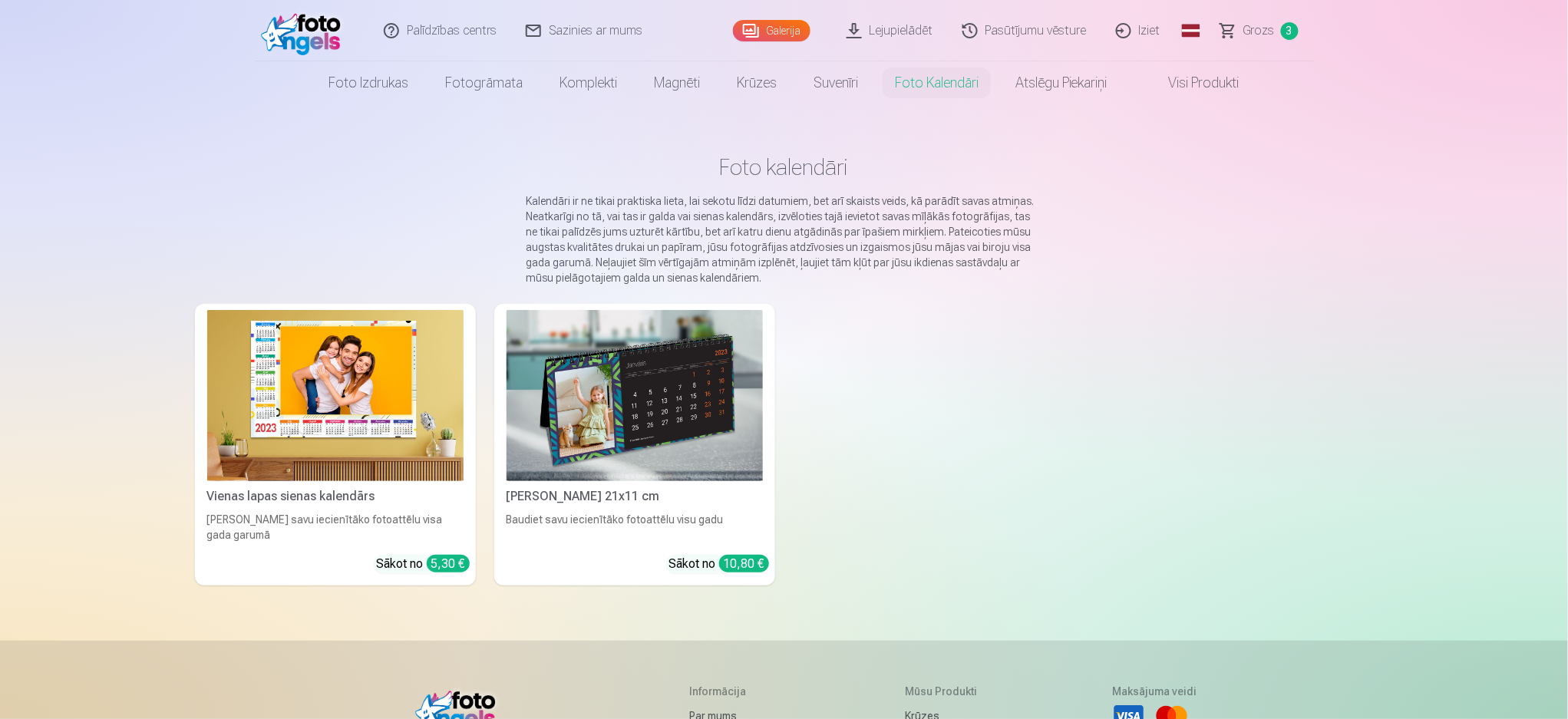
click at [317, 415] on img at bounding box center [336, 396] width 257 height 171
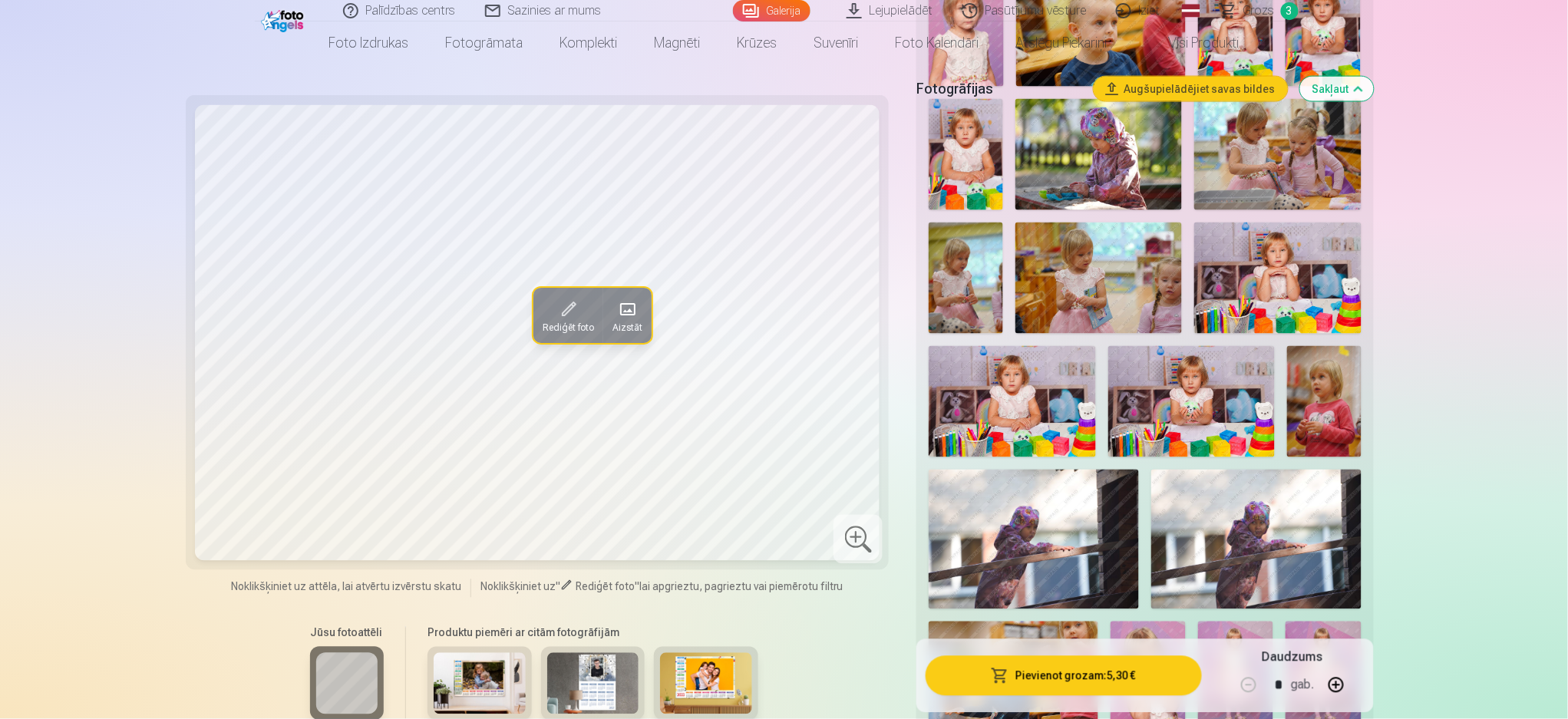
scroll to position [921, 0]
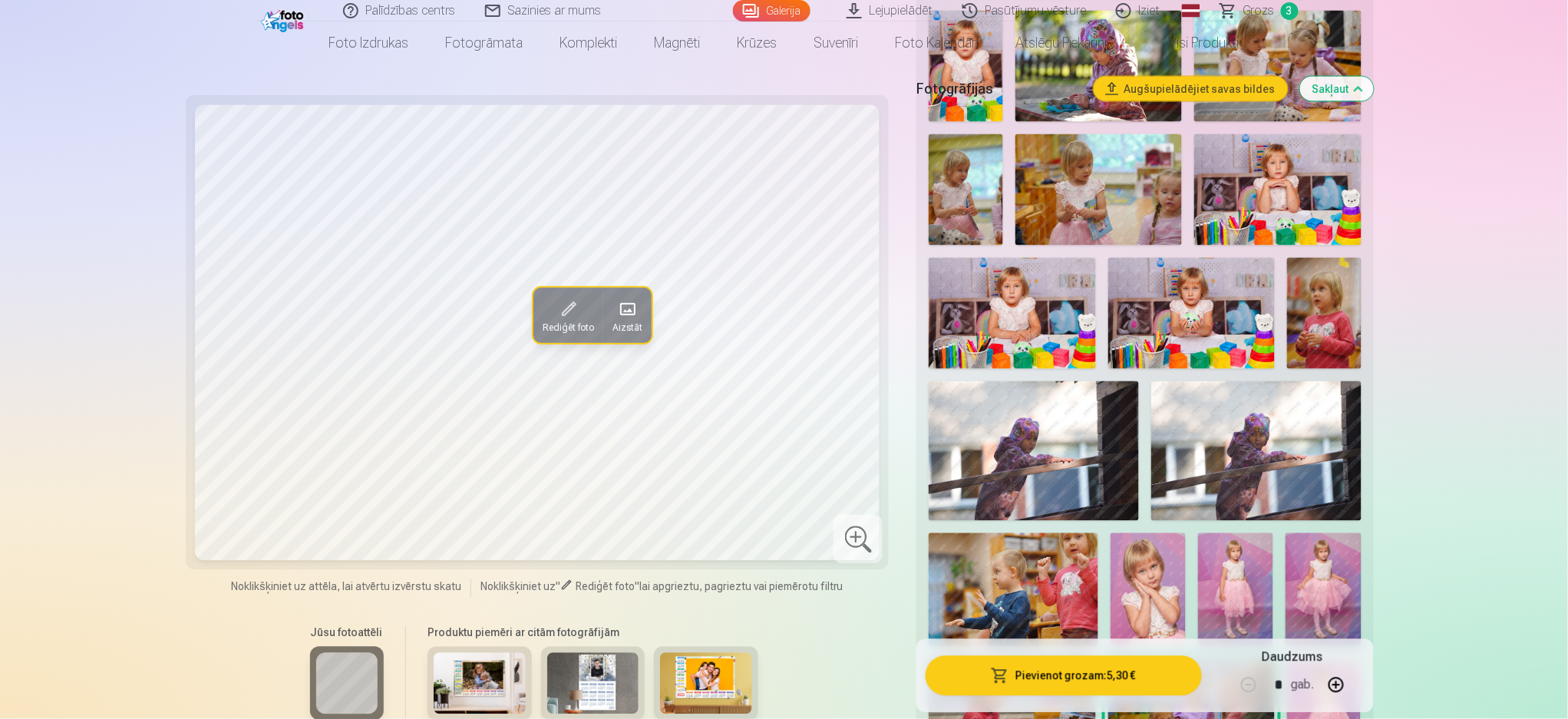
click at [606, 539] on img at bounding box center [592, 684] width 92 height 62
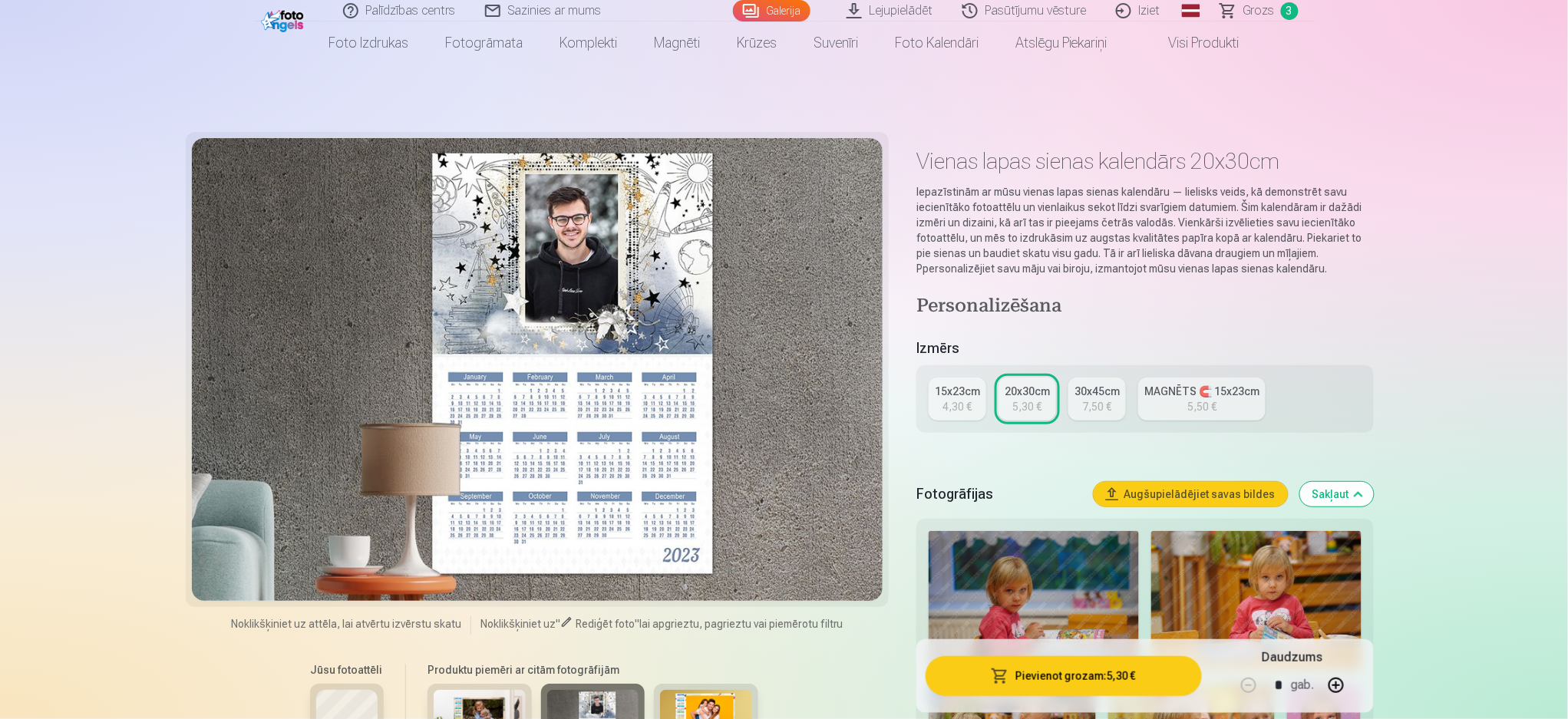
scroll to position [102, 0]
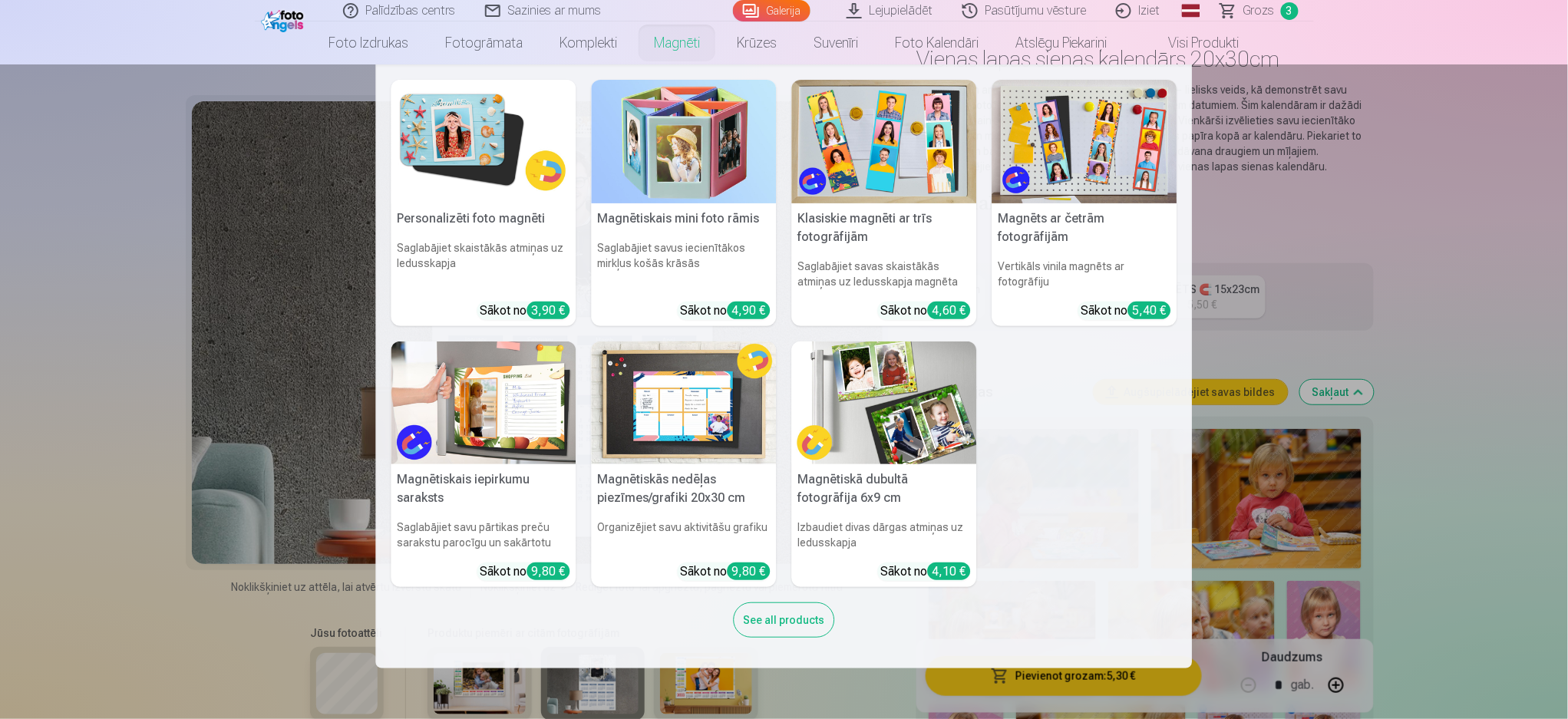
click at [670, 399] on img at bounding box center [684, 403] width 185 height 124
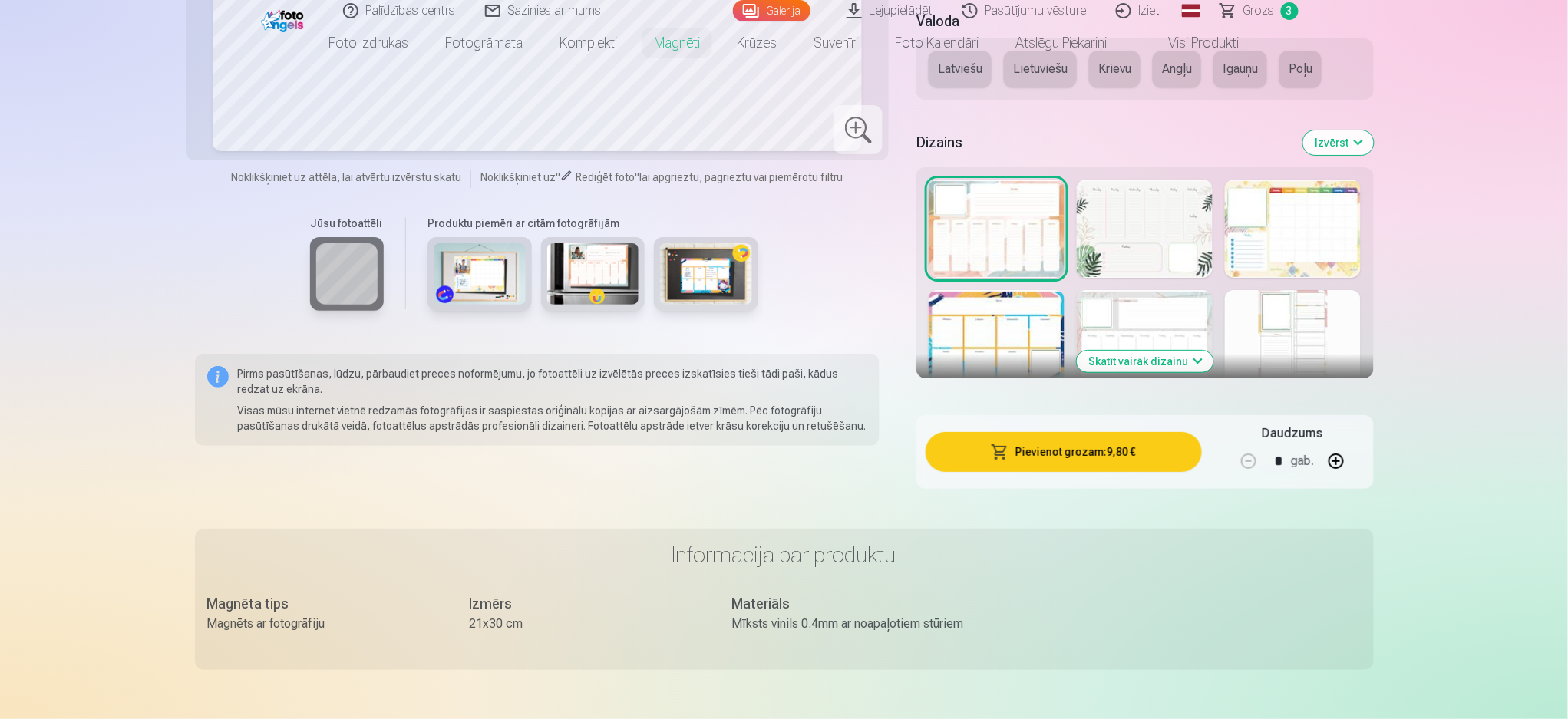
scroll to position [2148, 0]
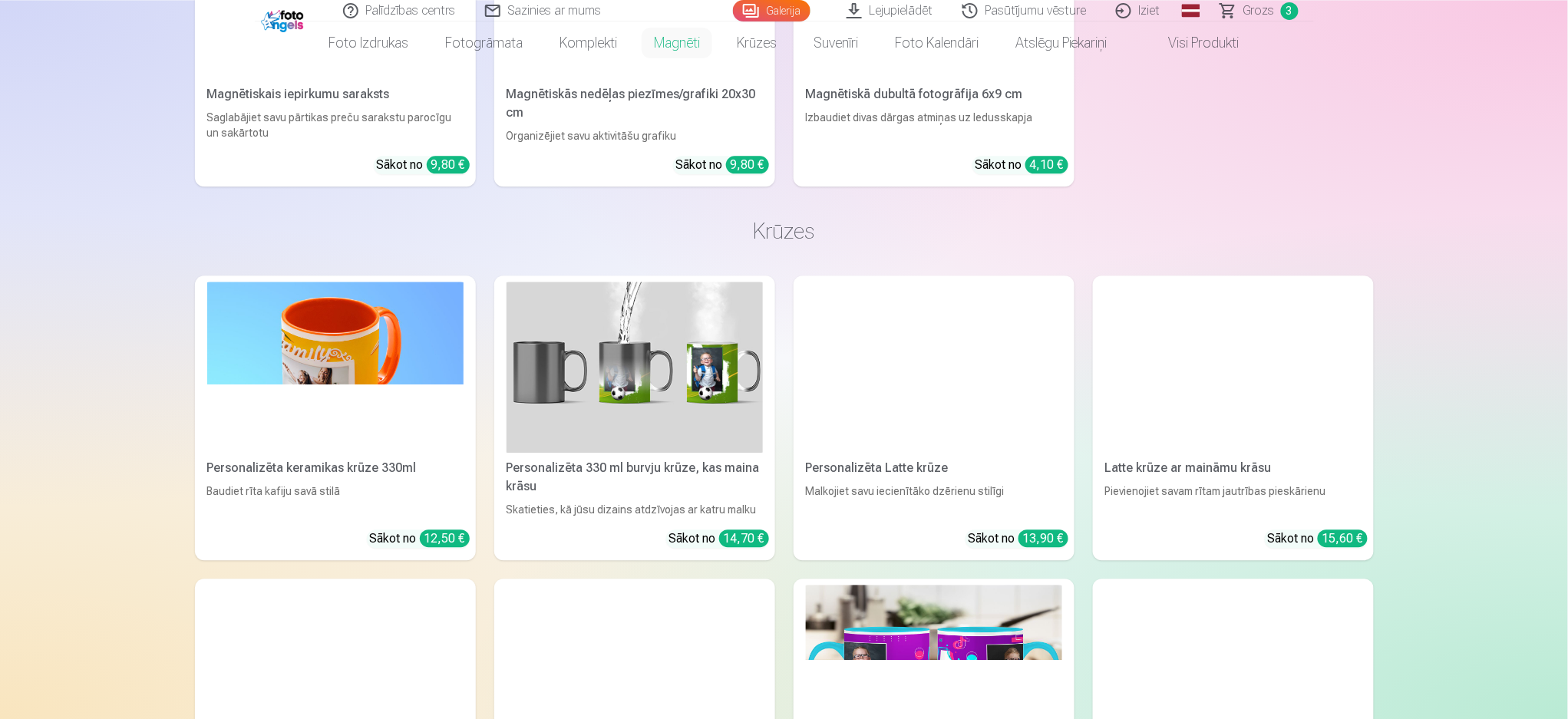
scroll to position [3098, 0]
